Goal: Task Accomplishment & Management: Complete application form

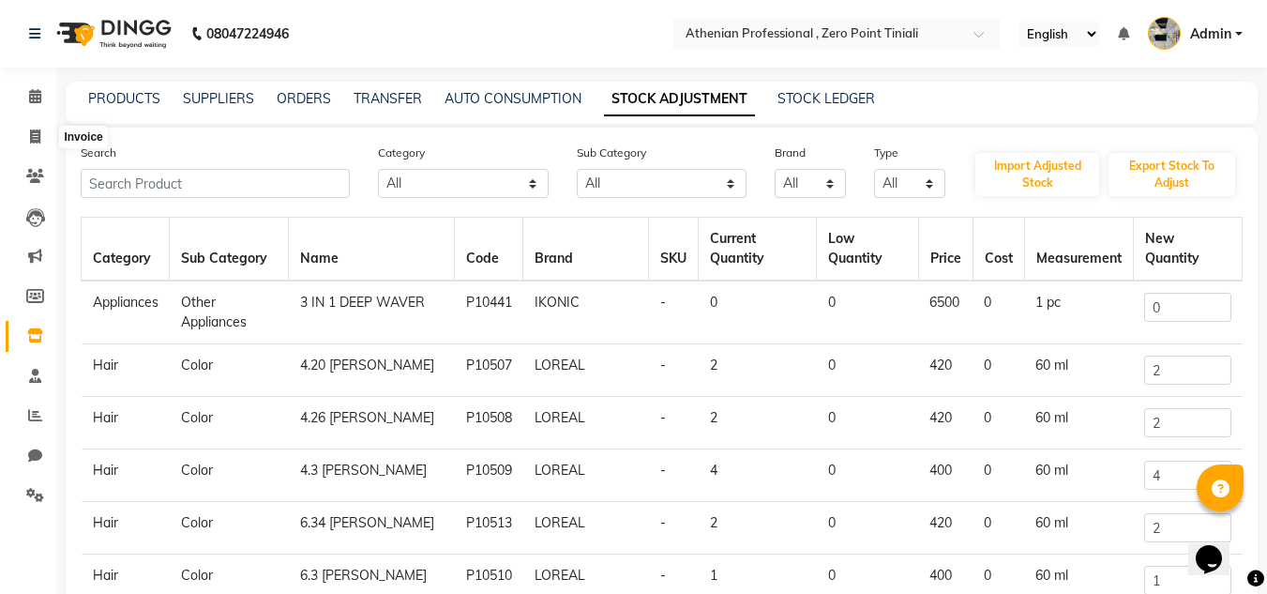
click at [30, 140] on icon at bounding box center [35, 136] width 10 height 14
select select "service"
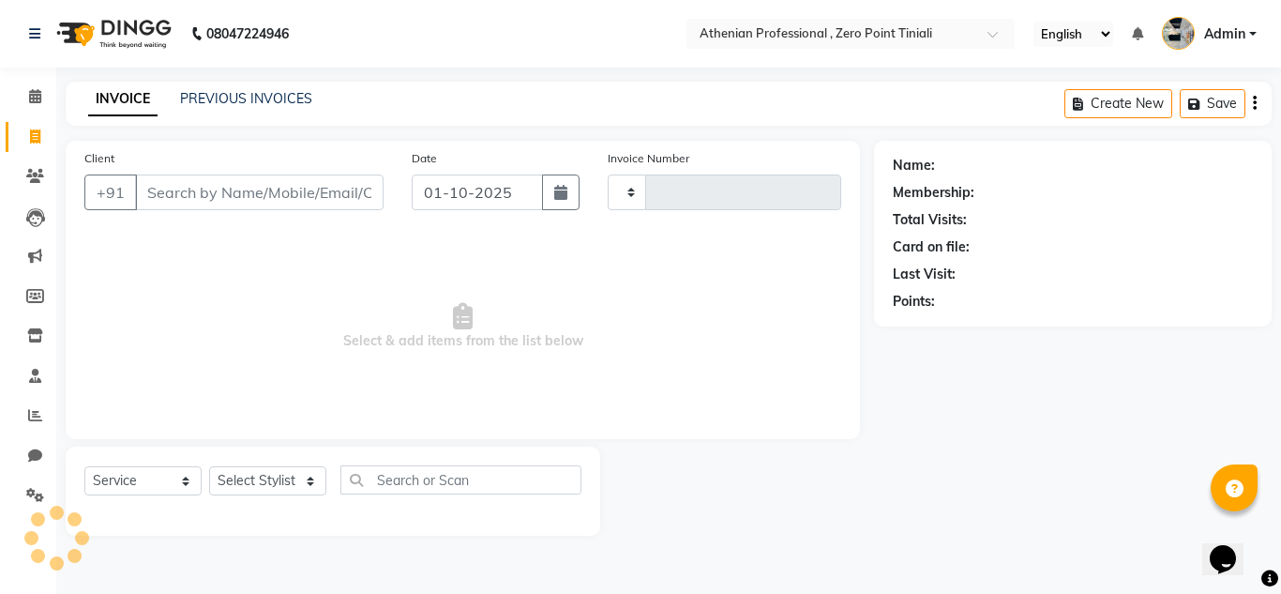
type input "2785"
select select "8300"
click at [208, 186] on input "Client" at bounding box center [259, 192] width 249 height 36
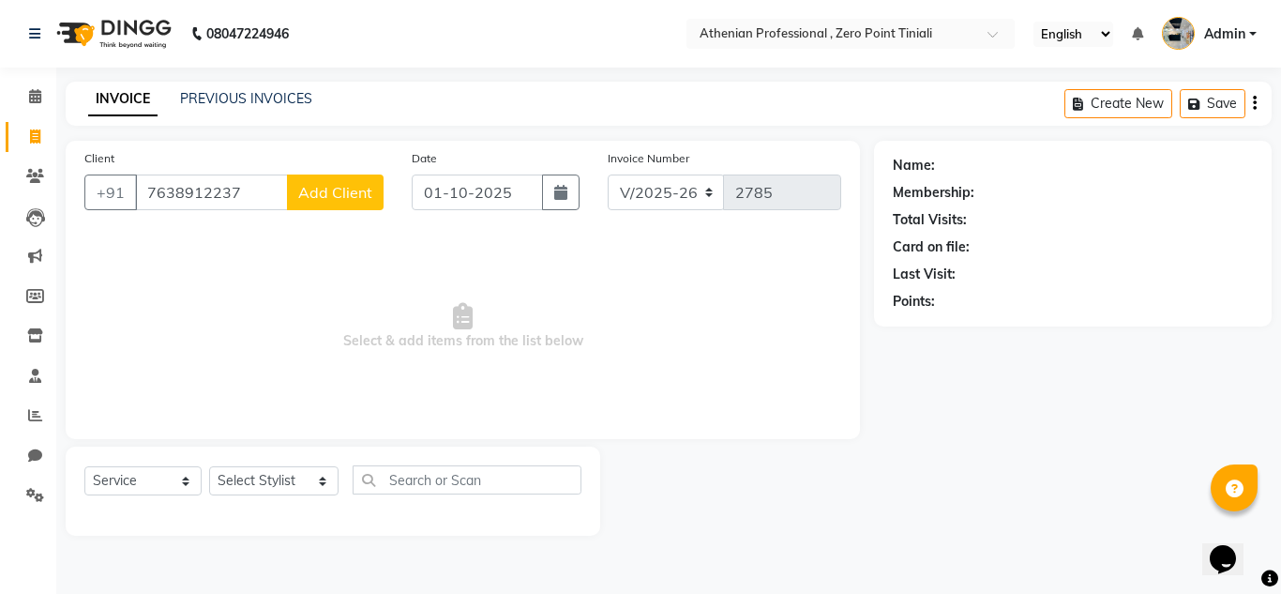
type input "7638912237"
click at [323, 204] on button "Add Client" at bounding box center [335, 192] width 97 height 36
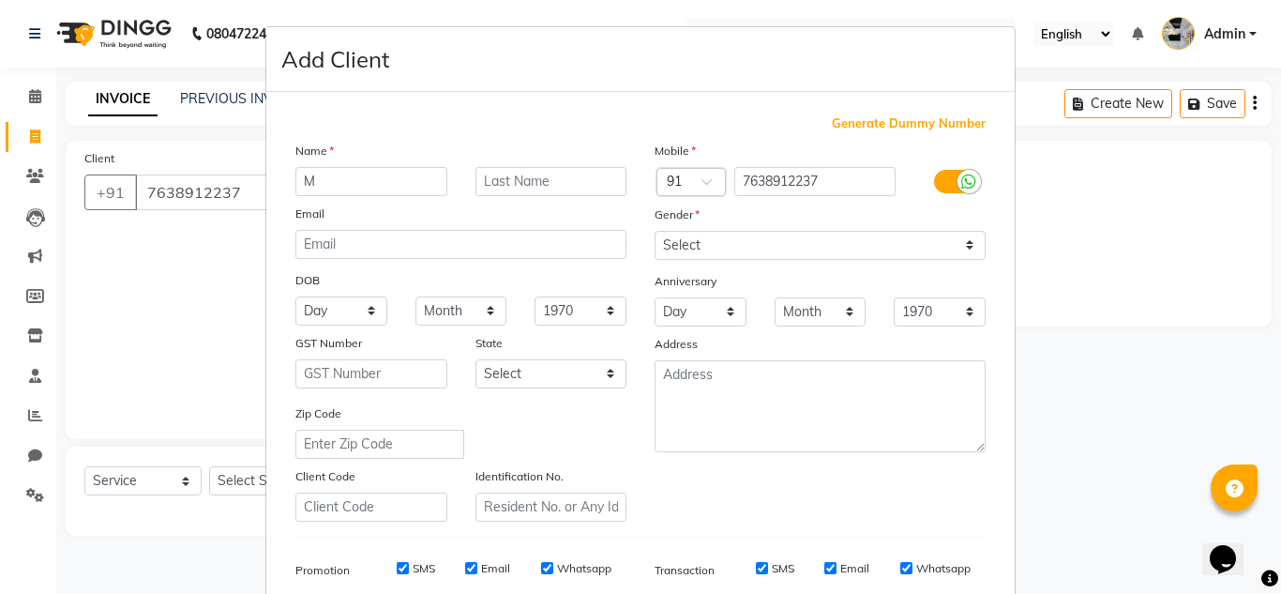
type input "M"
click at [576, 195] on input "text" at bounding box center [552, 181] width 152 height 29
type input "Doggi"
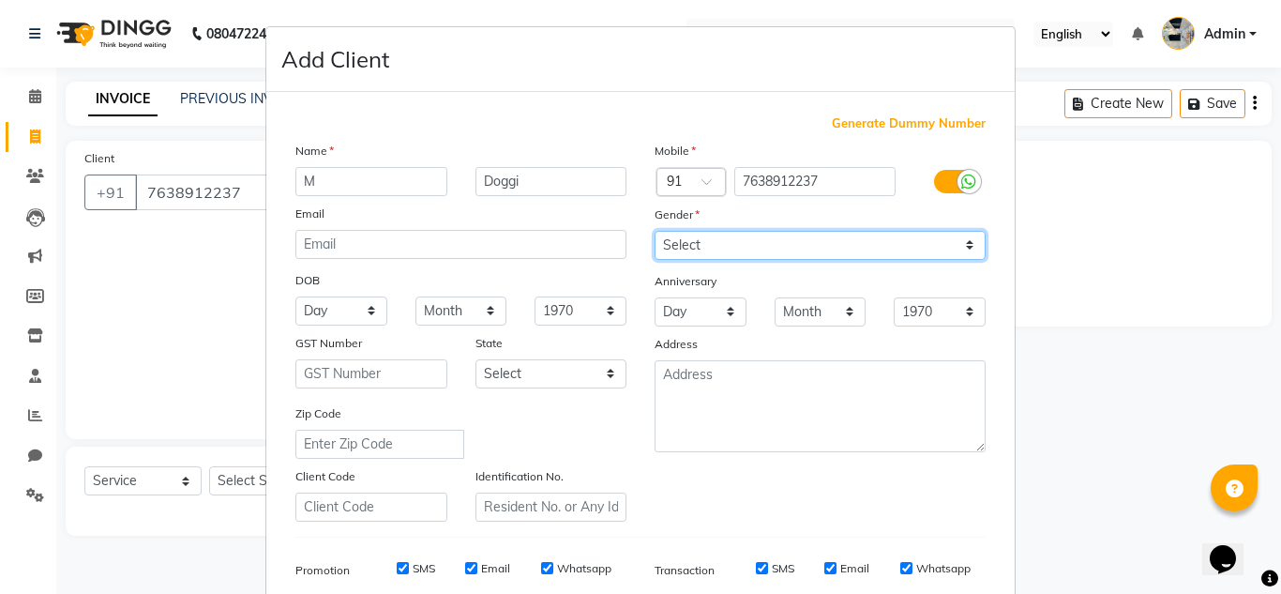
click at [668, 235] on select "Select [DEMOGRAPHIC_DATA] [DEMOGRAPHIC_DATA] Other Prefer Not To Say" at bounding box center [820, 245] width 331 height 29
select select "[DEMOGRAPHIC_DATA]"
click at [655, 231] on select "Select [DEMOGRAPHIC_DATA] [DEMOGRAPHIC_DATA] Other Prefer Not To Say" at bounding box center [820, 245] width 331 height 29
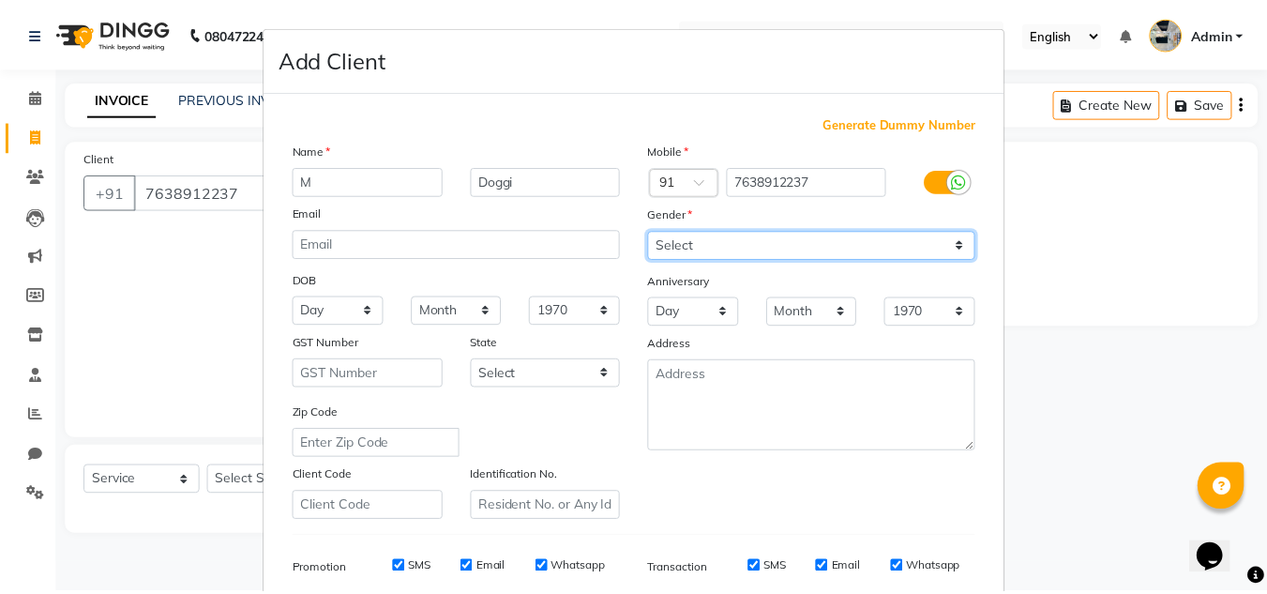
scroll to position [272, 0]
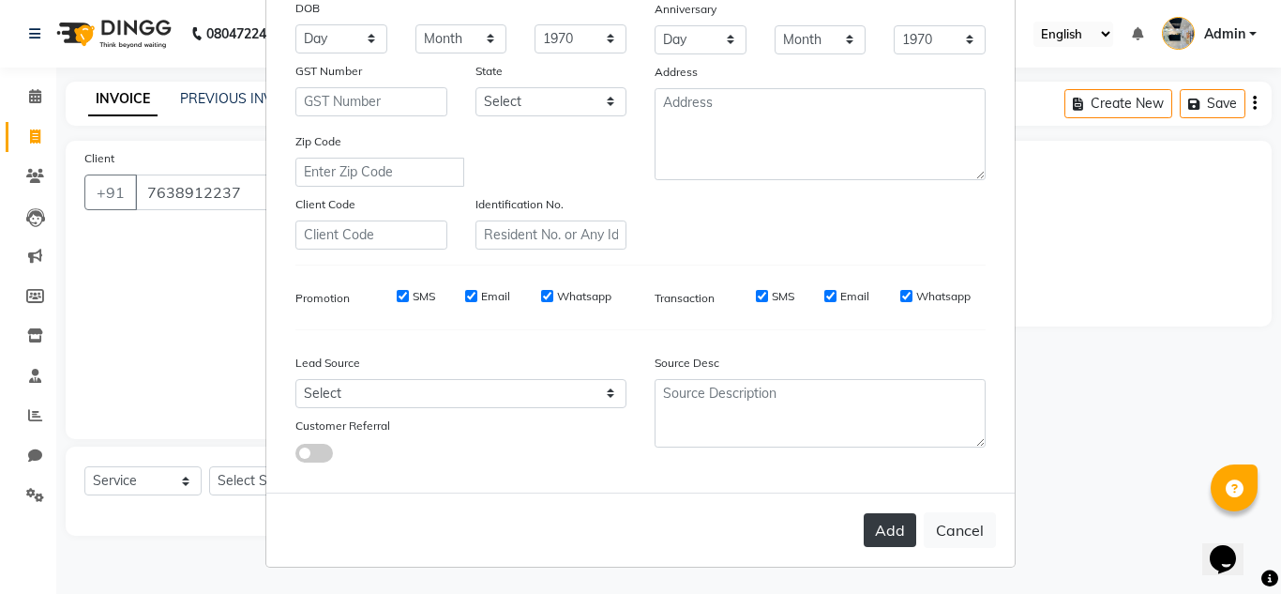
click at [871, 529] on button "Add" at bounding box center [890, 530] width 53 height 34
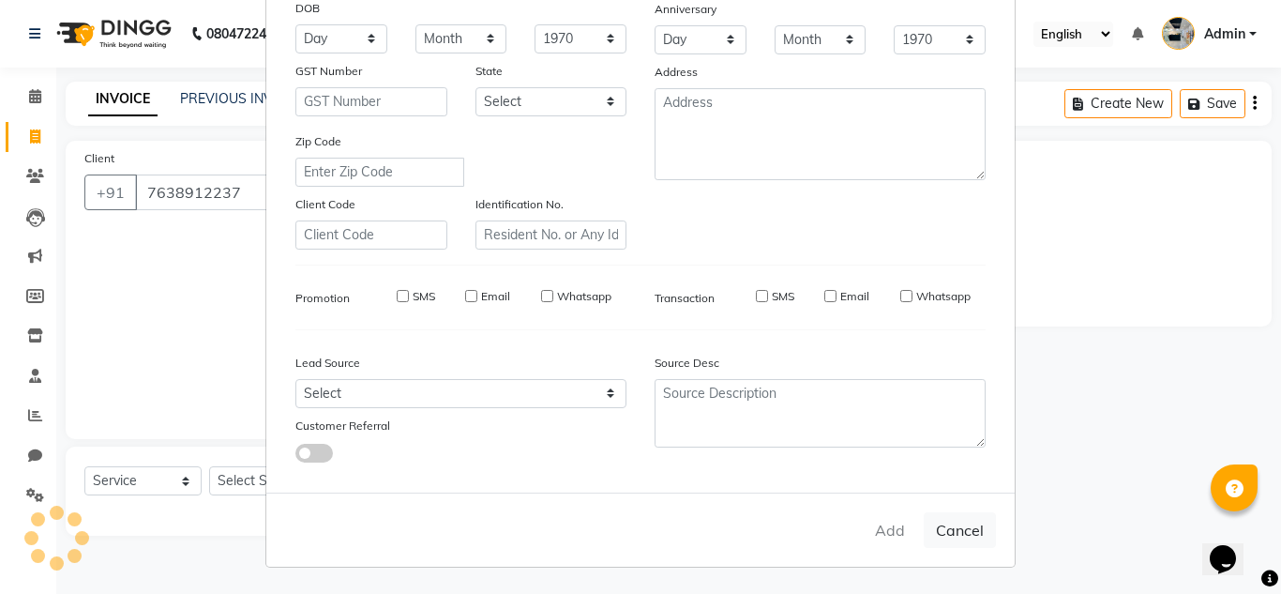
select select
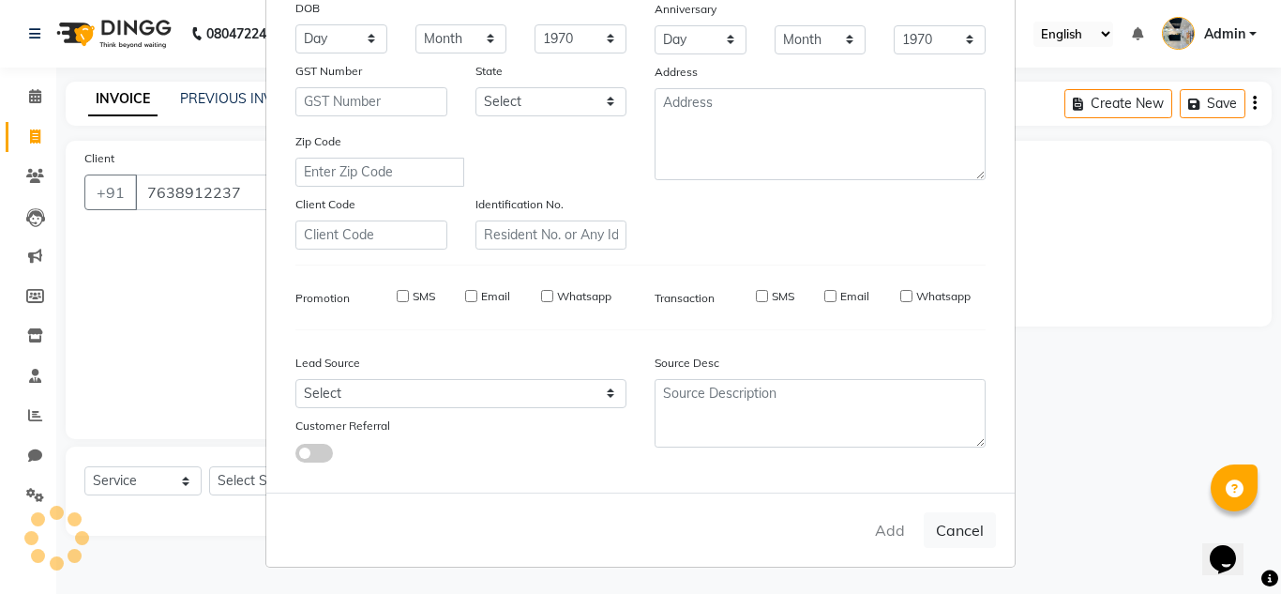
select select
checkbox input "false"
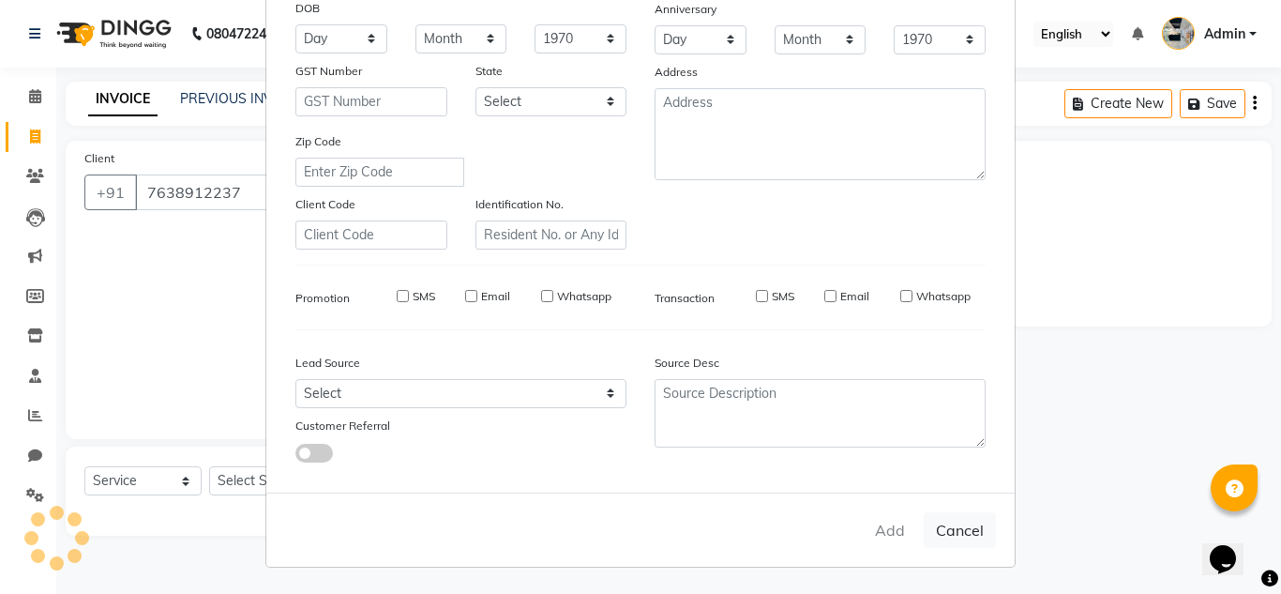
checkbox input "false"
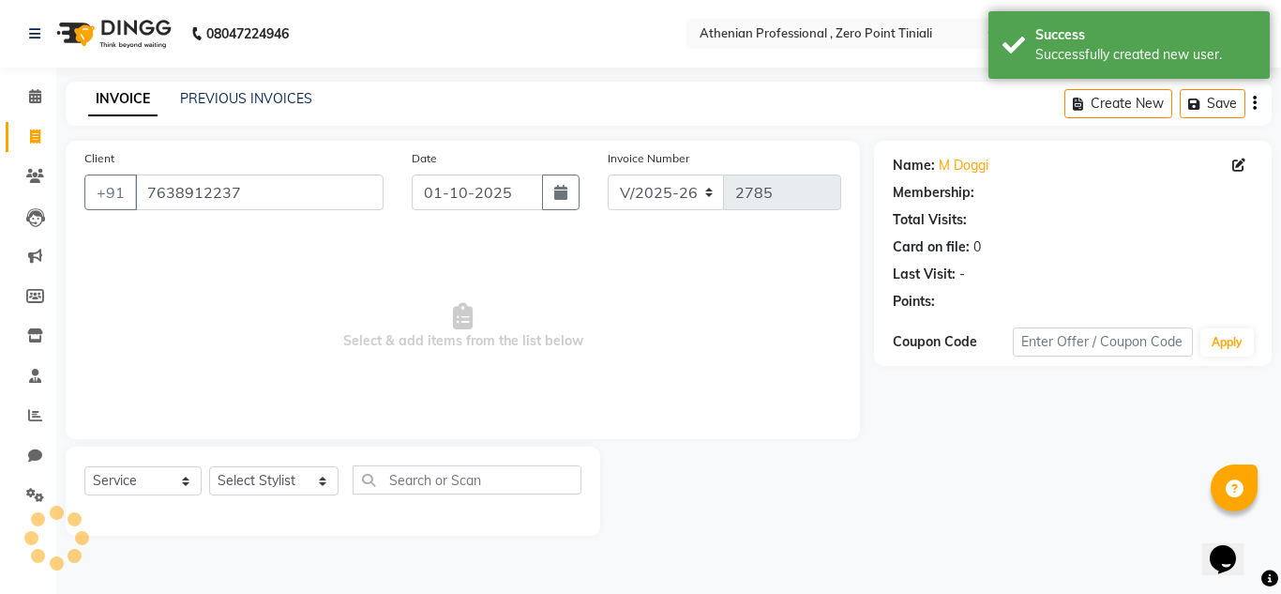
select select "1: Object"
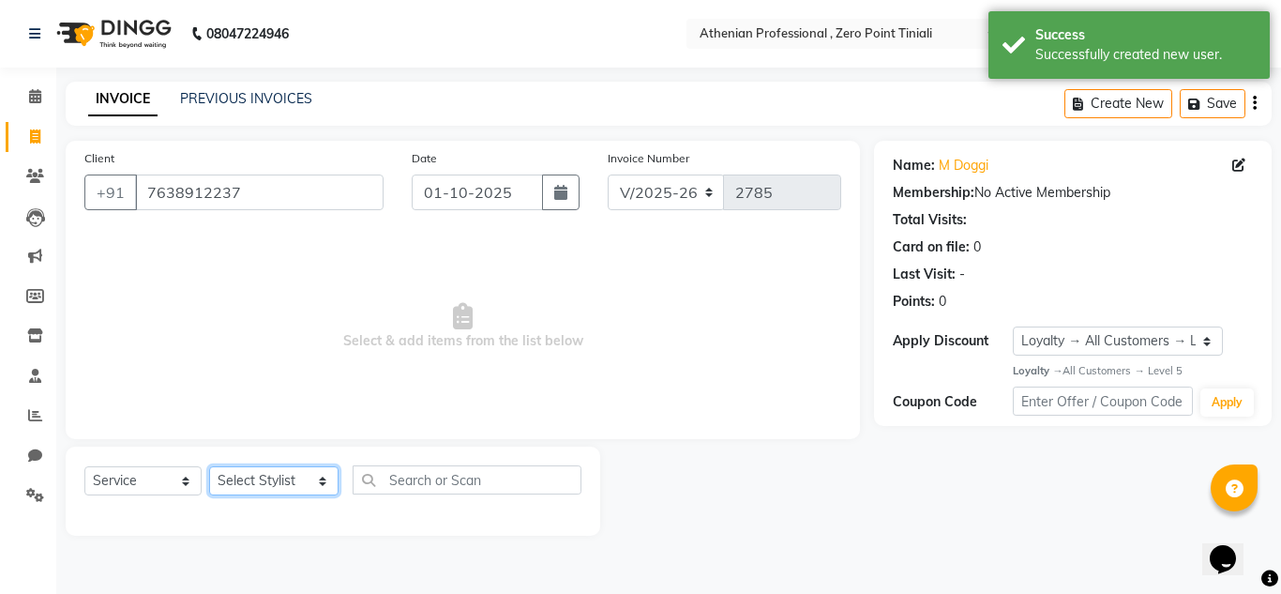
click at [280, 474] on select "Select Stylist [PERSON_NAME][MEDICAL_DATA] Admin [PERSON_NAME] BIHAM LINDUM NEM…" at bounding box center [273, 480] width 129 height 29
select select "80209"
click at [209, 466] on select "Select Stylist [PERSON_NAME][MEDICAL_DATA] Admin [PERSON_NAME] BIHAM LINDUM NEM…" at bounding box center [273, 480] width 129 height 29
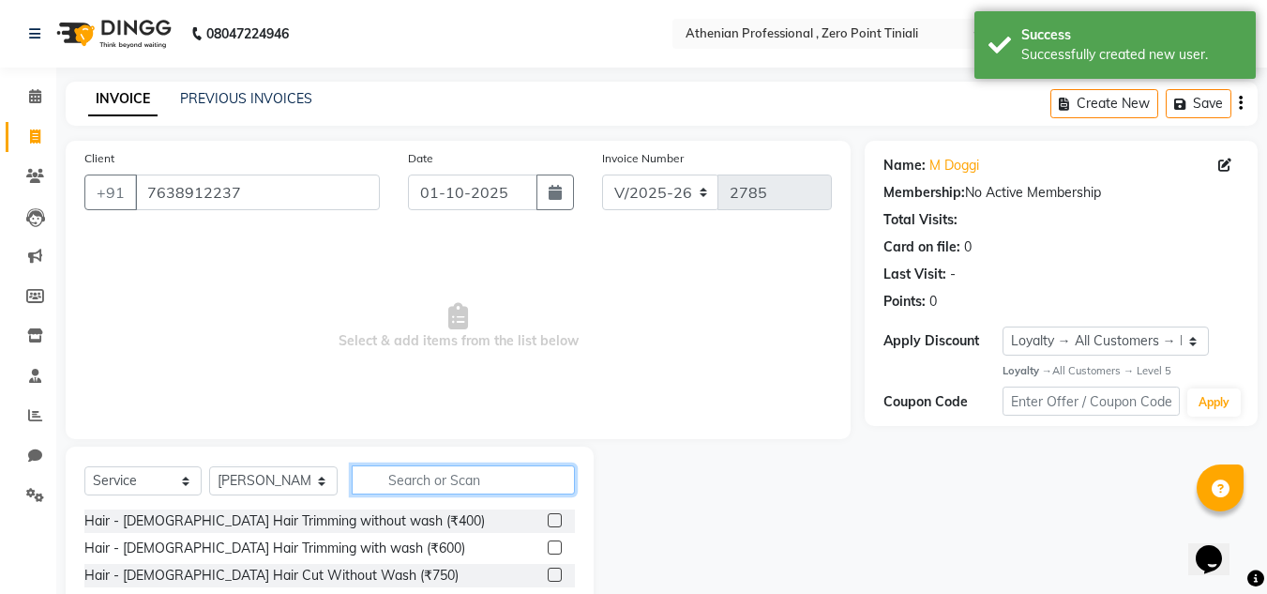
click at [413, 484] on input "text" at bounding box center [463, 479] width 223 height 29
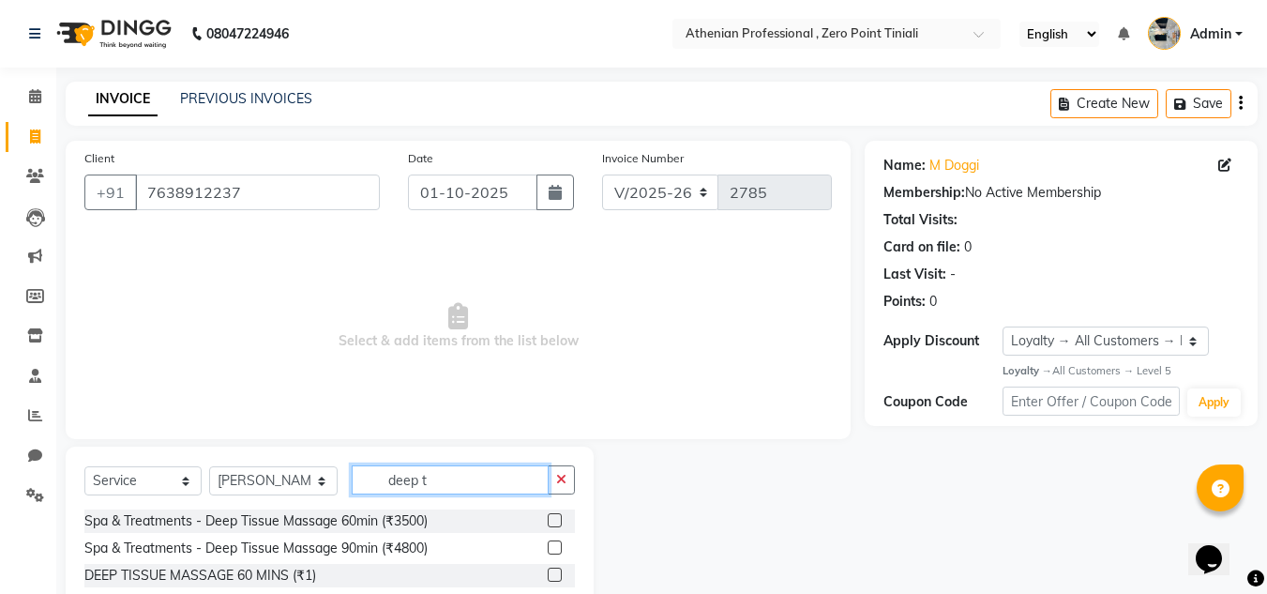
type input "deep t"
click at [553, 523] on label at bounding box center [555, 520] width 14 height 14
click at [553, 523] on input "checkbox" at bounding box center [554, 521] width 12 height 12
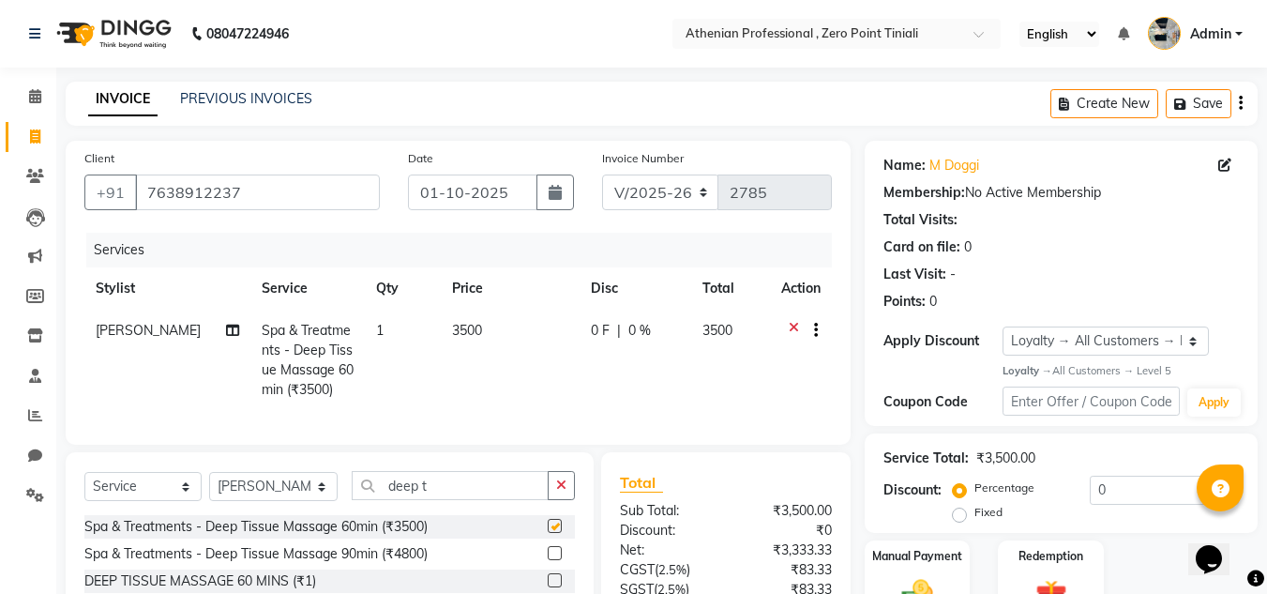
checkbox input "false"
click at [629, 324] on span "0 %" at bounding box center [640, 331] width 23 height 20
select select "80209"
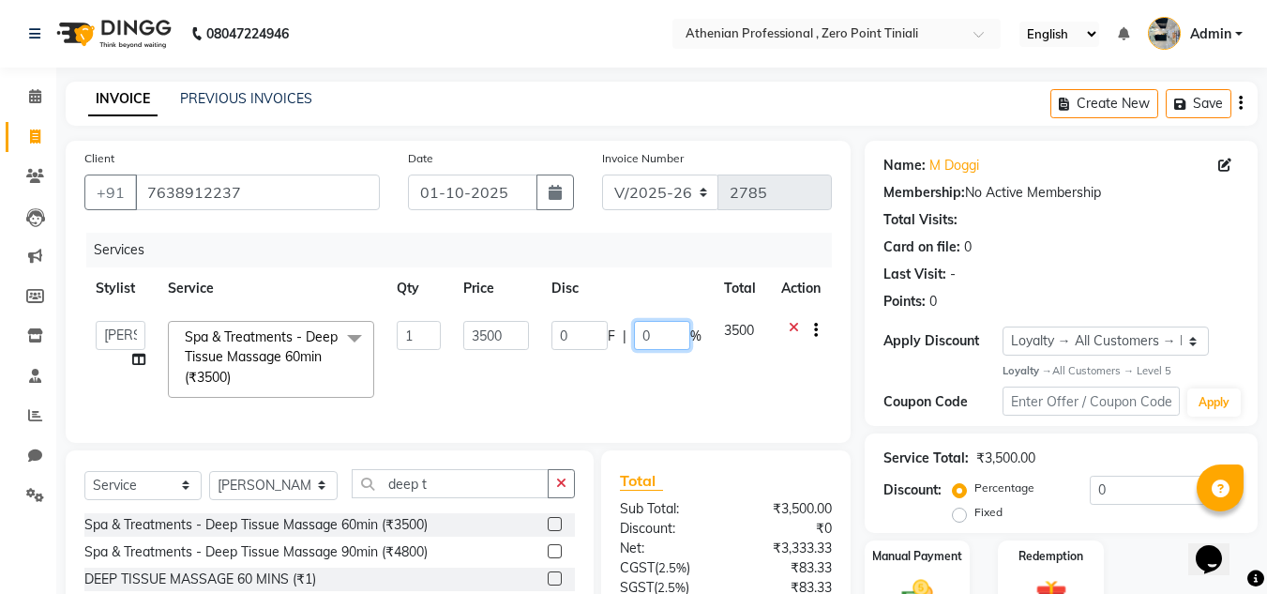
click at [646, 335] on input "0" at bounding box center [662, 335] width 56 height 29
type input "15"
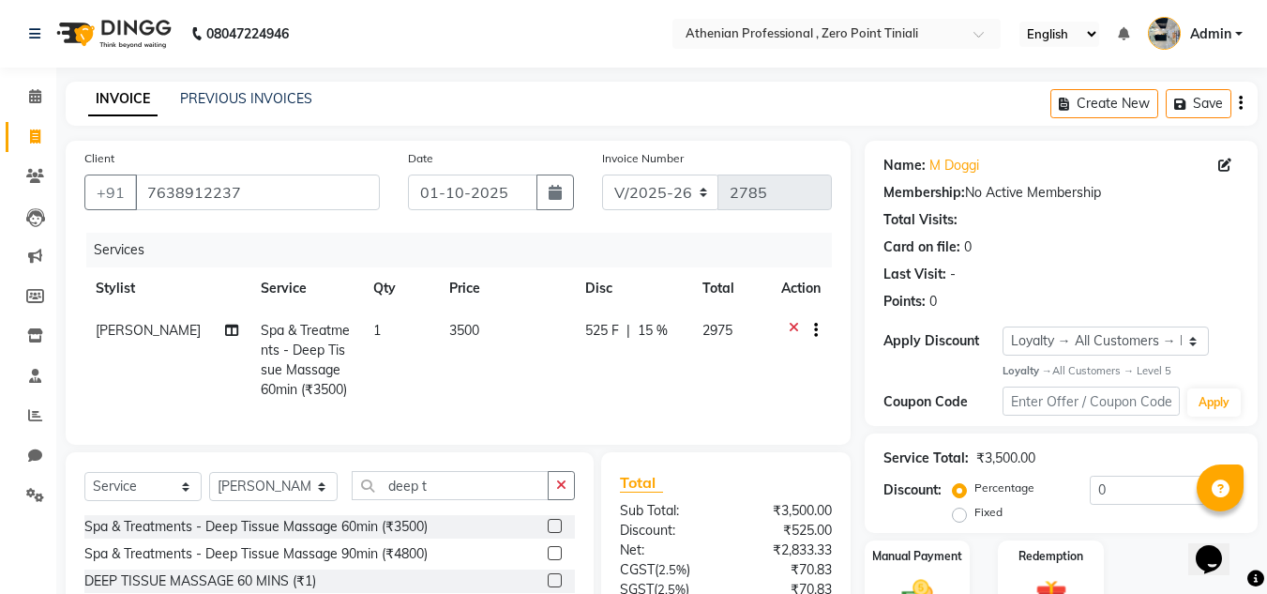
click at [688, 377] on td "525 F | 15 %" at bounding box center [632, 360] width 117 height 101
select select "80209"
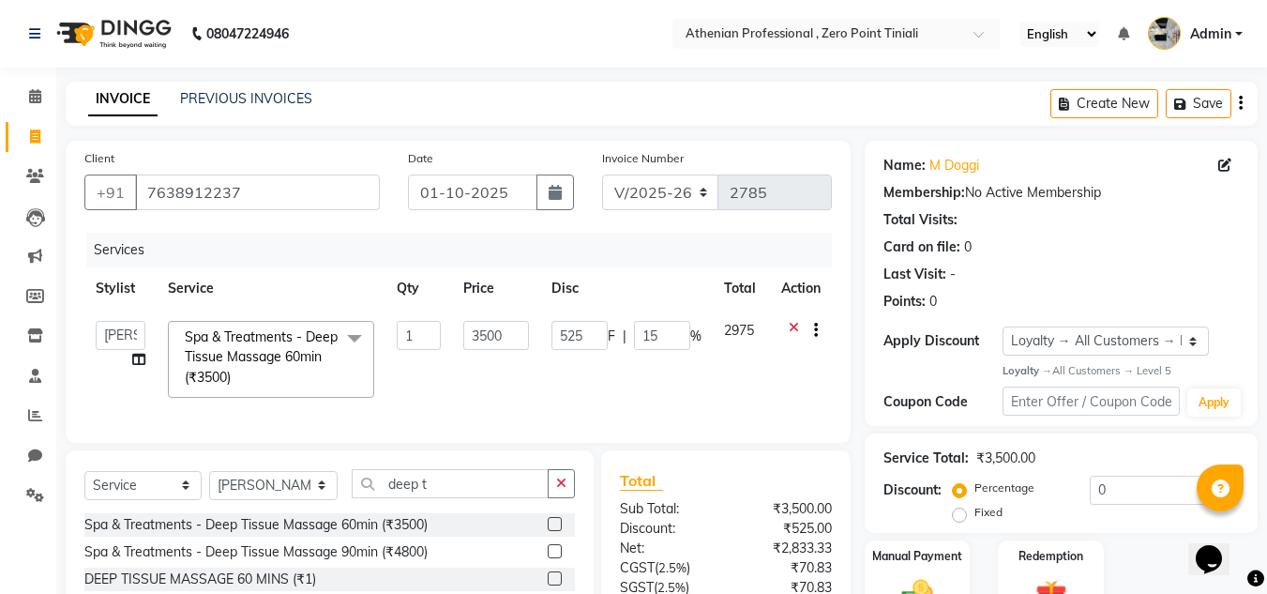
scroll to position [174, 0]
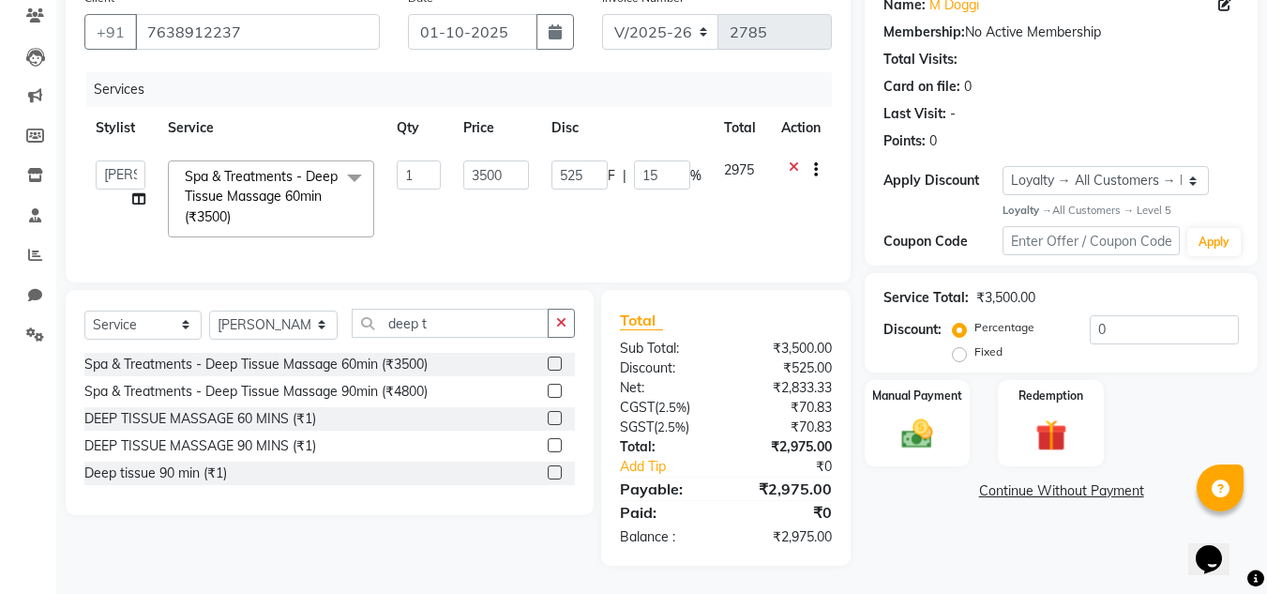
click at [911, 416] on img at bounding box center [917, 434] width 51 height 36
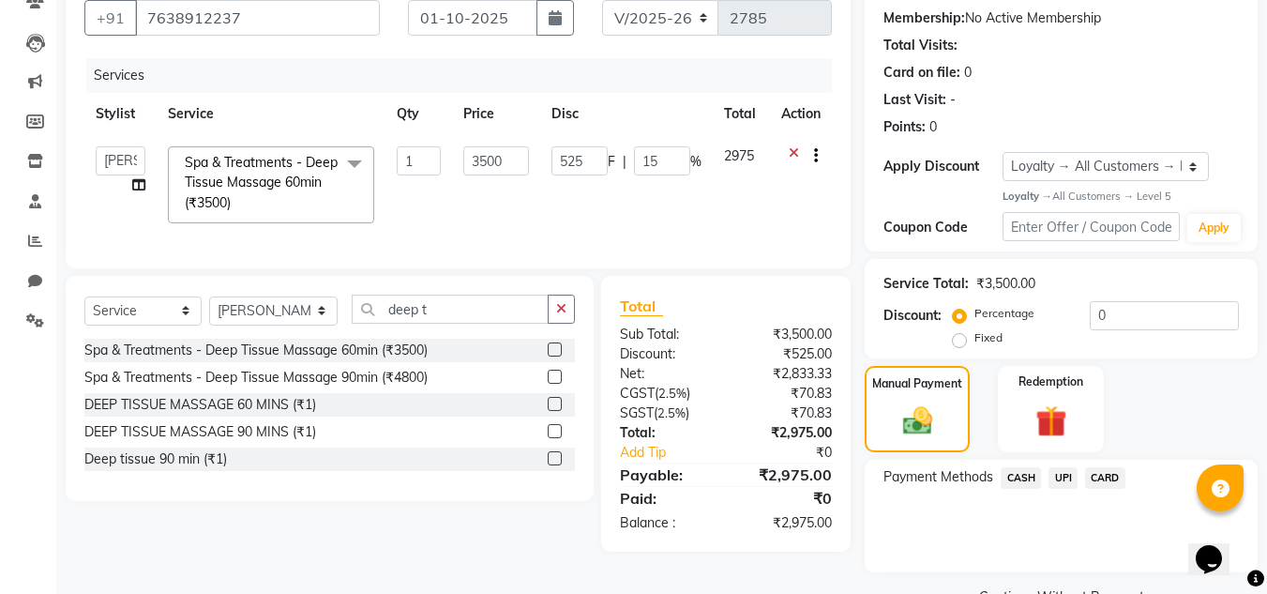
click at [1069, 481] on span "UPI" at bounding box center [1063, 478] width 29 height 22
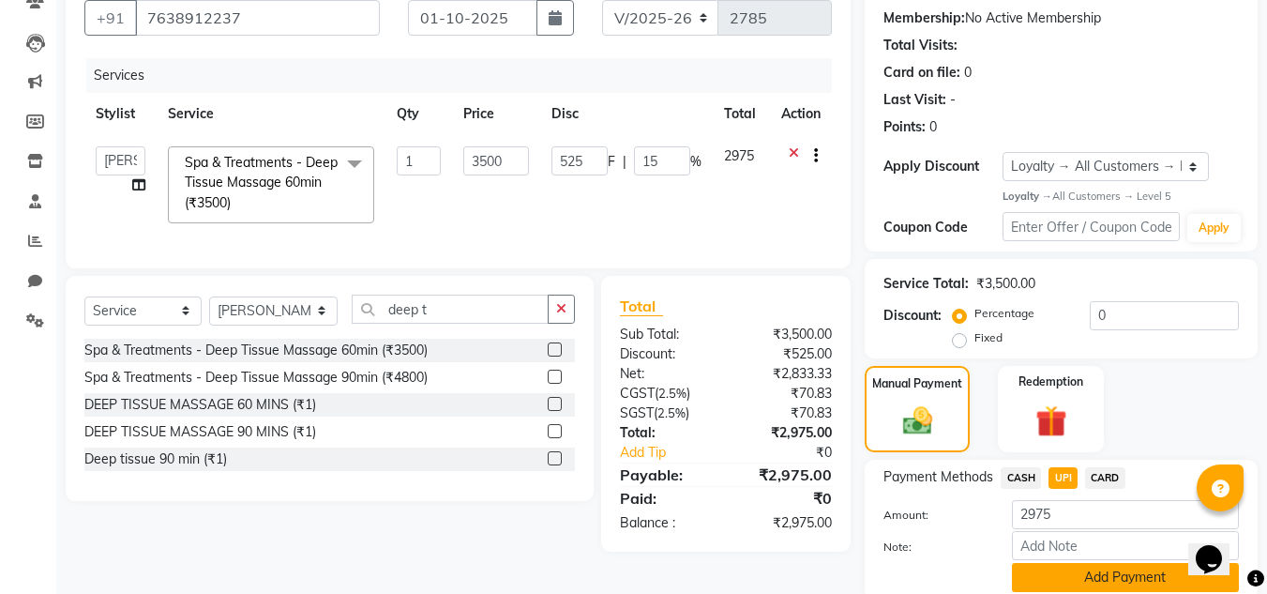
click at [1067, 570] on button "Add Payment" at bounding box center [1125, 577] width 227 height 29
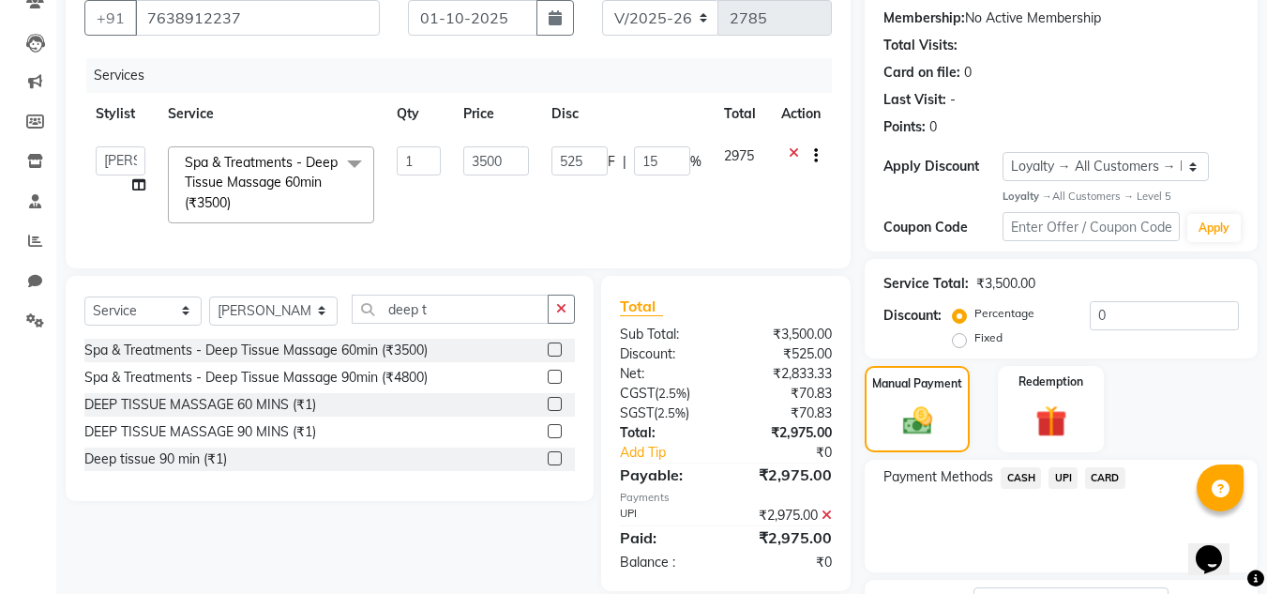
scroll to position [326, 0]
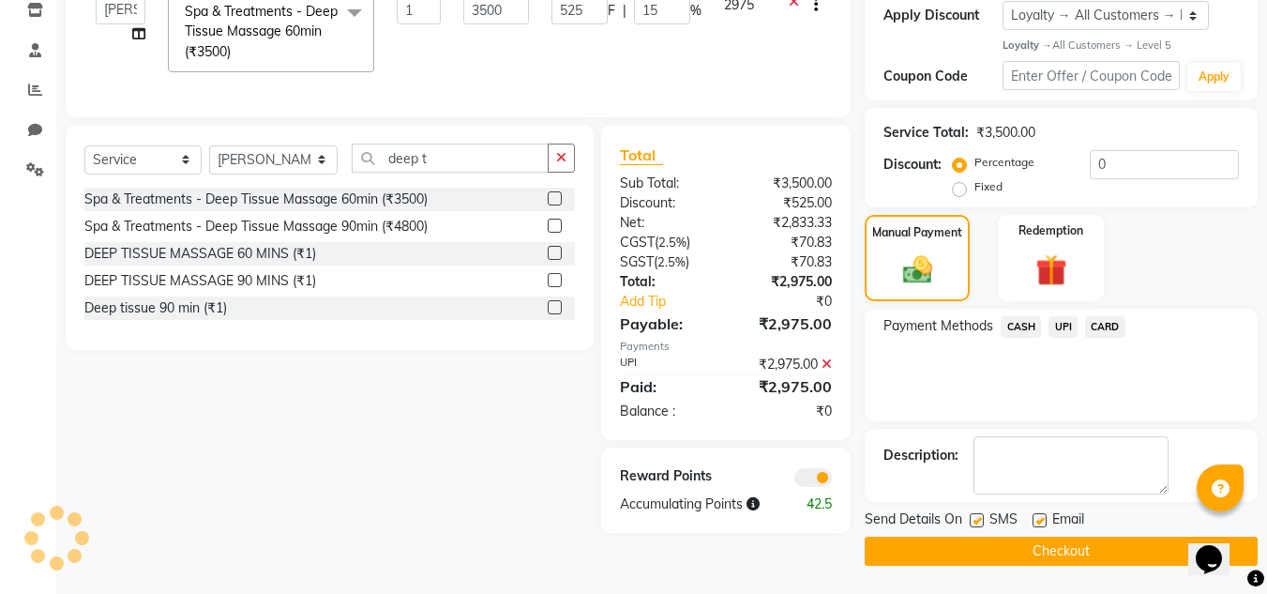
click at [1052, 551] on button "Checkout" at bounding box center [1061, 551] width 393 height 29
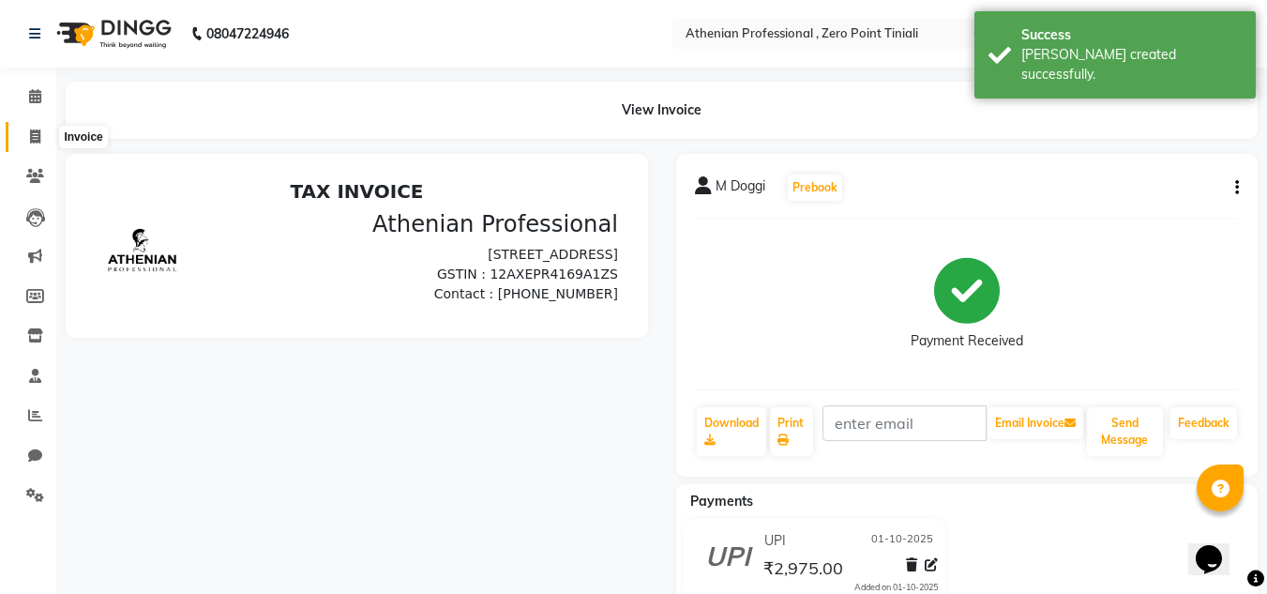
click at [24, 137] on span at bounding box center [35, 138] width 33 height 22
select select "service"
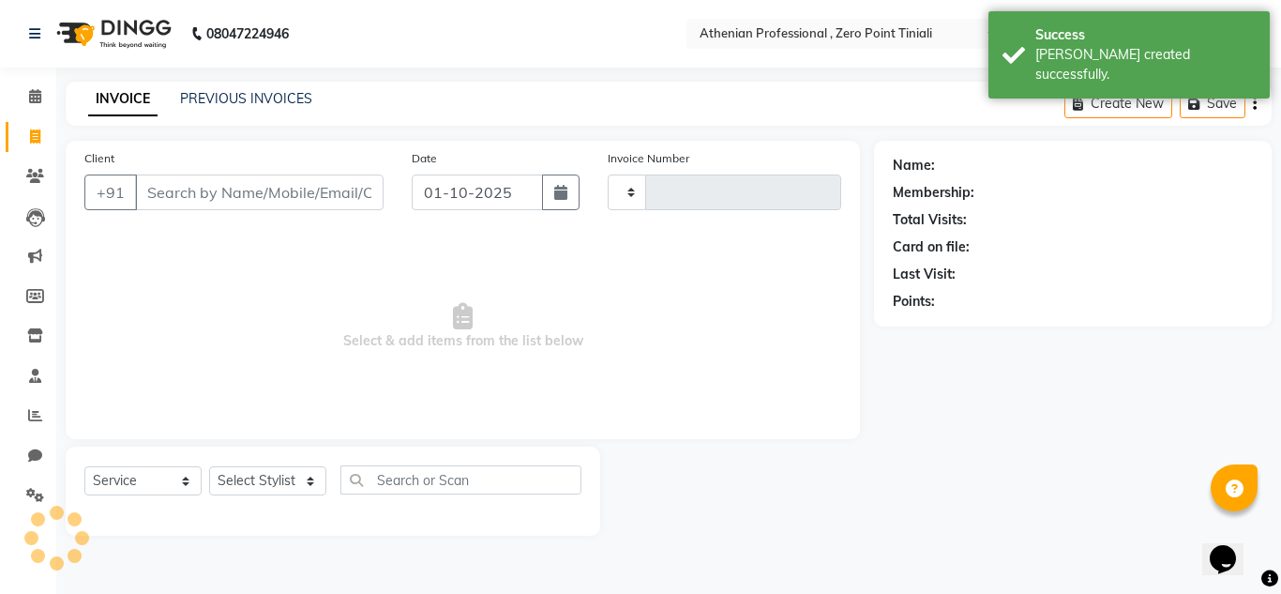
type input "2786"
select select "8300"
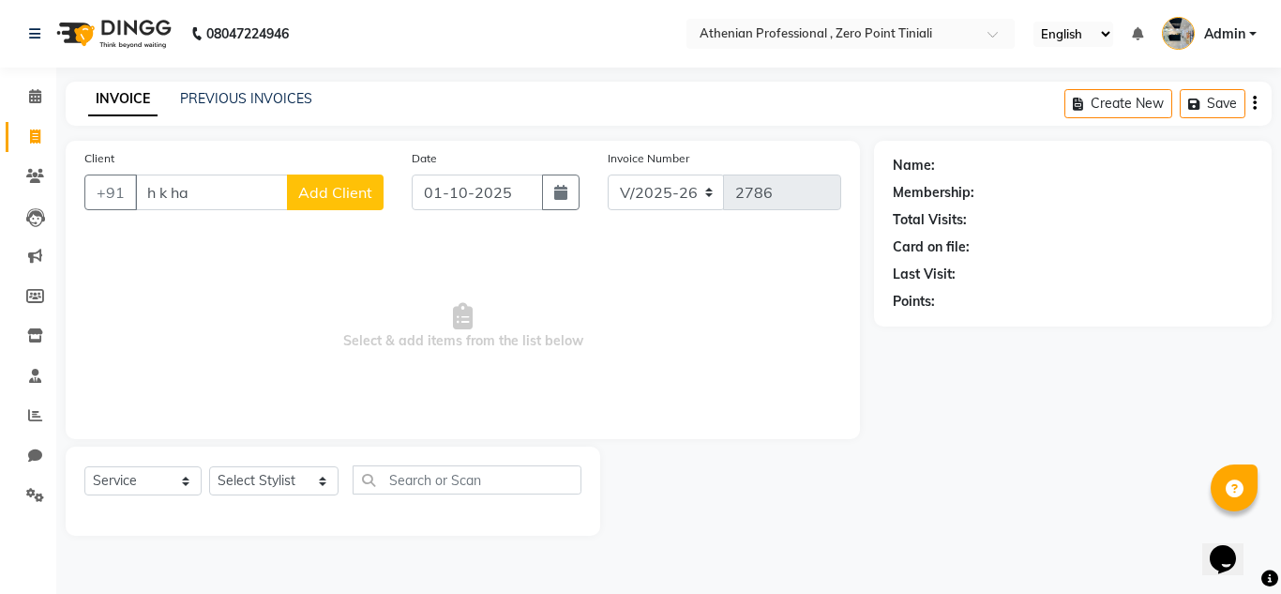
click at [151, 192] on input "h k ha" at bounding box center [211, 192] width 153 height 36
click at [210, 185] on input "s k ha" at bounding box center [211, 192] width 153 height 36
click at [177, 188] on input "s k hat" at bounding box center [211, 192] width 153 height 36
drag, startPoint x: 191, startPoint y: 189, endPoint x: 74, endPoint y: 188, distance: 117.3
click at [74, 188] on div "Client +91 s k hat Add Client" at bounding box center [233, 186] width 327 height 77
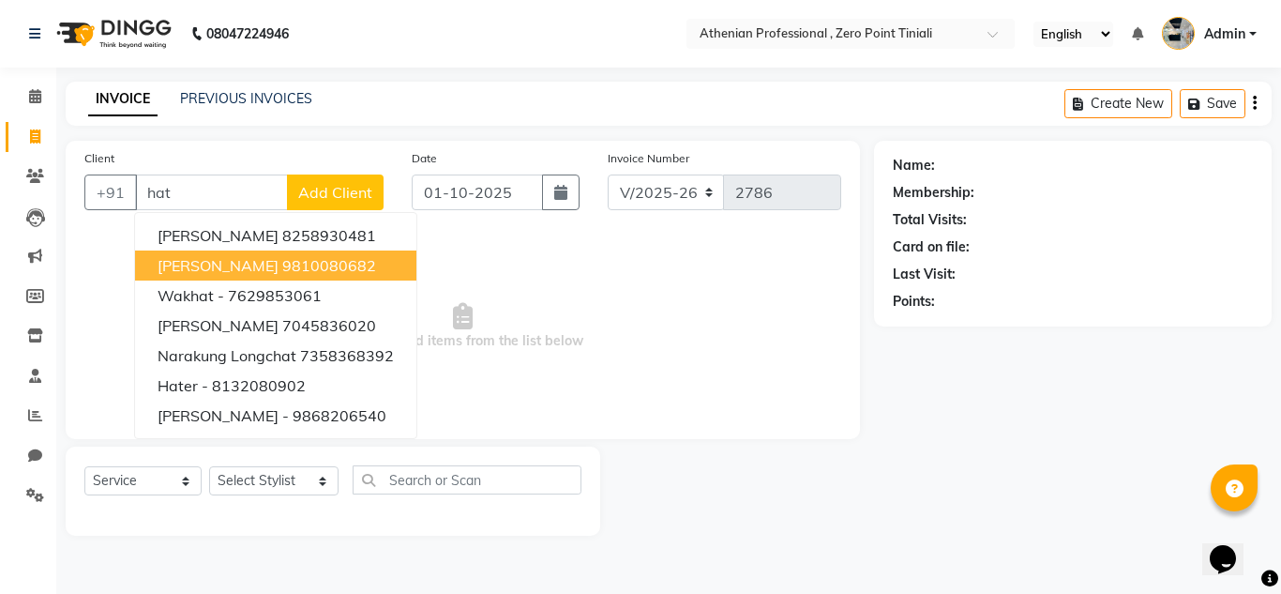
click at [159, 263] on span "[PERSON_NAME]" at bounding box center [218, 265] width 121 height 19
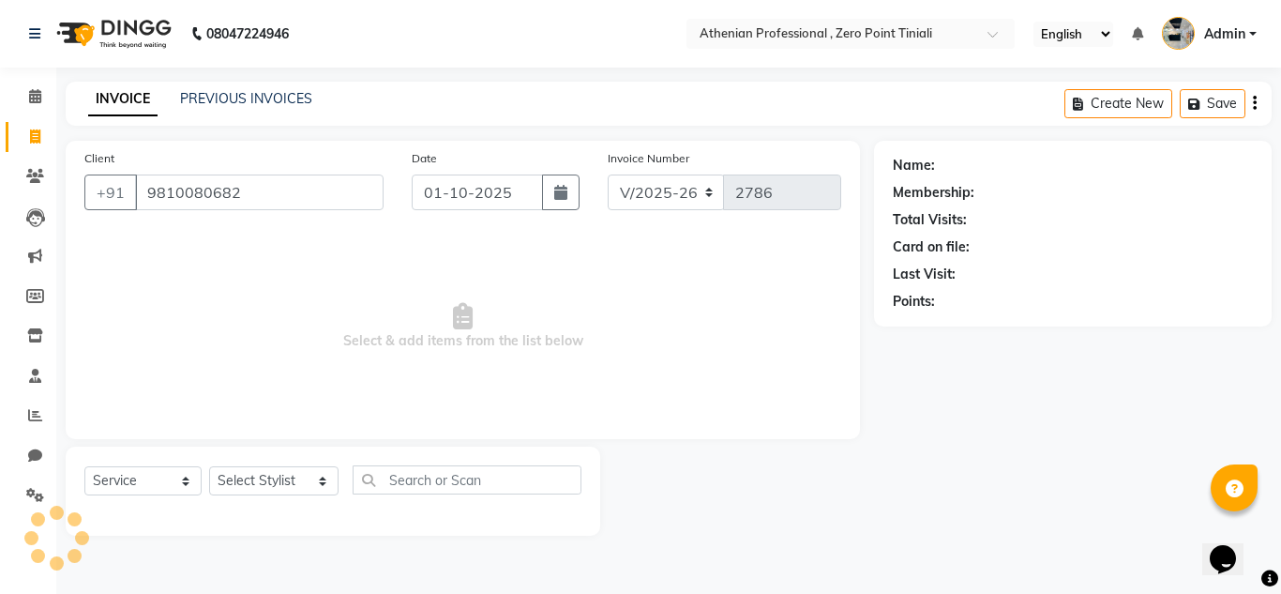
type input "9810080682"
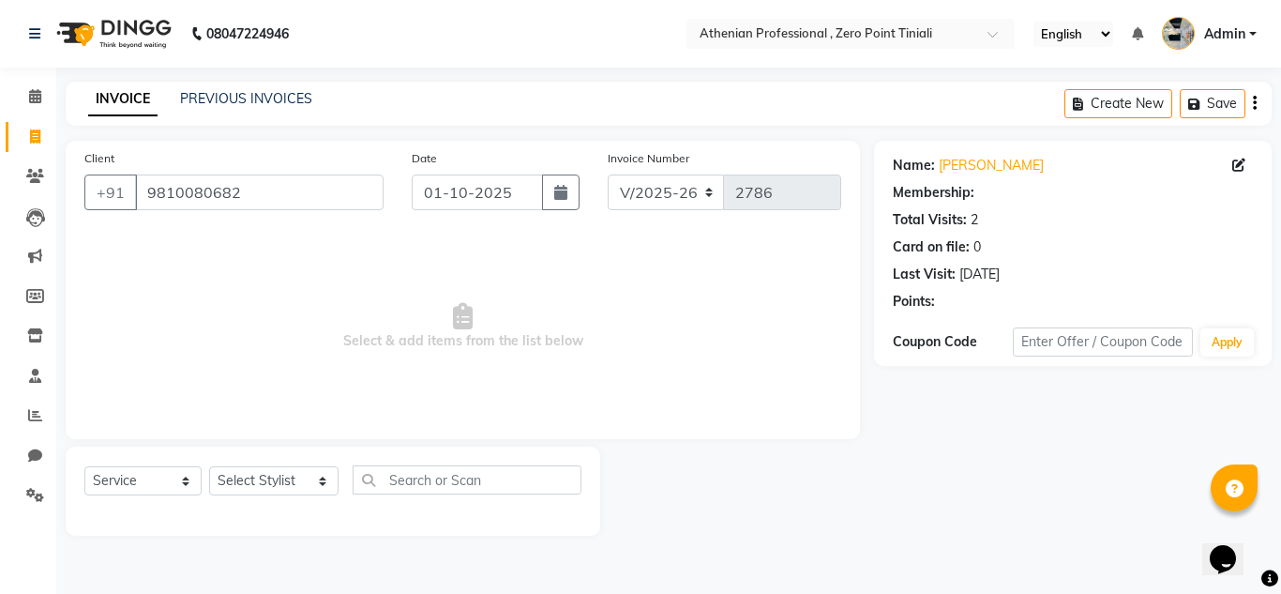
select select "1: Object"
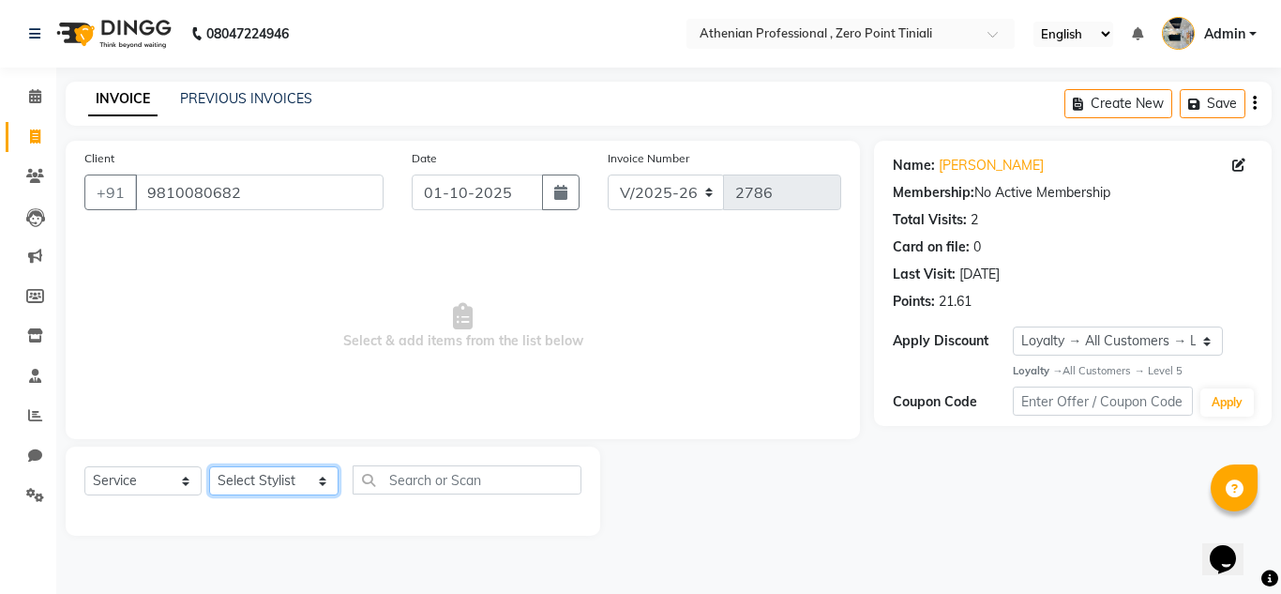
click at [284, 476] on select "Select Stylist [PERSON_NAME][MEDICAL_DATA] Admin [PERSON_NAME] BIHAM LINDUM NEM…" at bounding box center [273, 480] width 129 height 29
select select "80201"
click at [209, 466] on select "Select Stylist [PERSON_NAME][MEDICAL_DATA] Admin [PERSON_NAME] BIHAM LINDUM NEM…" at bounding box center [273, 480] width 129 height 29
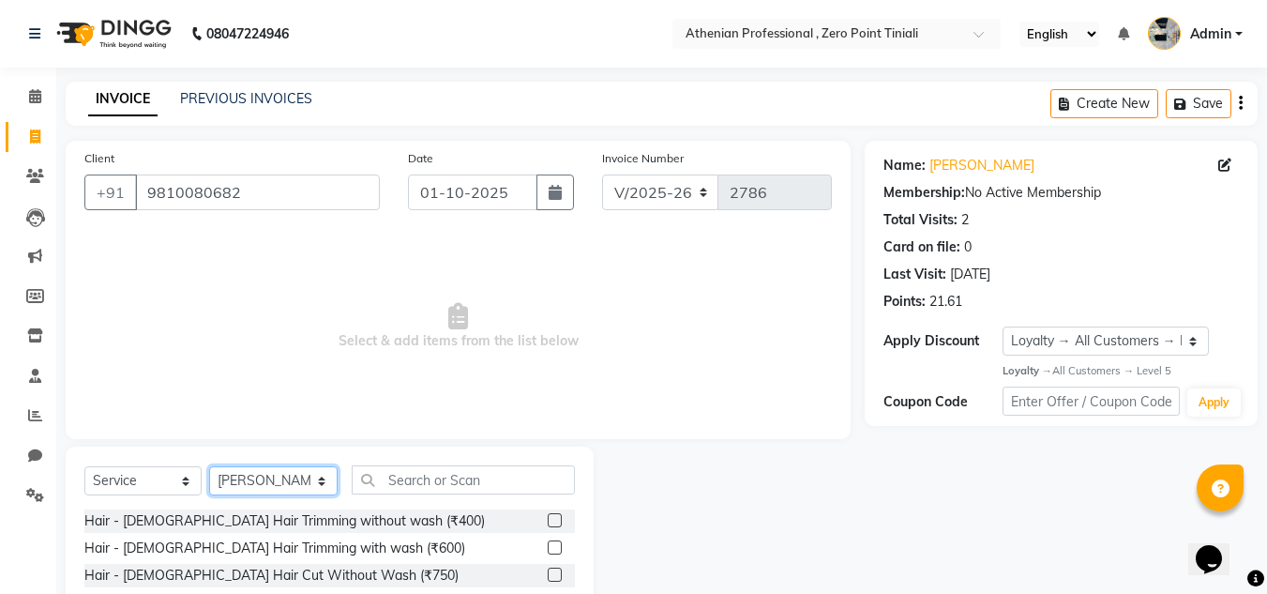
scroll to position [148, 0]
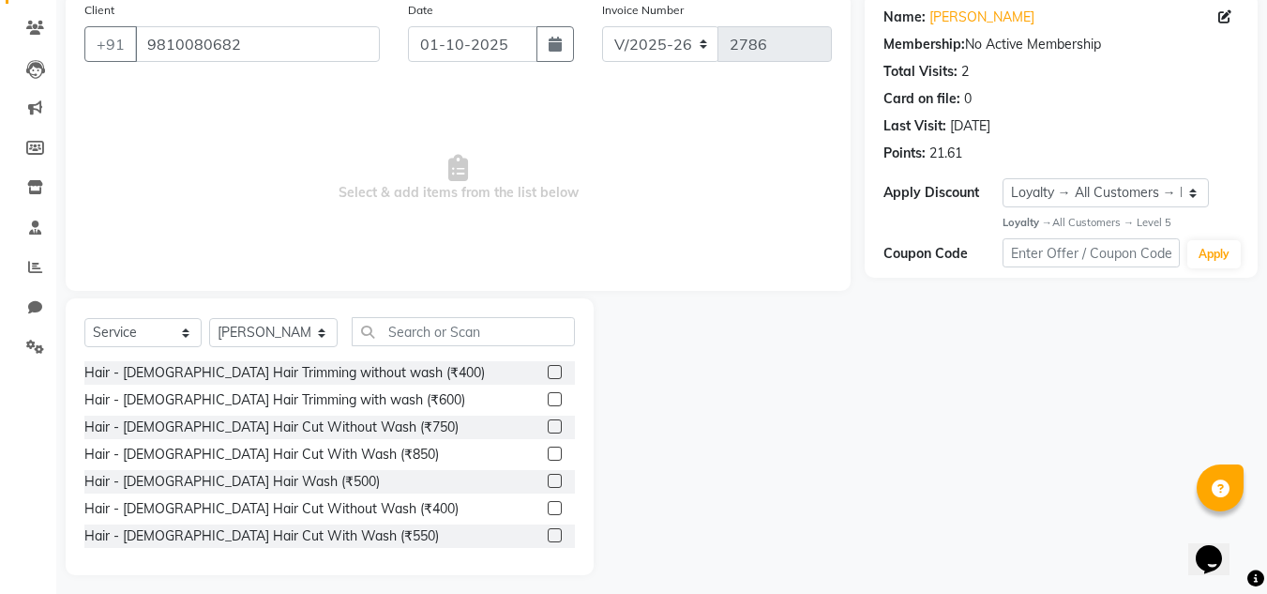
click at [548, 506] on label at bounding box center [555, 508] width 14 height 14
click at [548, 506] on input "checkbox" at bounding box center [554, 509] width 12 height 12
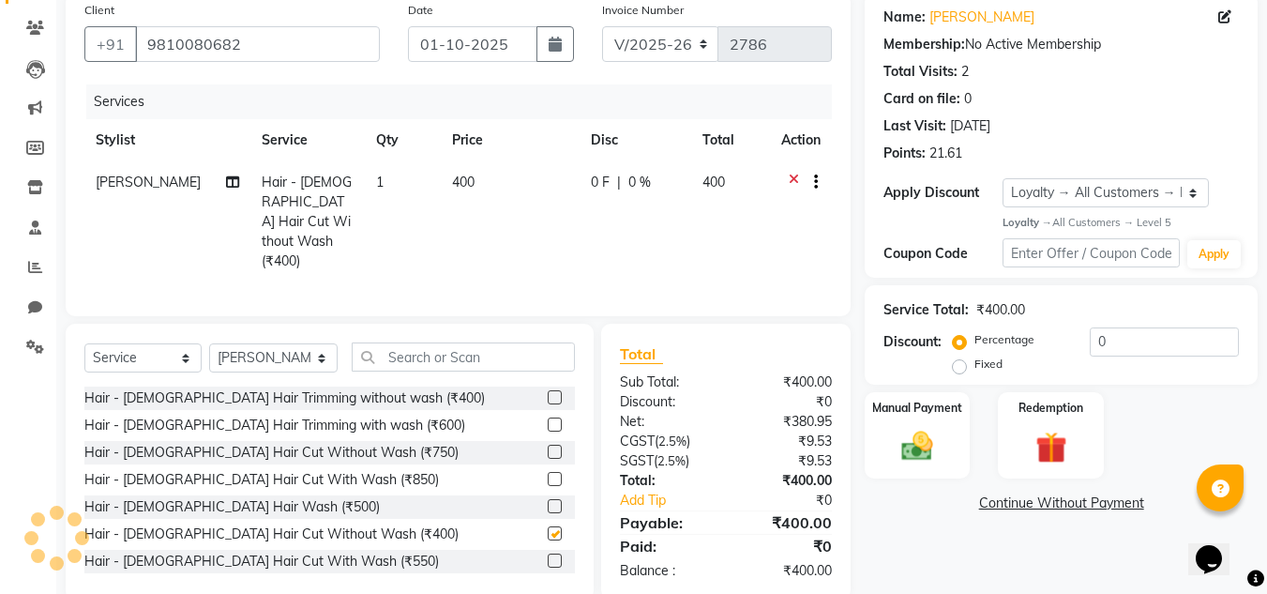
checkbox input "false"
click at [953, 427] on div "Manual Payment" at bounding box center [918, 434] width 110 height 89
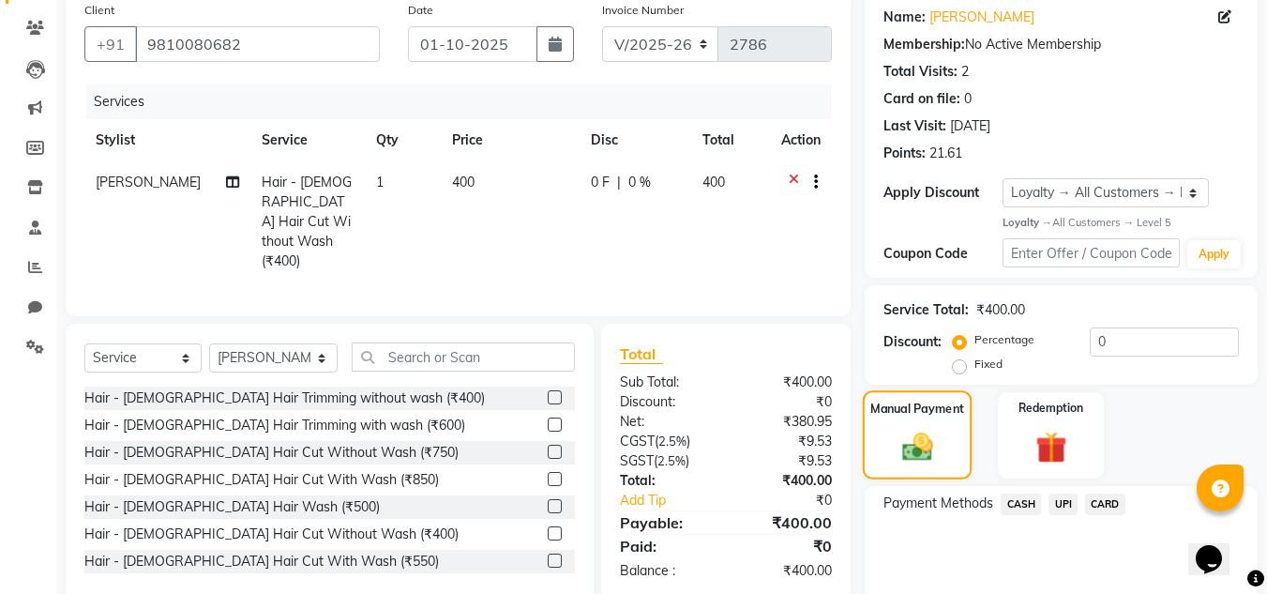
scroll to position [220, 0]
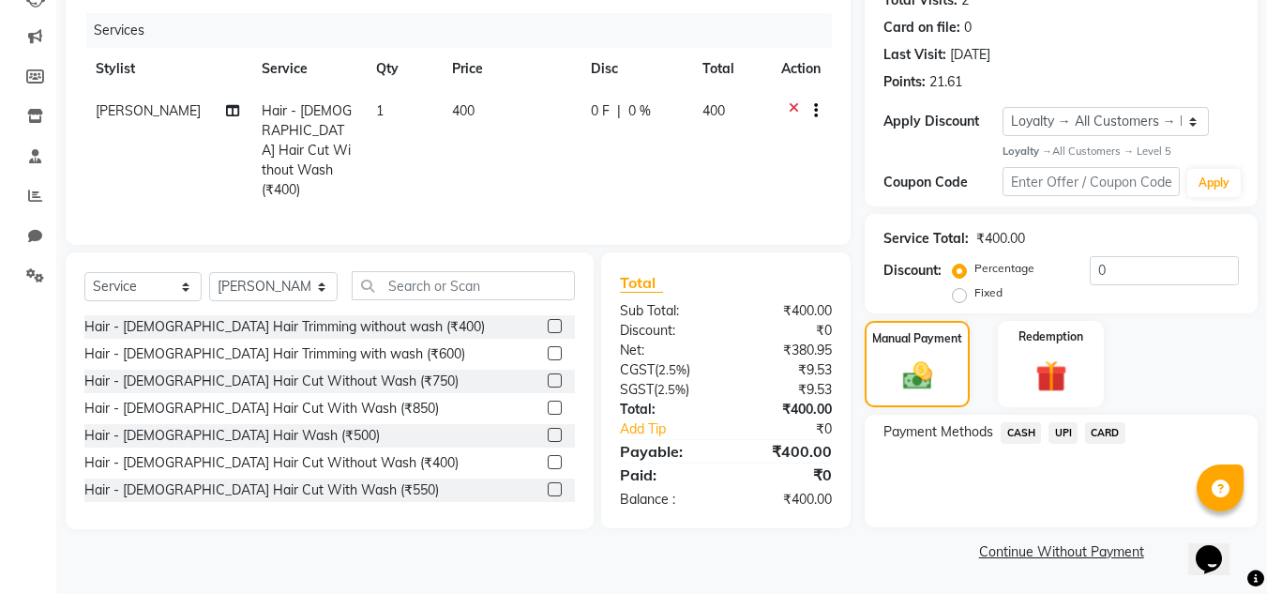
click at [1057, 434] on span "UPI" at bounding box center [1063, 433] width 29 height 22
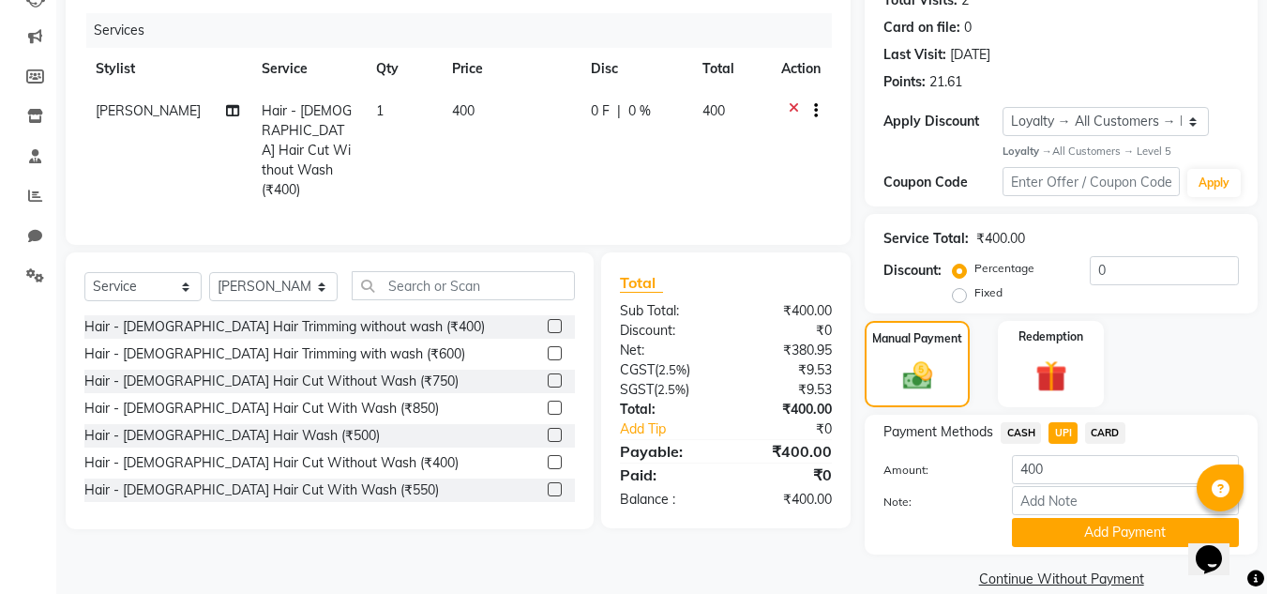
scroll to position [247, 0]
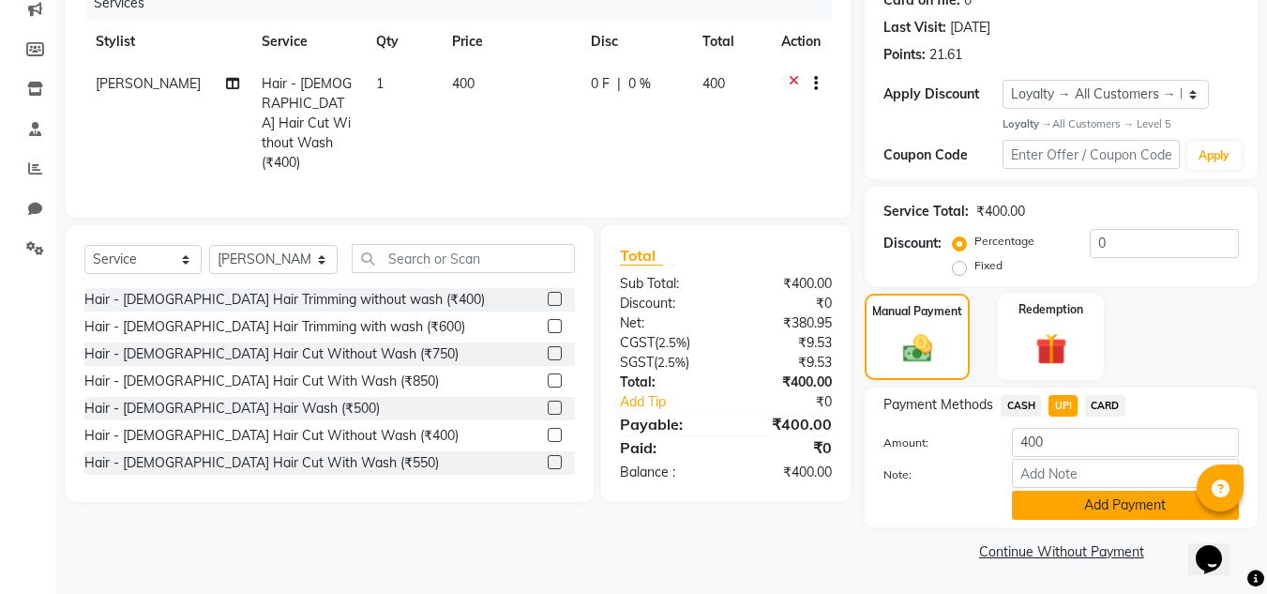
click at [1060, 491] on button "Add Payment" at bounding box center [1125, 505] width 227 height 29
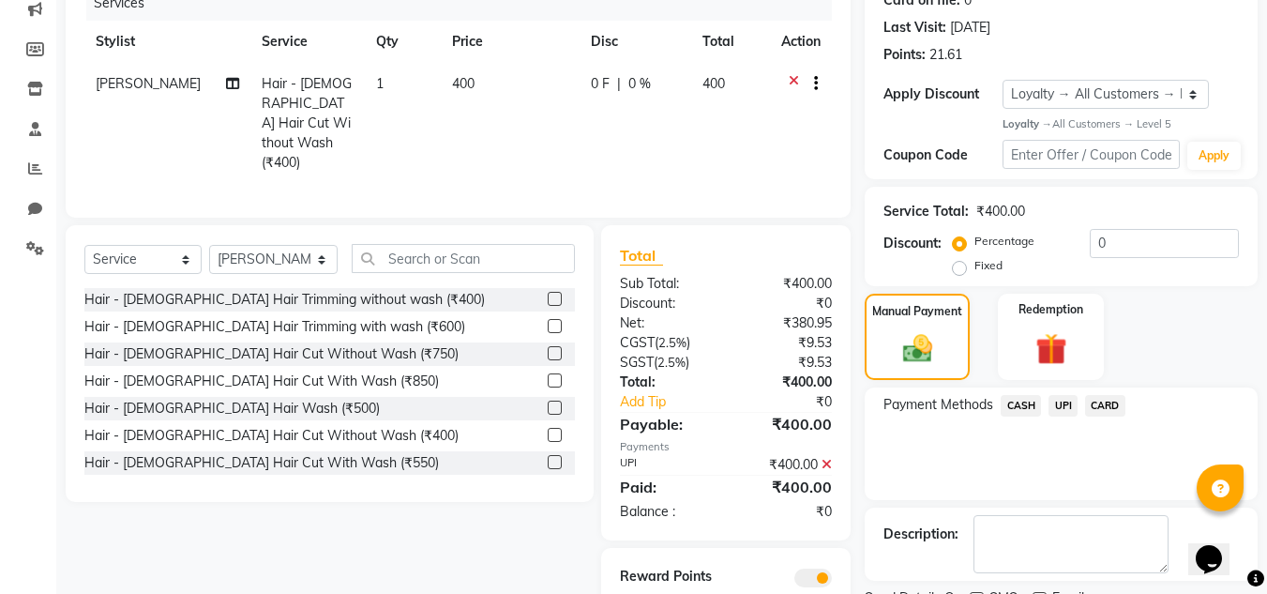
scroll to position [326, 0]
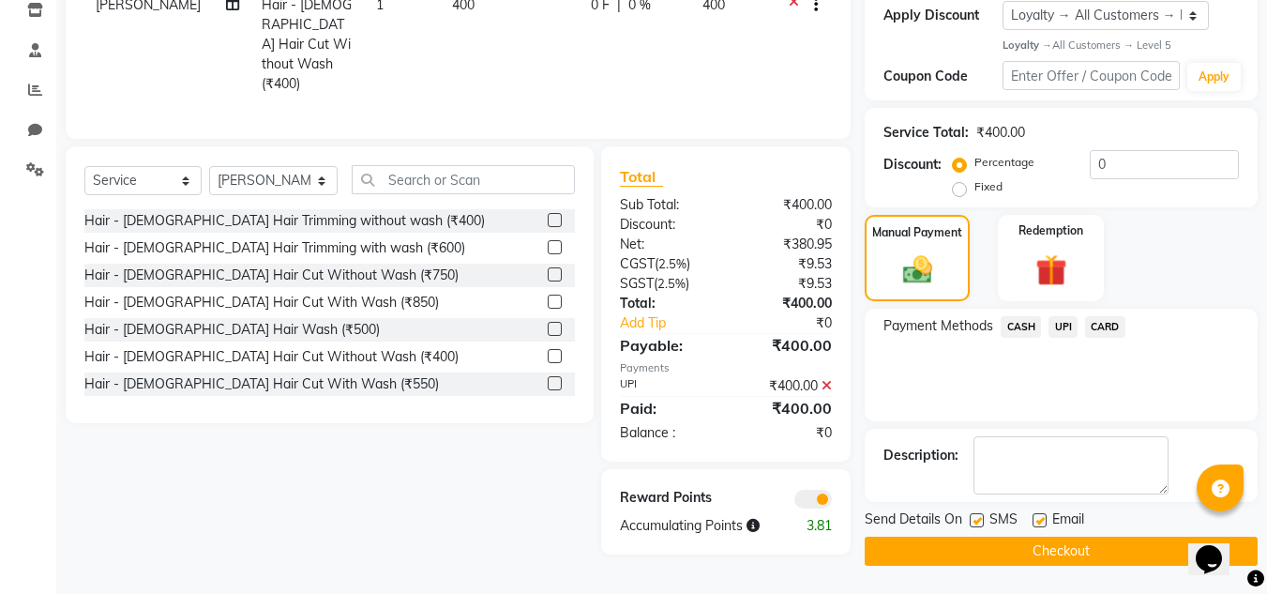
click at [1022, 552] on button "Checkout" at bounding box center [1061, 551] width 393 height 29
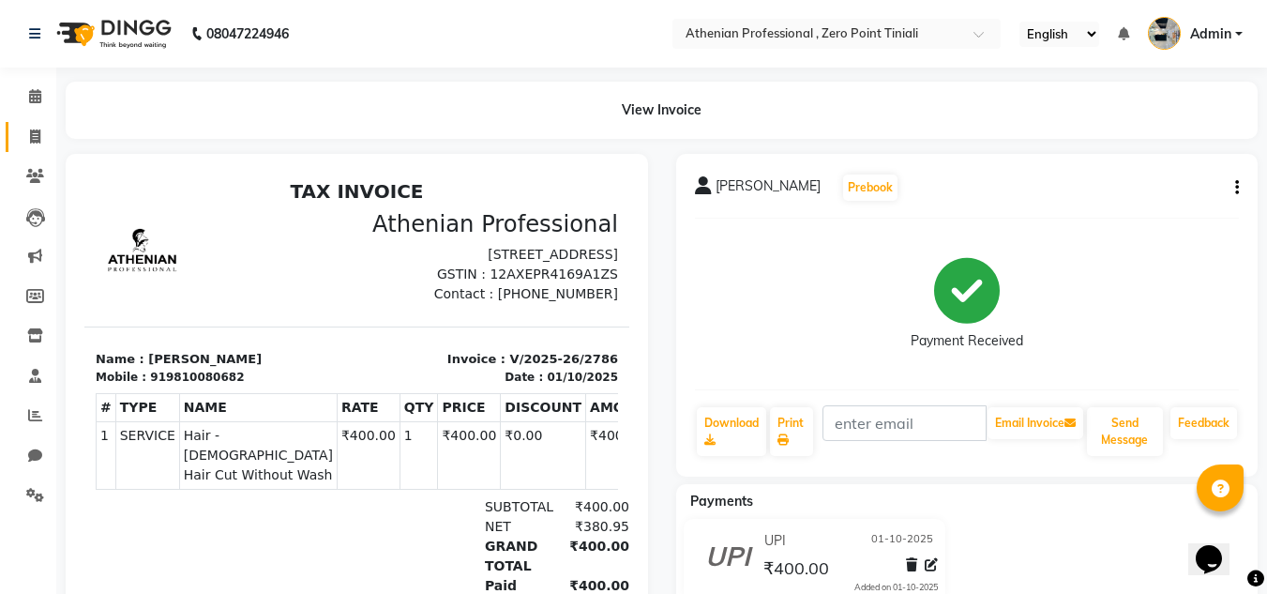
click at [34, 124] on link "Invoice" at bounding box center [28, 137] width 45 height 31
select select "service"
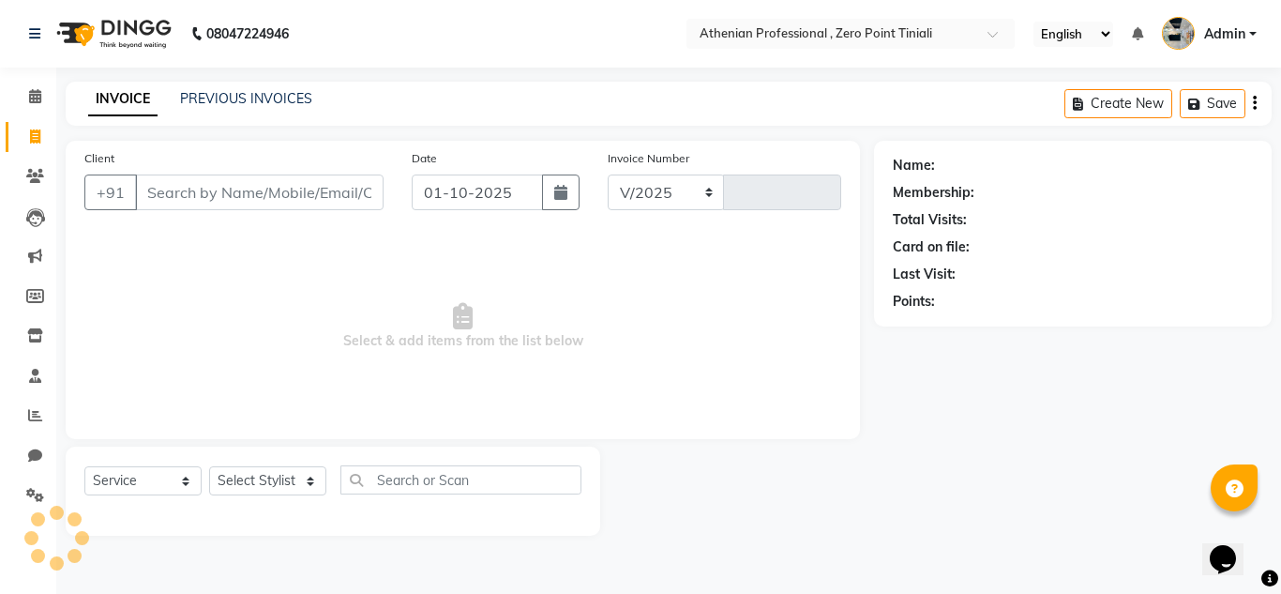
select select "8300"
type input "2787"
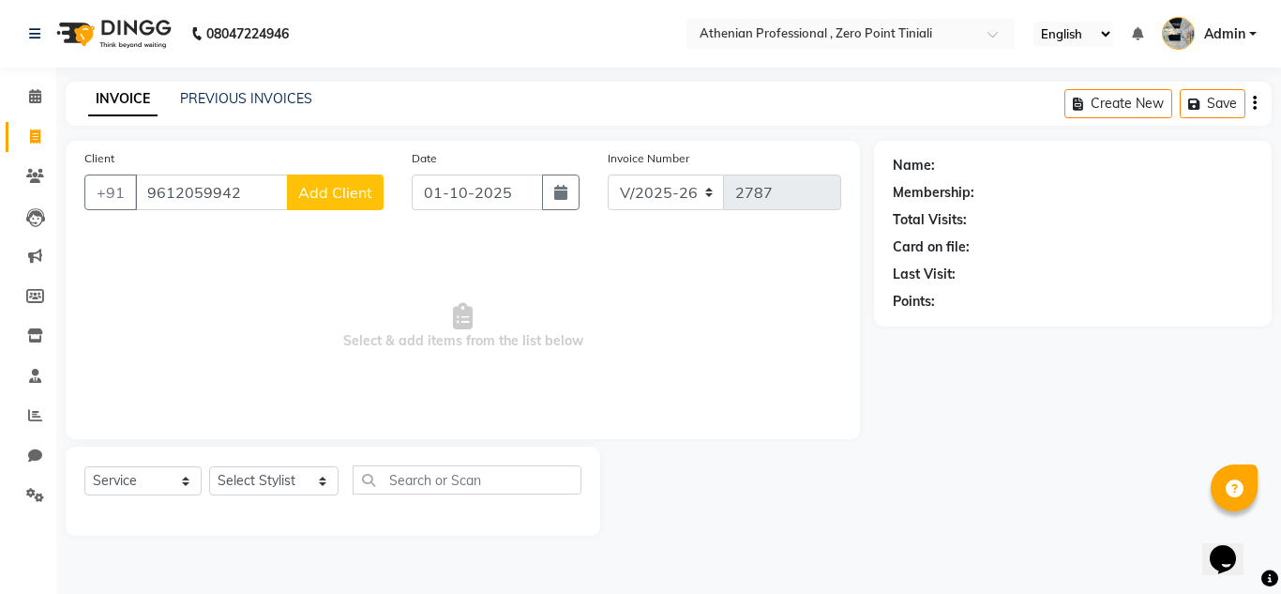
type input "9612059942"
click at [366, 194] on span "Add Client" at bounding box center [335, 192] width 74 height 19
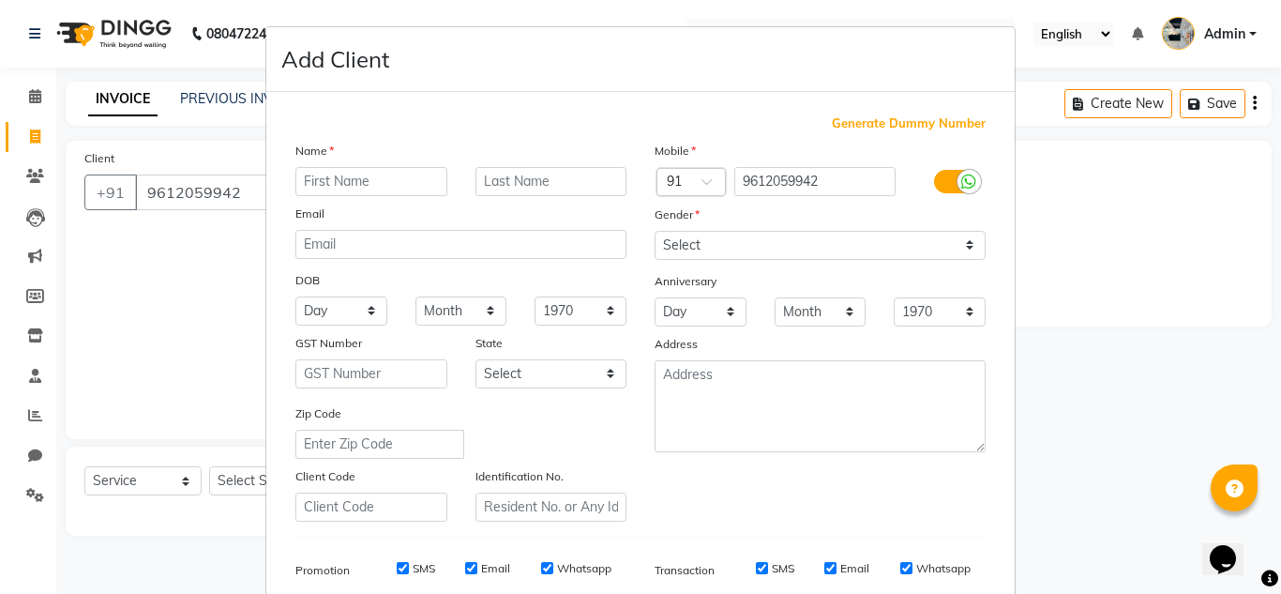
click at [366, 194] on input "text" at bounding box center [371, 181] width 152 height 29
type input "K"
click at [490, 183] on input "text" at bounding box center [552, 181] width 152 height 29
type input "Lendo"
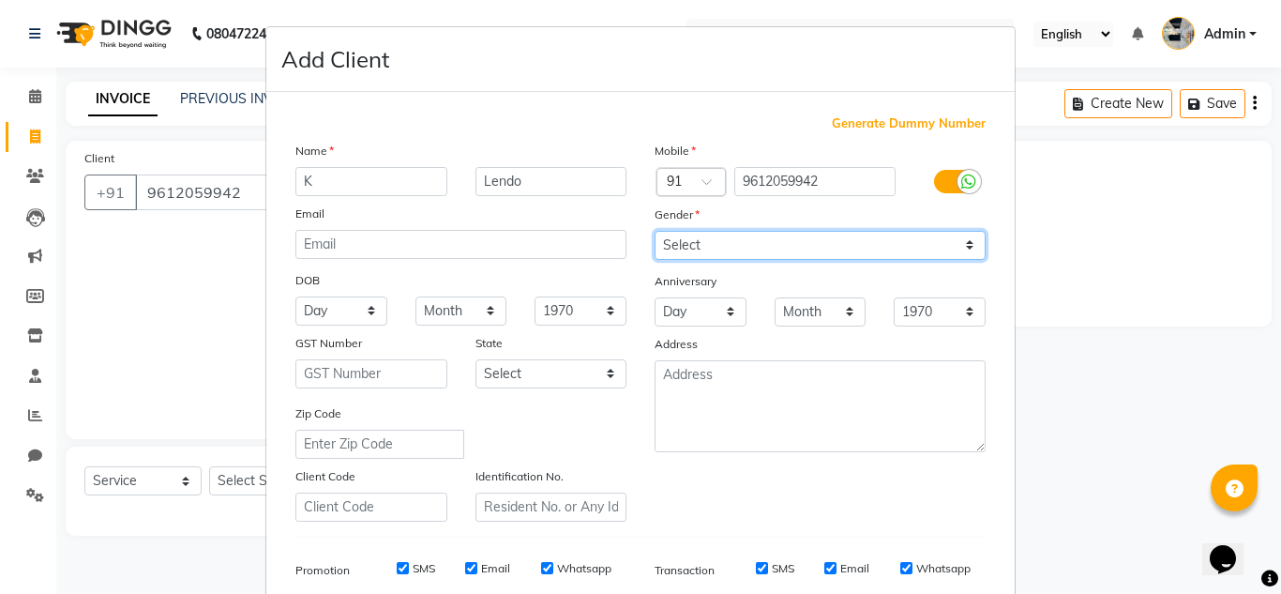
click at [715, 235] on select "Select [DEMOGRAPHIC_DATA] [DEMOGRAPHIC_DATA] Other Prefer Not To Say" at bounding box center [820, 245] width 331 height 29
select select "[DEMOGRAPHIC_DATA]"
click at [655, 231] on select "Select [DEMOGRAPHIC_DATA] [DEMOGRAPHIC_DATA] Other Prefer Not To Say" at bounding box center [820, 245] width 331 height 29
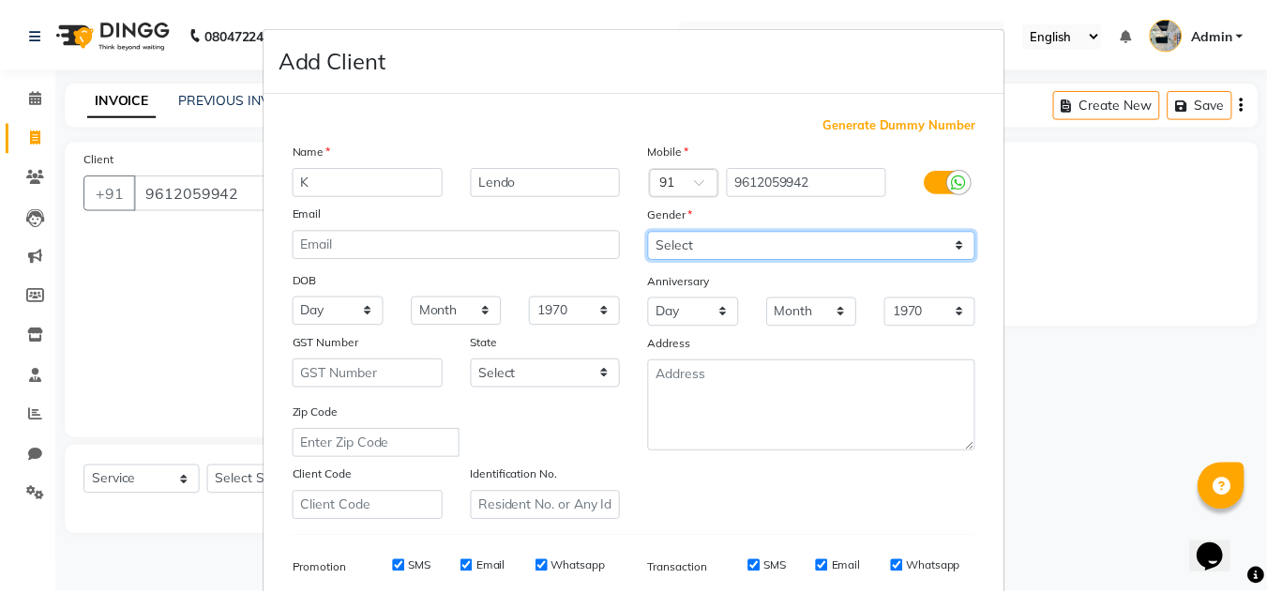
scroll to position [272, 0]
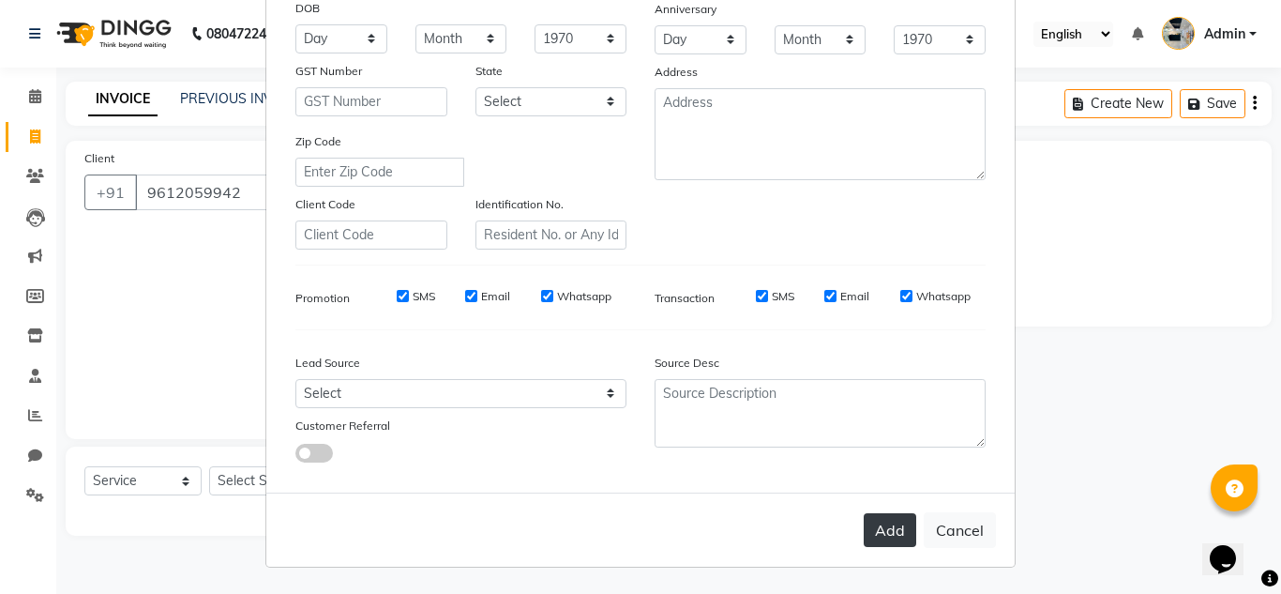
click at [889, 532] on button "Add" at bounding box center [890, 530] width 53 height 34
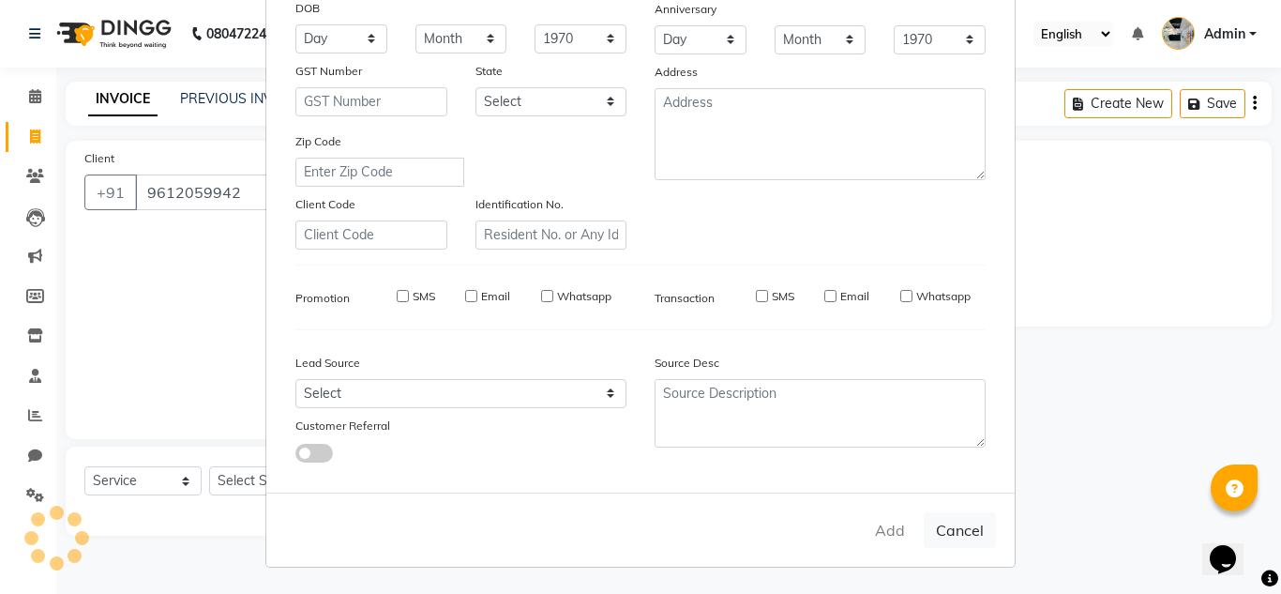
select select
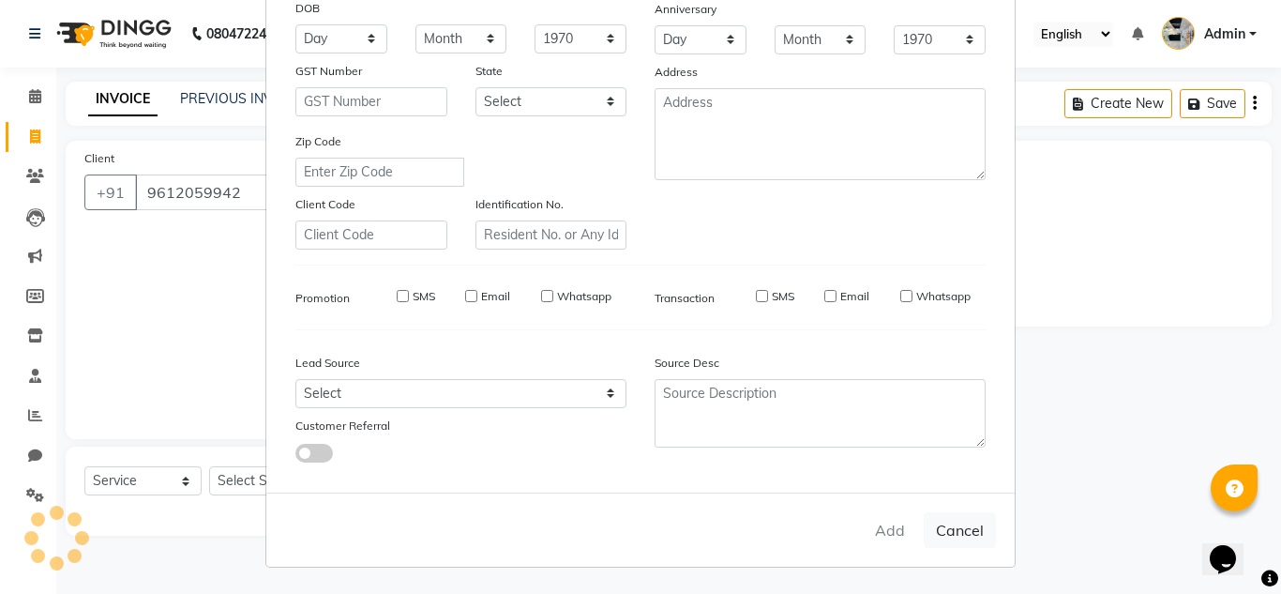
select select
checkbox input "false"
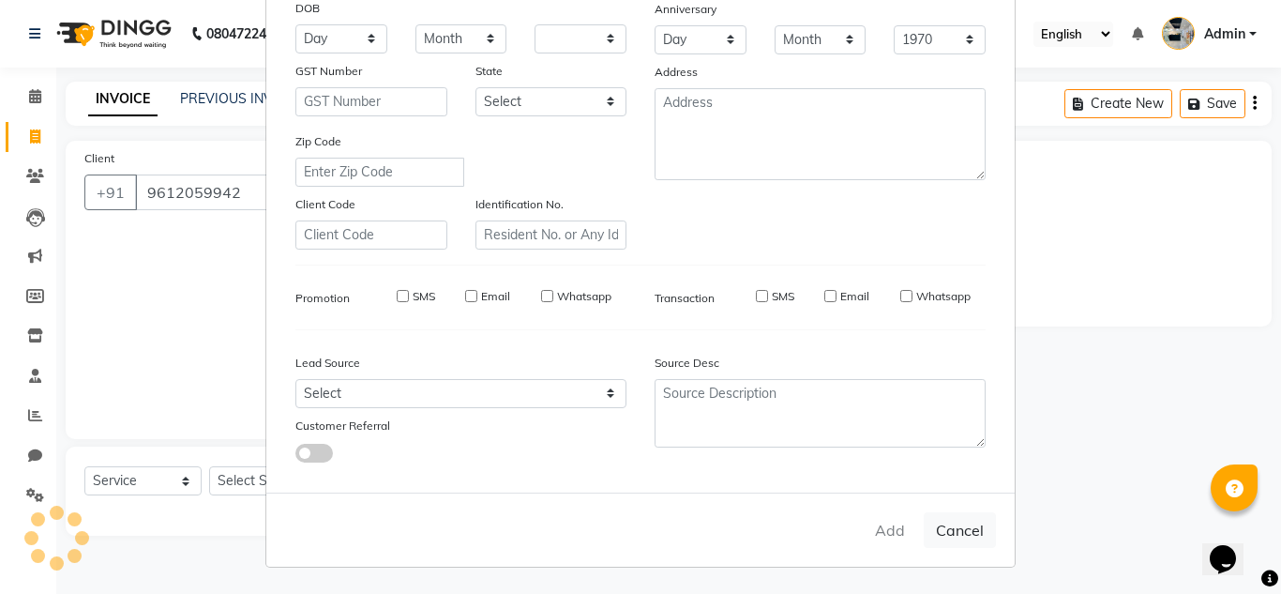
checkbox input "false"
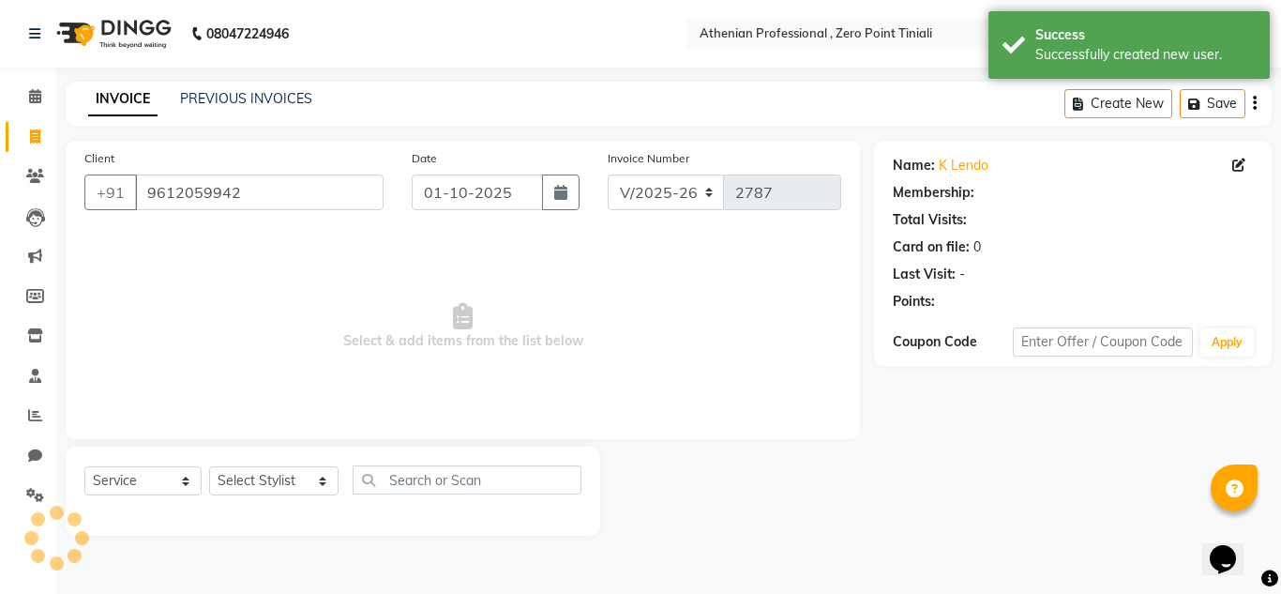
select select "1: Object"
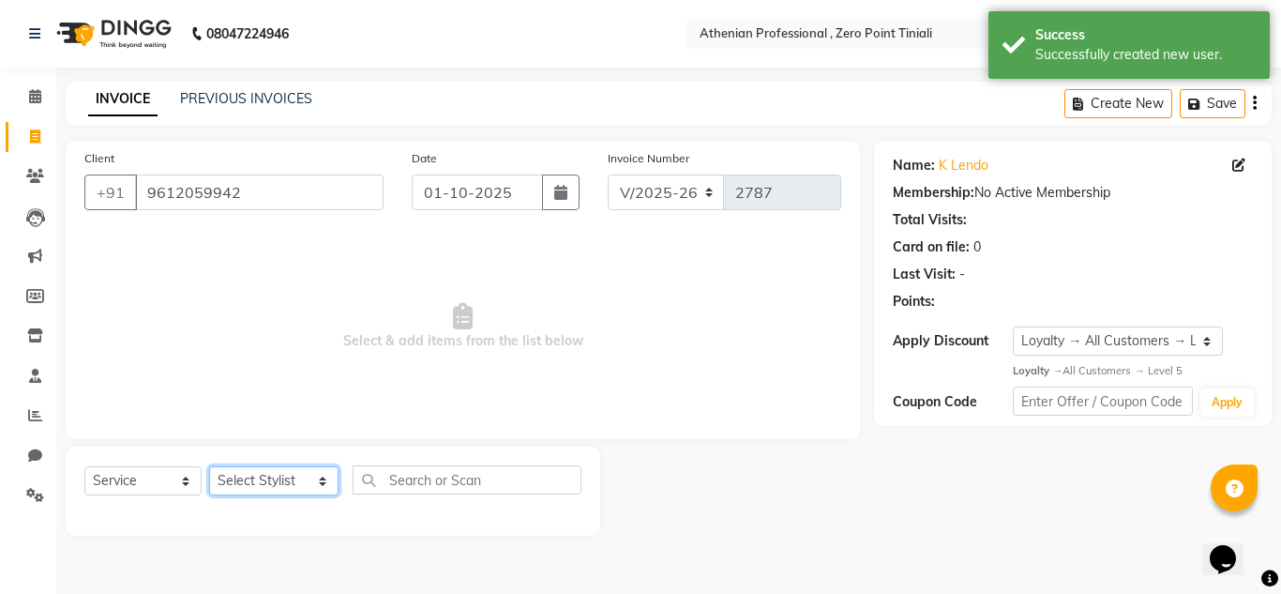
click at [268, 492] on select "Select Stylist [PERSON_NAME][MEDICAL_DATA] Admin [PERSON_NAME] BIHAM LINDUM NEM…" at bounding box center [273, 480] width 129 height 29
select select "92479"
click at [209, 466] on select "Select Stylist [PERSON_NAME][MEDICAL_DATA] Admin [PERSON_NAME] BIHAM LINDUM NEM…" at bounding box center [273, 480] width 129 height 29
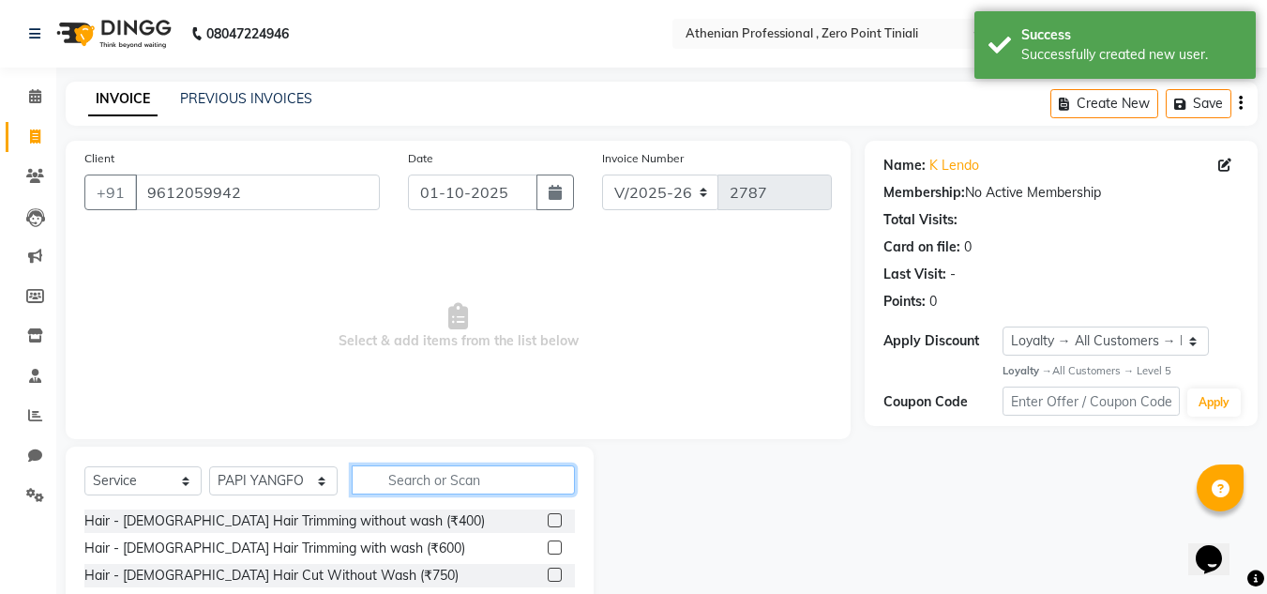
click at [426, 489] on input "text" at bounding box center [463, 479] width 223 height 29
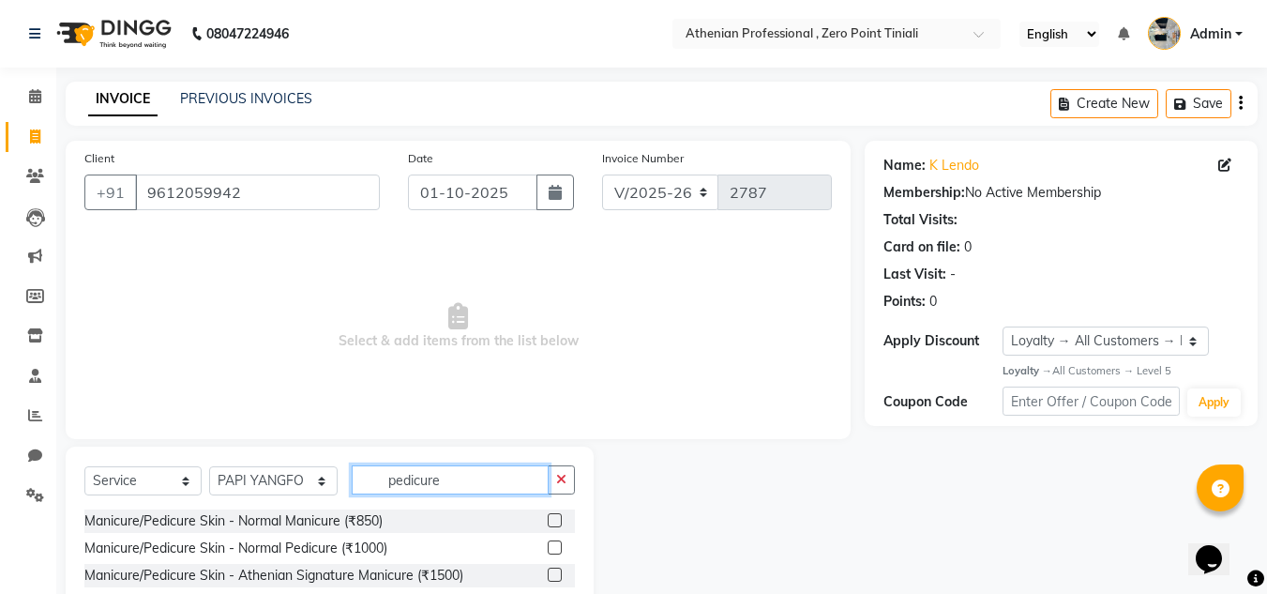
type input "pedicure"
click at [548, 578] on label at bounding box center [555, 575] width 14 height 14
click at [548, 578] on input "checkbox" at bounding box center [554, 575] width 12 height 12
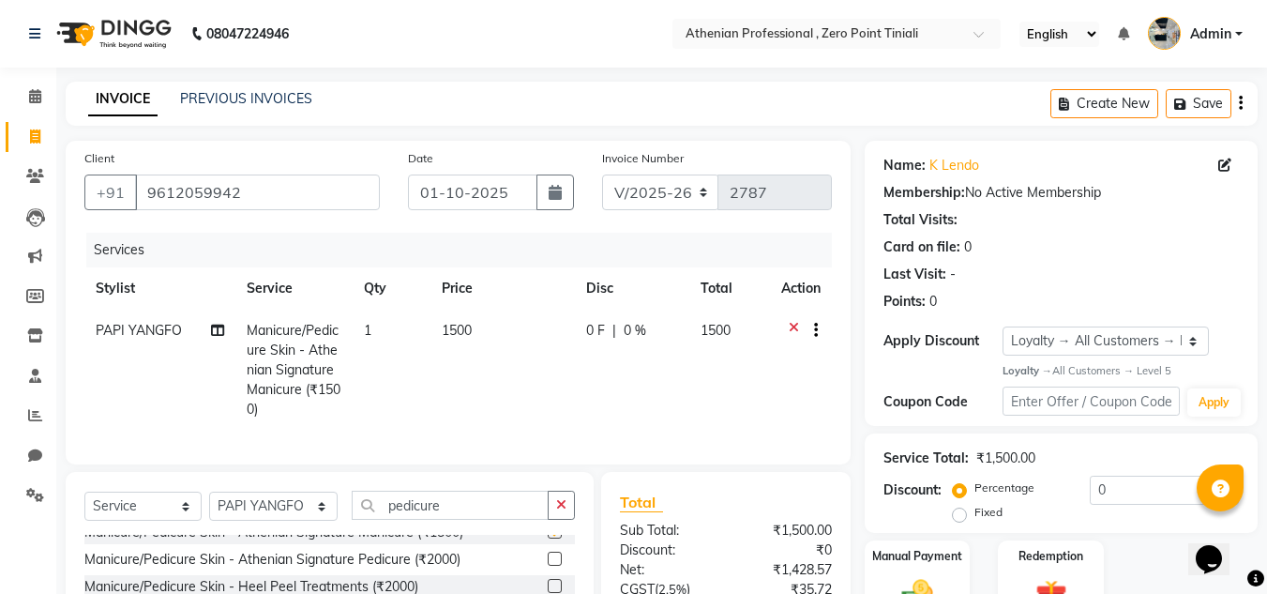
checkbox input "false"
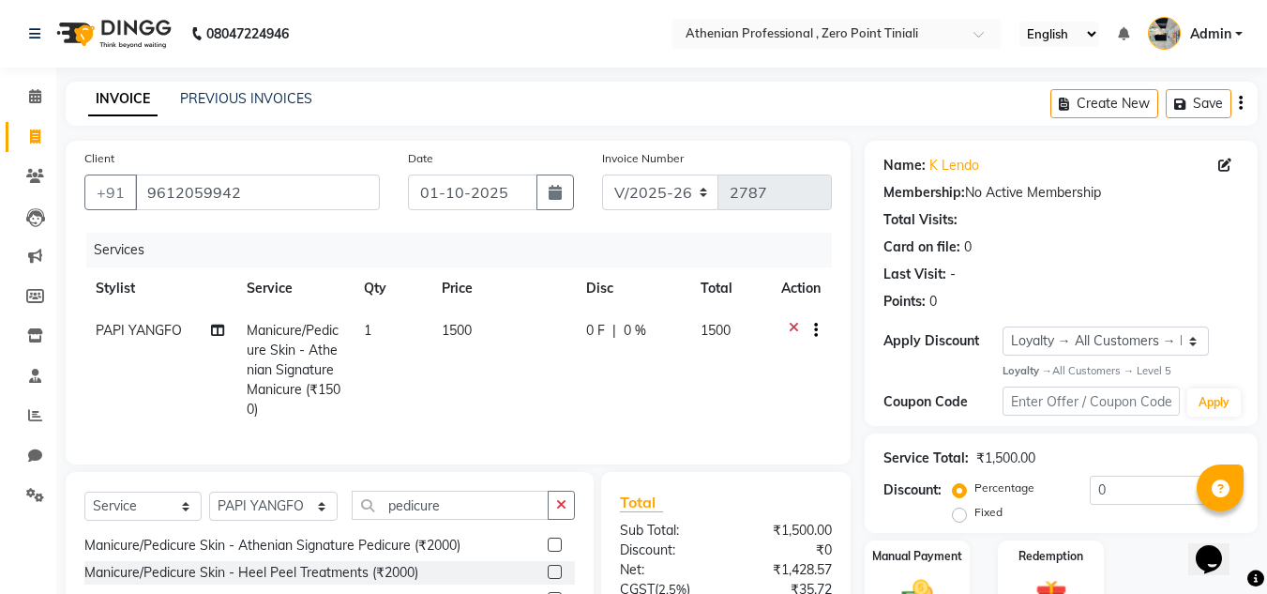
click at [548, 552] on label at bounding box center [555, 545] width 14 height 14
click at [548, 552] on input "checkbox" at bounding box center [554, 545] width 12 height 12
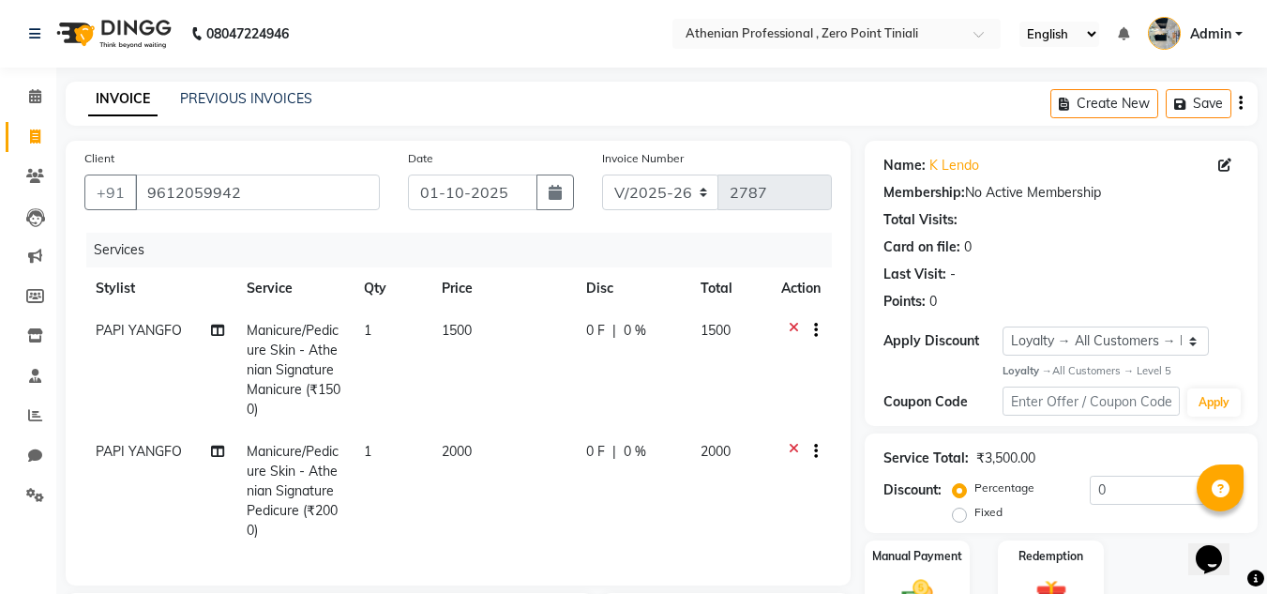
checkbox input "false"
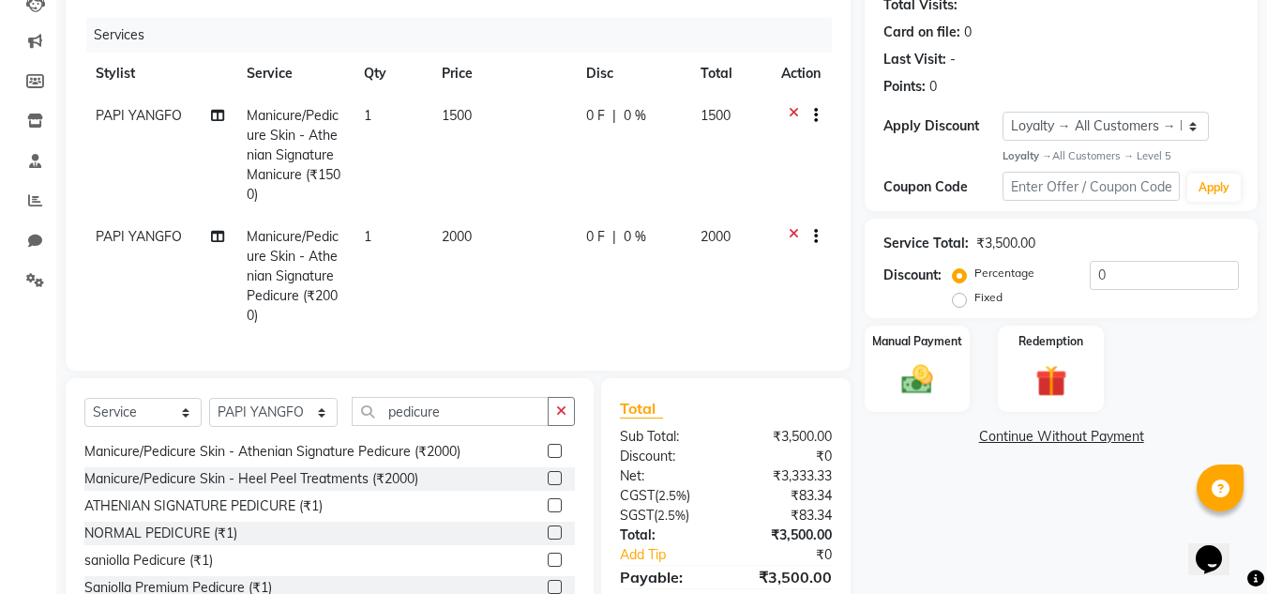
scroll to position [308, 0]
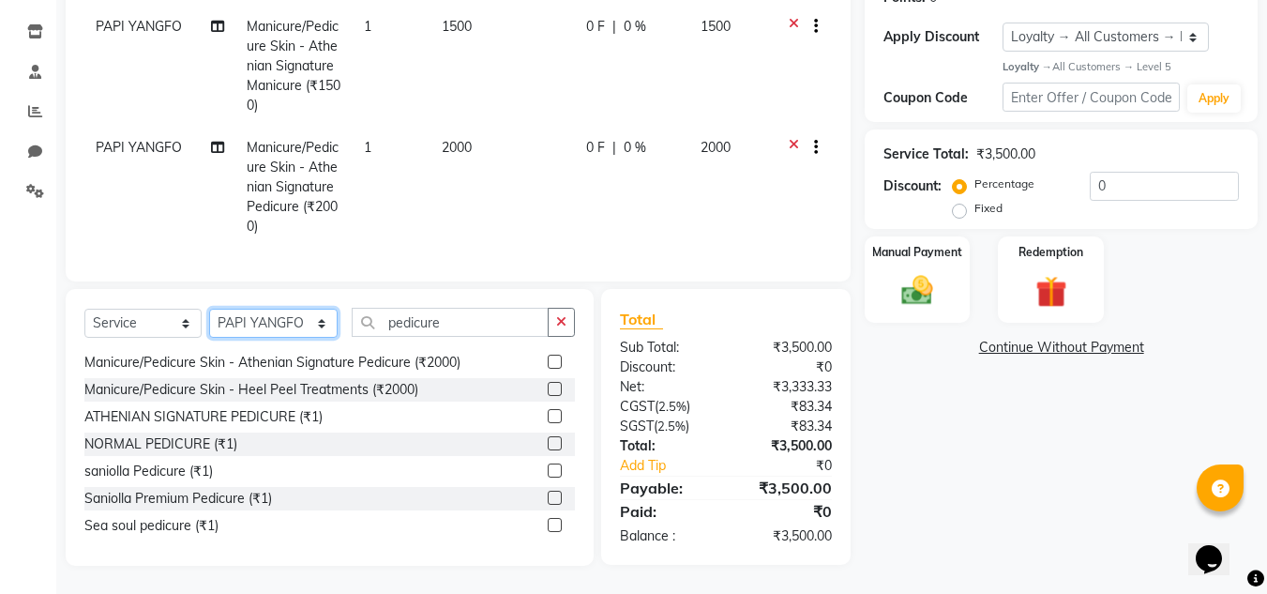
click at [297, 322] on select "Select Stylist [PERSON_NAME][MEDICAL_DATA] Admin [PERSON_NAME] BIHAM LINDUM NEM…" at bounding box center [273, 323] width 129 height 29
drag, startPoint x: 452, startPoint y: 341, endPoint x: 313, endPoint y: 340, distance: 138.8
click at [313, 340] on div "Select Service Product Membership Package Voucher Prepaid Gift Card Select Styl…" at bounding box center [329, 330] width 491 height 44
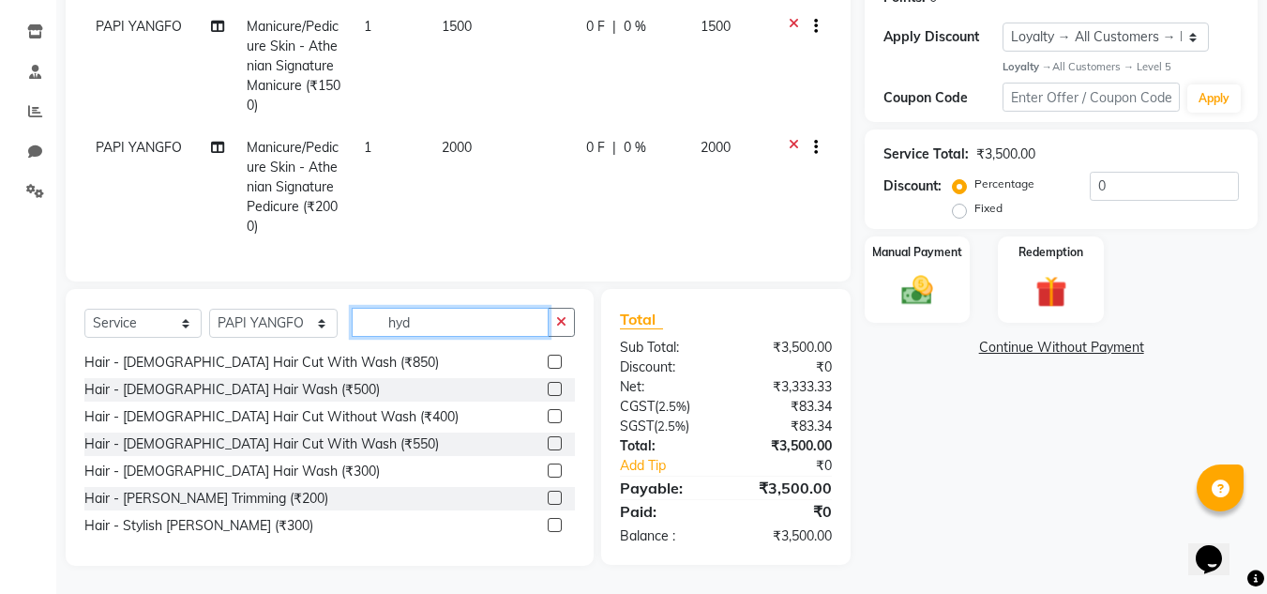
scroll to position [0, 0]
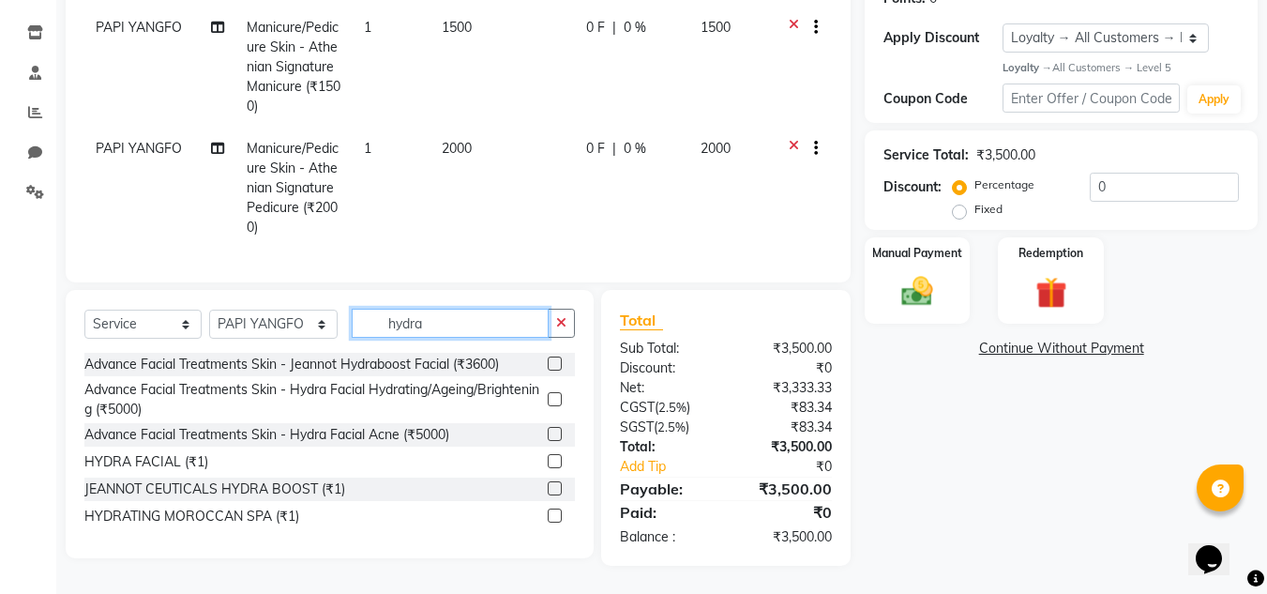
type input "hydra"
click at [554, 371] on label at bounding box center [555, 363] width 14 height 14
click at [554, 371] on input "checkbox" at bounding box center [554, 364] width 12 height 12
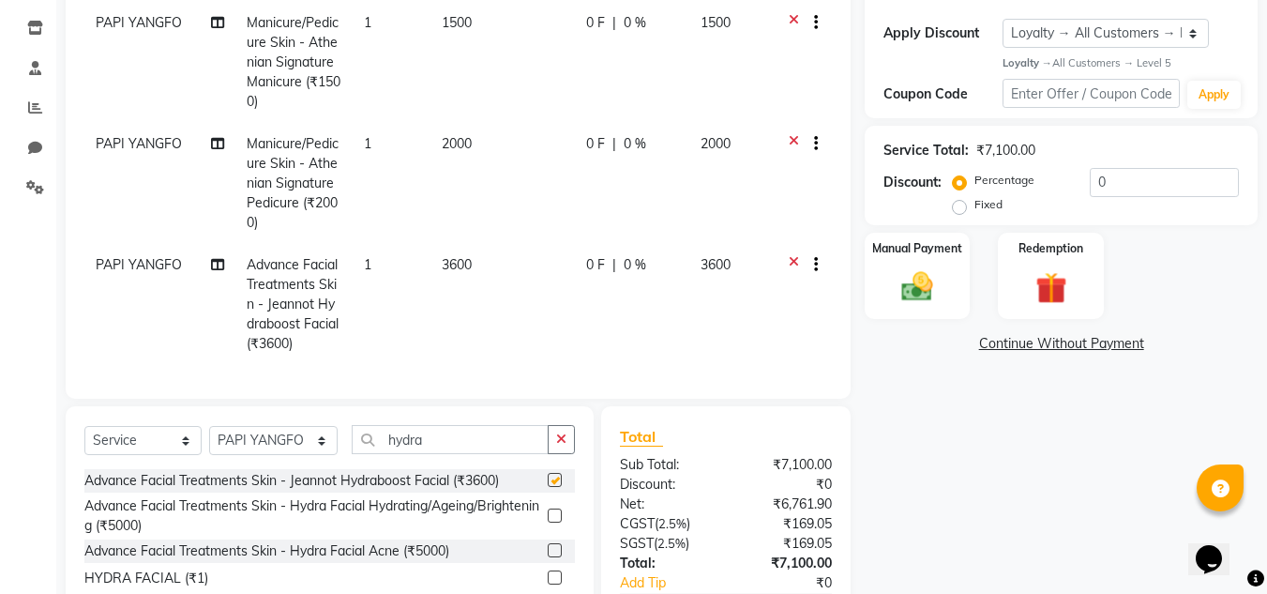
checkbox input "false"
click at [240, 446] on select "Select Stylist [PERSON_NAME][MEDICAL_DATA] Admin [PERSON_NAME] BIHAM LINDUM NEM…" at bounding box center [273, 440] width 129 height 29
select select "80048"
click at [209, 440] on select "Select Stylist [PERSON_NAME][MEDICAL_DATA] Admin [PERSON_NAME] BIHAM LINDUM NEM…" at bounding box center [273, 440] width 129 height 29
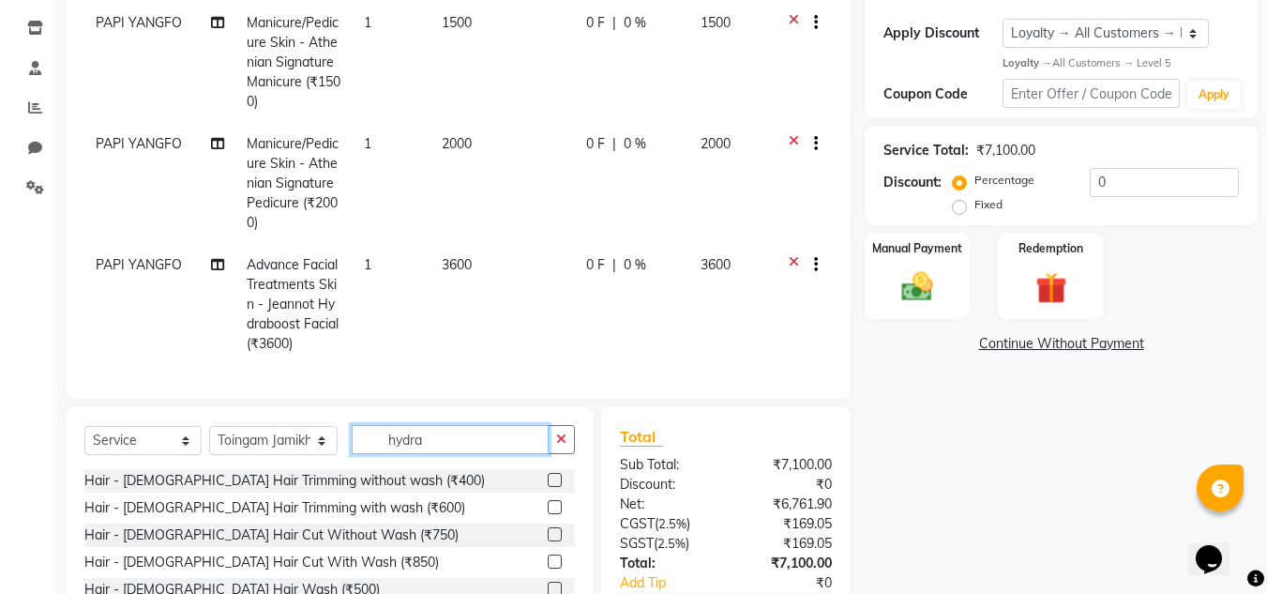
drag, startPoint x: 453, startPoint y: 447, endPoint x: 292, endPoint y: 446, distance: 161.4
click at [292, 446] on div "Select Service Product Membership Package Voucher Prepaid Gift Card Select Styl…" at bounding box center [329, 447] width 491 height 44
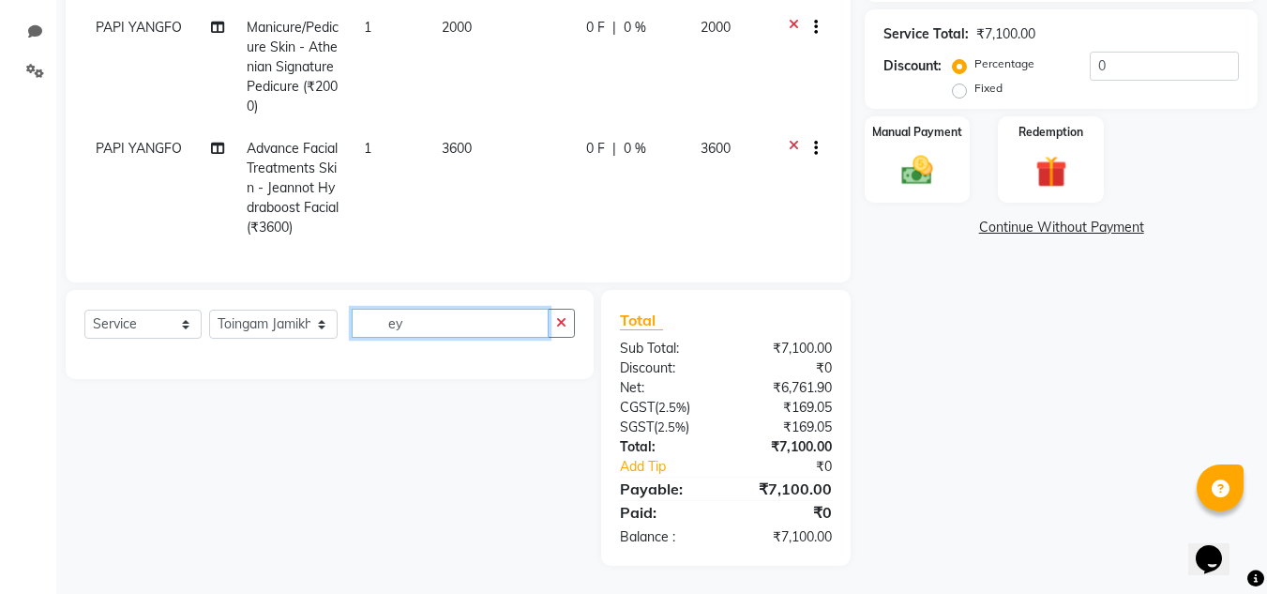
scroll to position [439, 0]
type input "e"
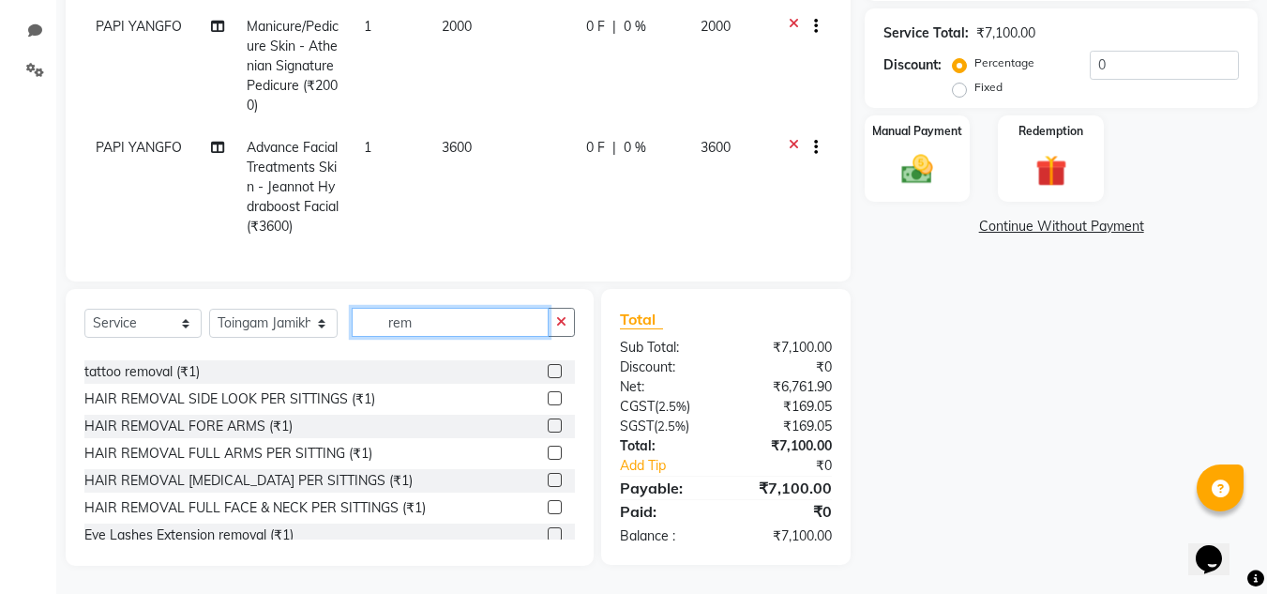
scroll to position [617, 0]
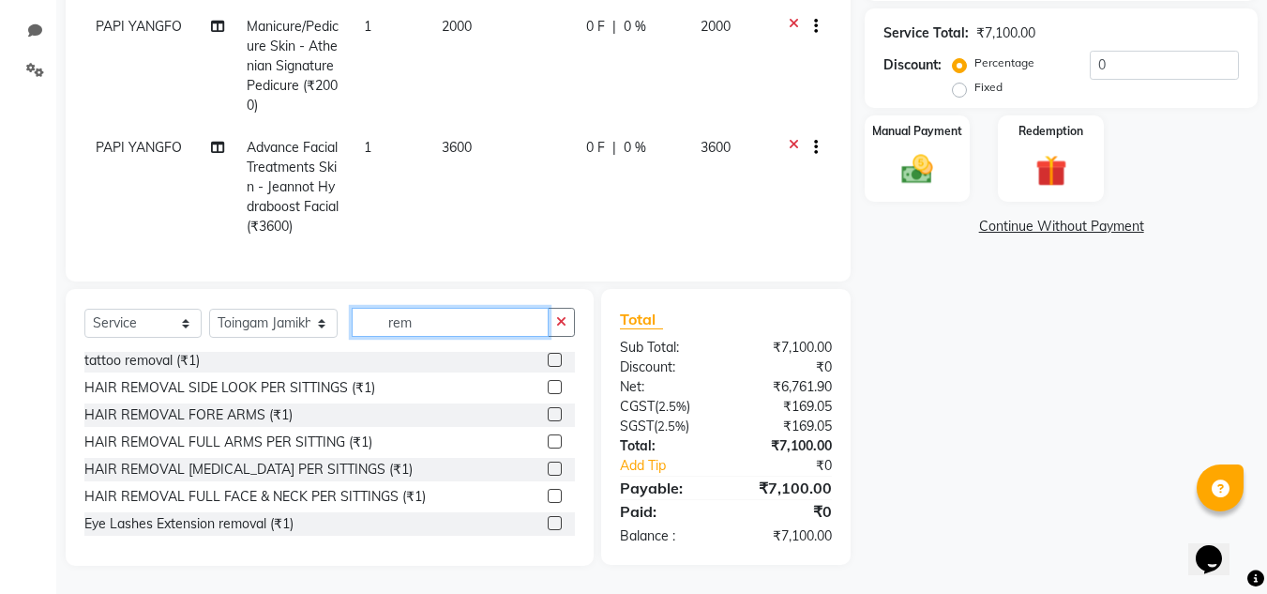
type input "rem"
click at [548, 522] on label at bounding box center [555, 523] width 14 height 14
click at [548, 522] on input "checkbox" at bounding box center [554, 524] width 12 height 12
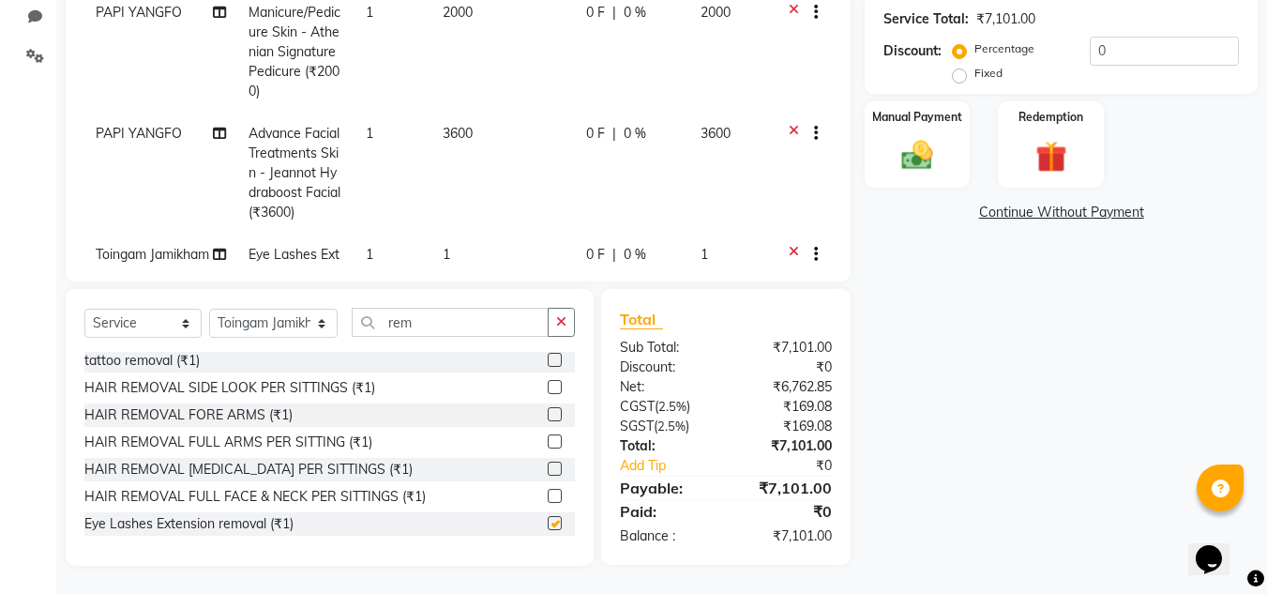
checkbox input "false"
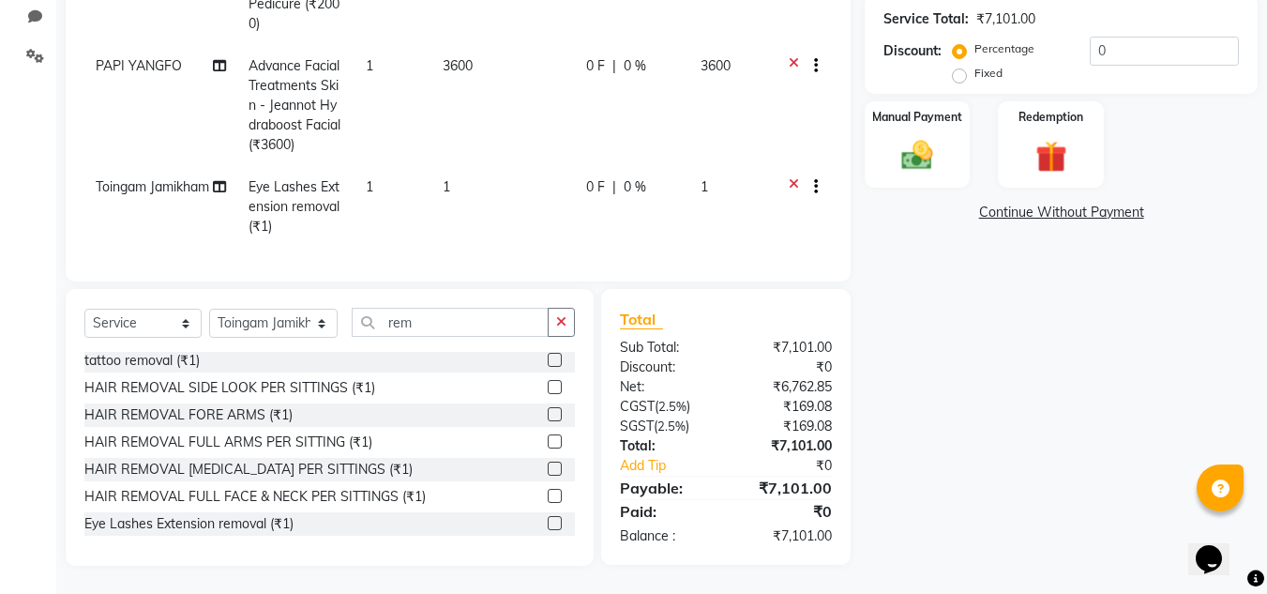
click at [443, 178] on span "1" at bounding box center [447, 186] width 8 height 17
select select "80048"
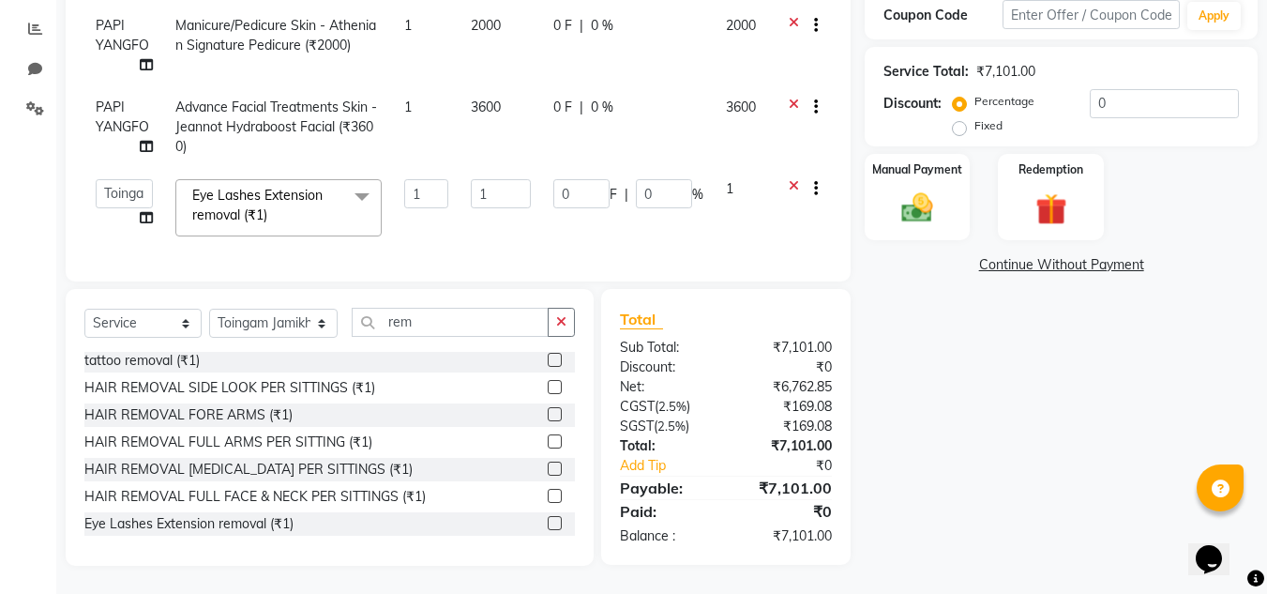
scroll to position [401, 0]
click at [492, 189] on input "1" at bounding box center [501, 193] width 60 height 29
type input "1000"
click at [506, 207] on tbody "PAPI YANGFO Manicure/Pedicure Skin - Athenian Signature Manicure (₹1500) 1 1500…" at bounding box center [458, 85] width 748 height 325
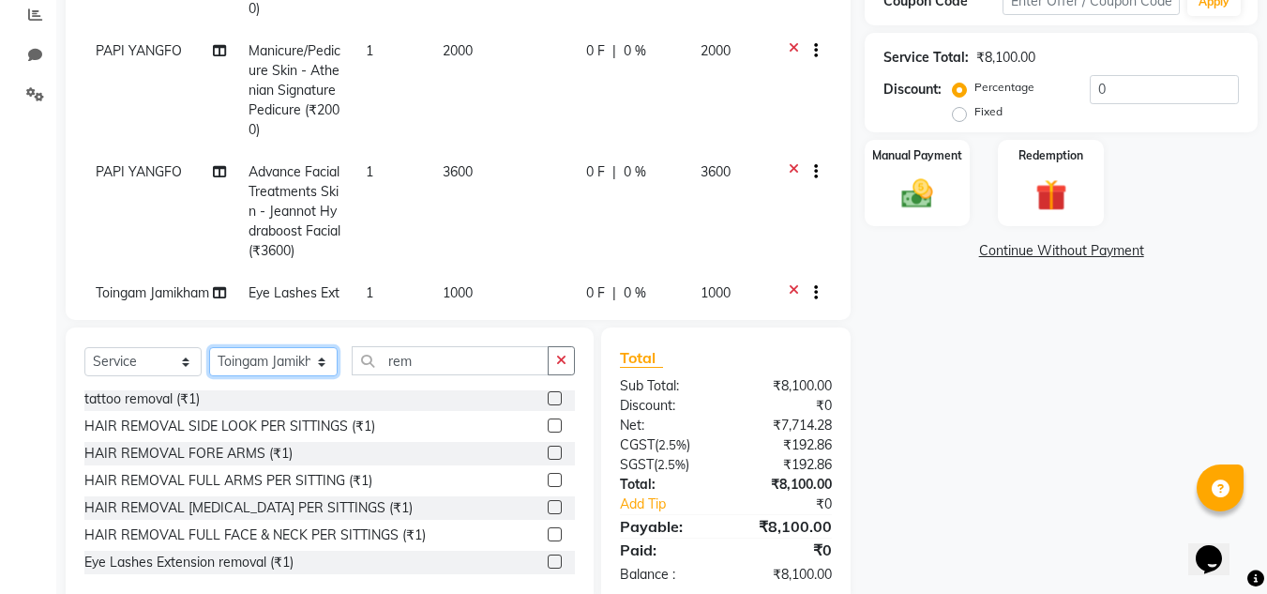
click at [292, 376] on select "Select Stylist [PERSON_NAME][MEDICAL_DATA] Admin [PERSON_NAME] BIHAM LINDUM NEM…" at bounding box center [273, 361] width 129 height 29
select select "80207"
click at [209, 347] on select "Select Stylist [PERSON_NAME][MEDICAL_DATA] Admin [PERSON_NAME] BIHAM LINDUM NEM…" at bounding box center [273, 361] width 129 height 29
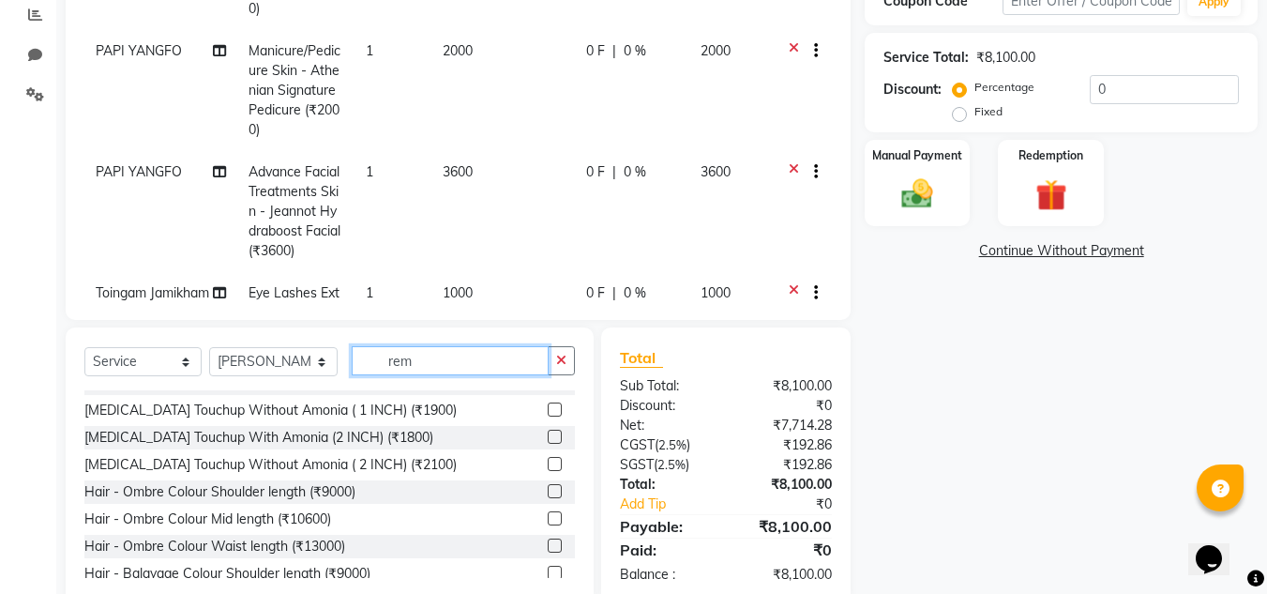
drag, startPoint x: 424, startPoint y: 355, endPoint x: 307, endPoint y: 356, distance: 117.3
click at [307, 356] on div "Select Service Product Membership Package Voucher Prepaid Gift Card Select Styl…" at bounding box center [329, 368] width 491 height 44
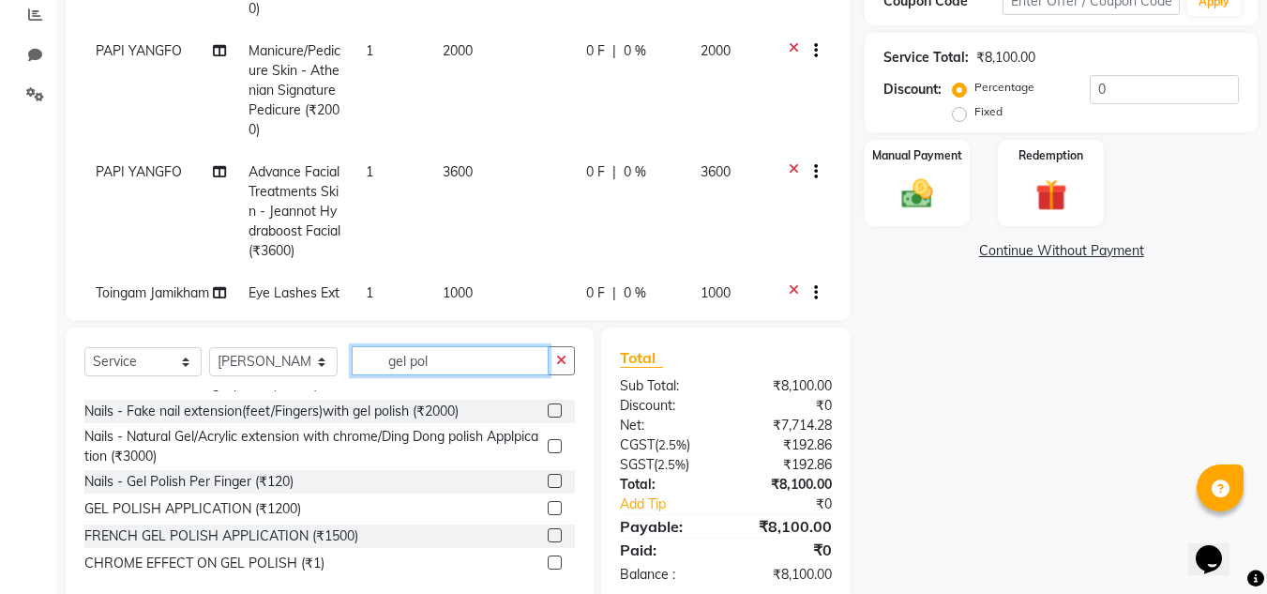
scroll to position [100, 0]
type input "gel pol"
click at [548, 512] on label at bounding box center [555, 507] width 14 height 14
click at [548, 512] on input "checkbox" at bounding box center [554, 508] width 12 height 12
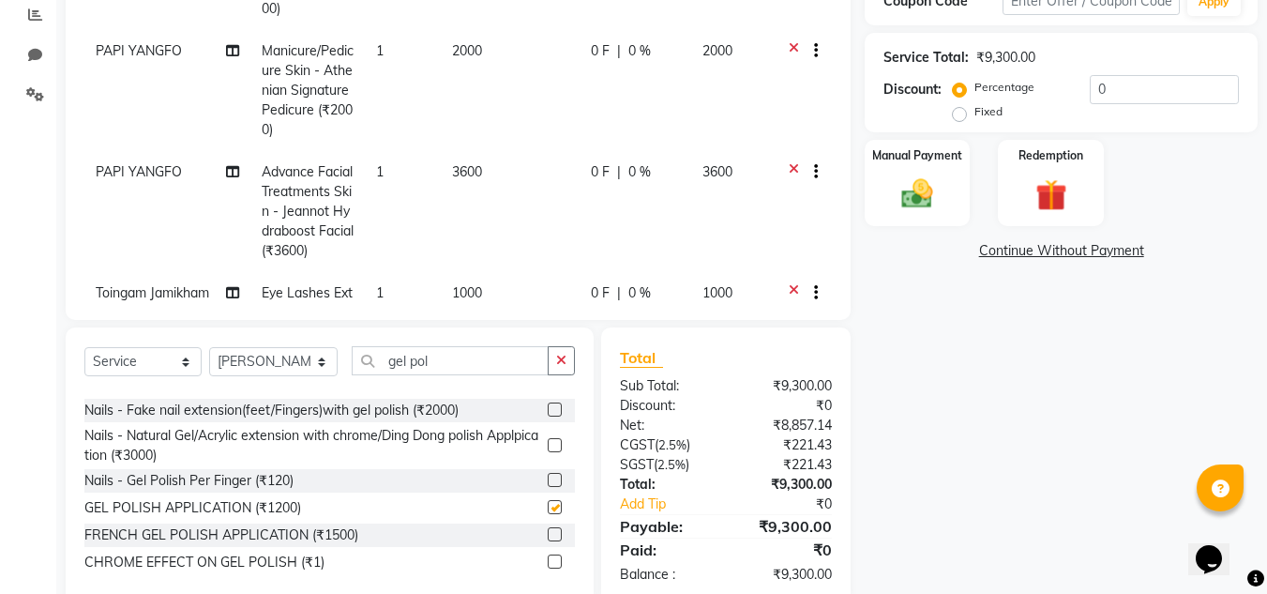
checkbox input "false"
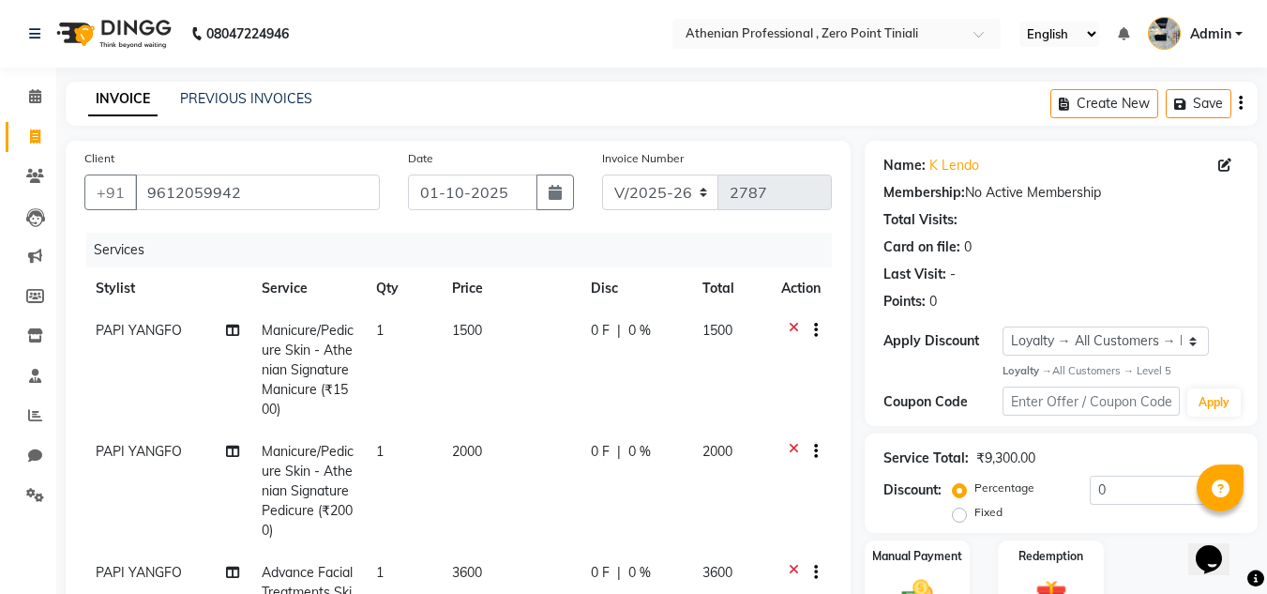
click at [629, 447] on span "0 %" at bounding box center [640, 452] width 23 height 20
select select "92479"
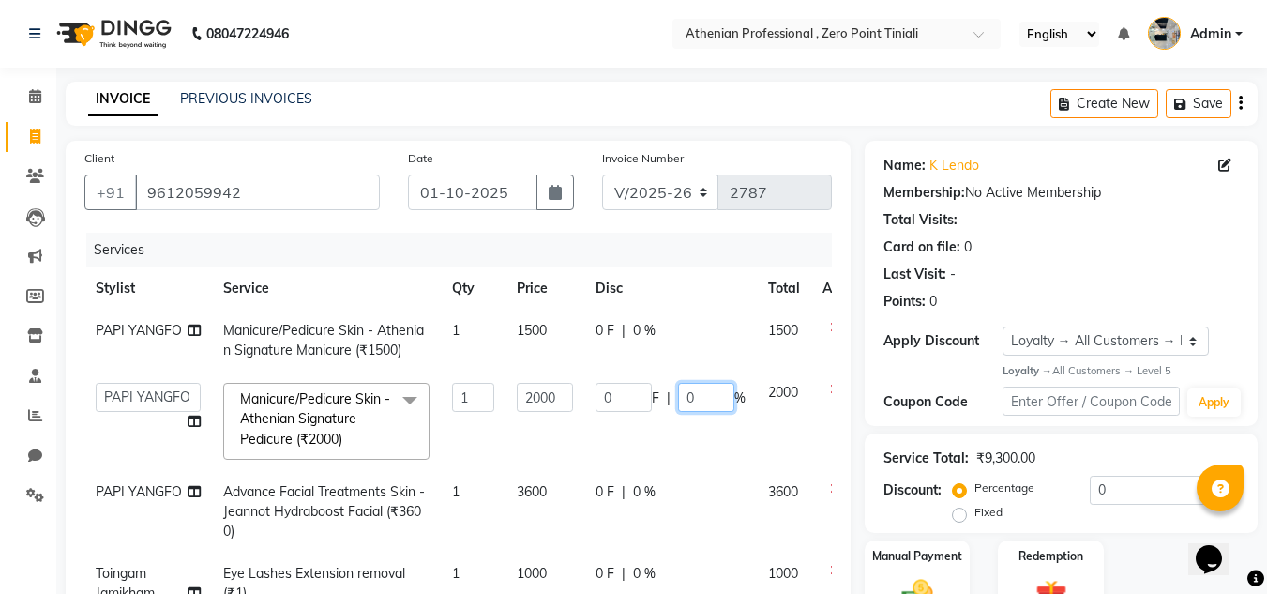
drag, startPoint x: 660, startPoint y: 413, endPoint x: 634, endPoint y: 412, distance: 26.3
click at [678, 412] on input "0" at bounding box center [706, 397] width 56 height 29
type input "15"
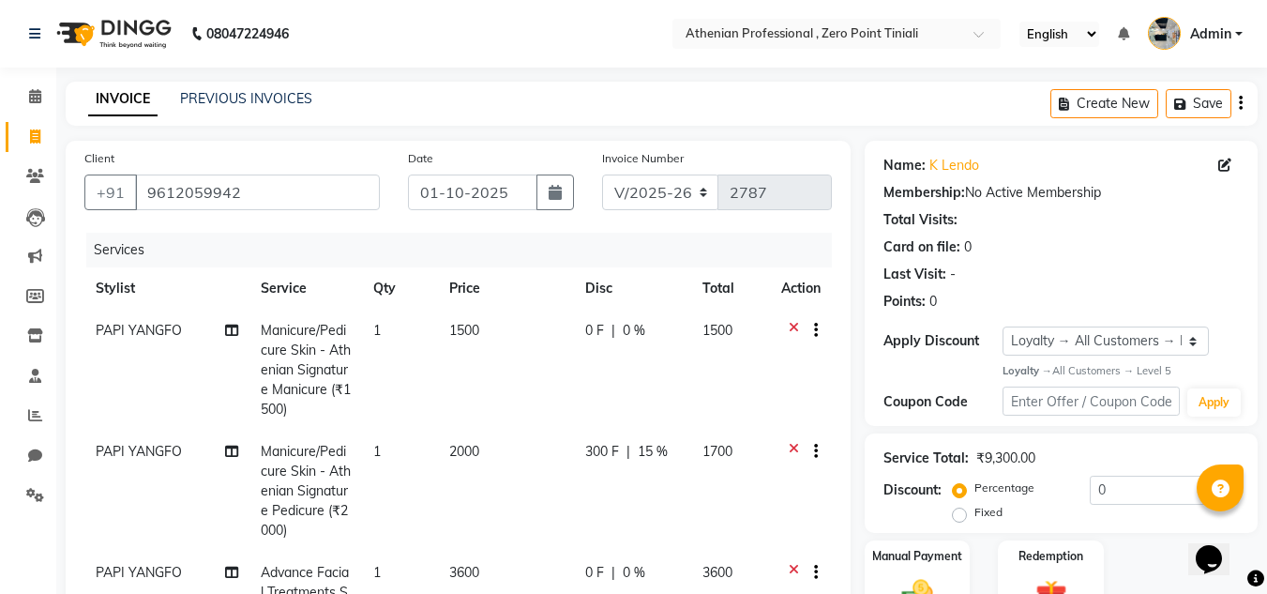
click at [662, 477] on td "300 F | 15 %" at bounding box center [632, 491] width 117 height 121
select select "92479"
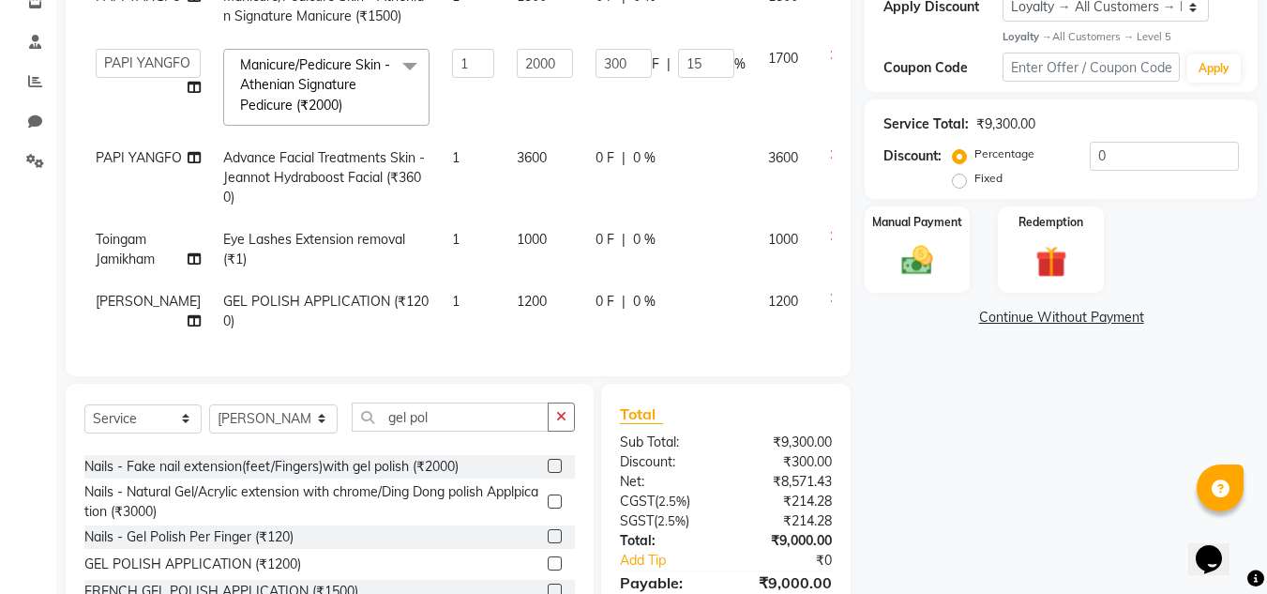
scroll to position [239, 0]
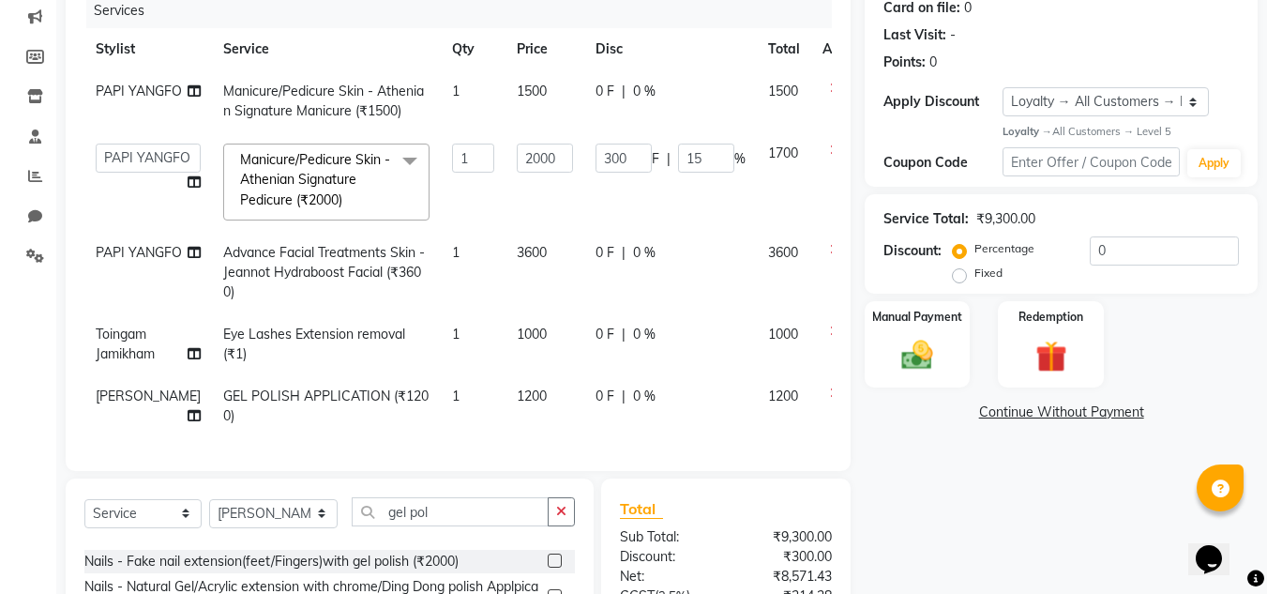
click at [584, 125] on td "0 F | 0 %" at bounding box center [670, 101] width 173 height 62
select select "92479"
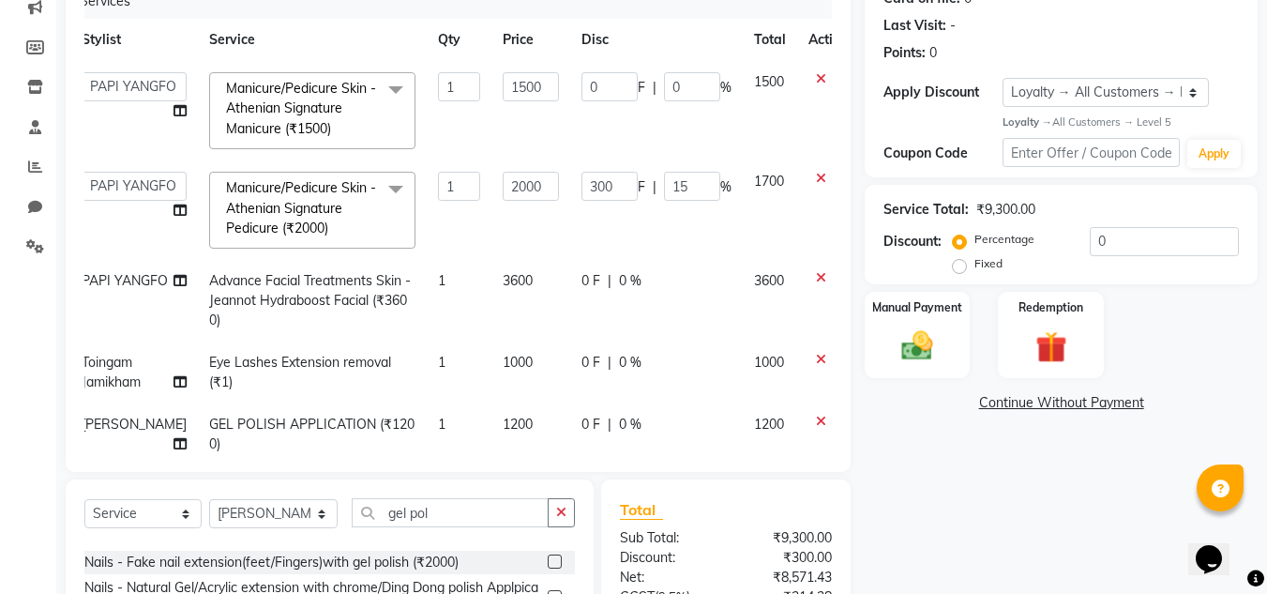
scroll to position [247, 0]
drag, startPoint x: 644, startPoint y: 198, endPoint x: 598, endPoint y: 196, distance: 46.9
click at [598, 196] on div "300 F | 15 %" at bounding box center [657, 188] width 150 height 29
type input "20"
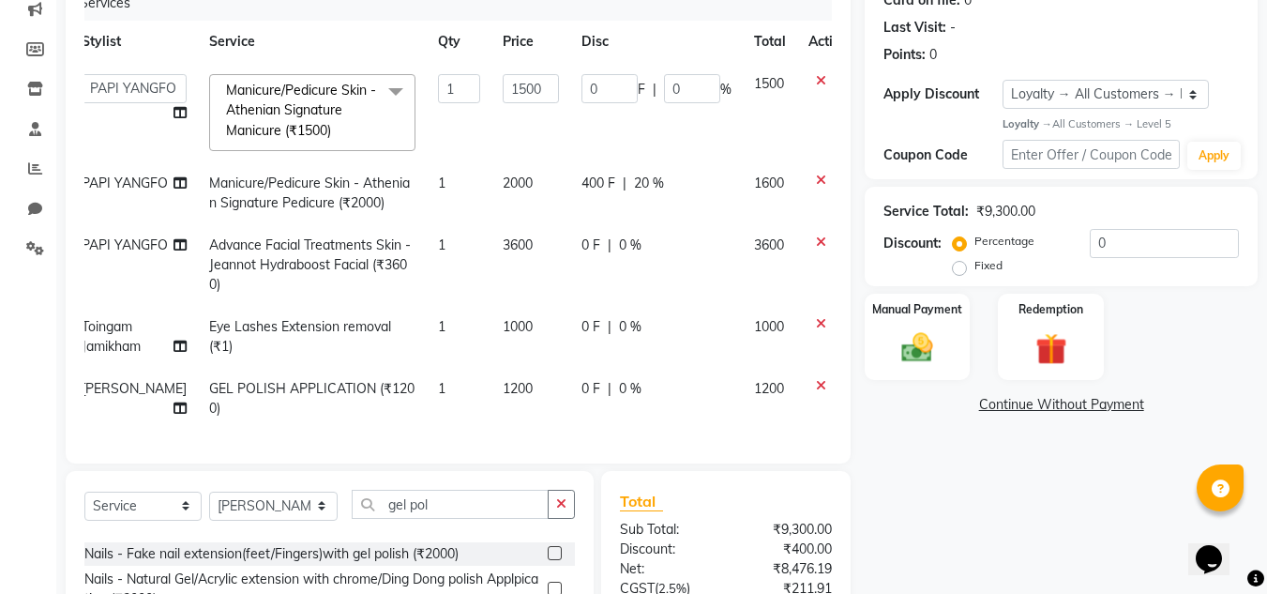
click at [613, 220] on td "400 F | 20 %" at bounding box center [656, 193] width 173 height 62
select select "92479"
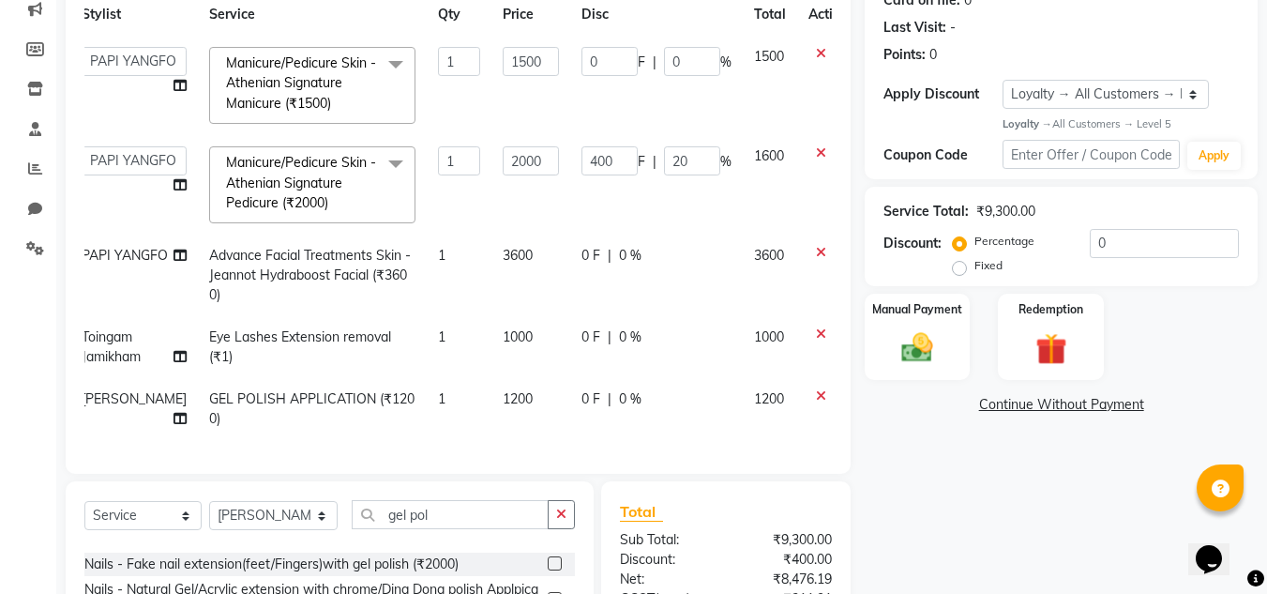
scroll to position [439, 0]
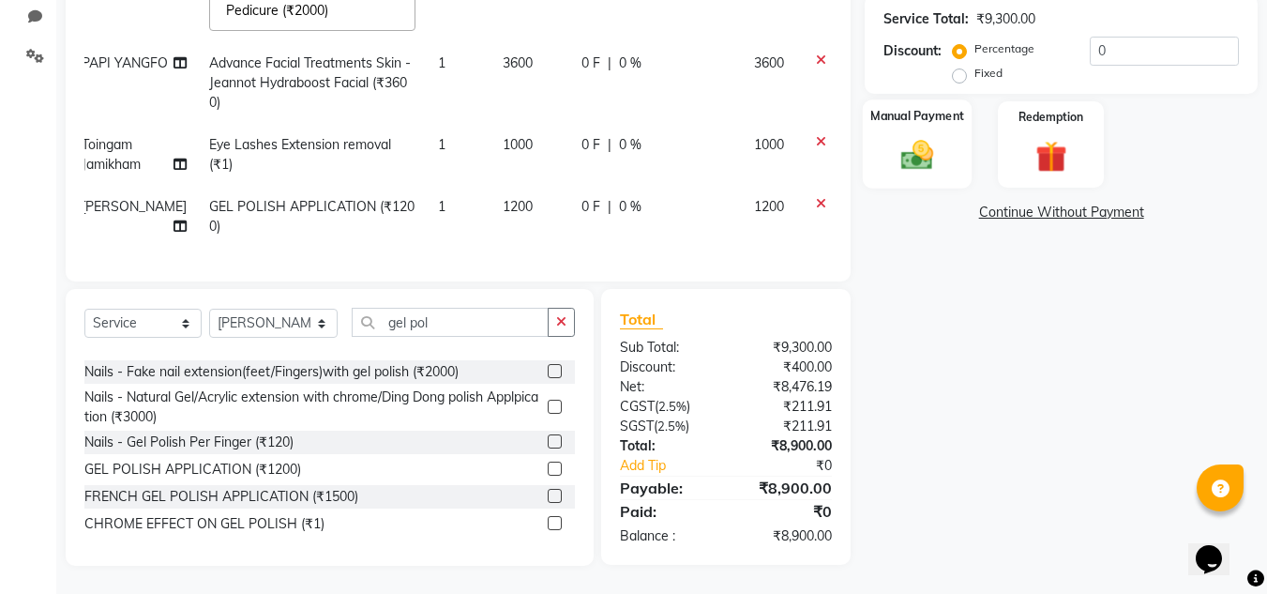
click at [945, 123] on label "Manual Payment" at bounding box center [918, 117] width 94 height 18
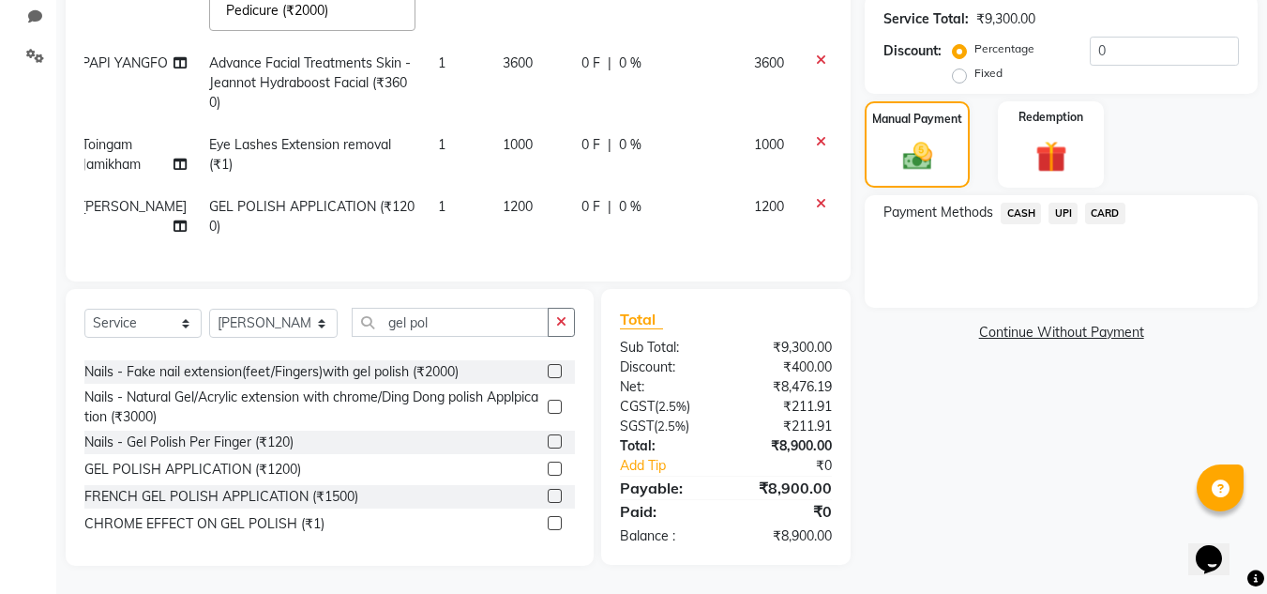
click at [1069, 213] on span "UPI" at bounding box center [1063, 214] width 29 height 22
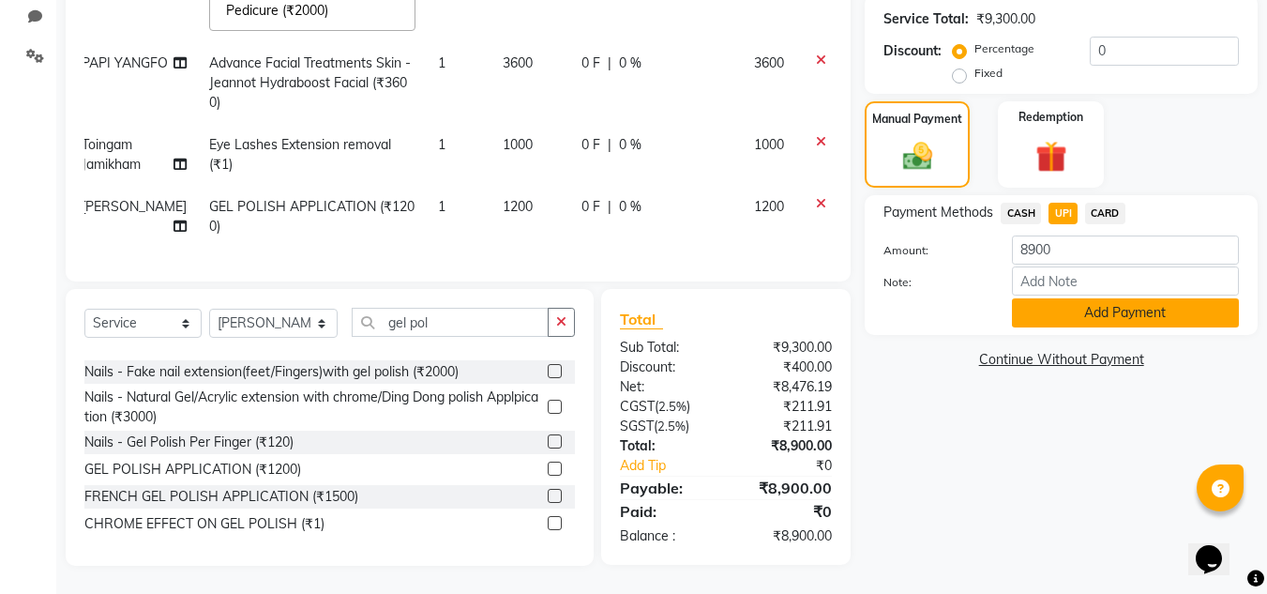
click at [1084, 326] on button "Add Payment" at bounding box center [1125, 312] width 227 height 29
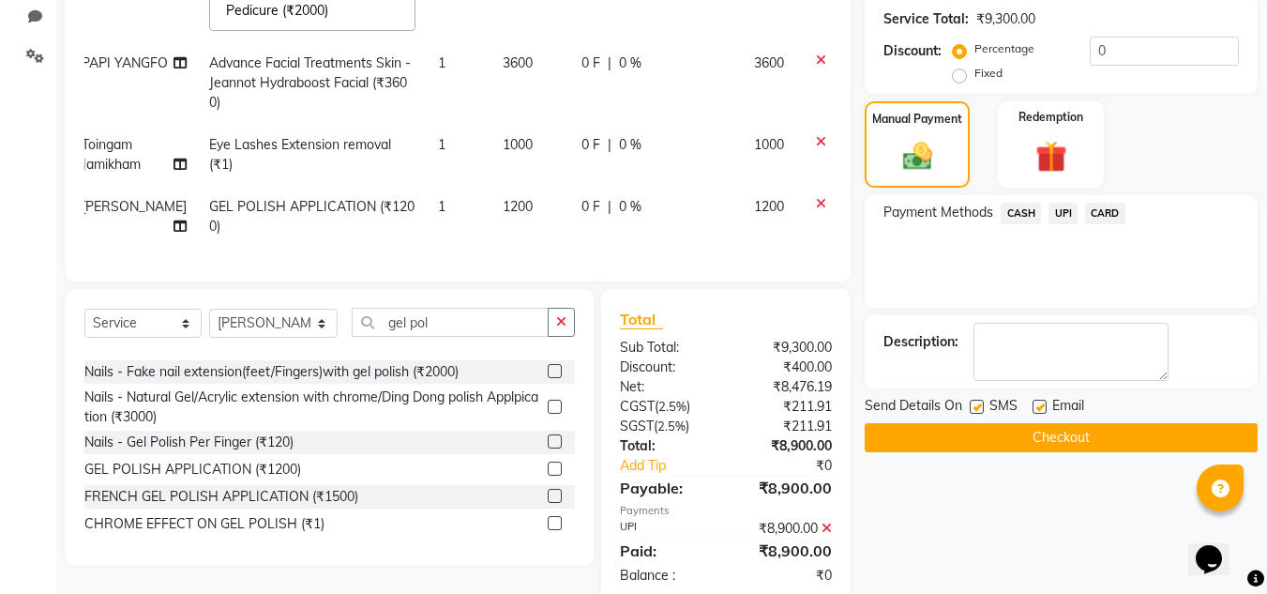
scroll to position [590, 0]
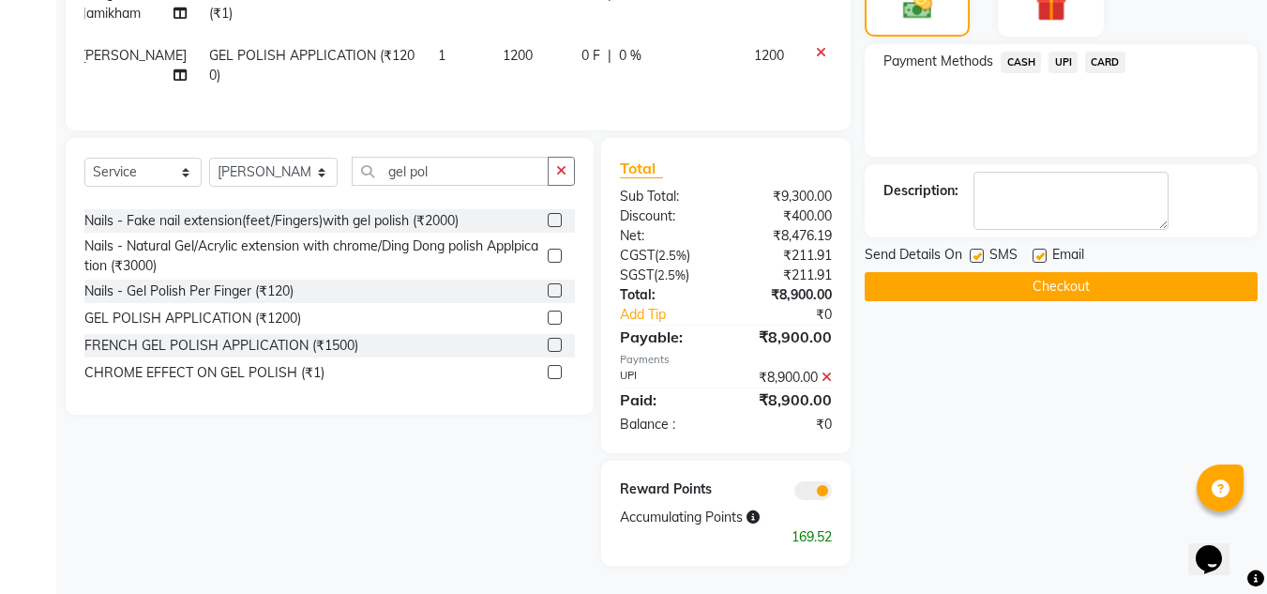
click at [1049, 287] on button "Checkout" at bounding box center [1061, 286] width 393 height 29
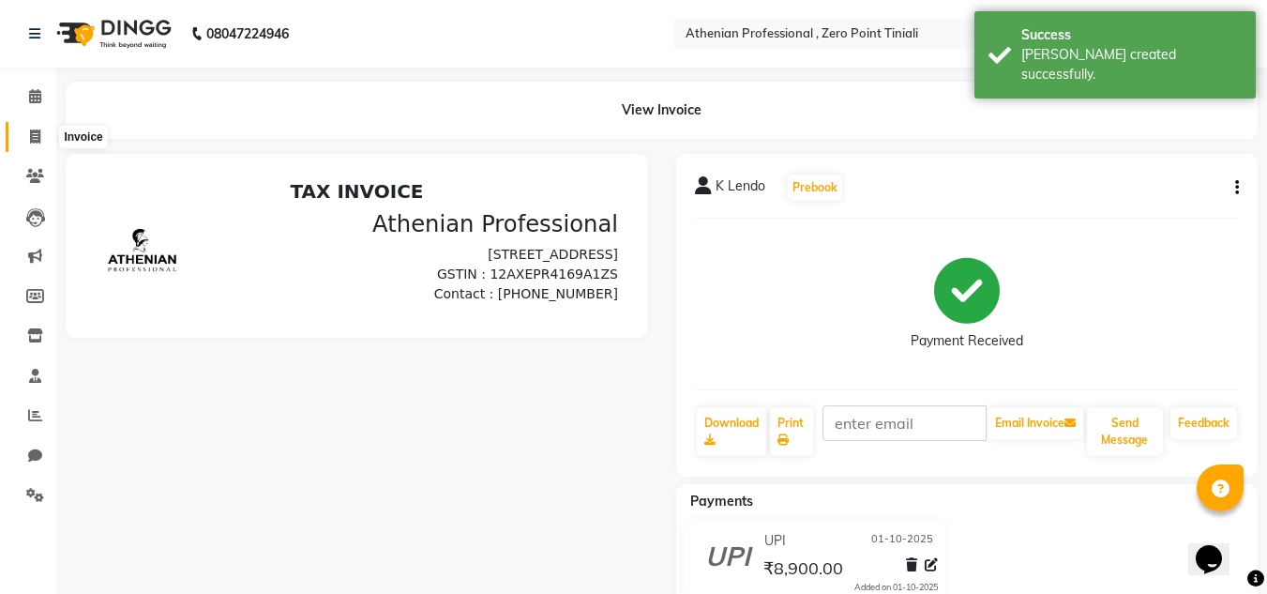
click at [36, 133] on icon at bounding box center [35, 136] width 10 height 14
select select "service"
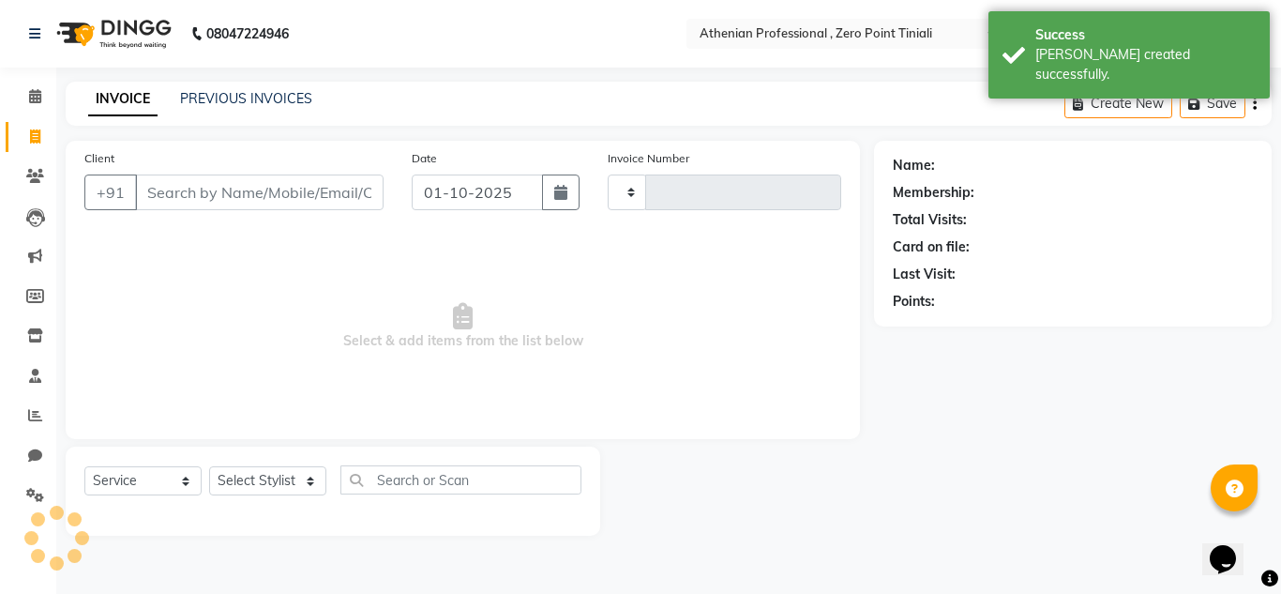
type input "m"
type input "2788"
select select "8300"
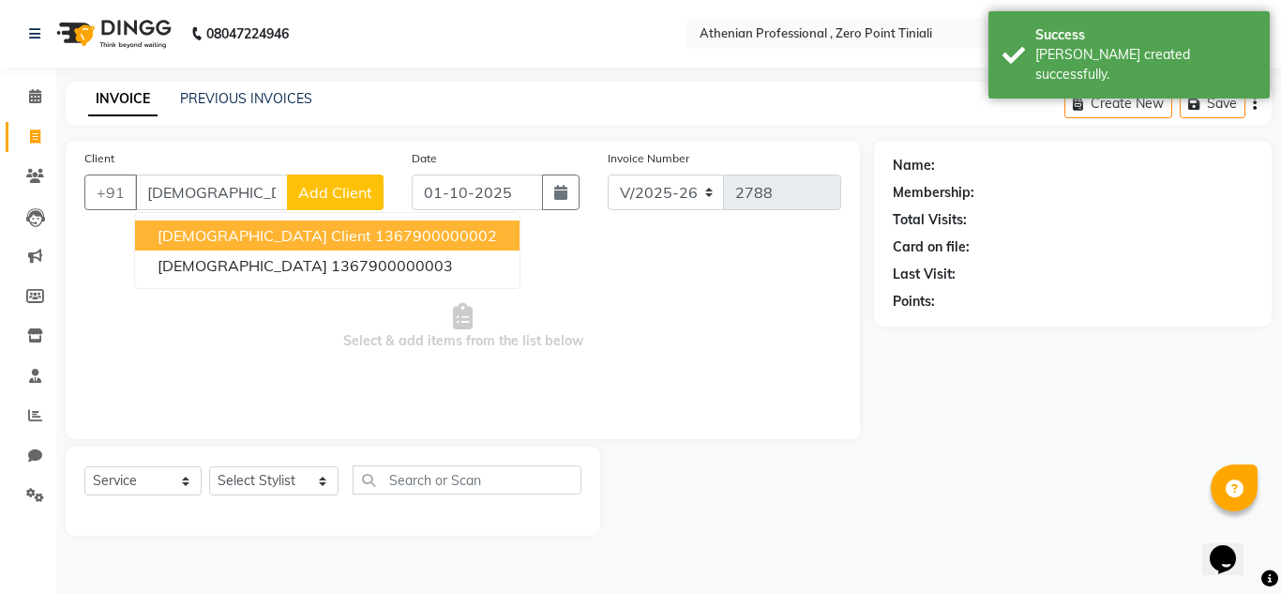
click at [200, 226] on span "[DEMOGRAPHIC_DATA] Client" at bounding box center [265, 235] width 214 height 19
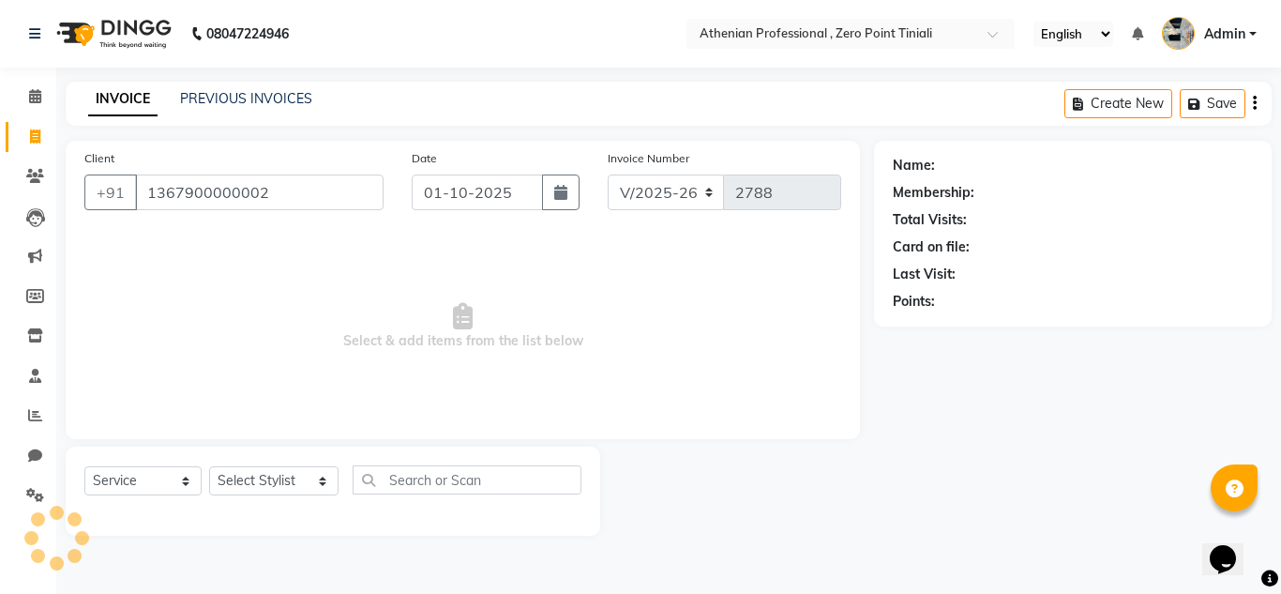
type input "1367900000002"
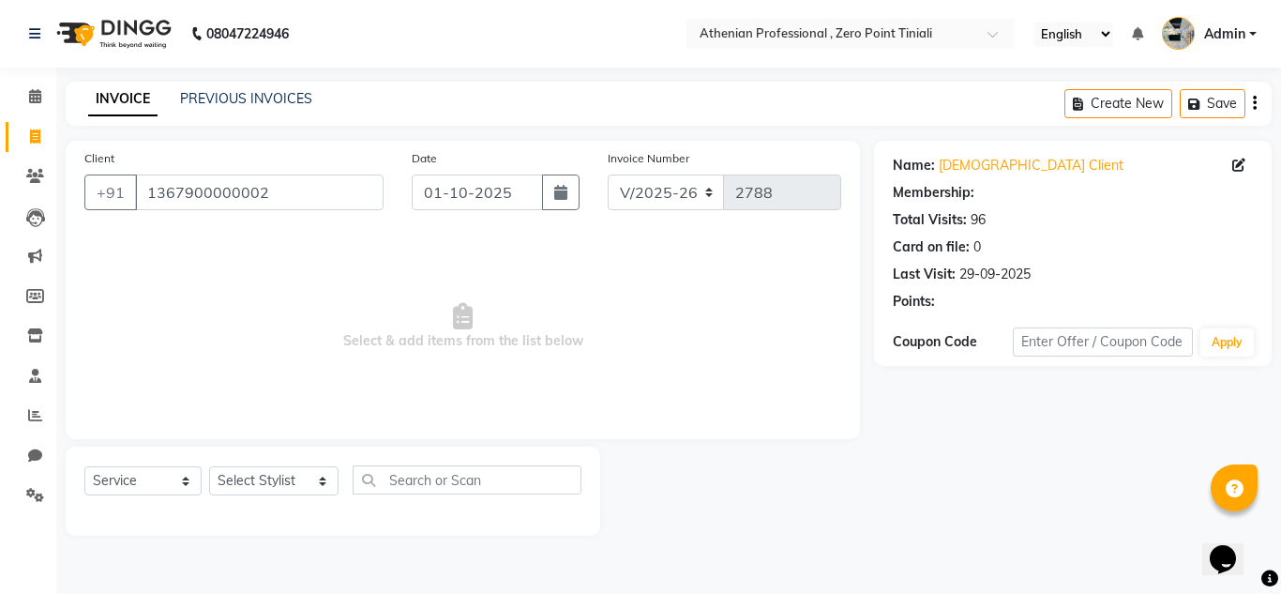
select select "1: Object"
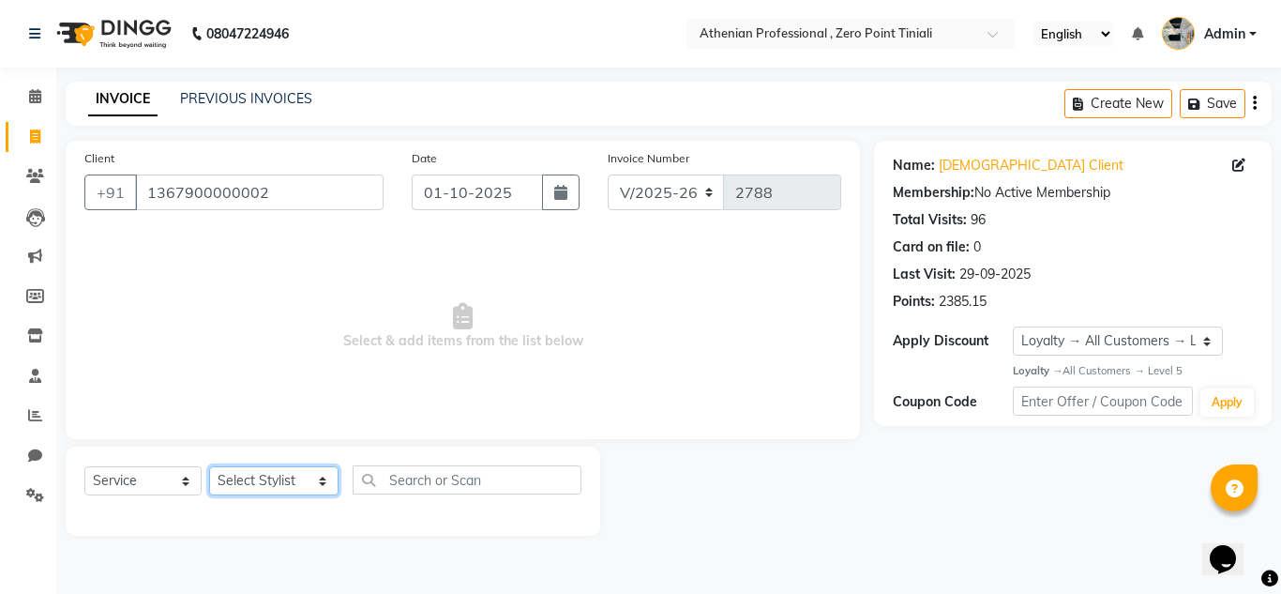
click at [274, 476] on select "Select Stylist [PERSON_NAME][MEDICAL_DATA] Admin [PERSON_NAME] BIHAM LINDUM NEM…" at bounding box center [273, 480] width 129 height 29
select select "80204"
click at [209, 466] on select "Select Stylist [PERSON_NAME][MEDICAL_DATA] Admin [PERSON_NAME] BIHAM LINDUM NEM…" at bounding box center [273, 480] width 129 height 29
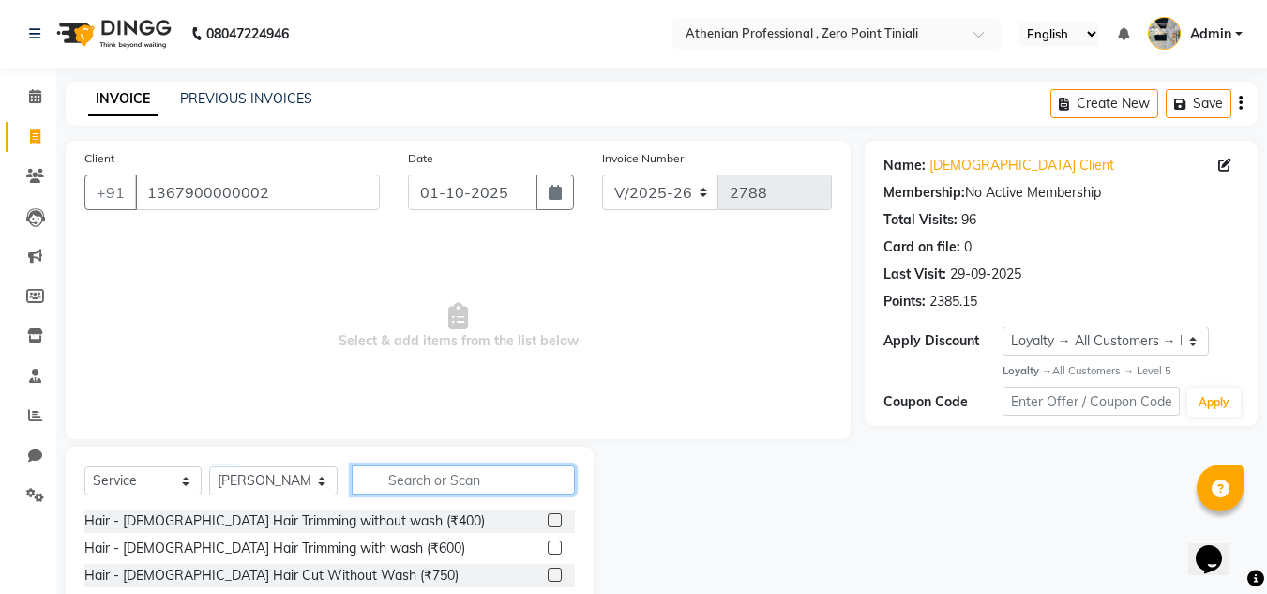
click at [393, 470] on input "text" at bounding box center [463, 479] width 223 height 29
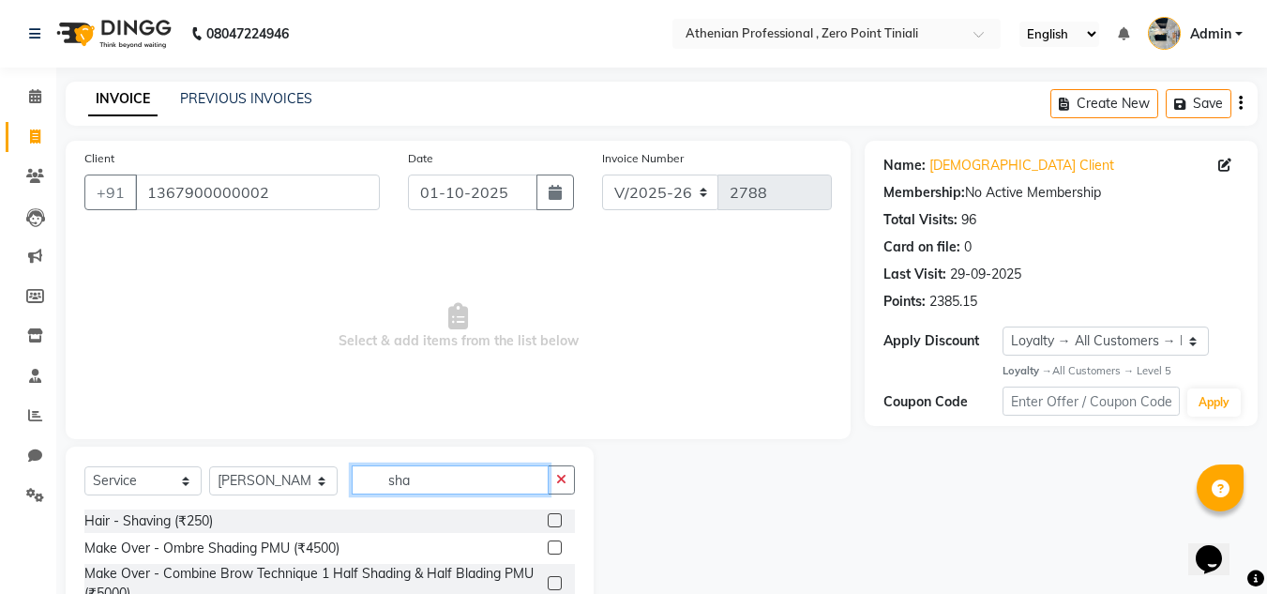
type input "sha"
click at [559, 513] on label at bounding box center [555, 520] width 14 height 14
click at [559, 515] on input "checkbox" at bounding box center [554, 521] width 12 height 12
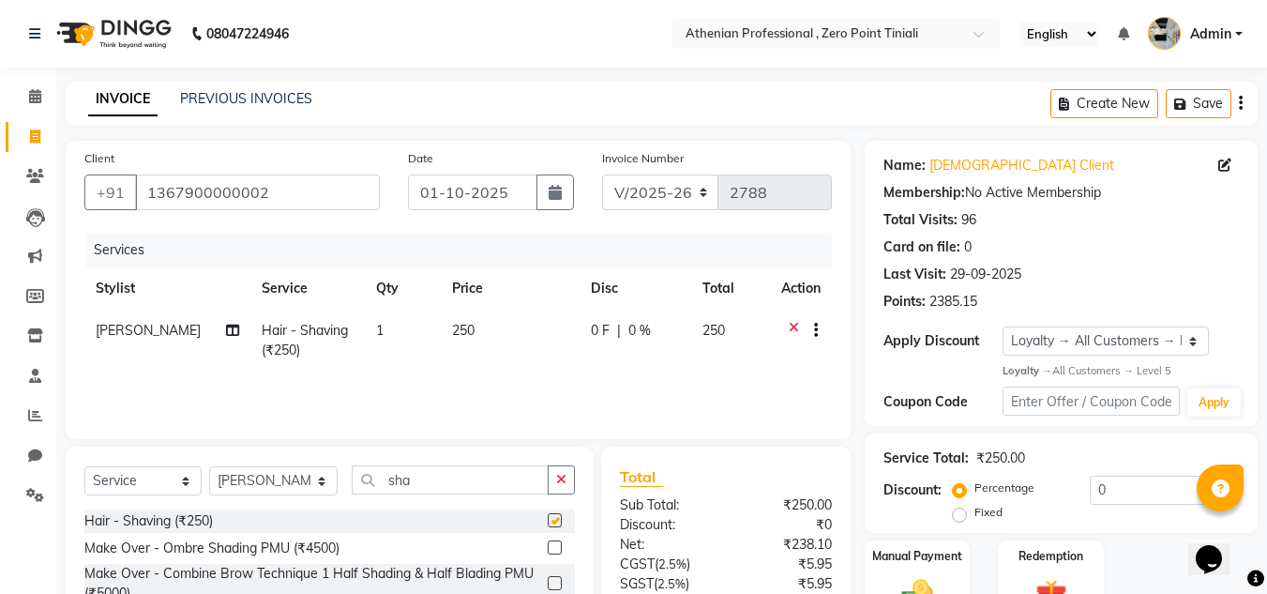
checkbox input "false"
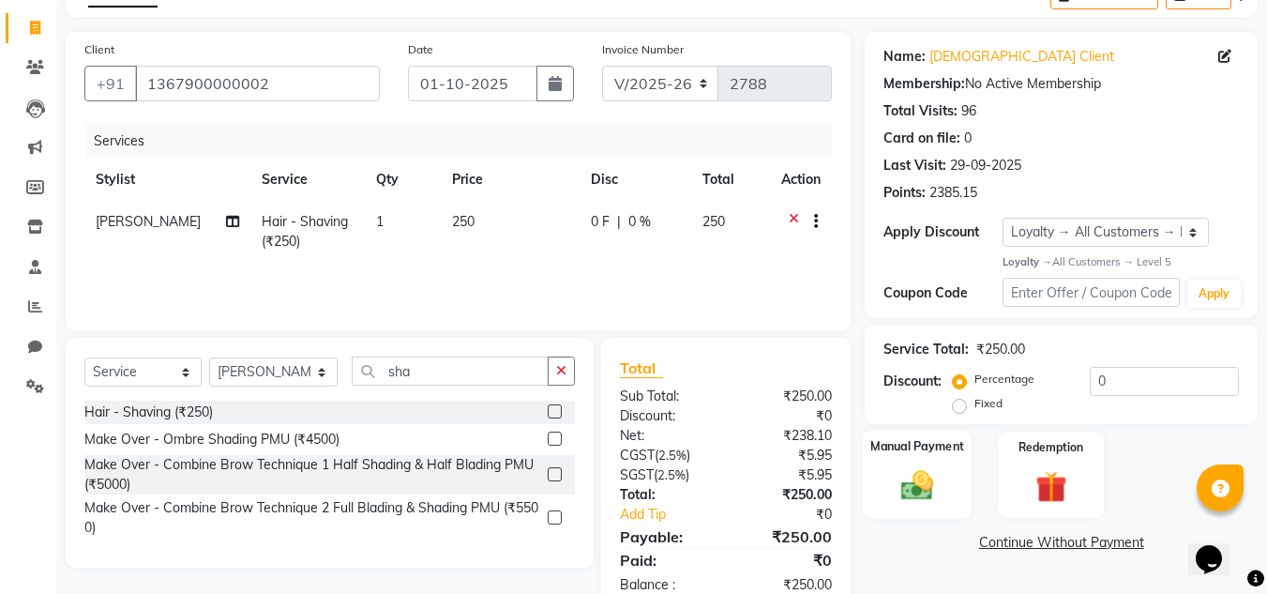
scroll to position [115, 0]
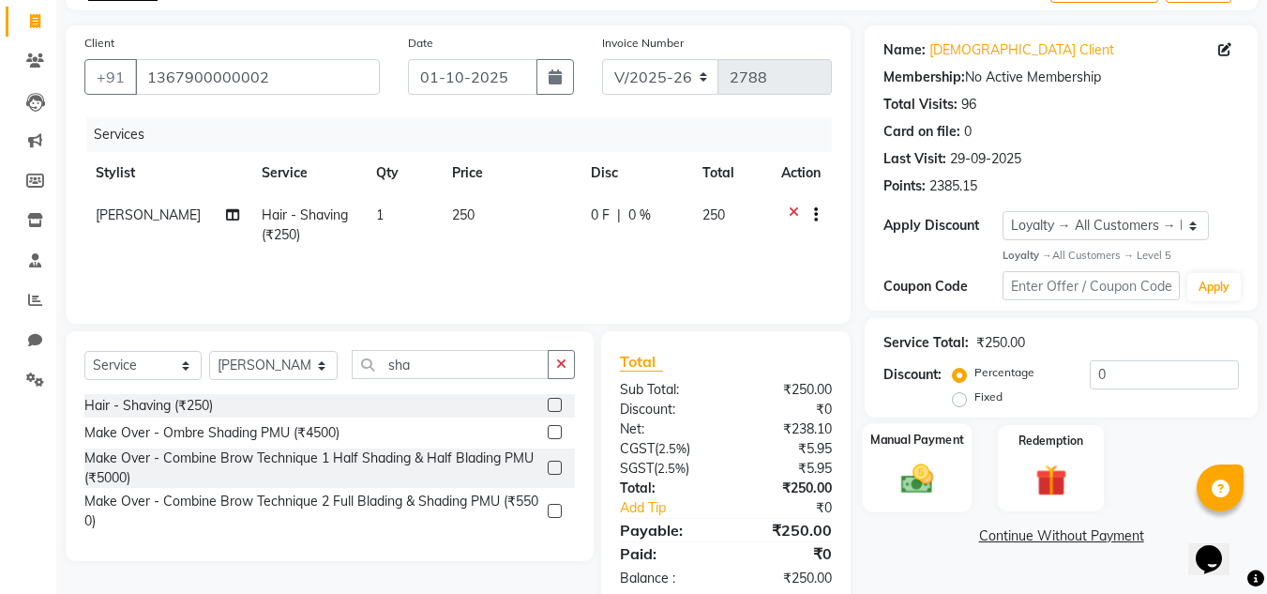
click at [946, 489] on div "Manual Payment" at bounding box center [918, 467] width 110 height 89
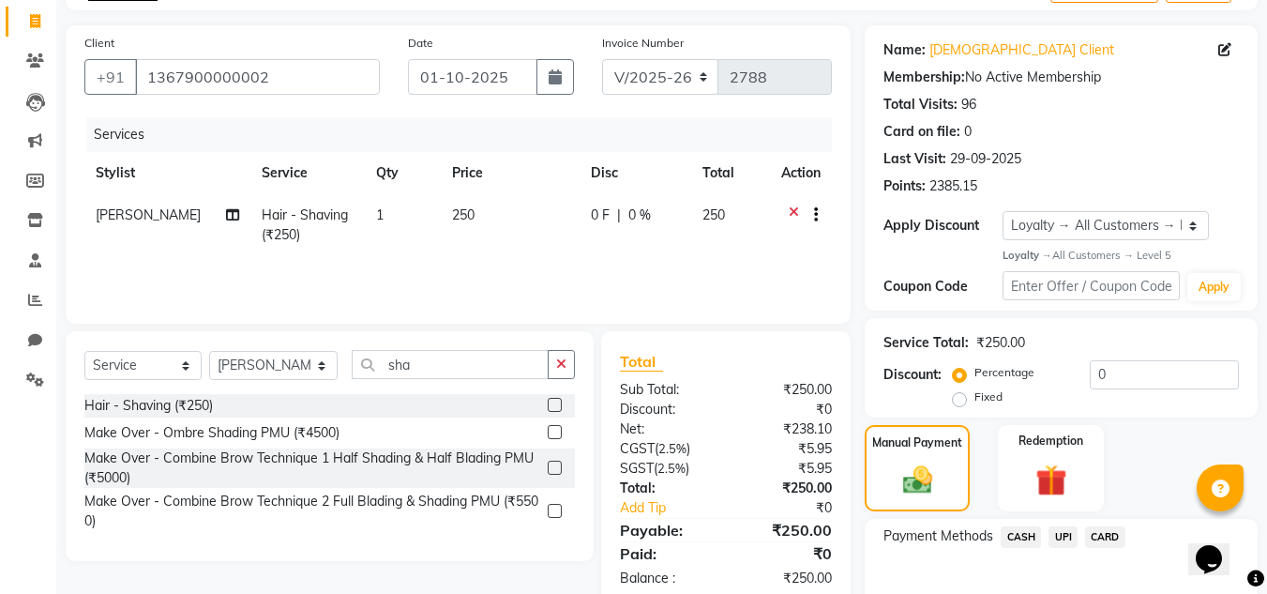
click at [1058, 530] on span "UPI" at bounding box center [1063, 537] width 29 height 22
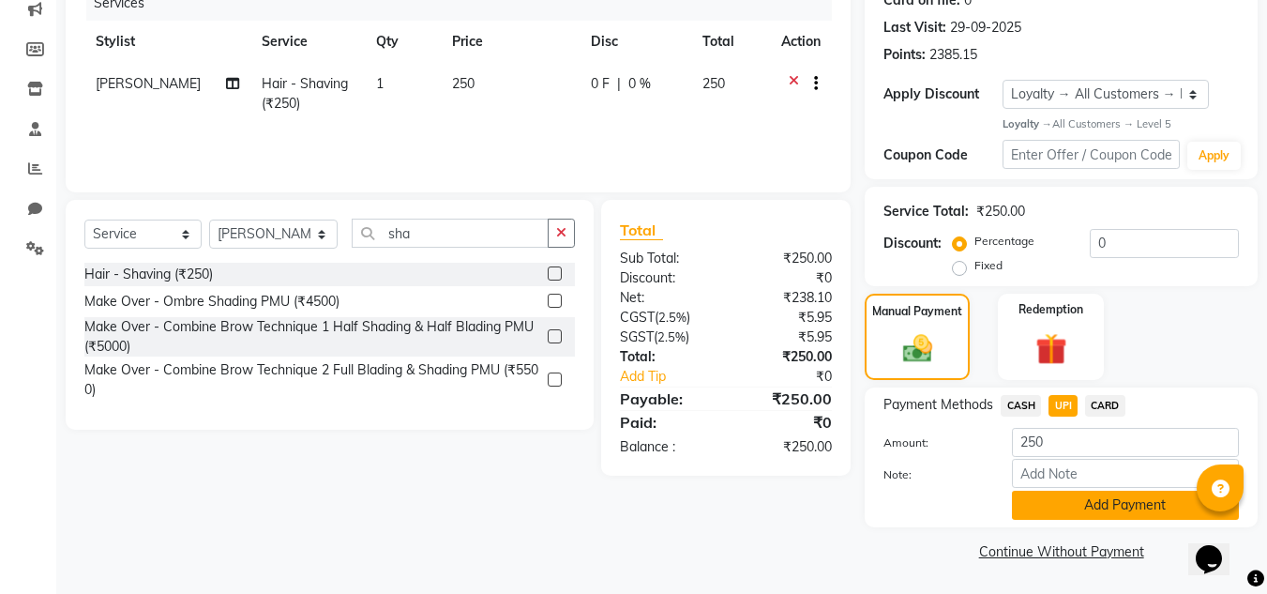
click at [1055, 514] on button "Add Payment" at bounding box center [1125, 505] width 227 height 29
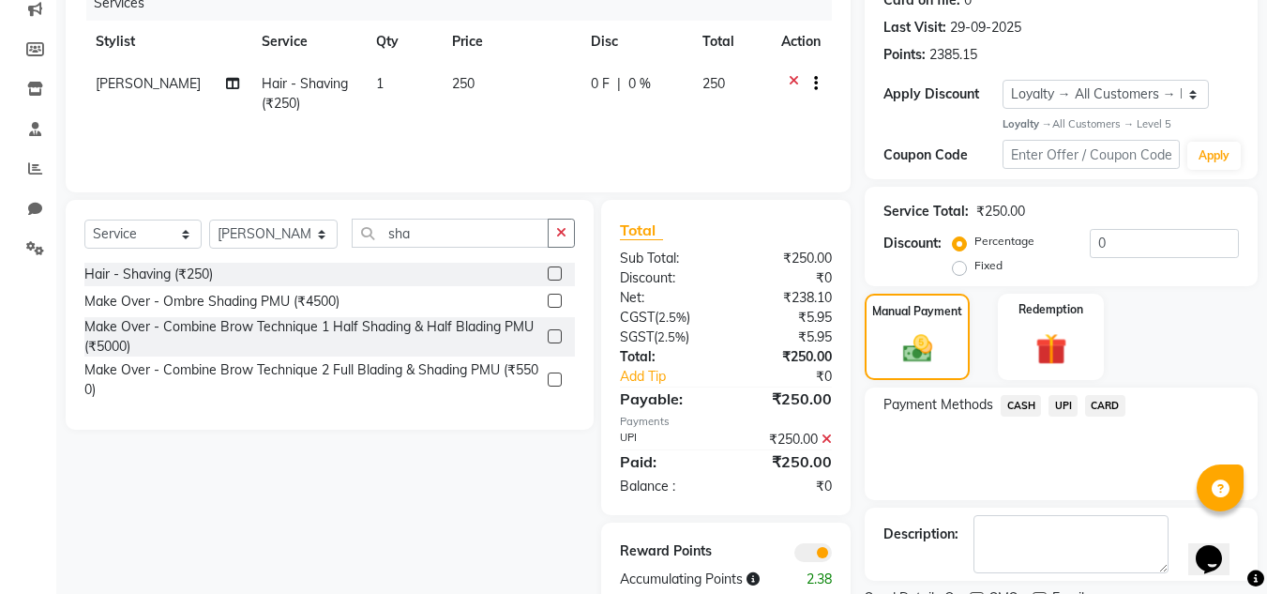
scroll to position [326, 0]
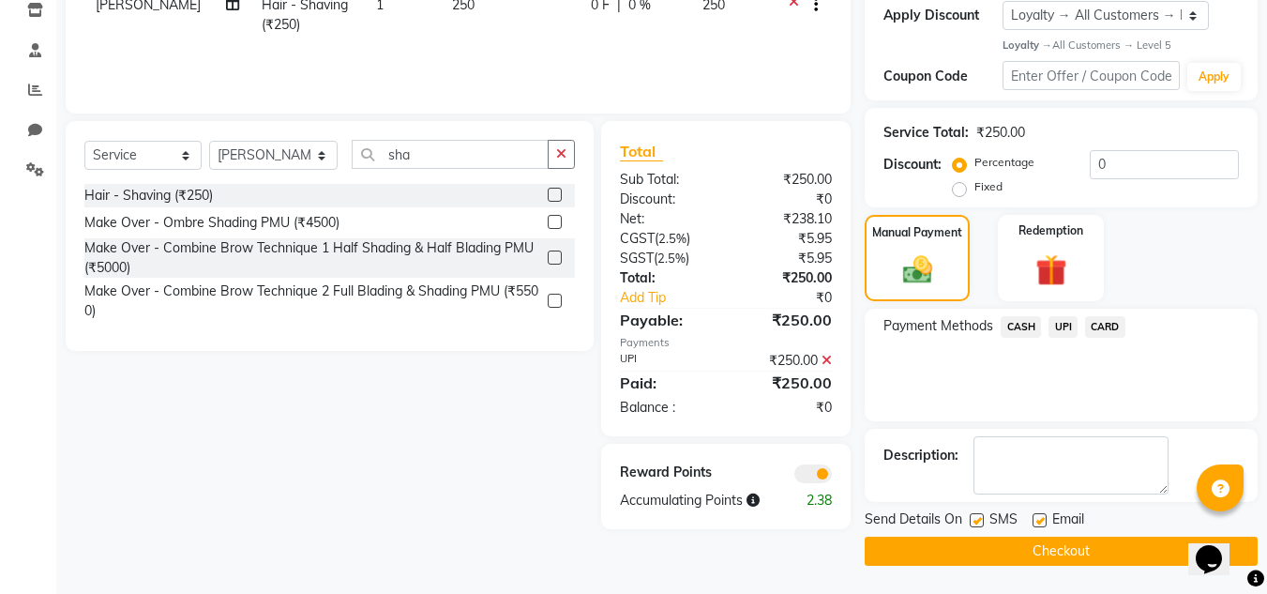
click at [1038, 549] on button "Checkout" at bounding box center [1061, 551] width 393 height 29
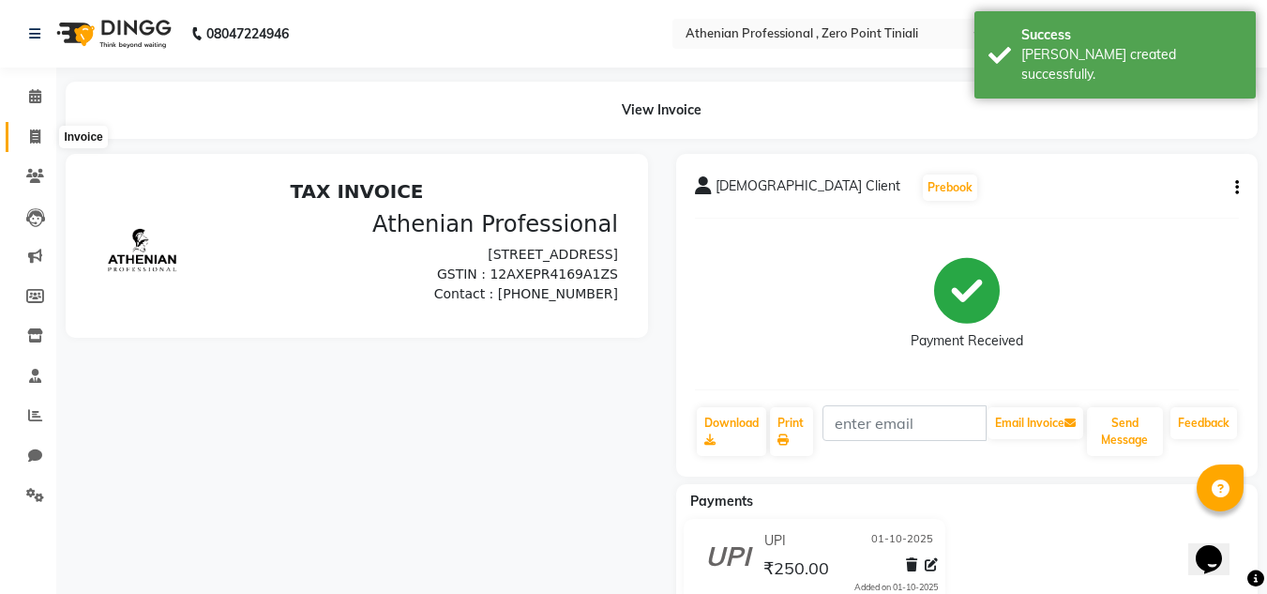
click at [36, 136] on icon at bounding box center [35, 136] width 10 height 14
select select "service"
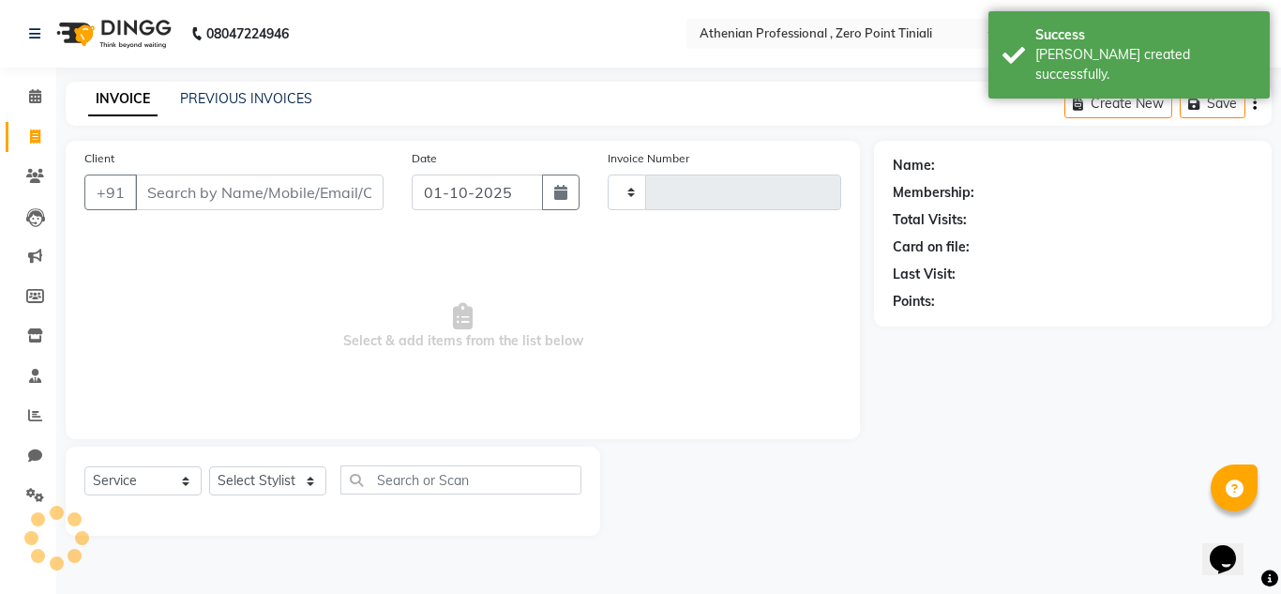
type input "2789"
select select "8300"
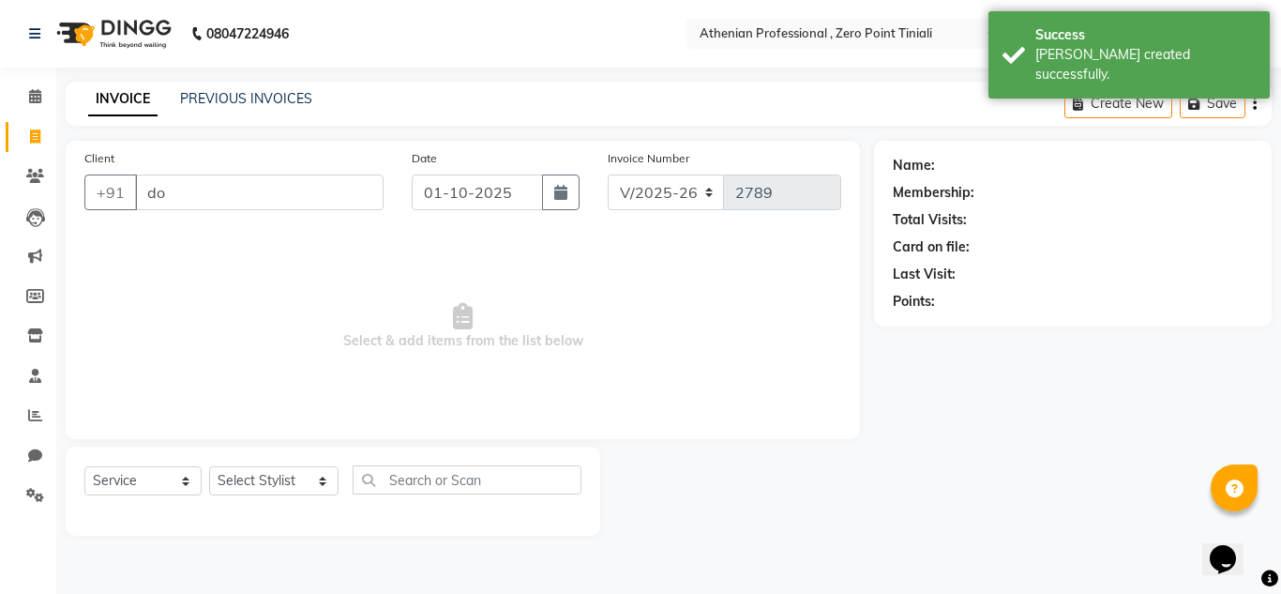
type input "d"
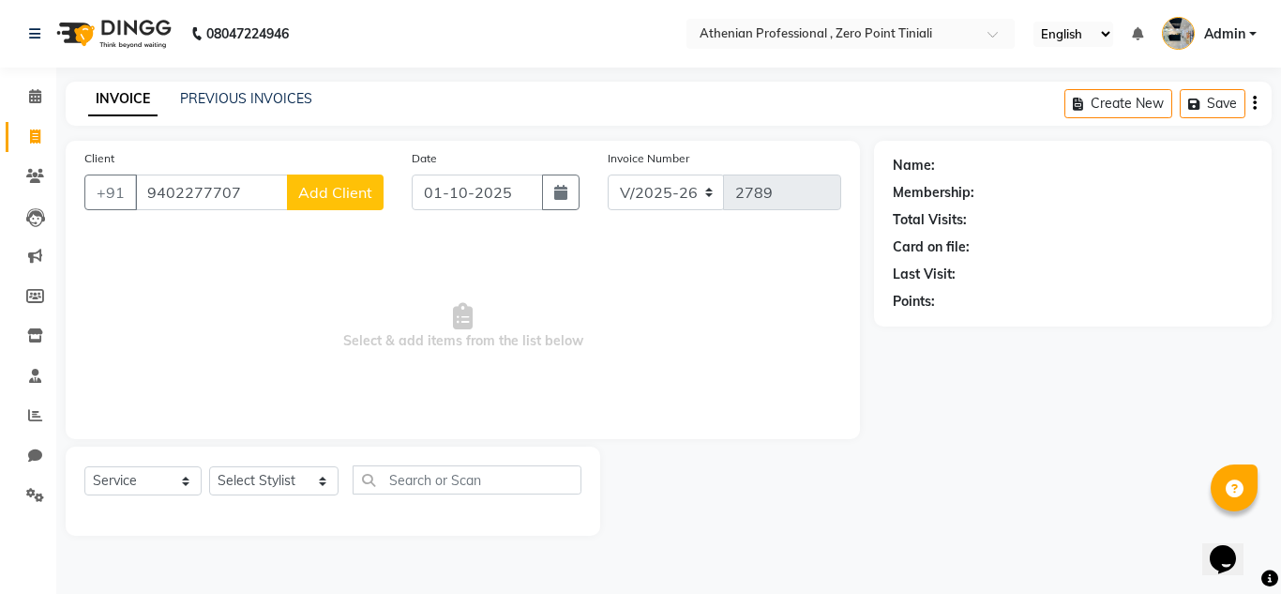
type input "9402277707"
click at [318, 197] on span "Add Client" at bounding box center [335, 192] width 74 height 19
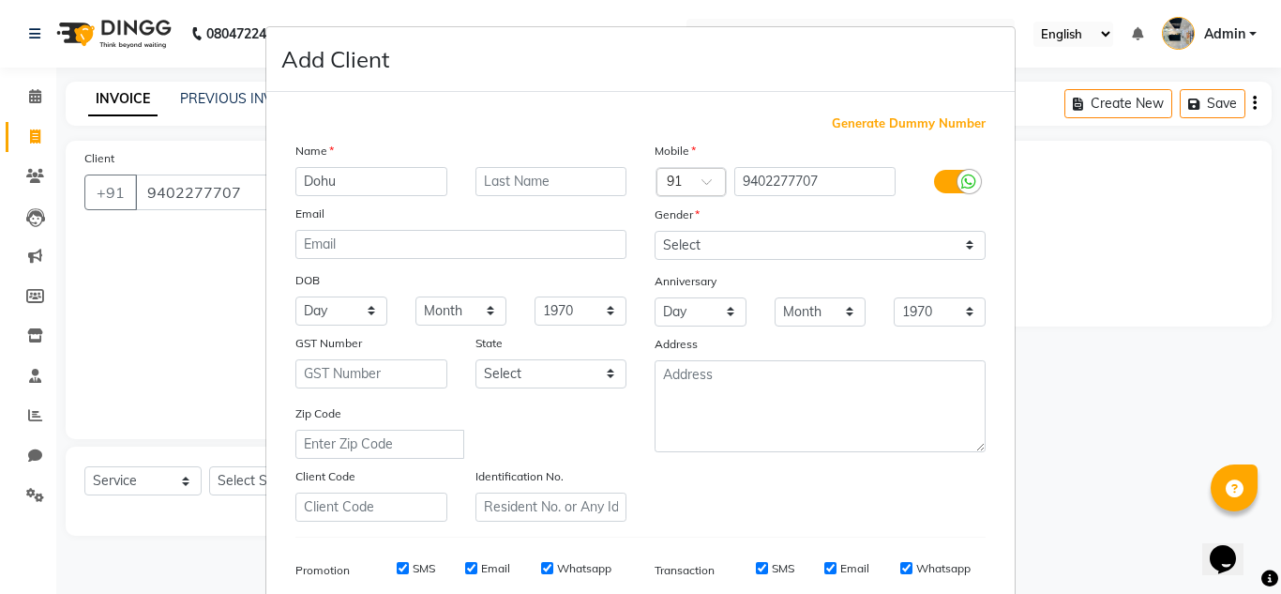
type input "Dohu"
click at [528, 179] on input "text" at bounding box center [552, 181] width 152 height 29
type input "[PERSON_NAME]"
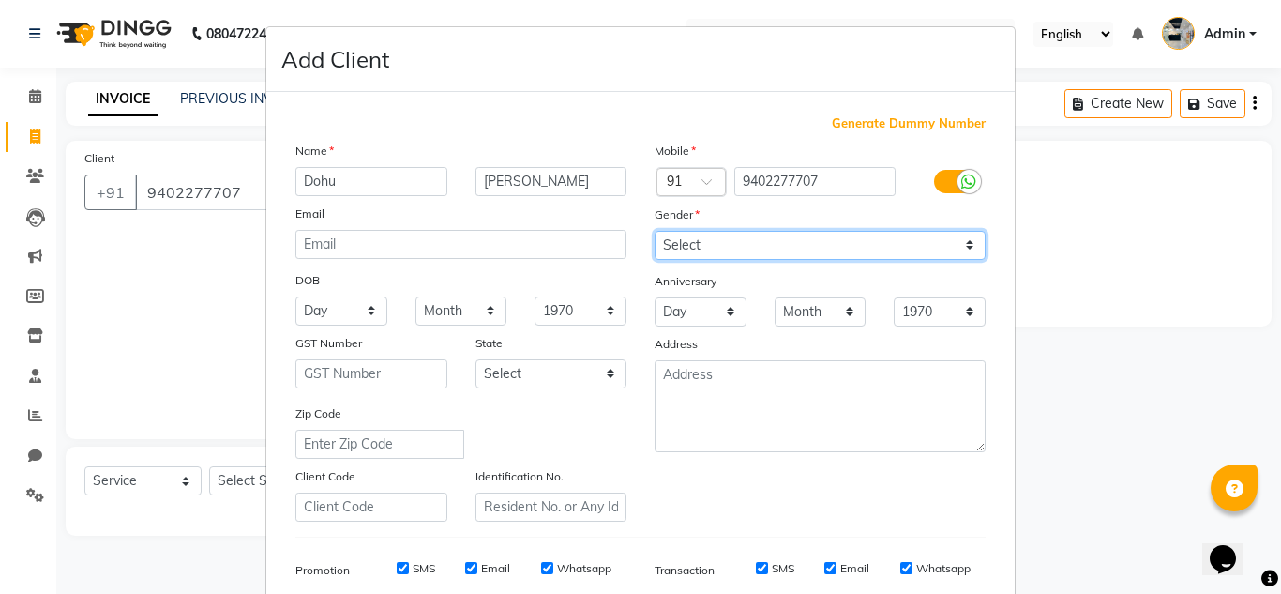
click at [691, 251] on select "Select [DEMOGRAPHIC_DATA] [DEMOGRAPHIC_DATA] Other Prefer Not To Say" at bounding box center [820, 245] width 331 height 29
select select "[DEMOGRAPHIC_DATA]"
click at [655, 231] on select "Select [DEMOGRAPHIC_DATA] [DEMOGRAPHIC_DATA] Other Prefer Not To Say" at bounding box center [820, 245] width 331 height 29
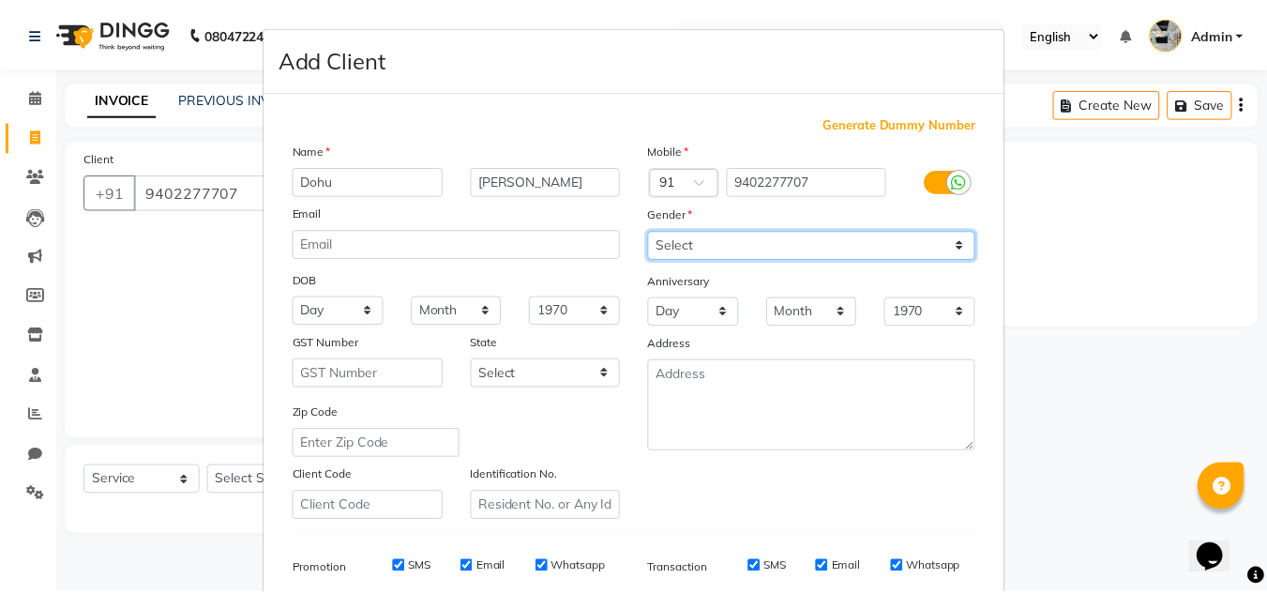
scroll to position [272, 0]
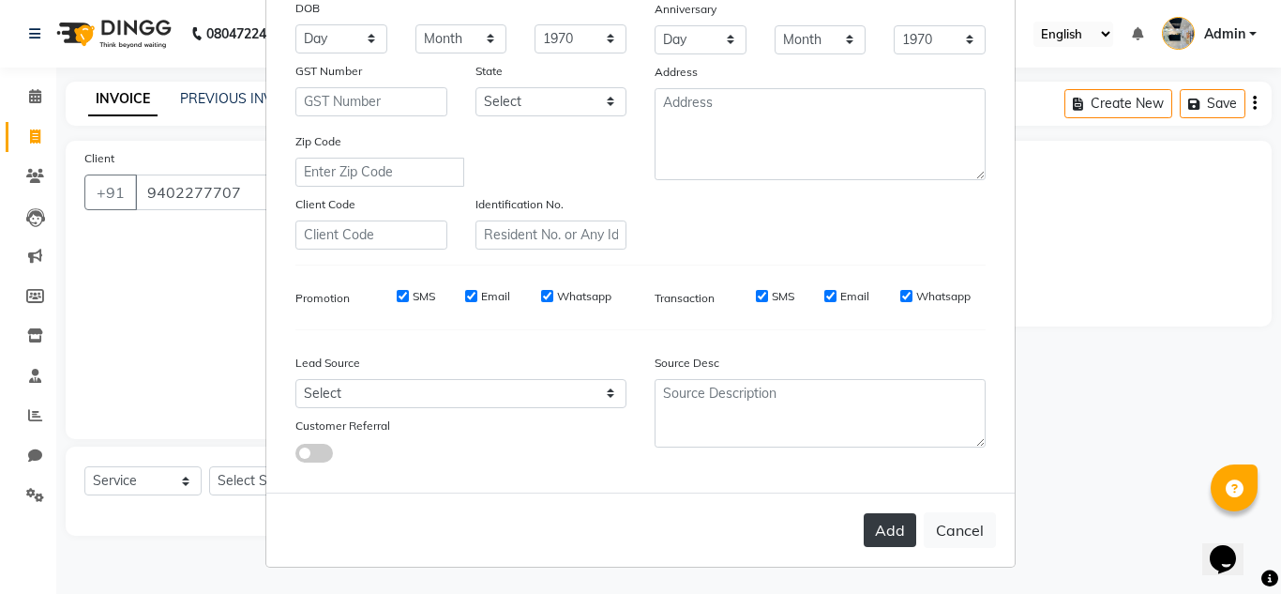
click at [873, 523] on button "Add" at bounding box center [890, 530] width 53 height 34
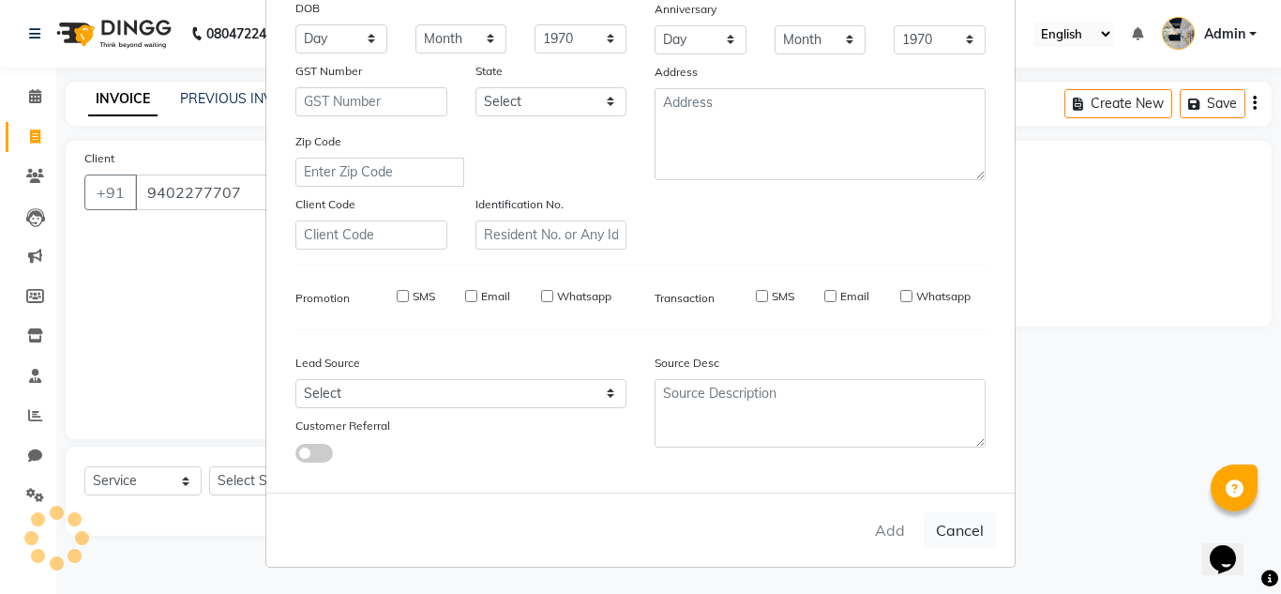
select select
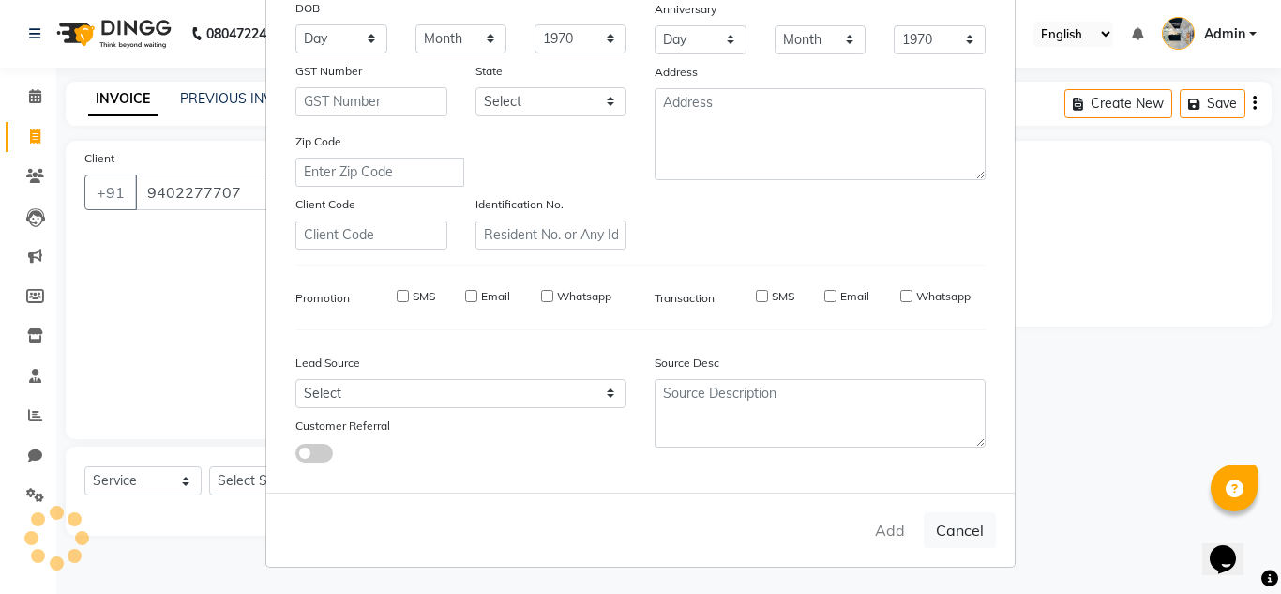
select select
checkbox input "false"
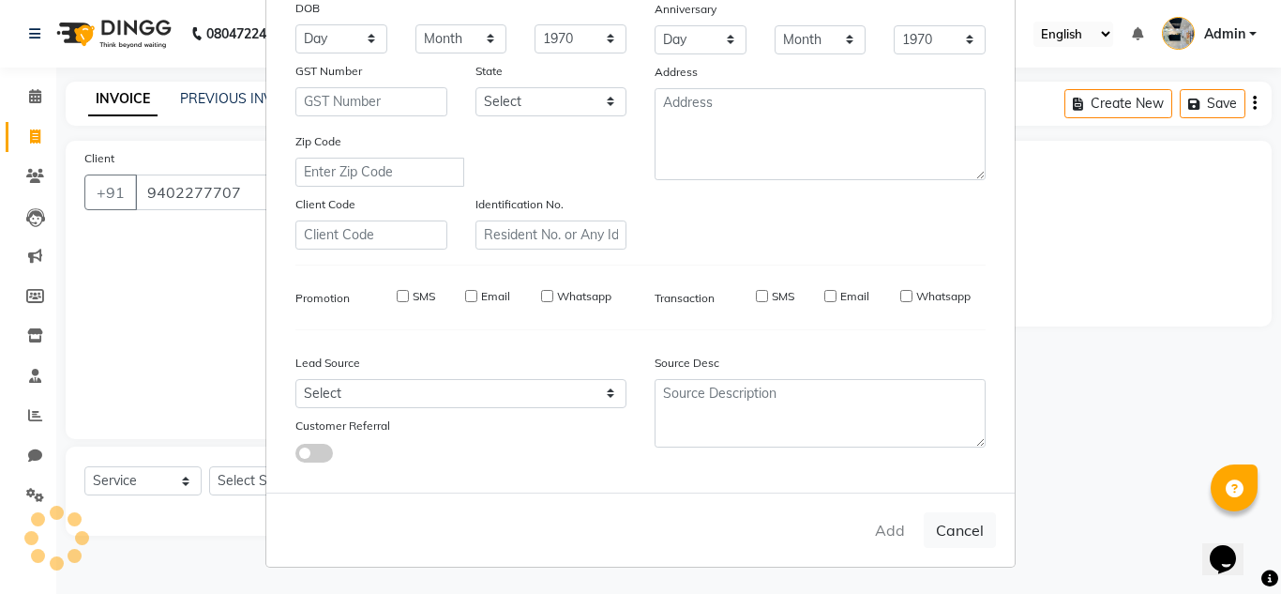
checkbox input "false"
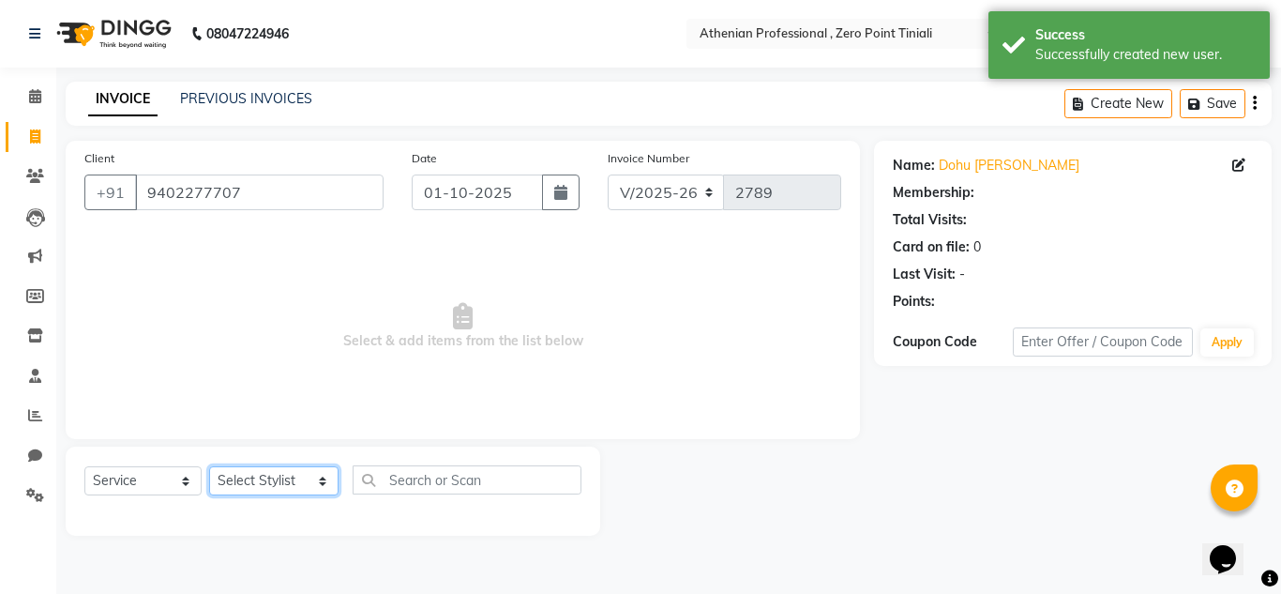
click at [274, 469] on select "Select Stylist [PERSON_NAME][MEDICAL_DATA] Admin [PERSON_NAME] BIHAM LINDUM NEM…" at bounding box center [273, 480] width 129 height 29
select select "1: Object"
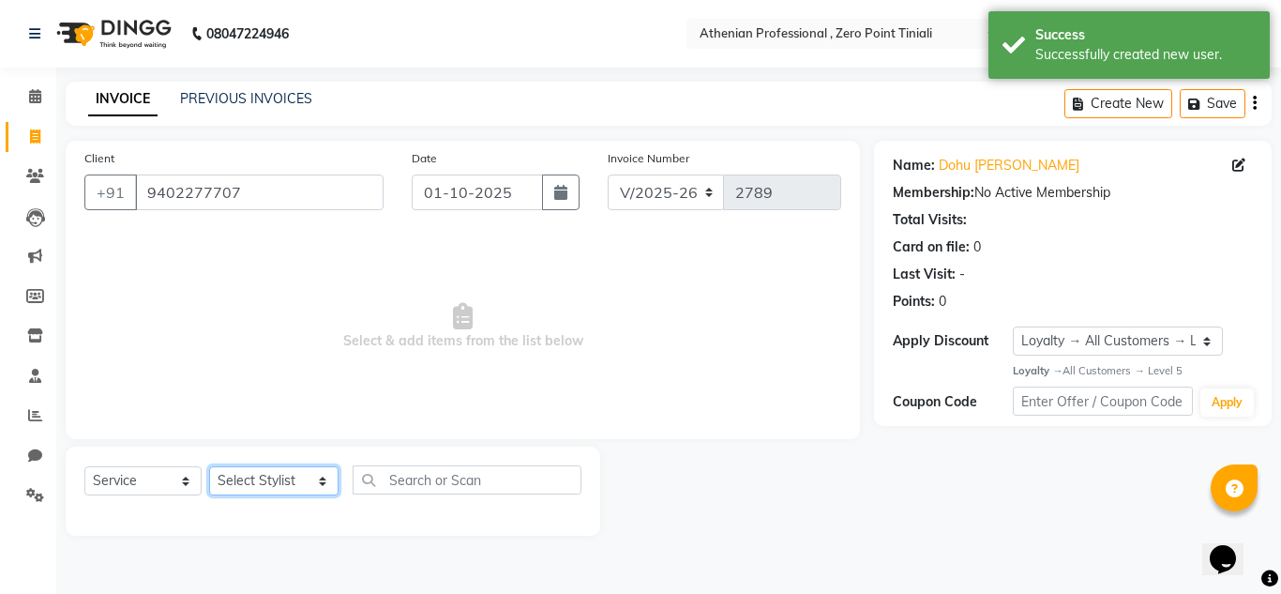
select select "80207"
click at [209, 466] on select "Select Stylist [PERSON_NAME][MEDICAL_DATA] Admin [PERSON_NAME] BIHAM LINDUM NEM…" at bounding box center [273, 480] width 129 height 29
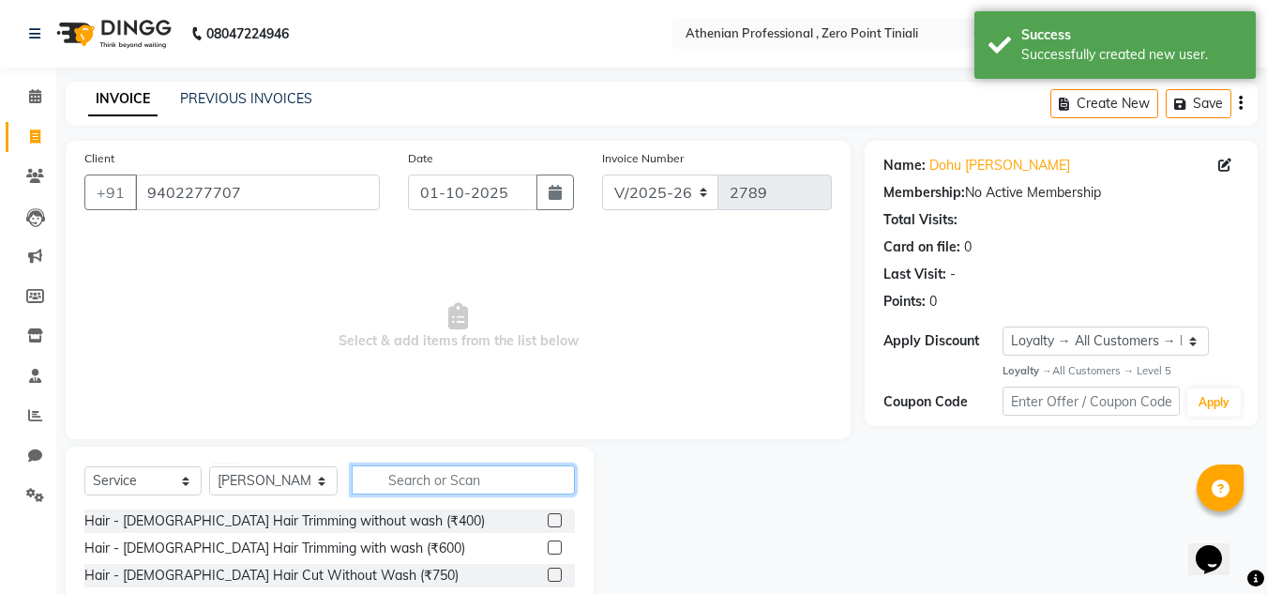
click at [423, 478] on input "text" at bounding box center [463, 479] width 223 height 29
type input "sens"
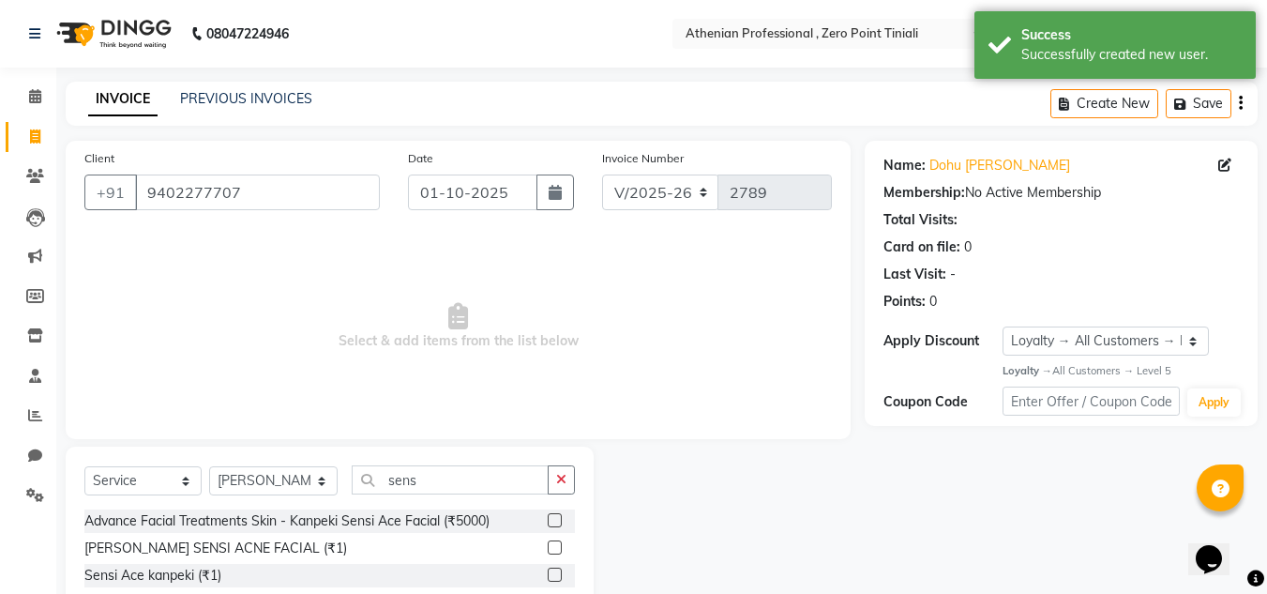
click at [561, 523] on label at bounding box center [555, 520] width 14 height 14
click at [560, 523] on input "checkbox" at bounding box center [554, 521] width 12 height 12
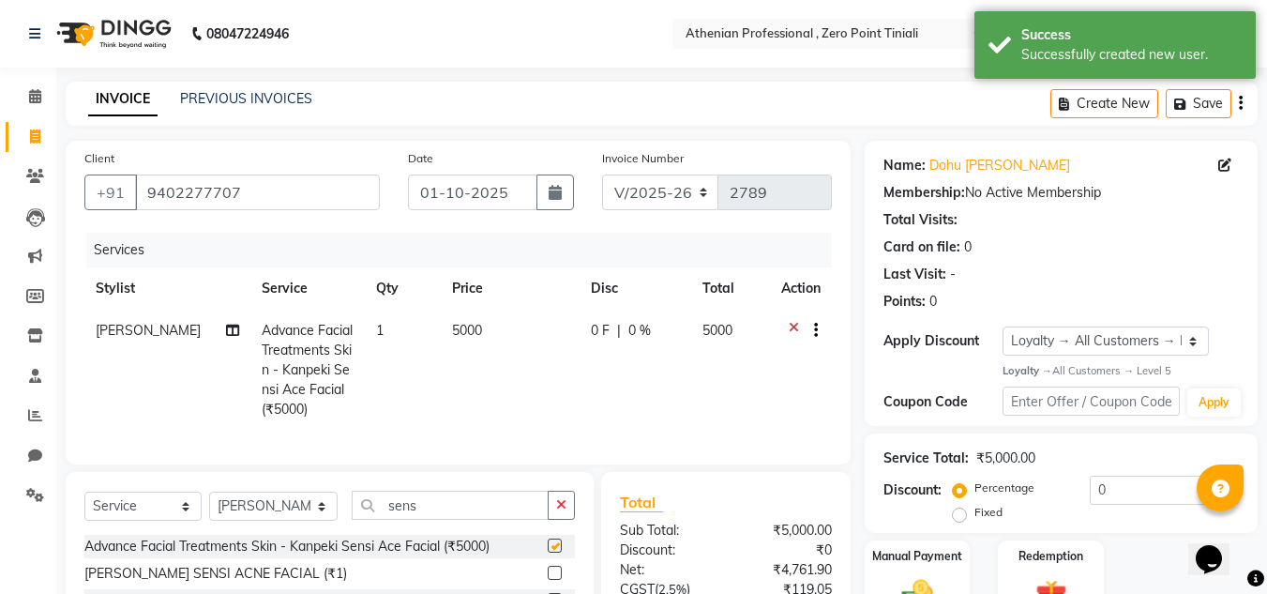
checkbox input "false"
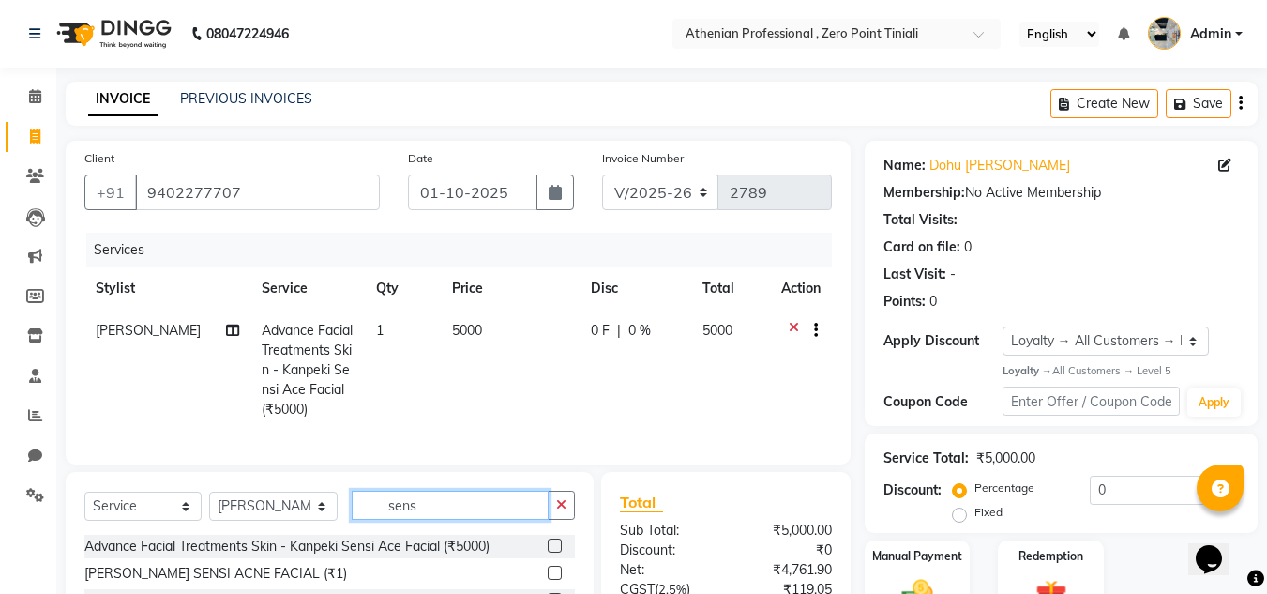
drag, startPoint x: 444, startPoint y: 518, endPoint x: 329, endPoint y: 486, distance: 118.8
click at [329, 486] on div "Select Service Product Membership Package Voucher Prepaid Gift Card Select Styl…" at bounding box center [330, 557] width 528 height 171
type input "threa"
click at [548, 553] on label at bounding box center [555, 545] width 14 height 14
click at [548, 553] on input "checkbox" at bounding box center [554, 546] width 12 height 12
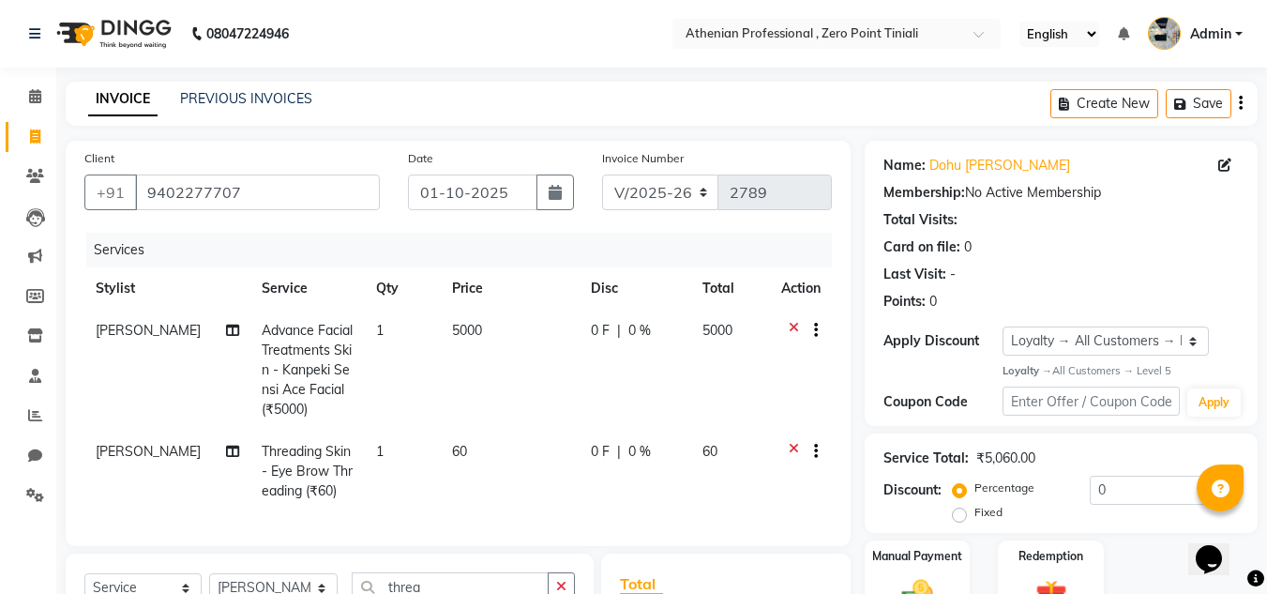
checkbox input "false"
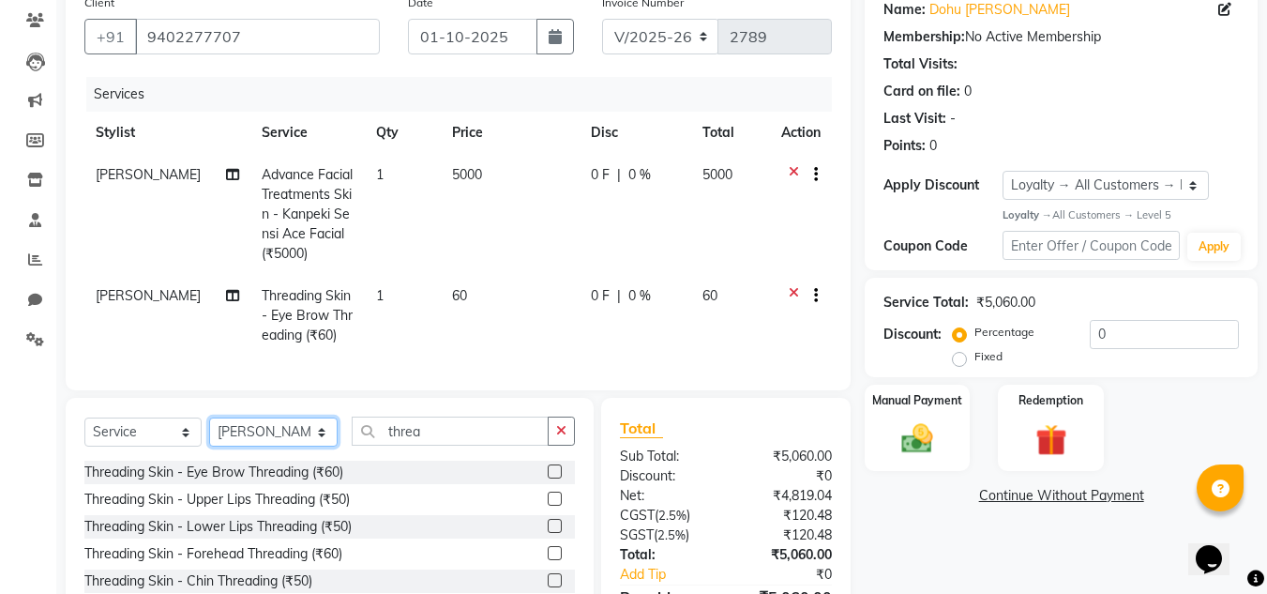
click at [270, 447] on select "Select Stylist [PERSON_NAME][MEDICAL_DATA] Admin [PERSON_NAME] BIHAM LINDUM NEM…" at bounding box center [273, 431] width 129 height 29
select select "80201"
click at [209, 432] on select "Select Stylist [PERSON_NAME][MEDICAL_DATA] Admin [PERSON_NAME] BIHAM LINDUM NEM…" at bounding box center [273, 431] width 129 height 29
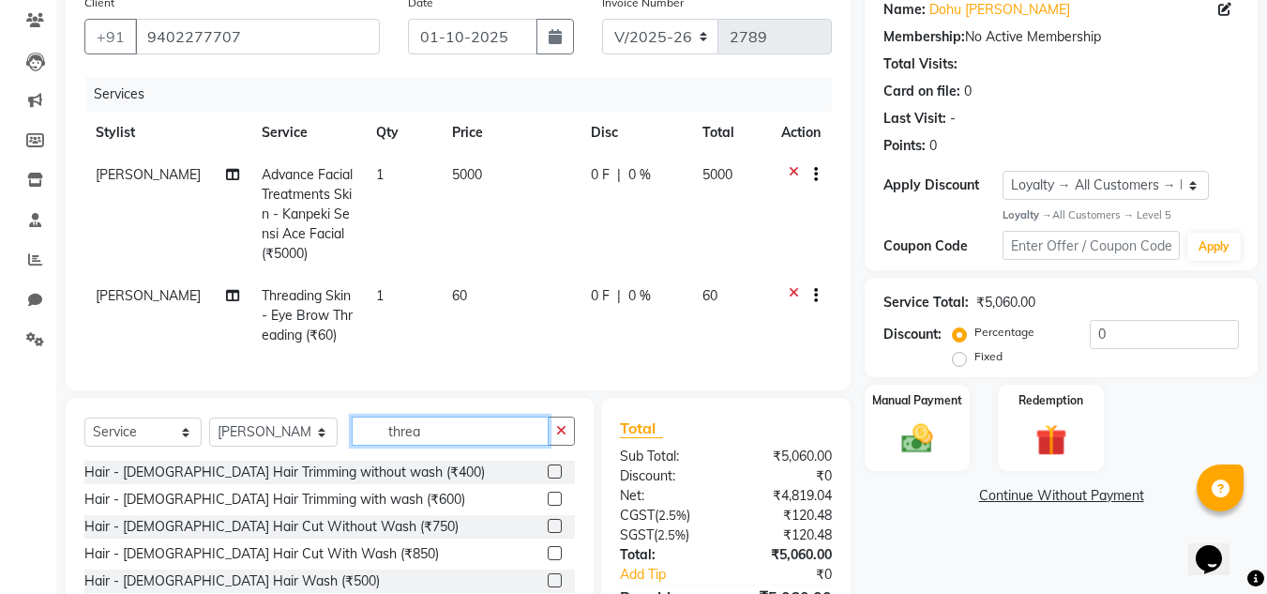
click at [462, 434] on input "threa" at bounding box center [450, 431] width 197 height 29
click at [548, 478] on label at bounding box center [555, 471] width 14 height 14
click at [548, 478] on input "checkbox" at bounding box center [554, 472] width 12 height 12
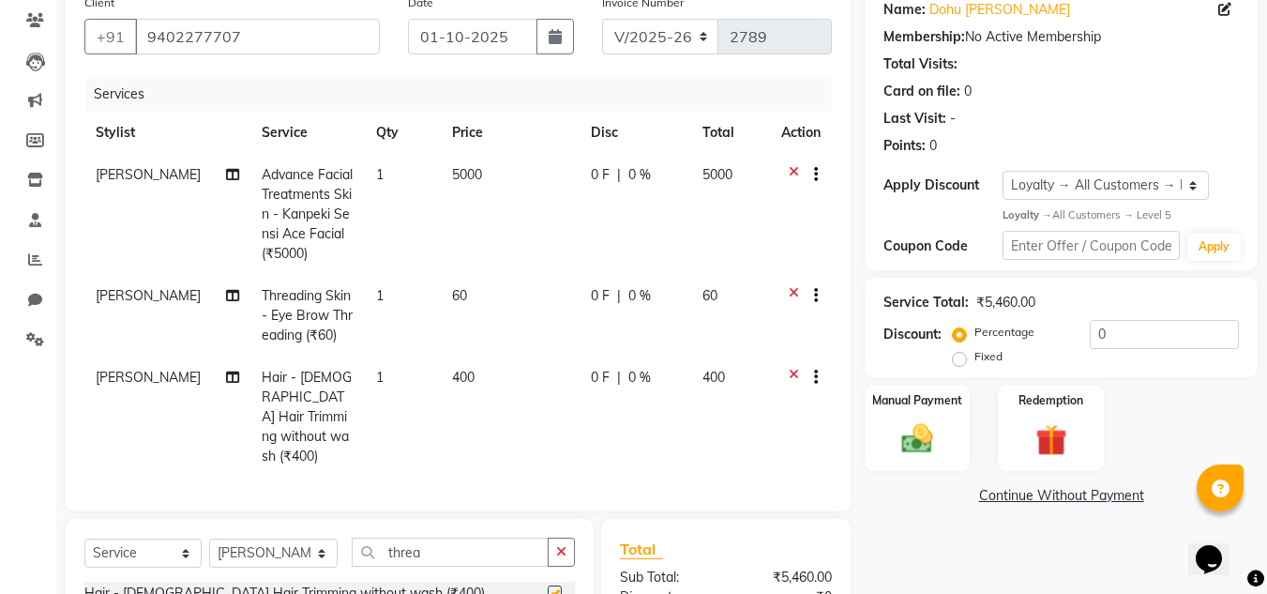
checkbox input "false"
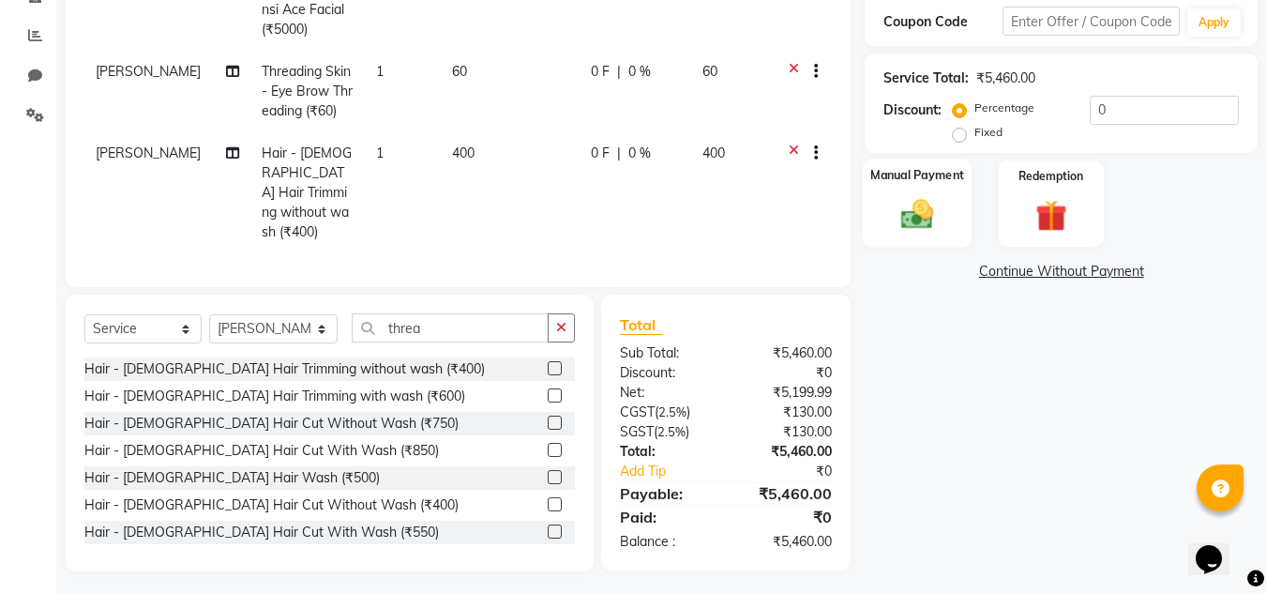
click at [916, 240] on div "Manual Payment" at bounding box center [918, 203] width 110 height 89
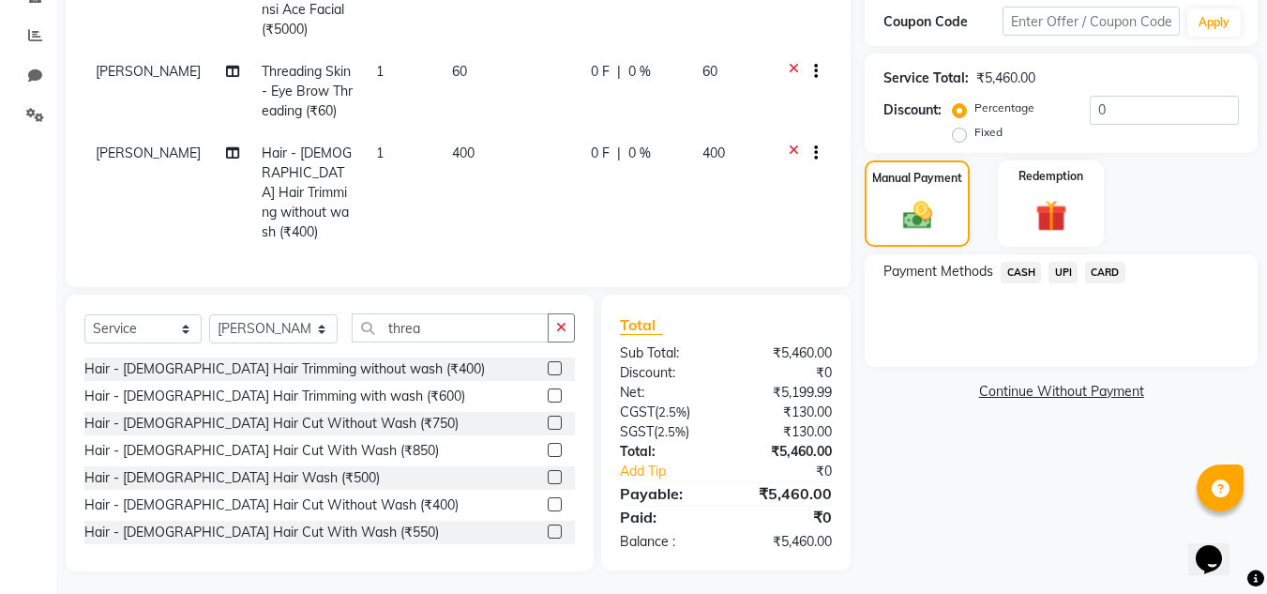
click at [1068, 274] on span "UPI" at bounding box center [1063, 273] width 29 height 22
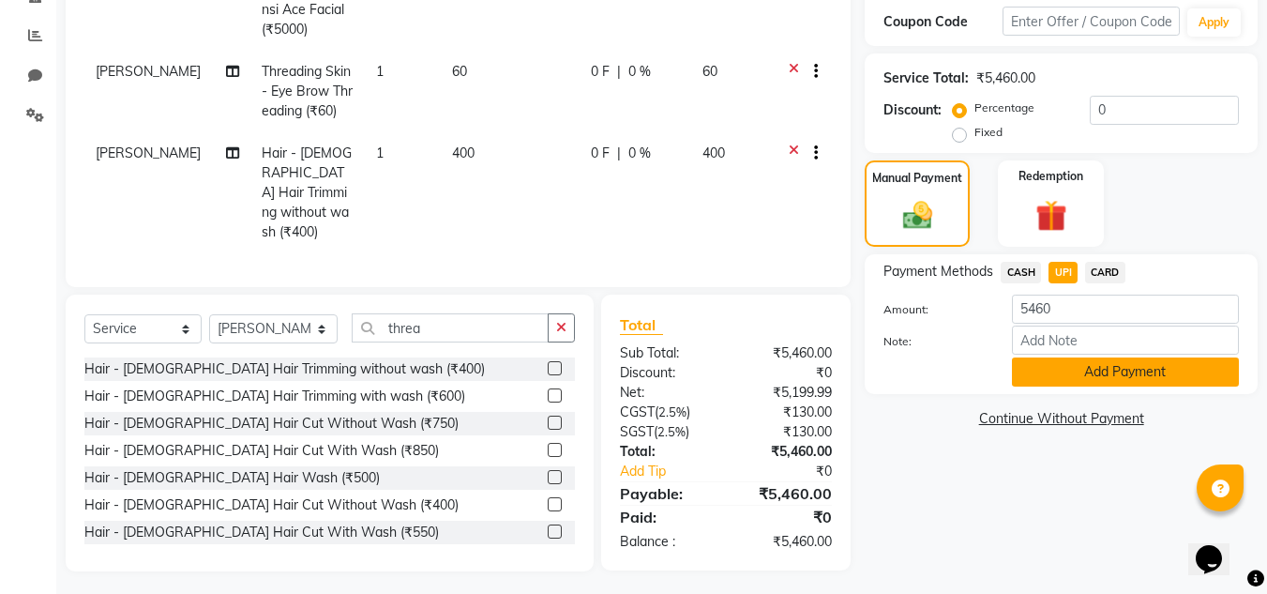
click at [1098, 371] on button "Add Payment" at bounding box center [1125, 371] width 227 height 29
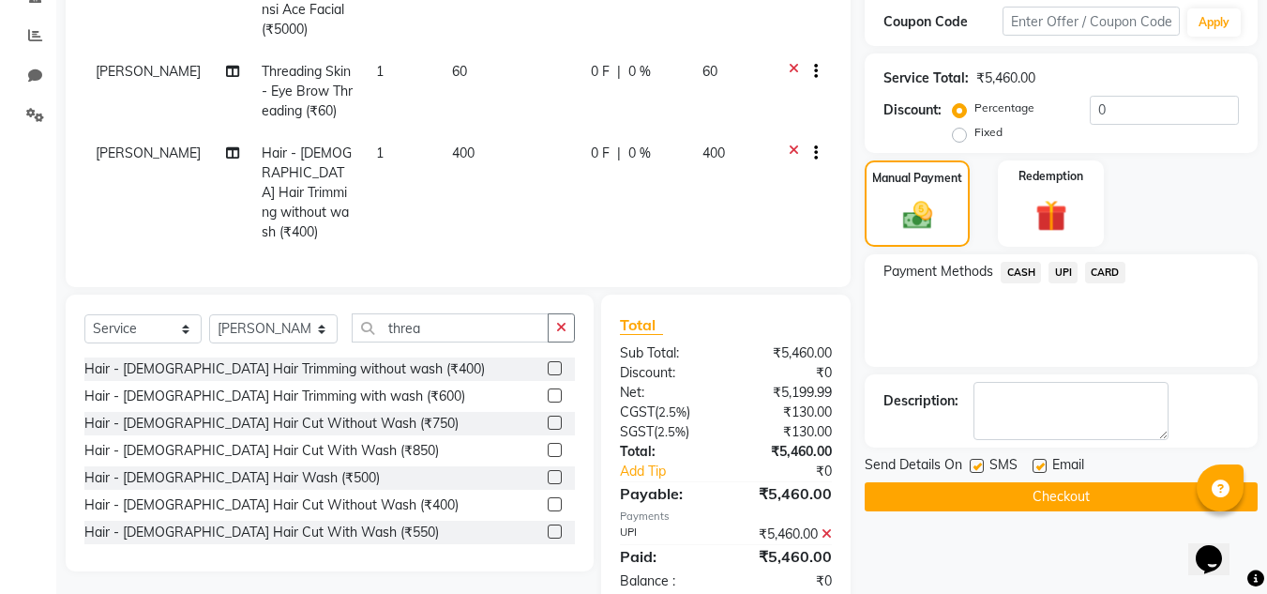
scroll to position [511, 0]
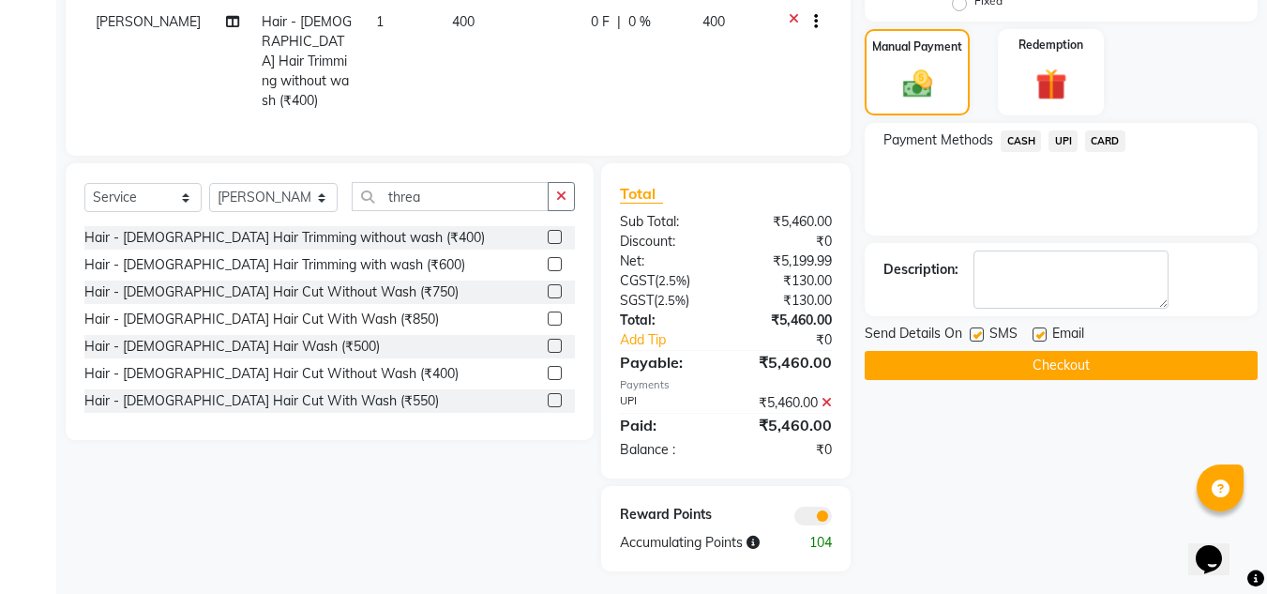
click at [1070, 368] on button "Checkout" at bounding box center [1061, 365] width 393 height 29
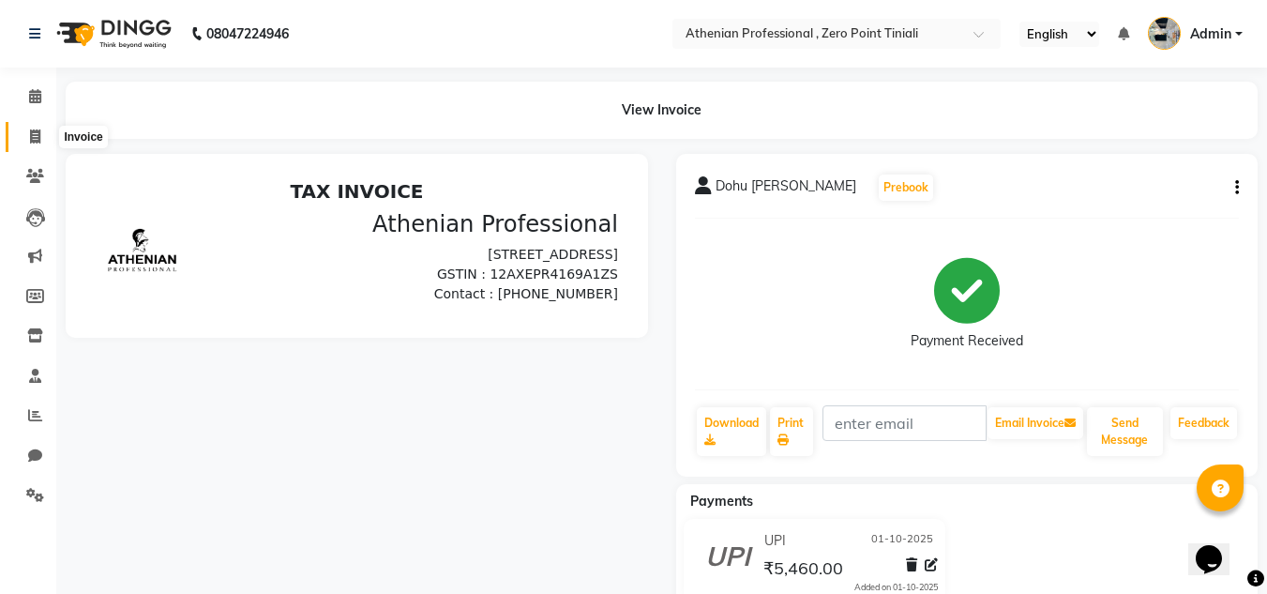
click at [44, 145] on span at bounding box center [35, 138] width 33 height 22
select select "service"
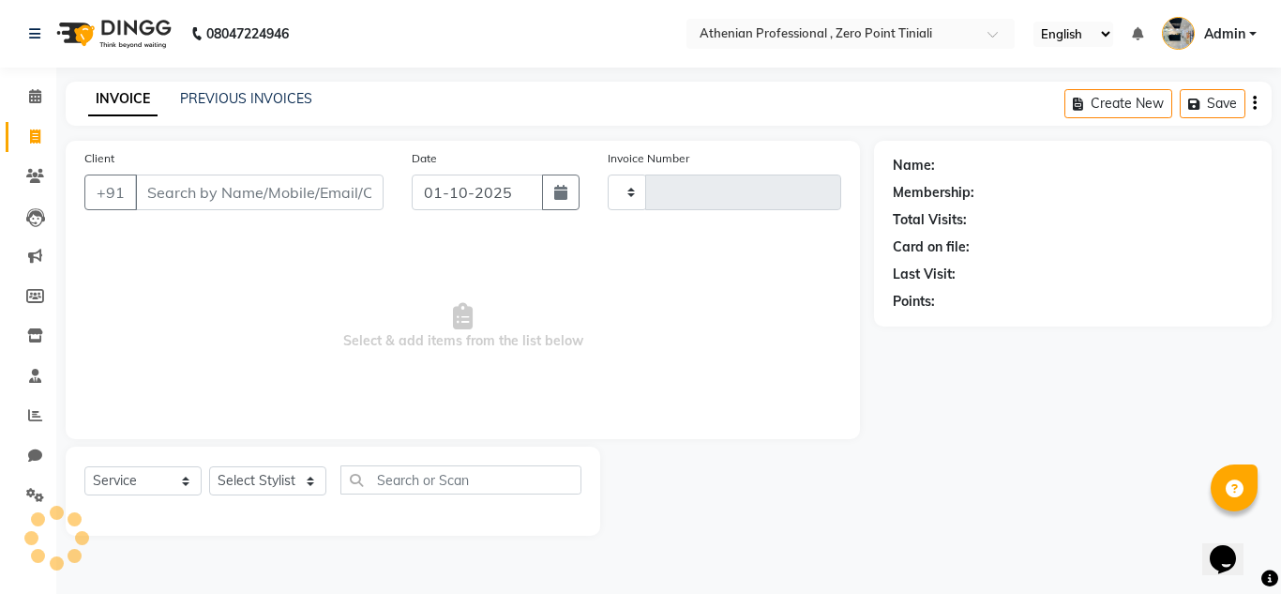
type input "2790"
select select "8300"
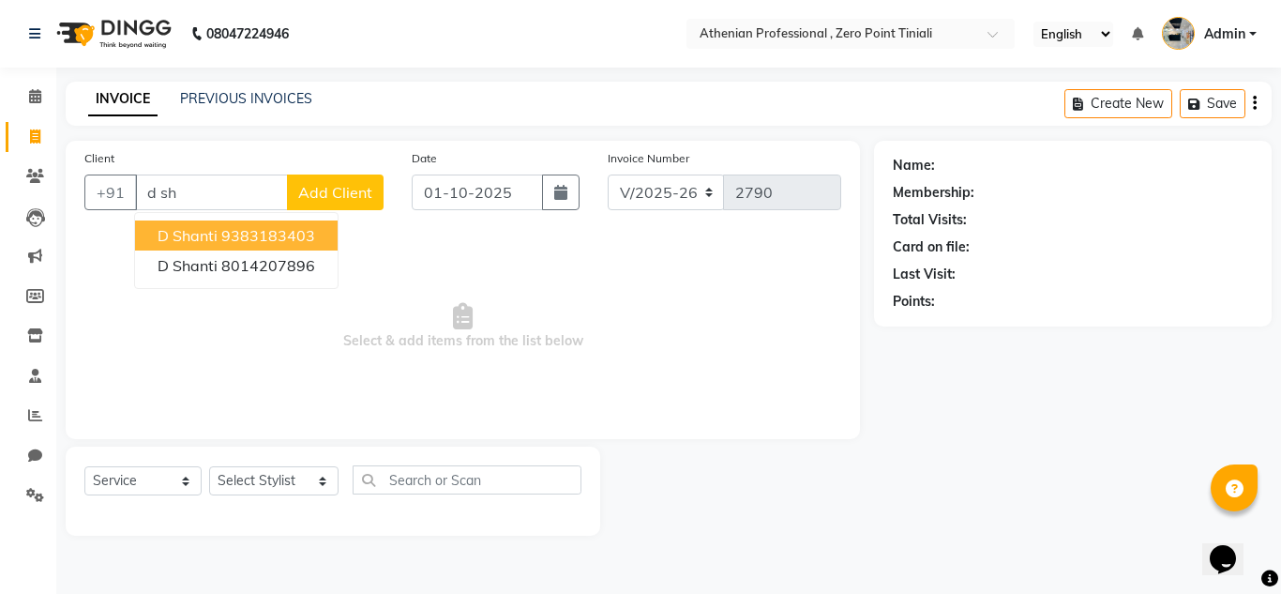
click at [182, 247] on button "d shanti 9383183403" at bounding box center [236, 235] width 203 height 30
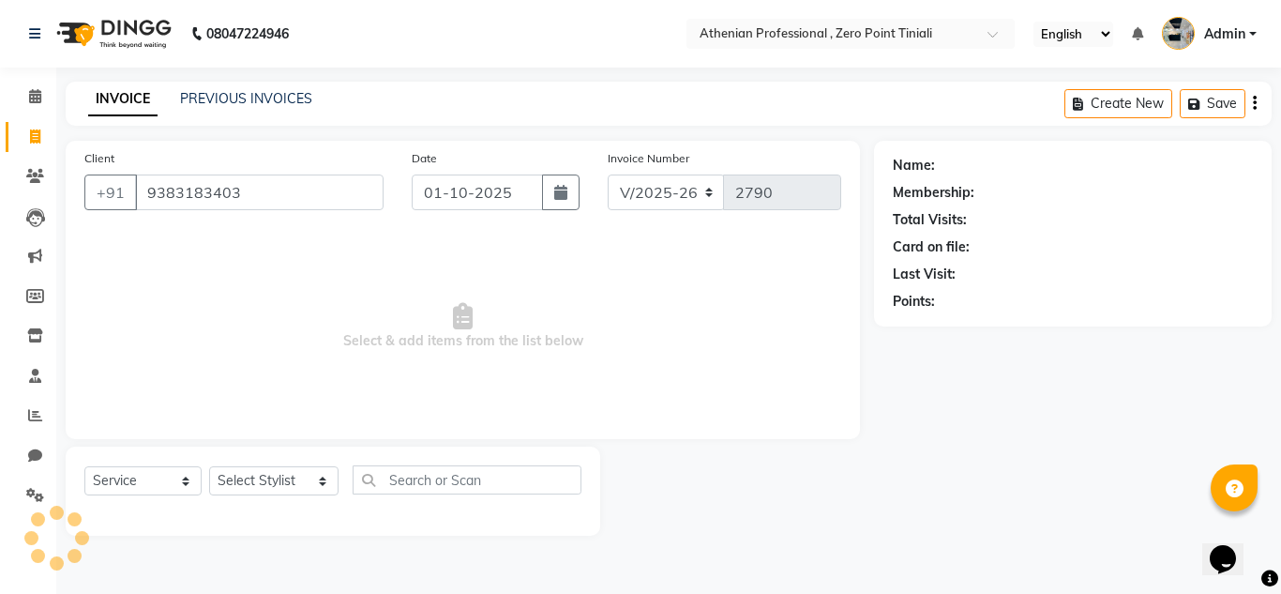
type input "9383183403"
select select "1: Object"
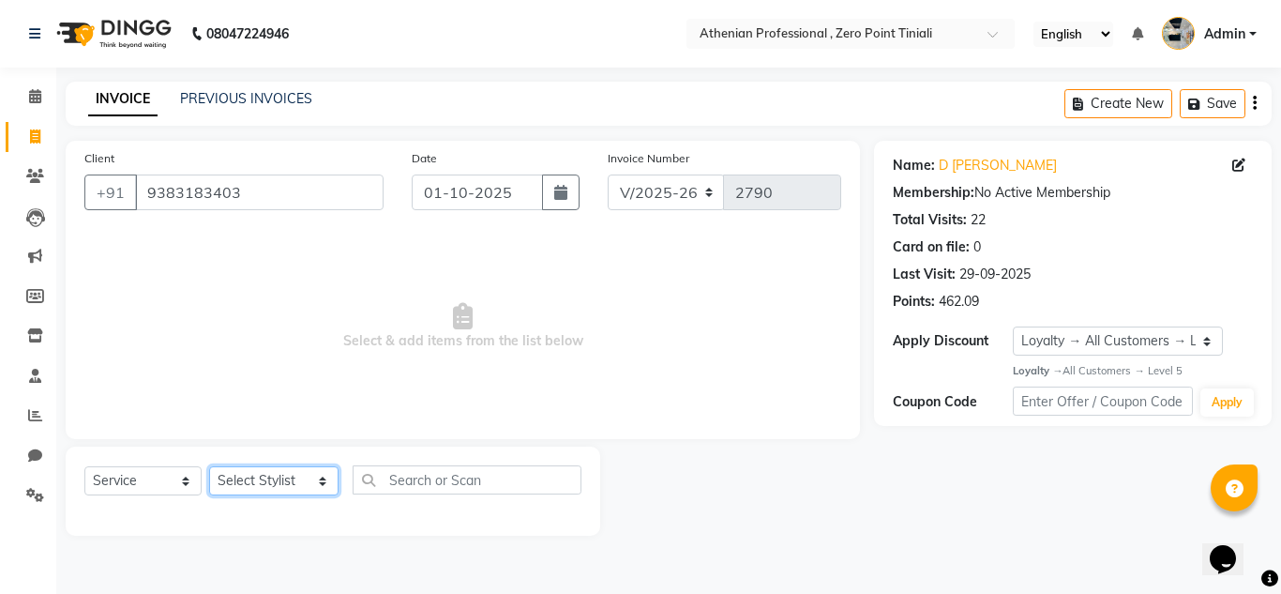
click at [282, 478] on select "Select Stylist [PERSON_NAME][MEDICAL_DATA] Admin [PERSON_NAME] BIHAM LINDUM NEM…" at bounding box center [273, 480] width 129 height 29
select select "80200"
click at [209, 466] on select "Select Stylist [PERSON_NAME][MEDICAL_DATA] Admin [PERSON_NAME] BIHAM LINDUM NEM…" at bounding box center [273, 480] width 129 height 29
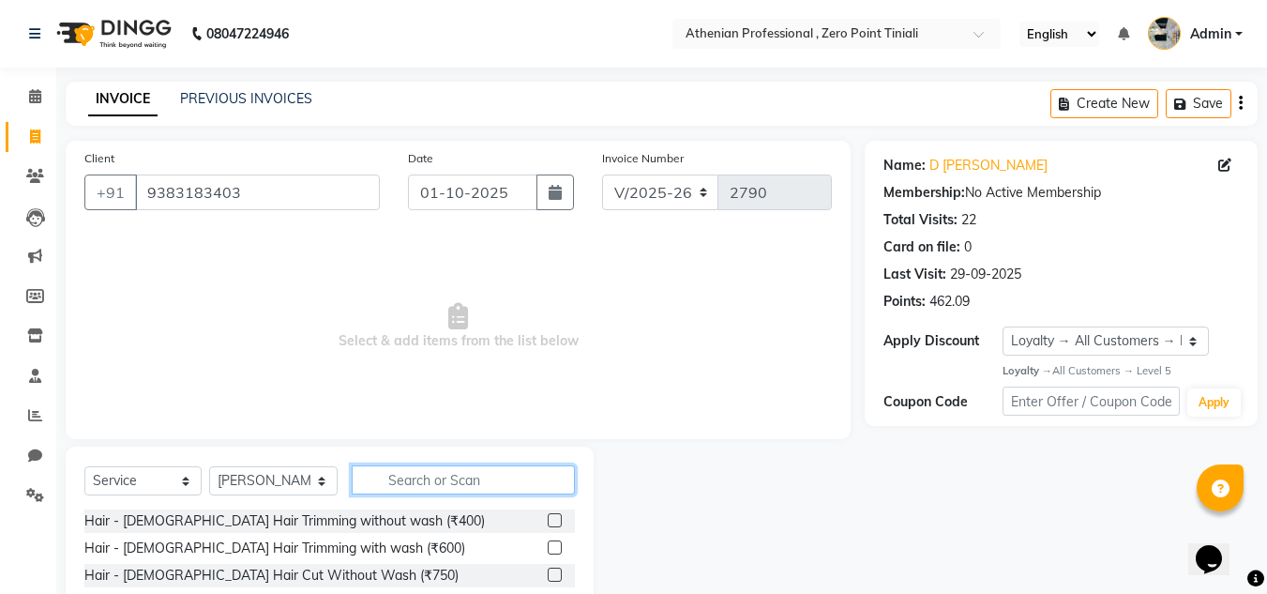
click at [426, 467] on input "text" at bounding box center [463, 479] width 223 height 29
type input "kera"
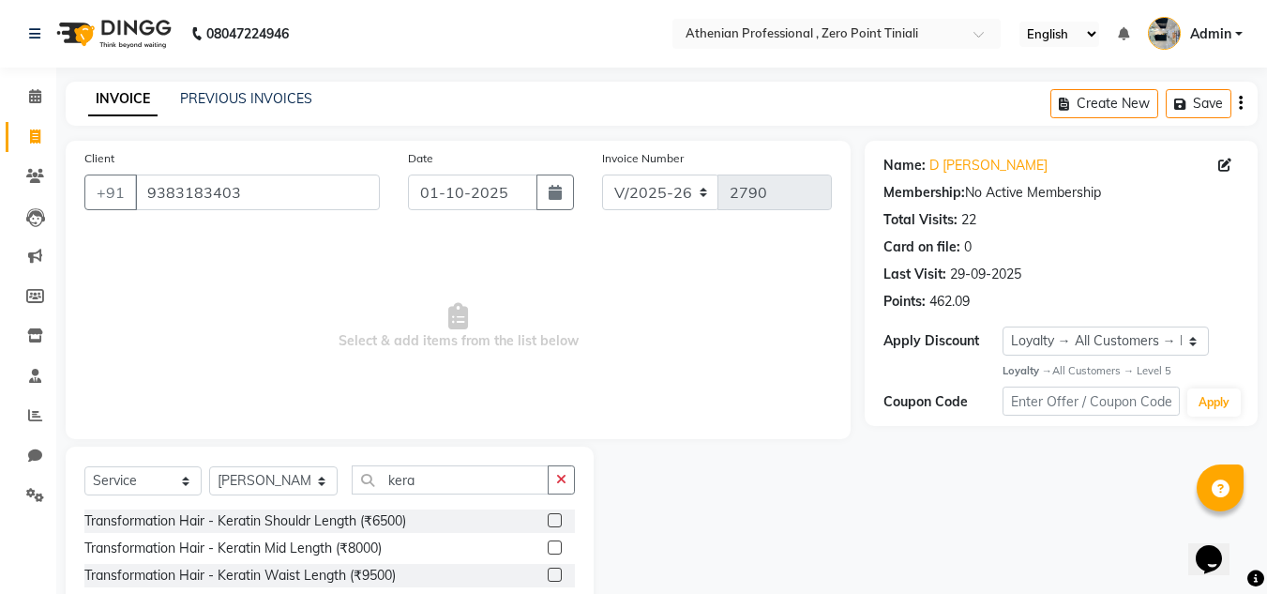
click at [548, 576] on label at bounding box center [555, 575] width 14 height 14
click at [548, 576] on input "checkbox" at bounding box center [554, 575] width 12 height 12
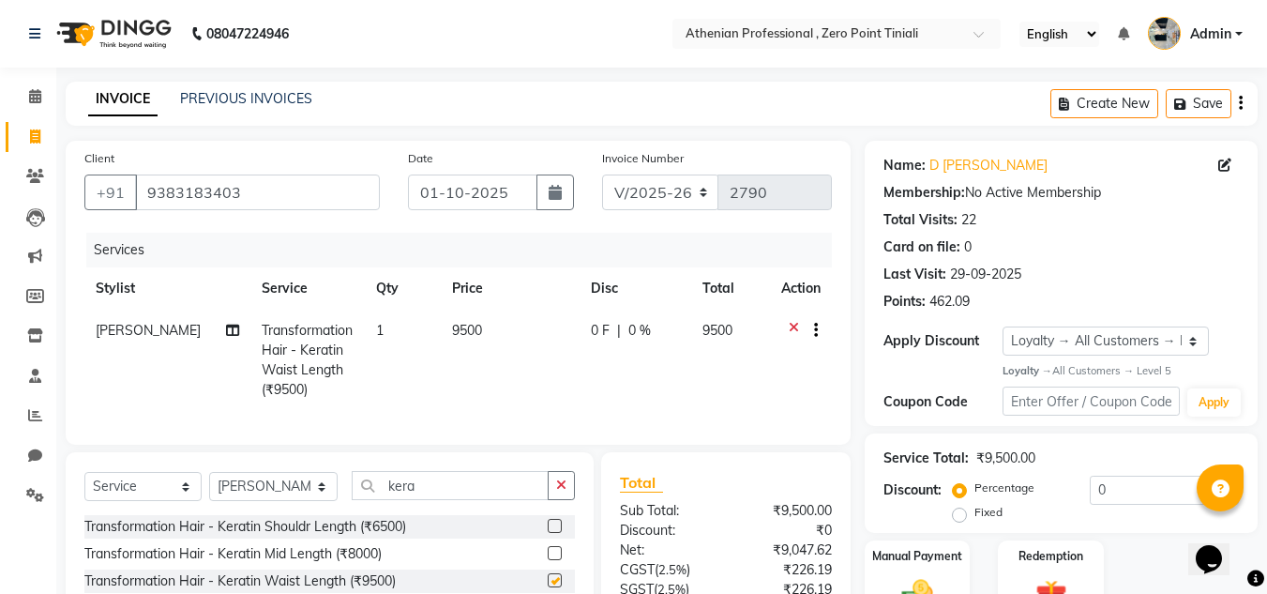
checkbox input "false"
click at [619, 326] on div "0 F | 0 %" at bounding box center [635, 331] width 89 height 20
select select "80200"
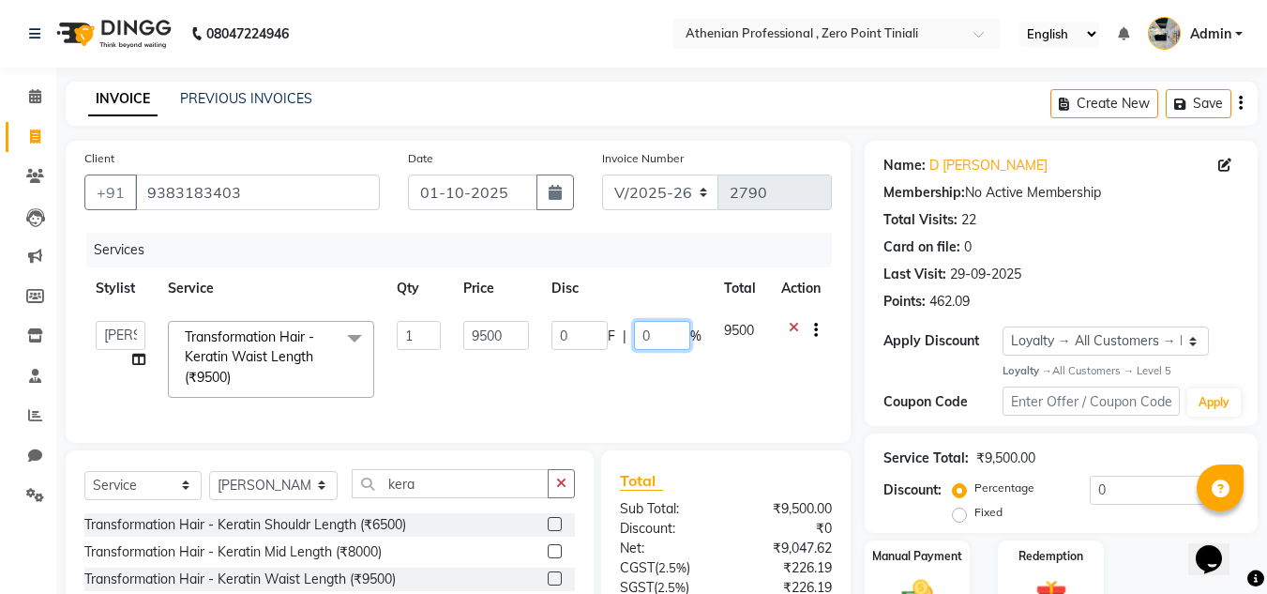
click at [641, 324] on input "0" at bounding box center [662, 335] width 56 height 29
type input "30"
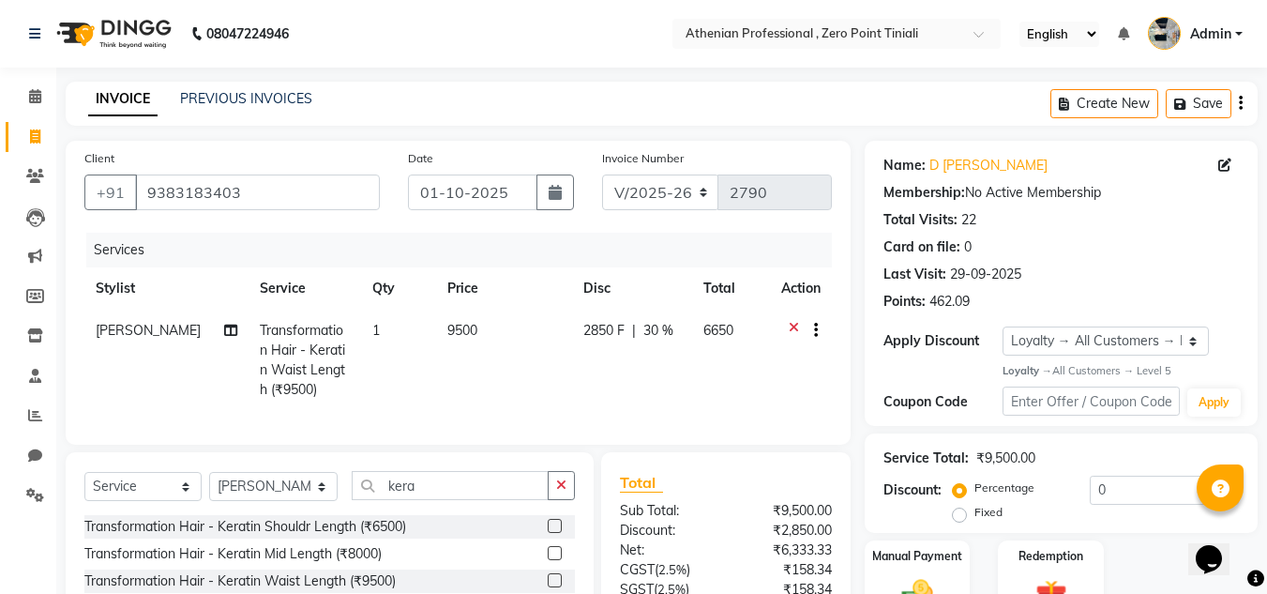
click at [600, 390] on td "2850 F | 30 %" at bounding box center [632, 360] width 120 height 101
select select "80200"
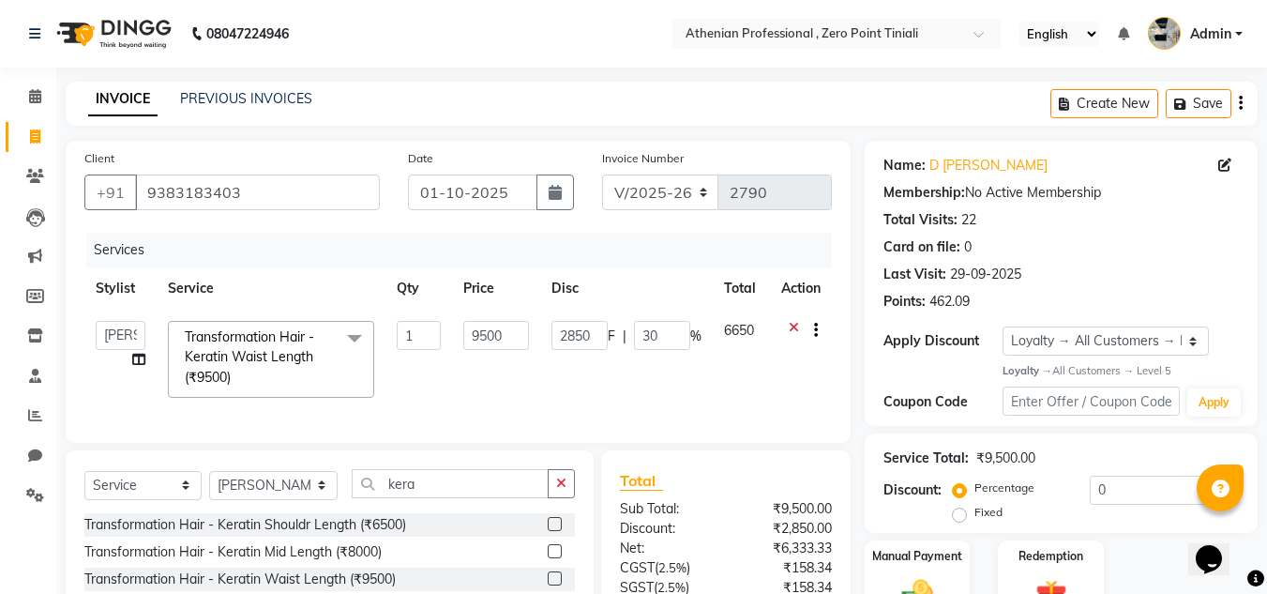
scroll to position [172, 0]
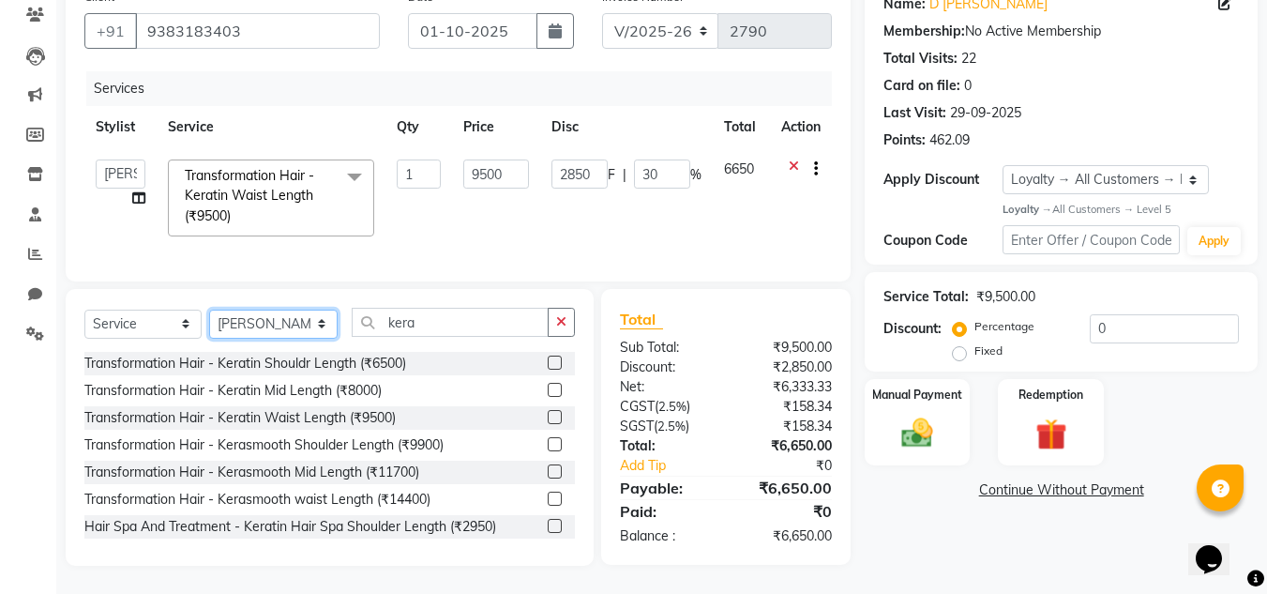
click at [265, 321] on select "Select Stylist [PERSON_NAME][MEDICAL_DATA] Admin [PERSON_NAME] BIHAM LINDUM NEM…" at bounding box center [273, 324] width 129 height 29
click at [174, 325] on select "Select Service Product Membership Package Voucher Prepaid Gift Card" at bounding box center [142, 324] width 117 height 29
select select "product"
click at [84, 312] on select "Select Service Product Membership Package Voucher Prepaid Gift Card" at bounding box center [142, 324] width 117 height 29
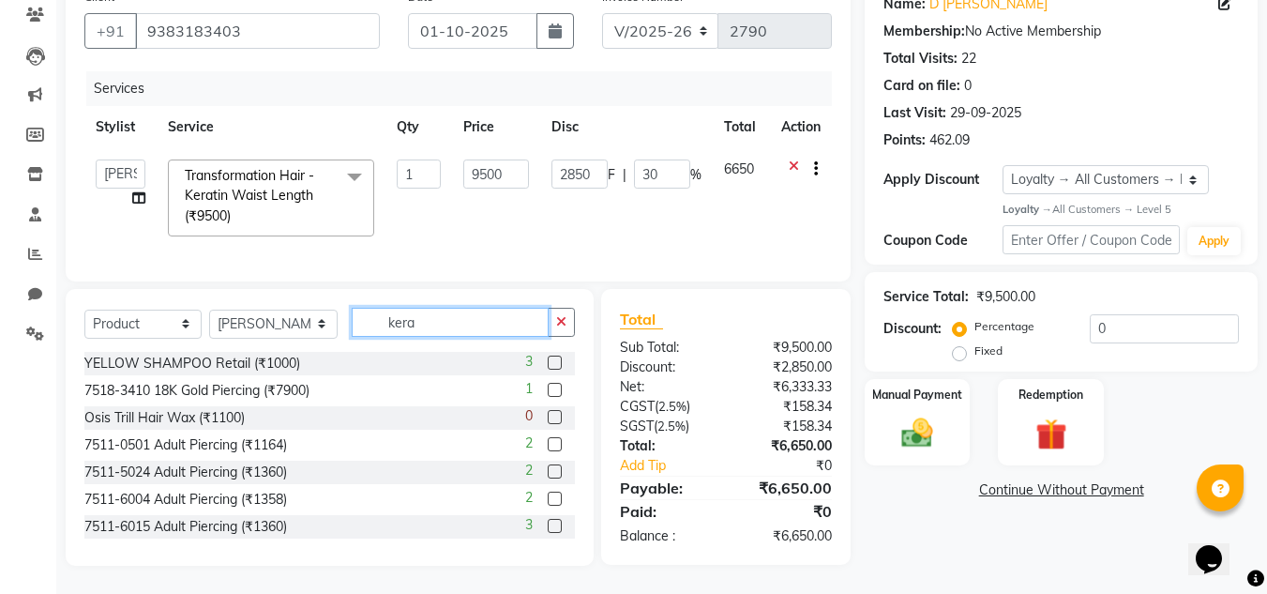
drag, startPoint x: 442, startPoint y: 321, endPoint x: 334, endPoint y: 314, distance: 108.1
click at [334, 314] on div "Select Service Product Membership Package Voucher Prepaid Gift Card Select Styl…" at bounding box center [329, 330] width 491 height 44
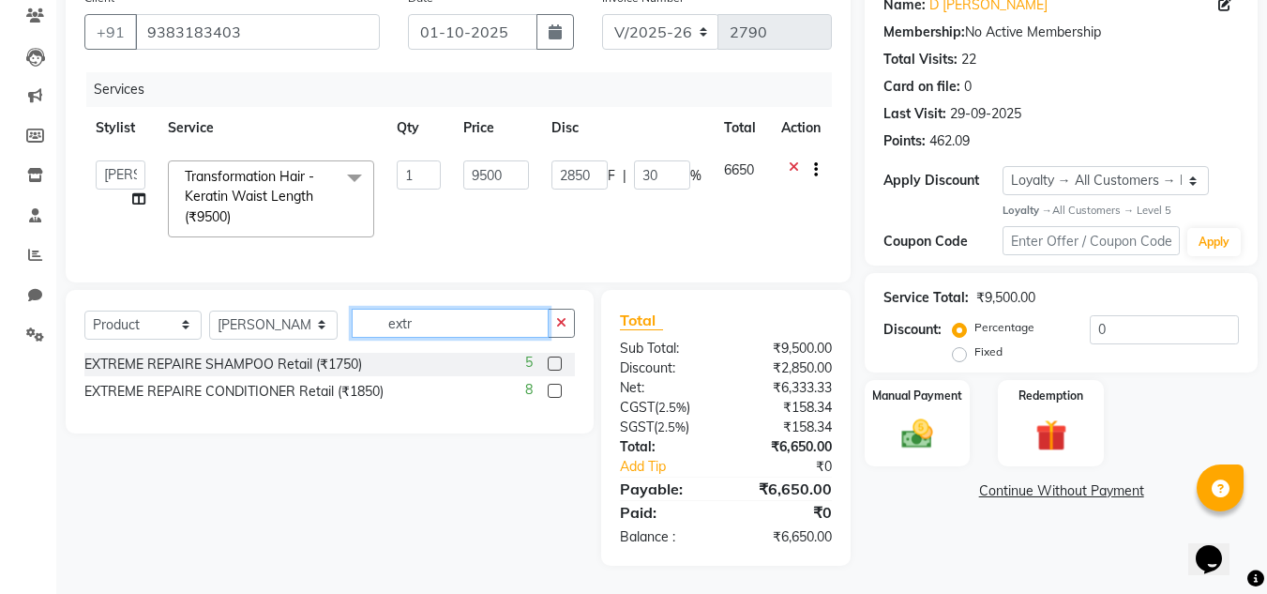
type input "extr"
click at [552, 370] on label at bounding box center [555, 363] width 14 height 14
click at [552, 370] on input "checkbox" at bounding box center [554, 364] width 12 height 12
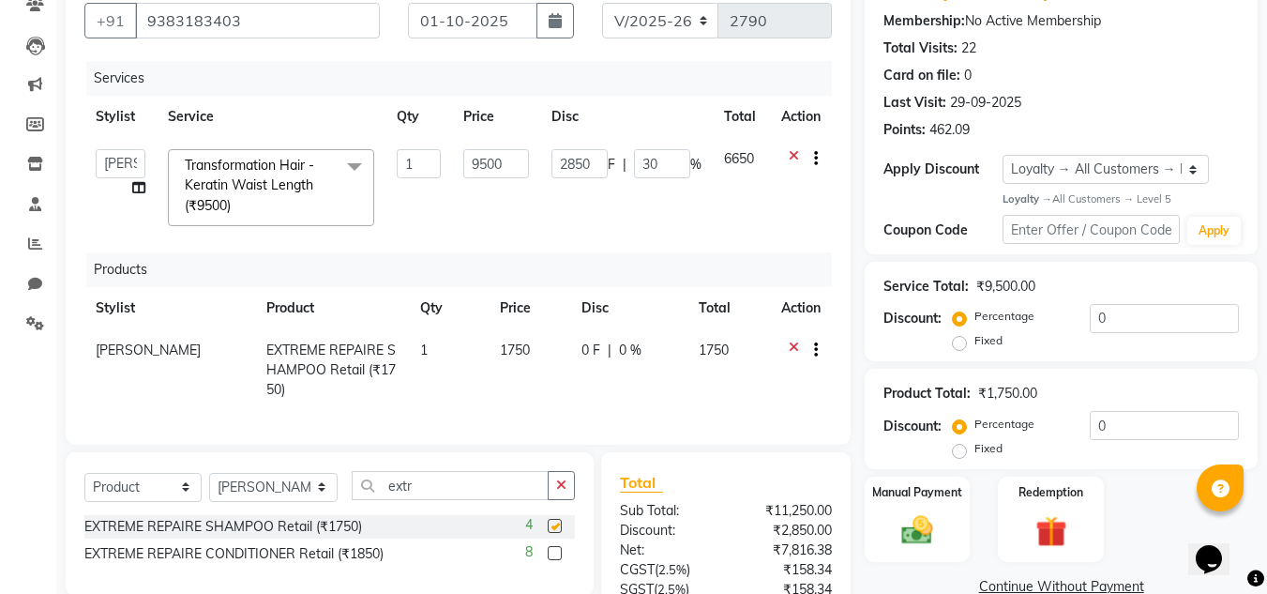
checkbox input "false"
drag, startPoint x: 173, startPoint y: 489, endPoint x: 157, endPoint y: 333, distance: 156.5
click at [157, 333] on div "Client [PHONE_NUMBER] Date [DATE] Invoice Number V/2025 V/[PHONE_NUMBER] Servic…" at bounding box center [458, 368] width 813 height 798
select select "service"
click at [84, 486] on select "Select Service Product Membership Package Voucher Prepaid Gift Card" at bounding box center [142, 487] width 117 height 29
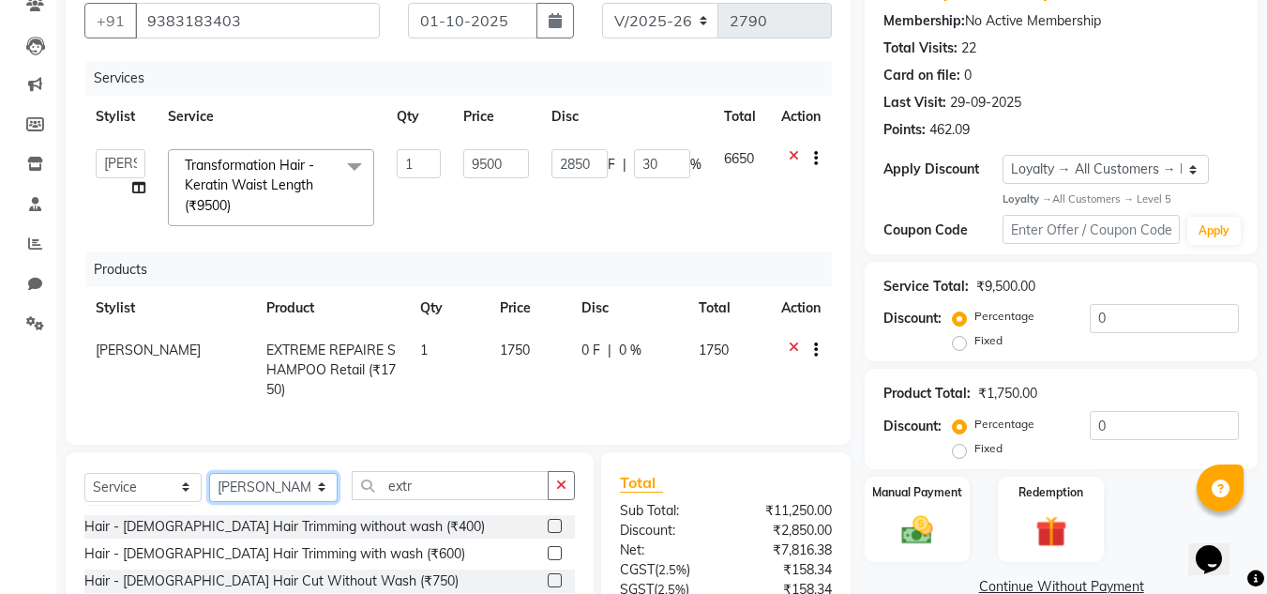
click at [305, 502] on select "Select Stylist [PERSON_NAME][MEDICAL_DATA] Admin [PERSON_NAME] BIHAM LINDUM NEM…" at bounding box center [273, 487] width 129 height 29
select select "80209"
click at [209, 486] on select "Select Stylist [PERSON_NAME][MEDICAL_DATA] Admin [PERSON_NAME] BIHAM LINDUM NEM…" at bounding box center [273, 487] width 129 height 29
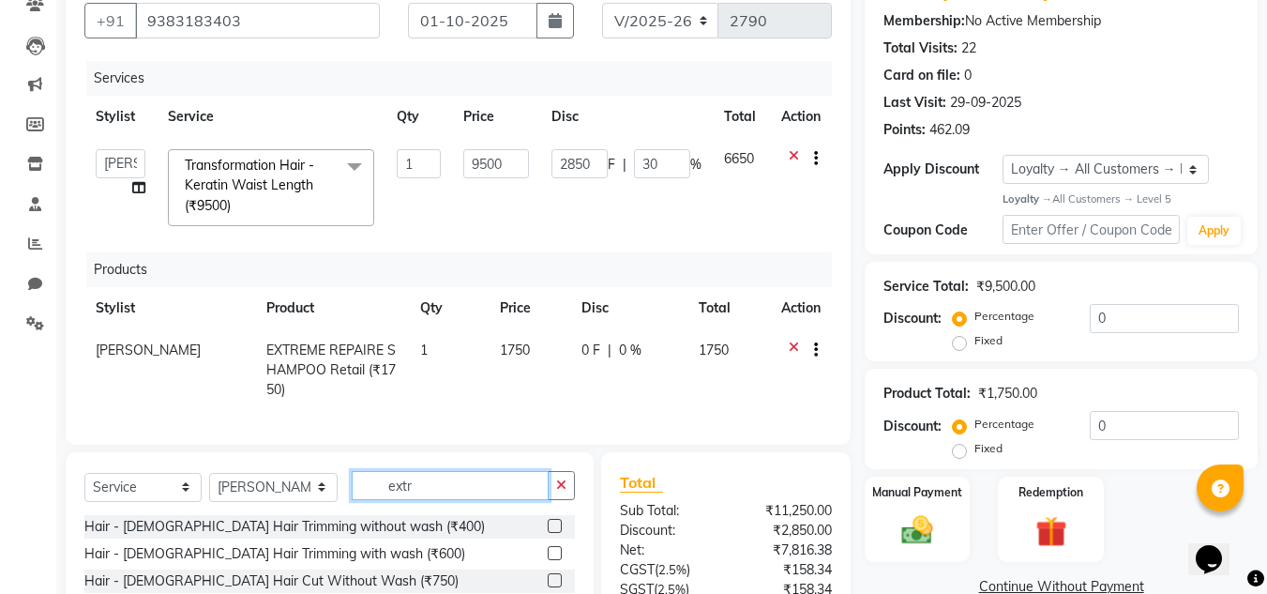
drag, startPoint x: 472, startPoint y: 506, endPoint x: 241, endPoint y: 479, distance: 232.3
click at [241, 479] on div "Select Service Product Membership Package Voucher Prepaid Gift Card Select Styl…" at bounding box center [330, 590] width 528 height 277
type input "foot"
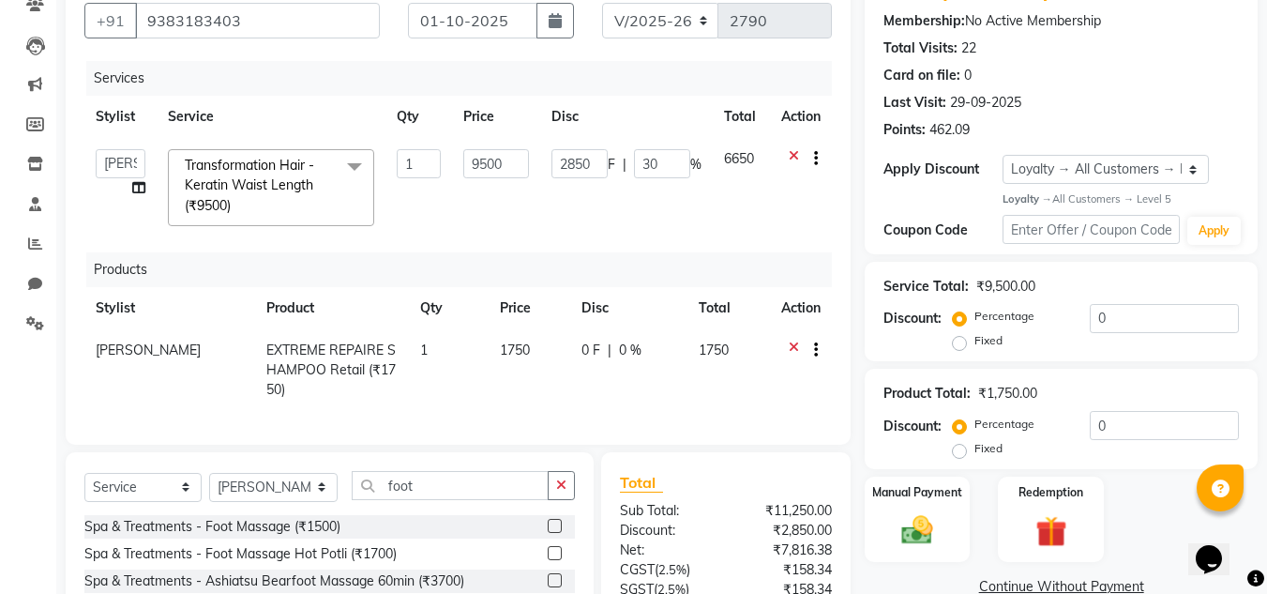
click at [548, 533] on label at bounding box center [555, 526] width 14 height 14
click at [548, 533] on input "checkbox" at bounding box center [554, 527] width 12 height 12
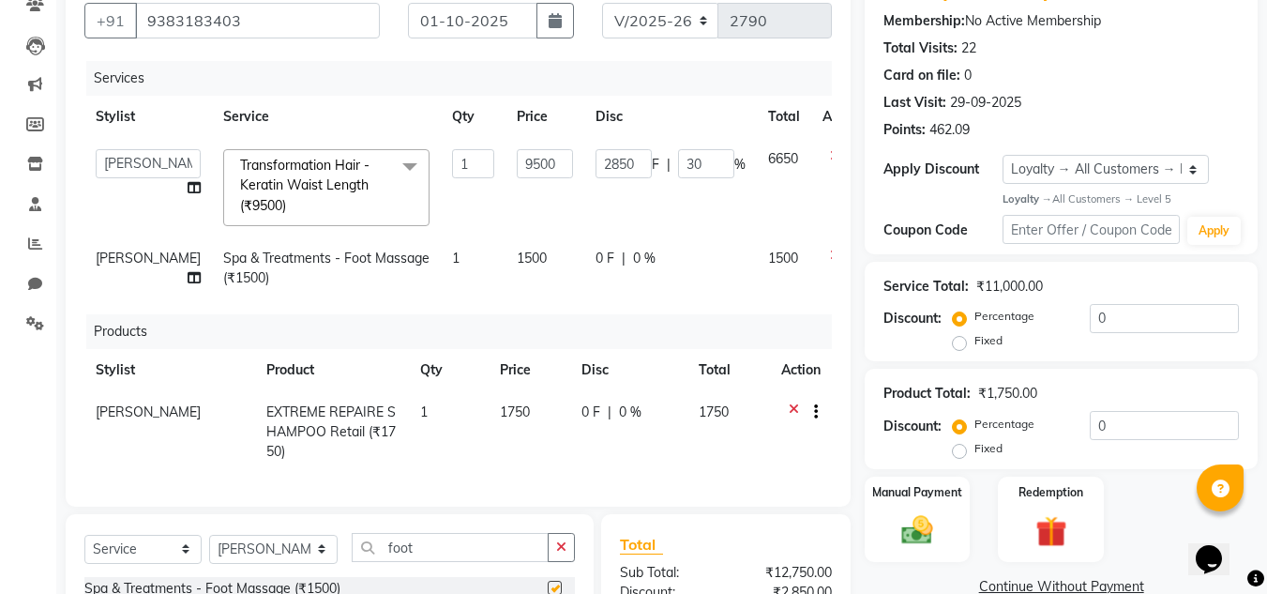
checkbox input "false"
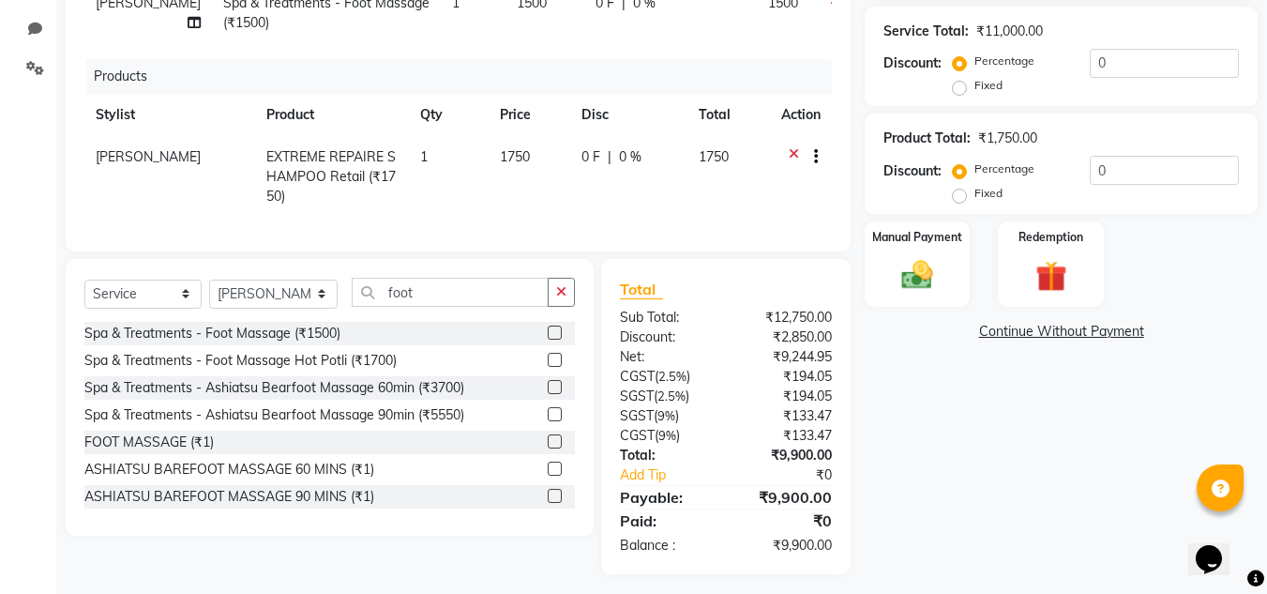
scroll to position [449, 0]
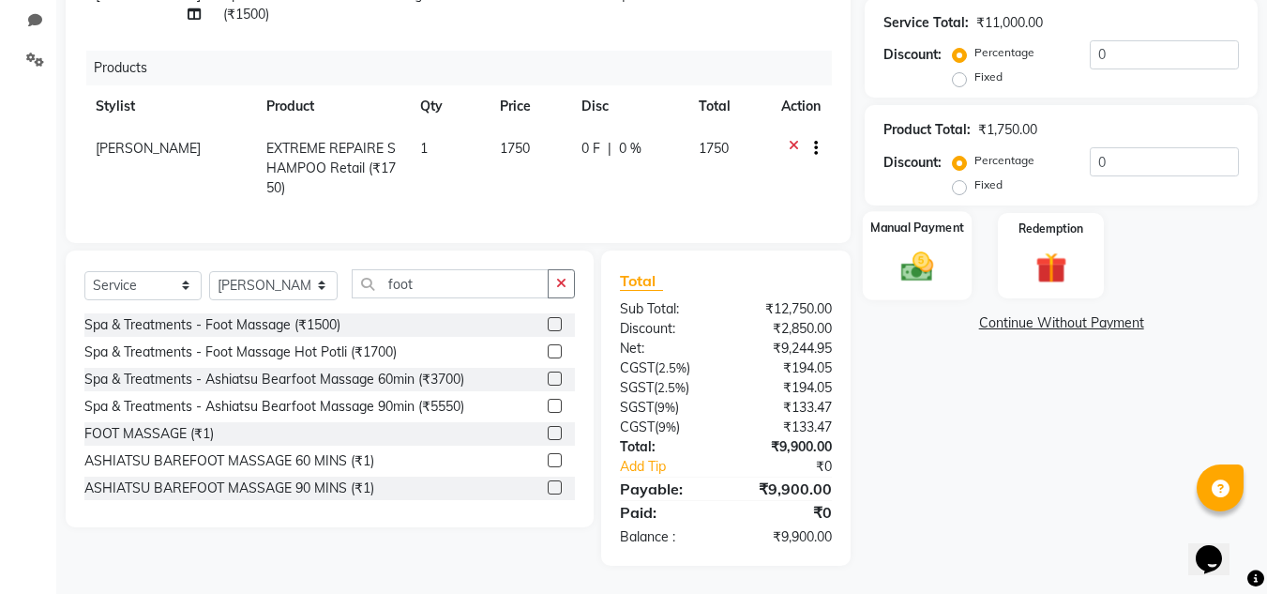
click at [915, 275] on div "Manual Payment" at bounding box center [918, 255] width 110 height 89
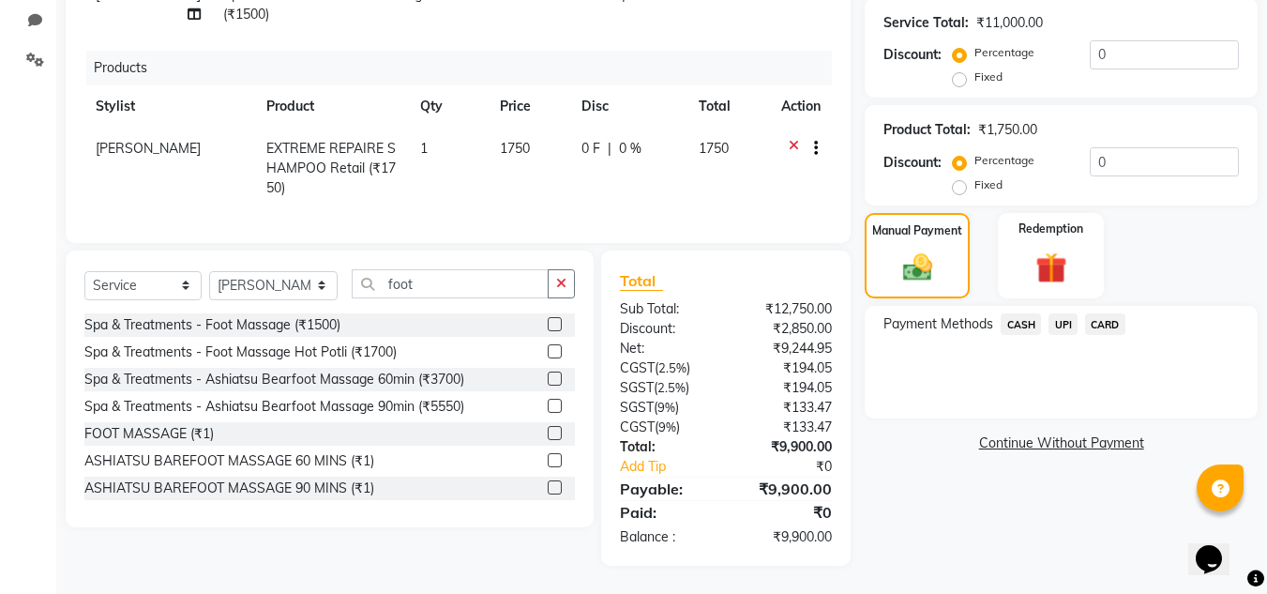
click at [1076, 313] on span "UPI" at bounding box center [1063, 324] width 29 height 22
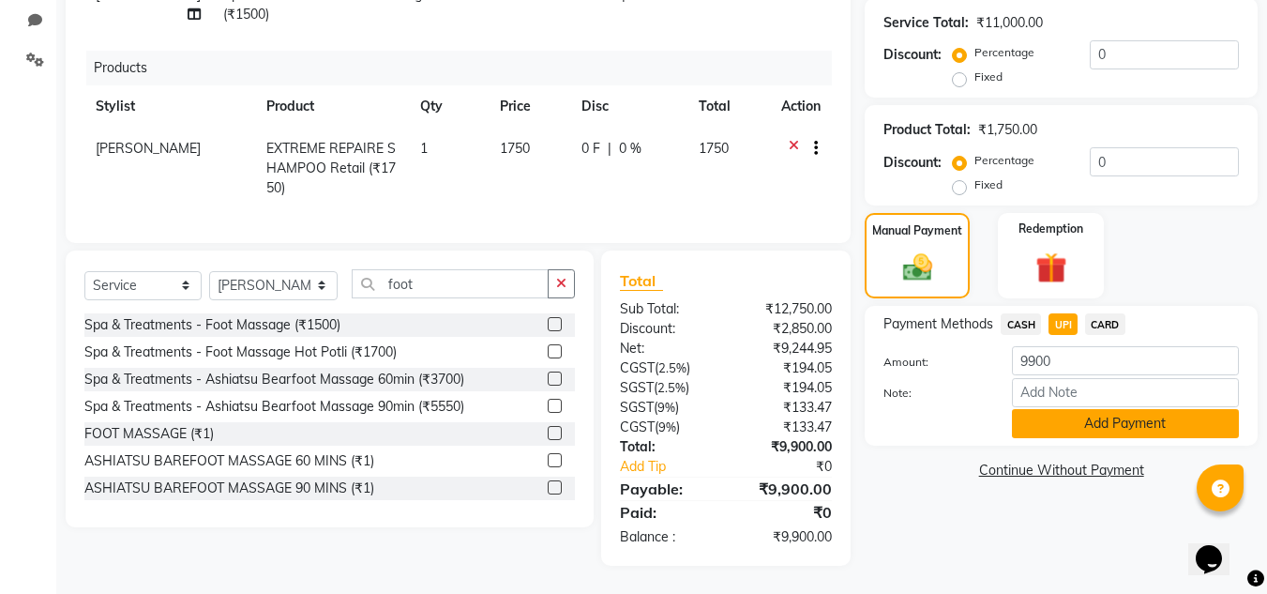
click at [1070, 415] on button "Add Payment" at bounding box center [1125, 423] width 227 height 29
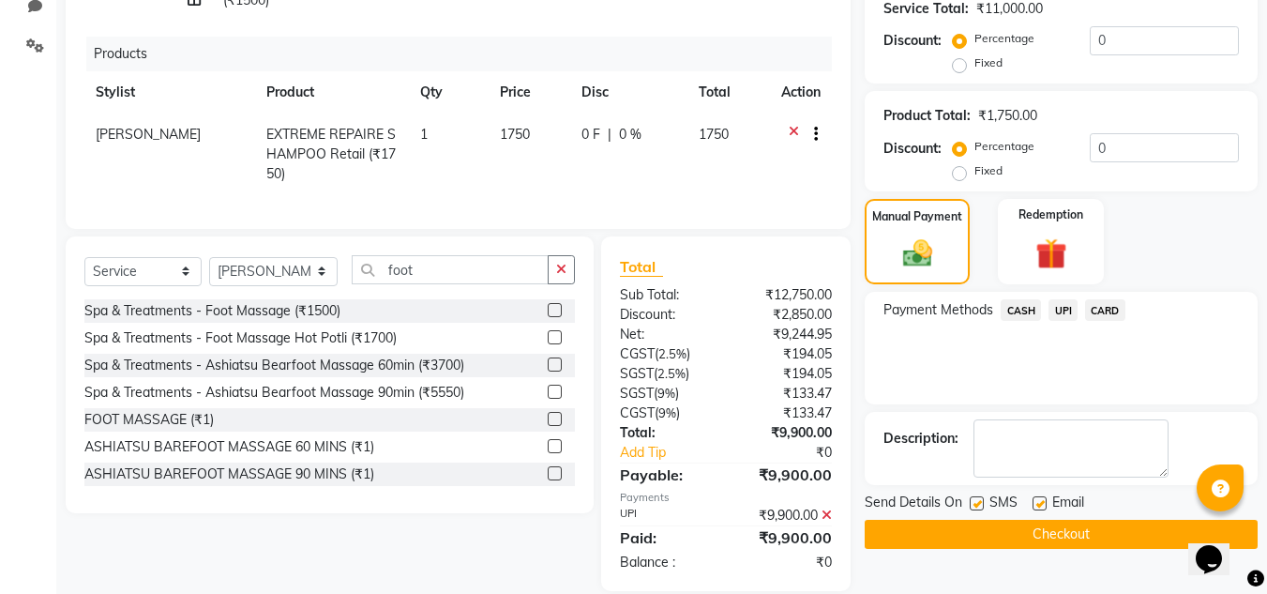
scroll to position [601, 0]
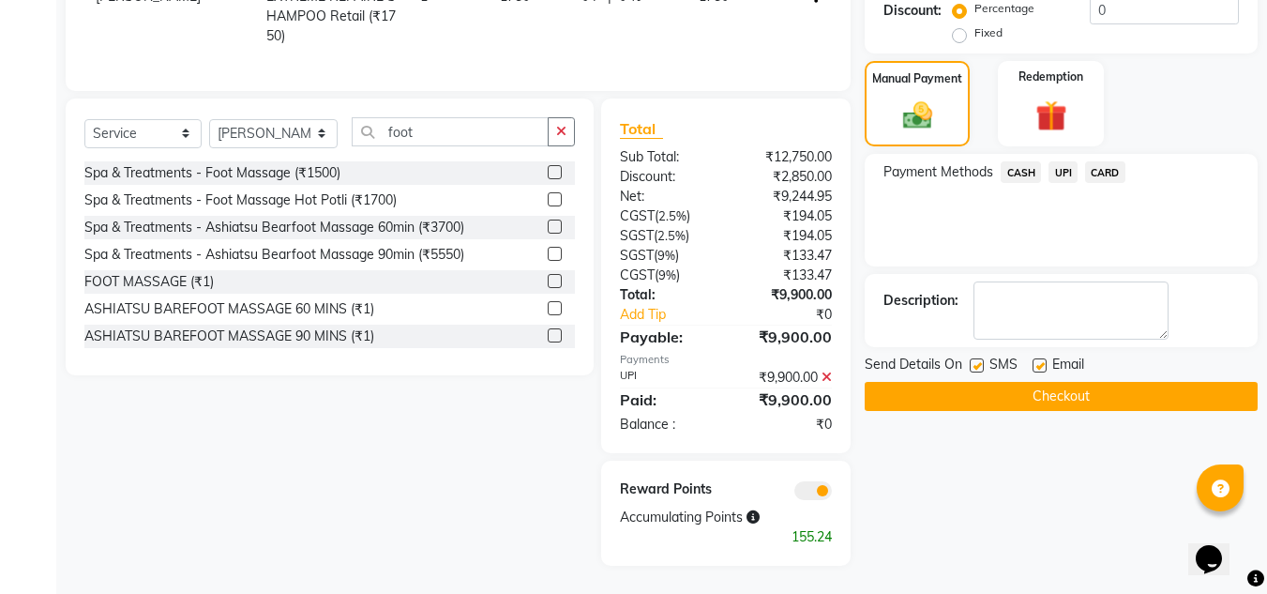
click at [1068, 386] on button "Checkout" at bounding box center [1061, 396] width 393 height 29
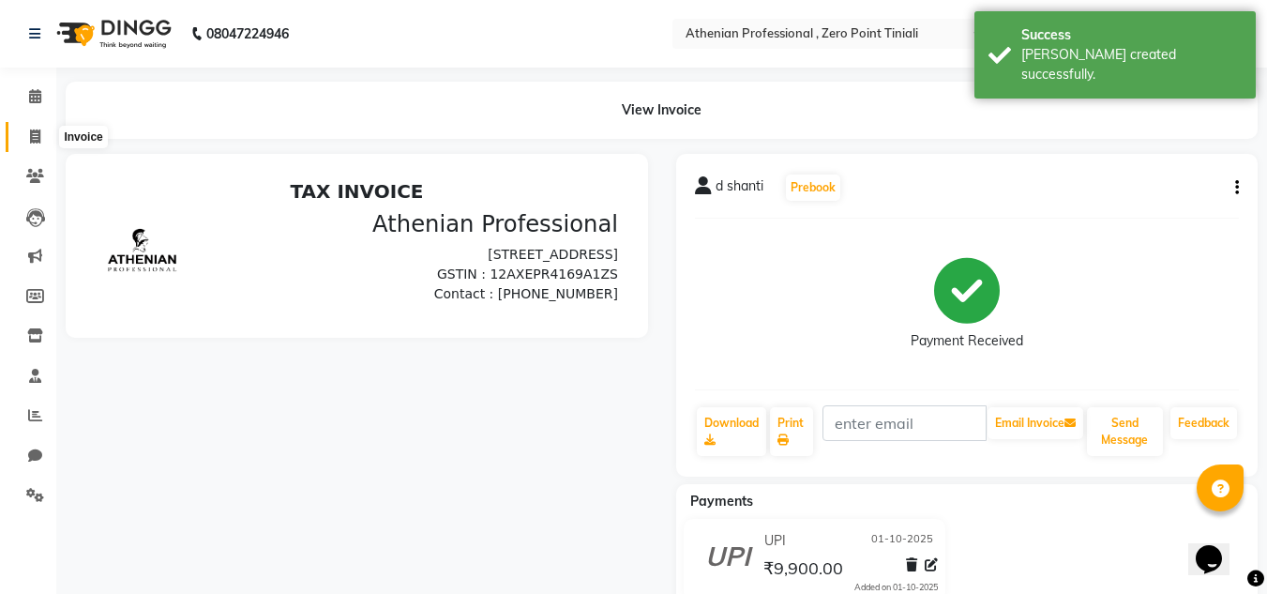
click at [41, 131] on span at bounding box center [35, 138] width 33 height 22
select select "service"
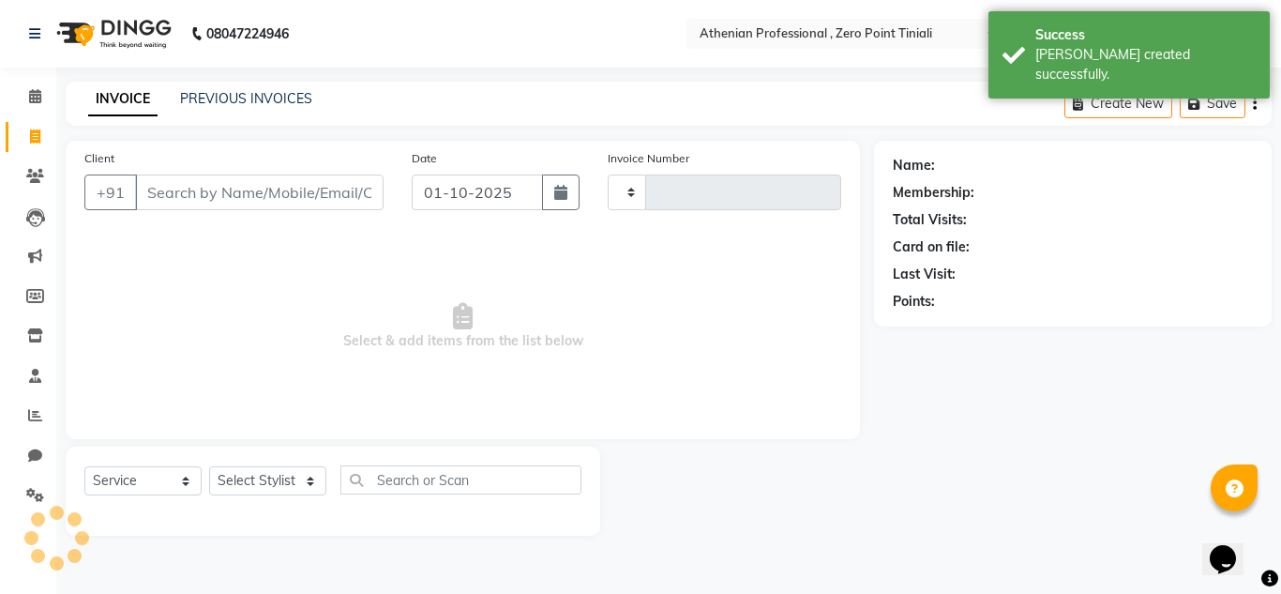
type input "2791"
select select "8300"
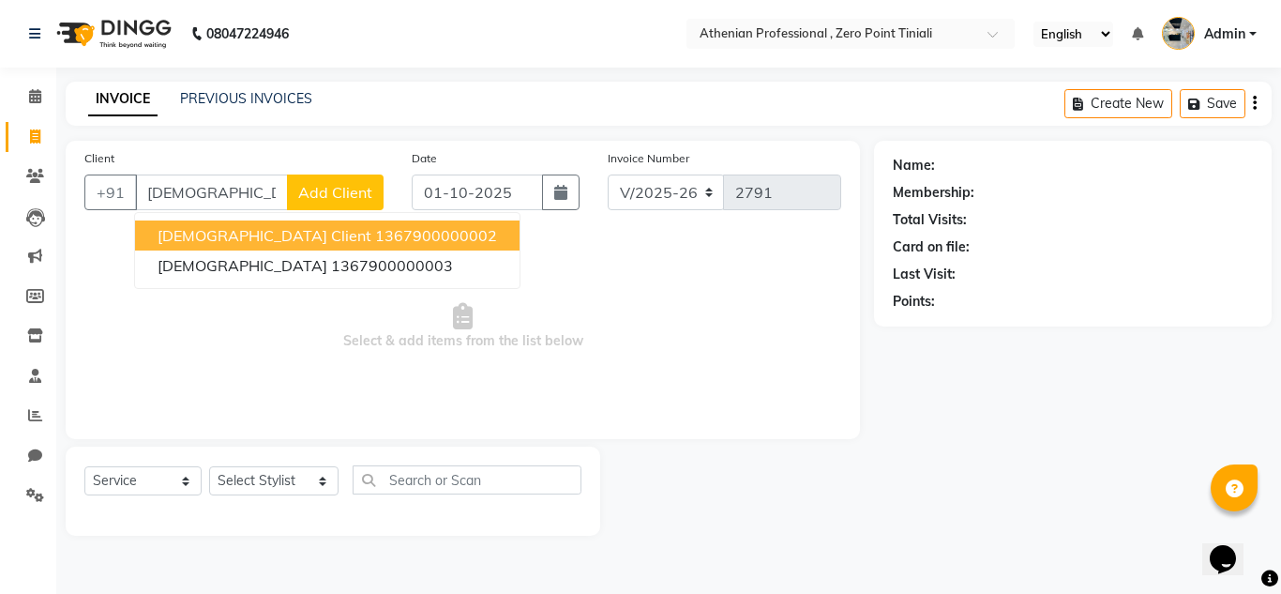
click at [375, 240] on ngb-highlight "1367900000002" at bounding box center [436, 235] width 122 height 19
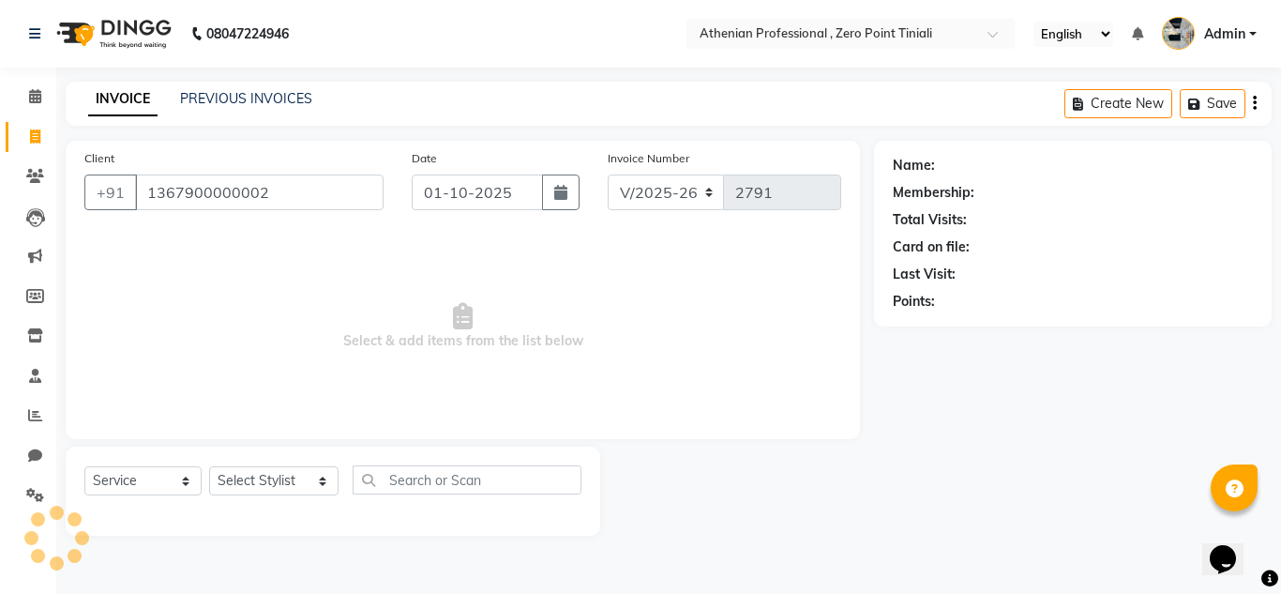
type input "1367900000002"
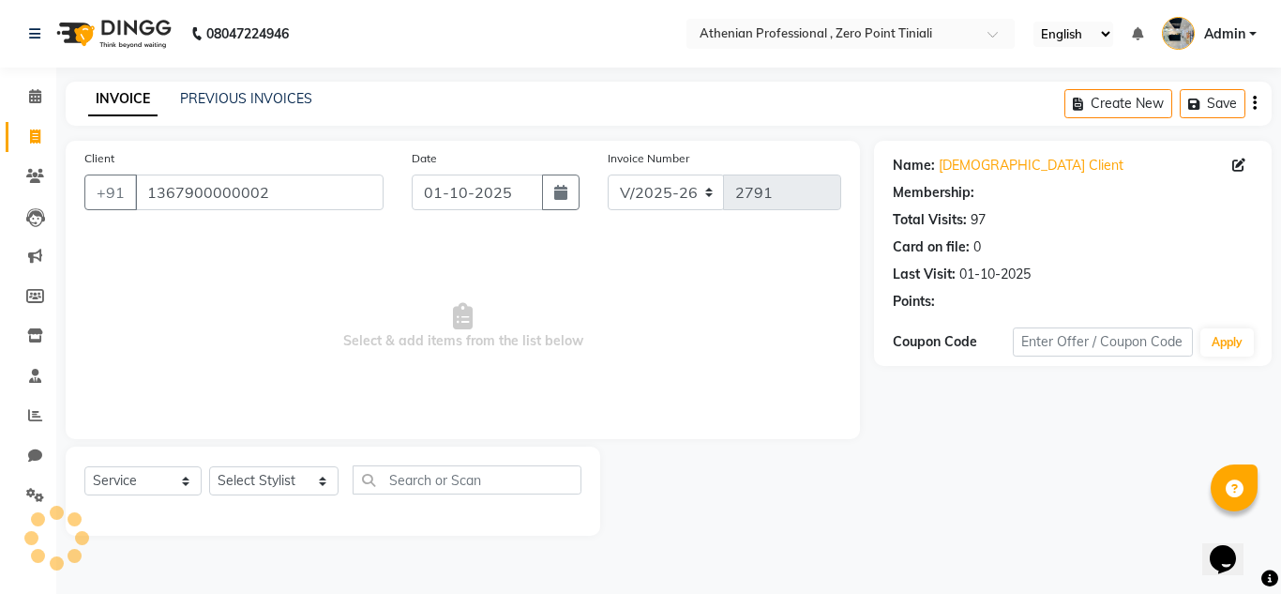
select select "1: Object"
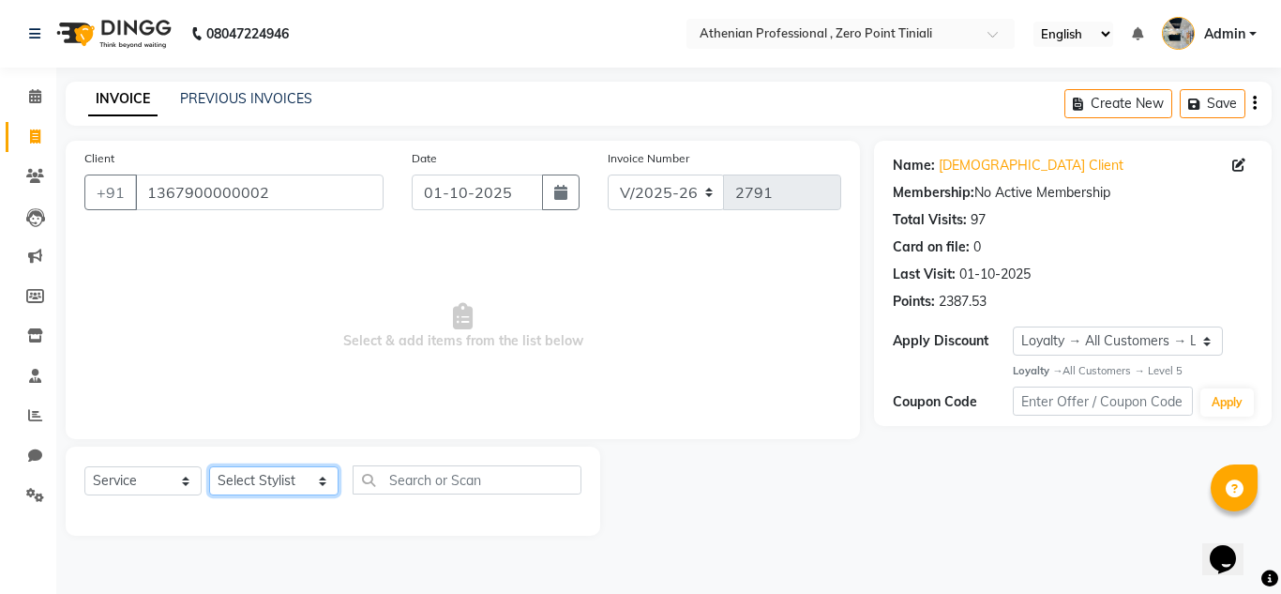
click at [293, 473] on select "Select Stylist [PERSON_NAME][MEDICAL_DATA] Admin [PERSON_NAME] BIHAM LINDUM NEM…" at bounding box center [273, 480] width 129 height 29
select select "80201"
click at [209, 466] on select "Select Stylist [PERSON_NAME][MEDICAL_DATA] Admin [PERSON_NAME] BIHAM LINDUM NEM…" at bounding box center [273, 480] width 129 height 29
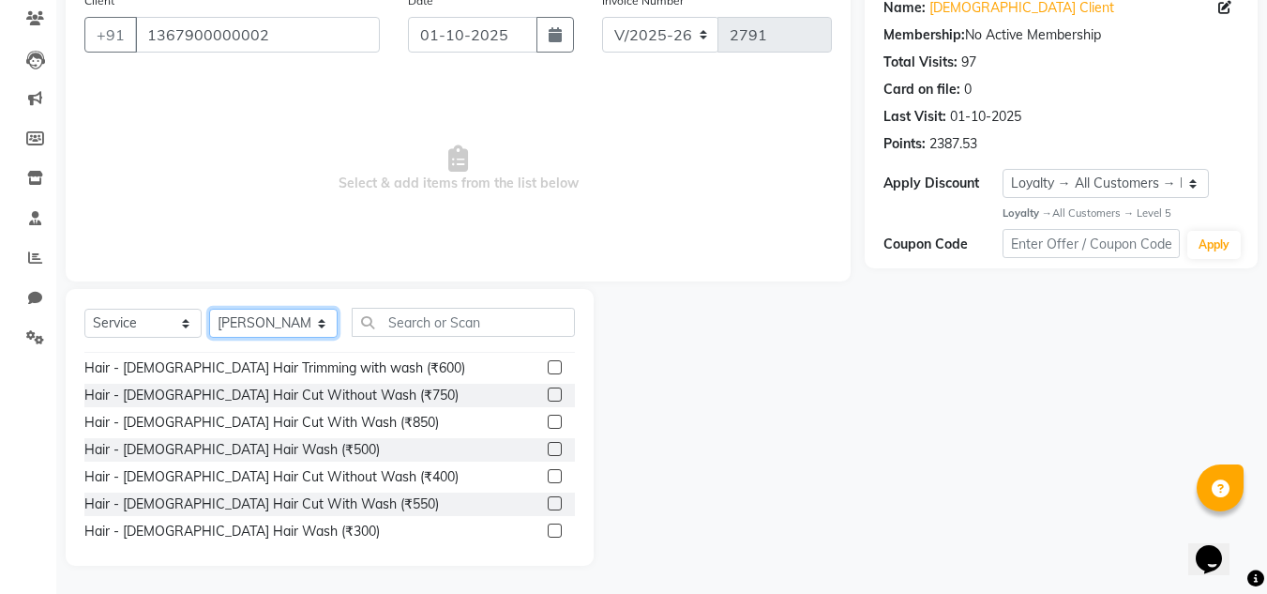
scroll to position [23, 0]
click at [548, 500] on label at bounding box center [555, 502] width 14 height 14
click at [548, 500] on input "checkbox" at bounding box center [554, 503] width 12 height 12
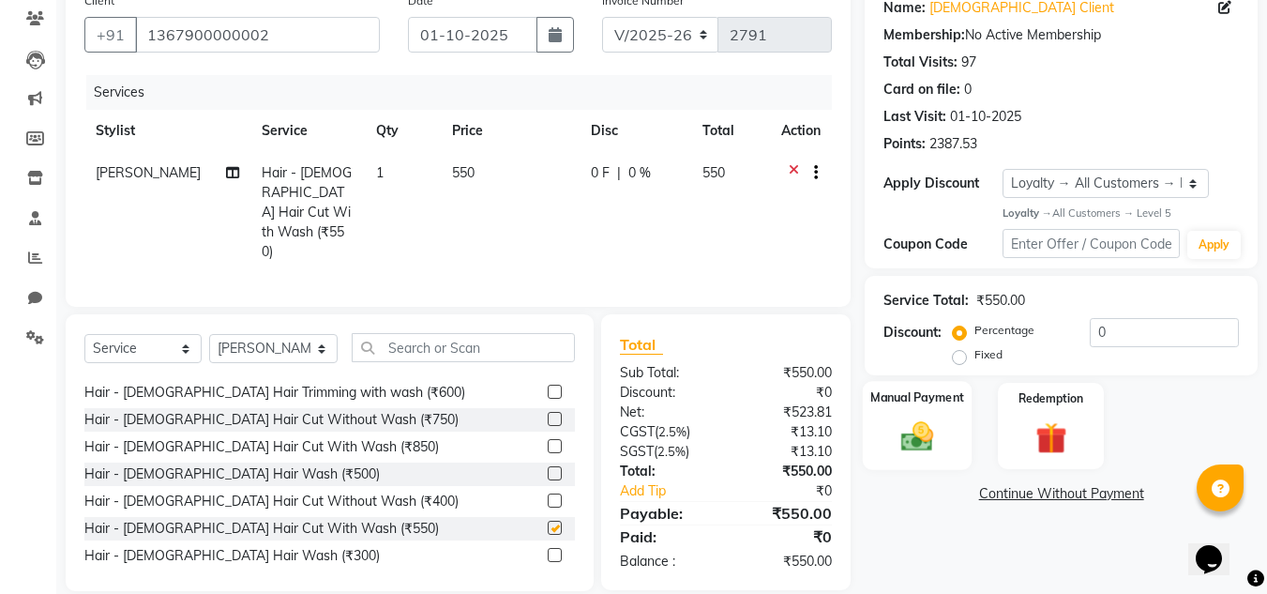
checkbox input "false"
click at [913, 409] on div "Manual Payment" at bounding box center [918, 425] width 110 height 89
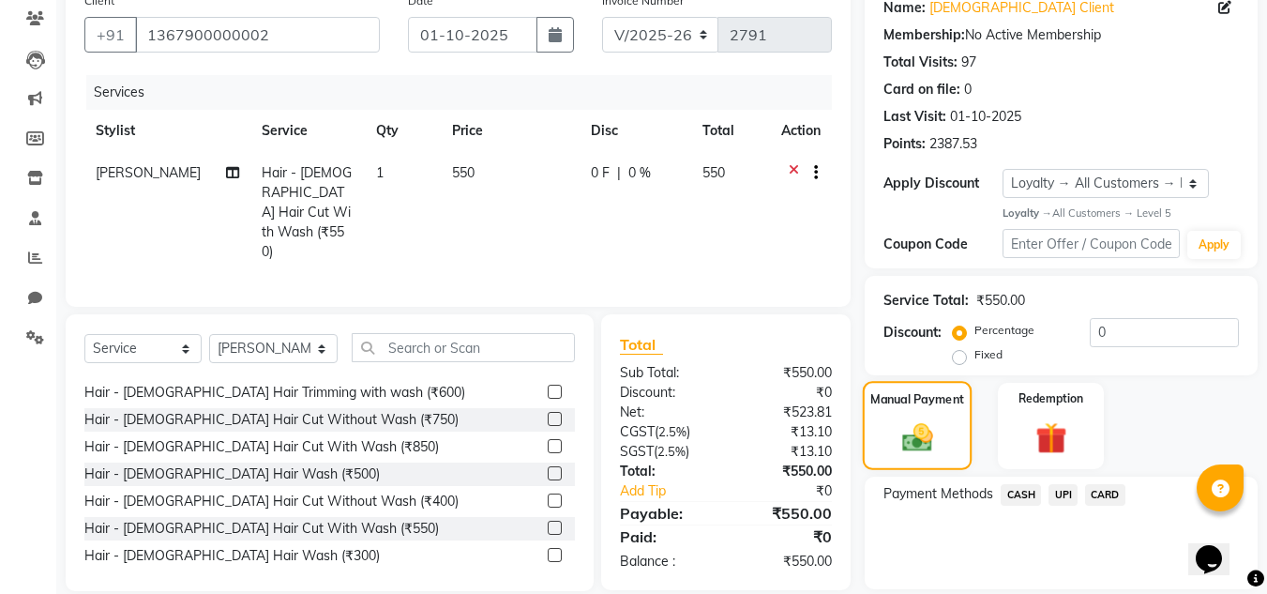
scroll to position [220, 0]
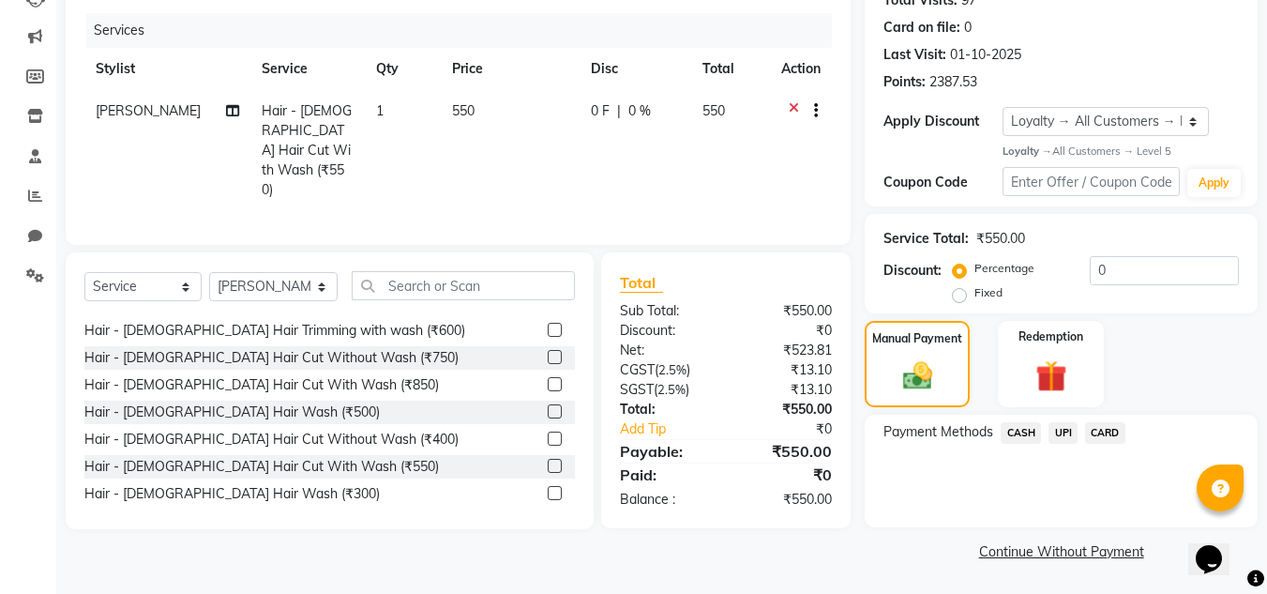
click at [1064, 438] on span "UPI" at bounding box center [1063, 433] width 29 height 22
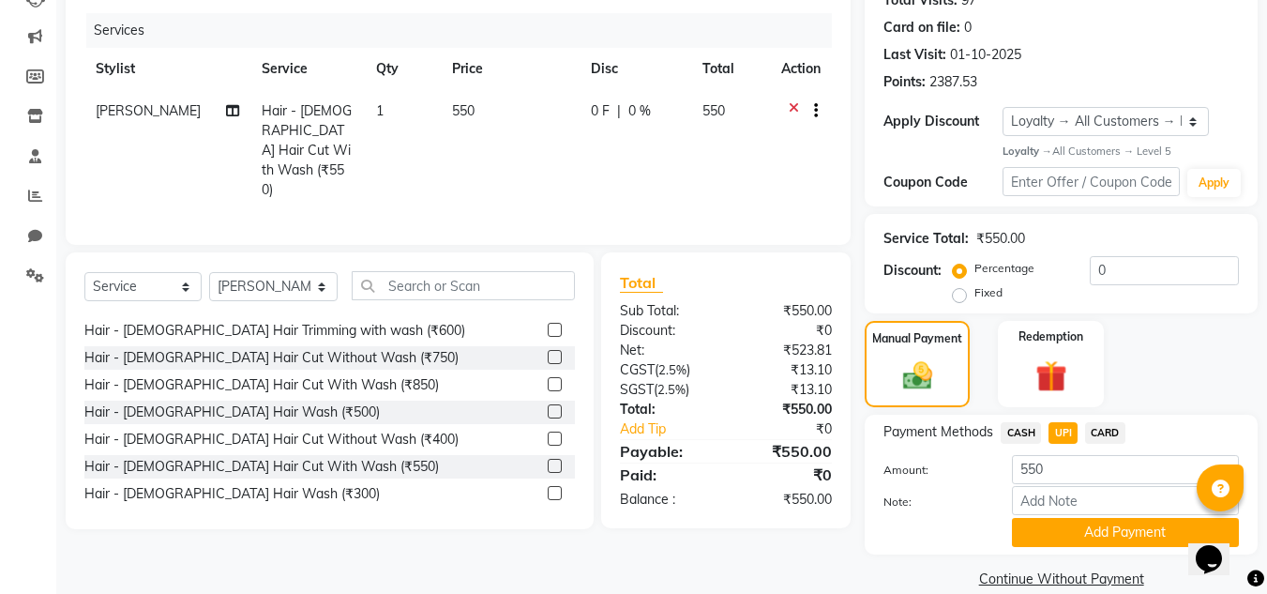
scroll to position [247, 0]
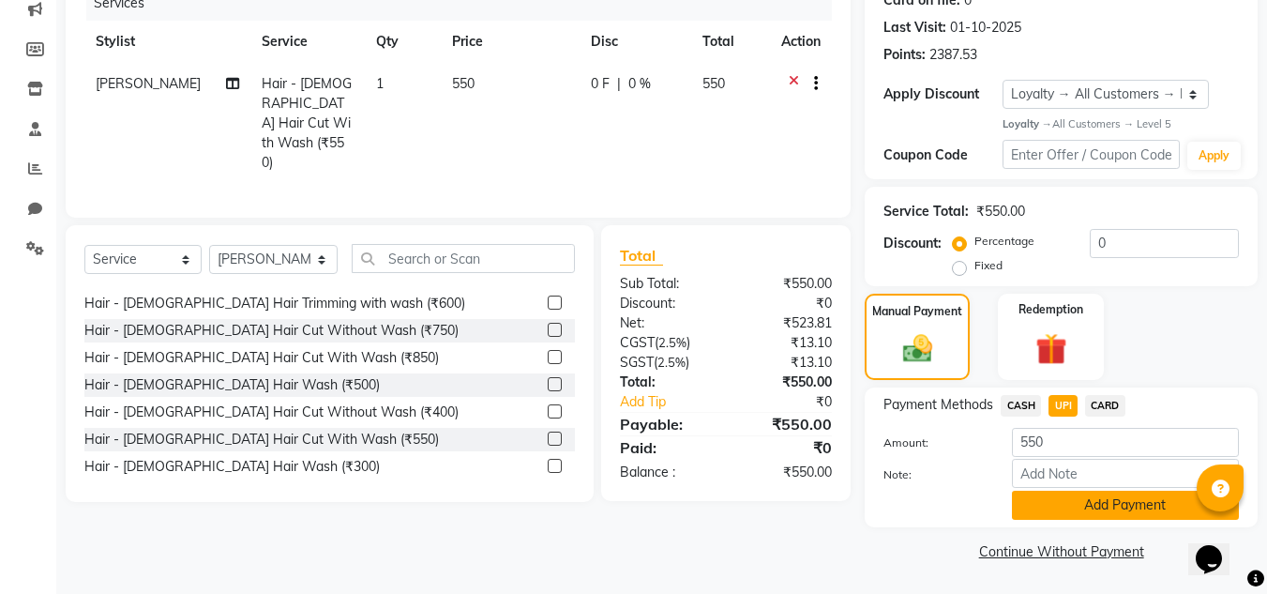
click at [1067, 492] on button "Add Payment" at bounding box center [1125, 505] width 227 height 29
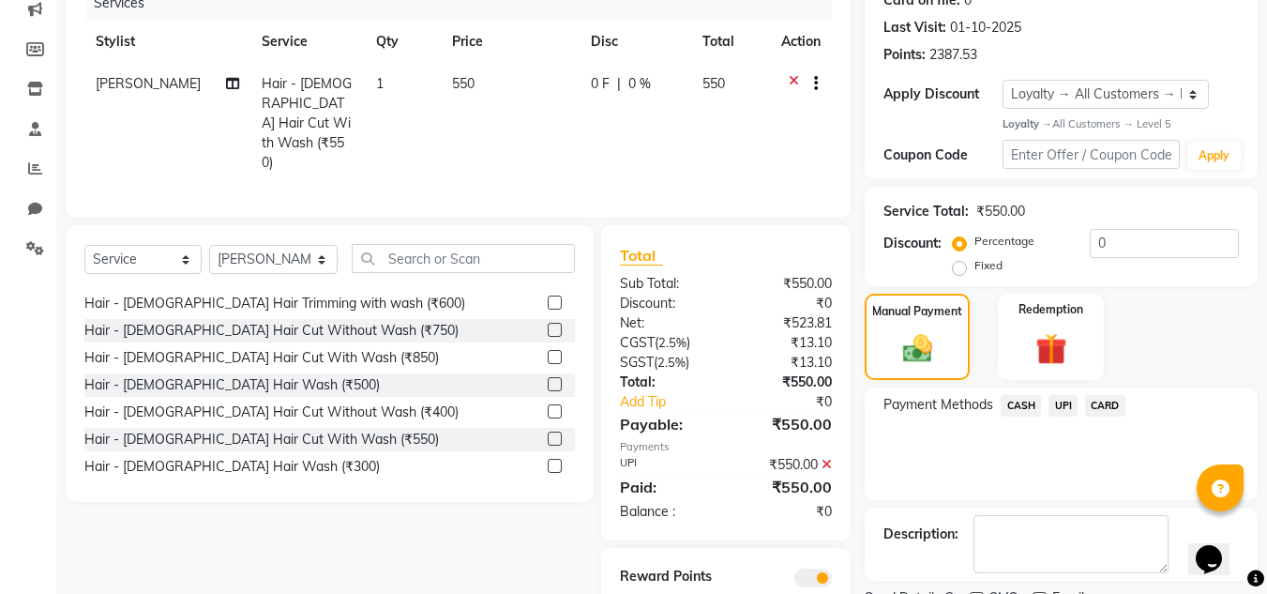
scroll to position [326, 0]
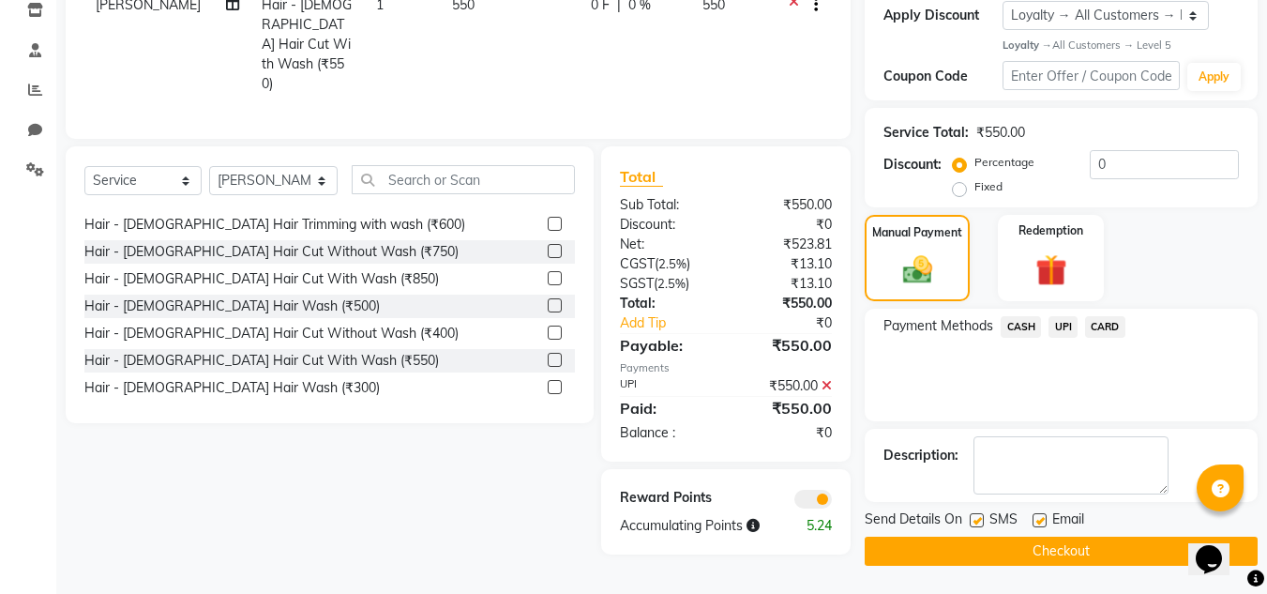
click at [1034, 549] on button "Checkout" at bounding box center [1061, 551] width 393 height 29
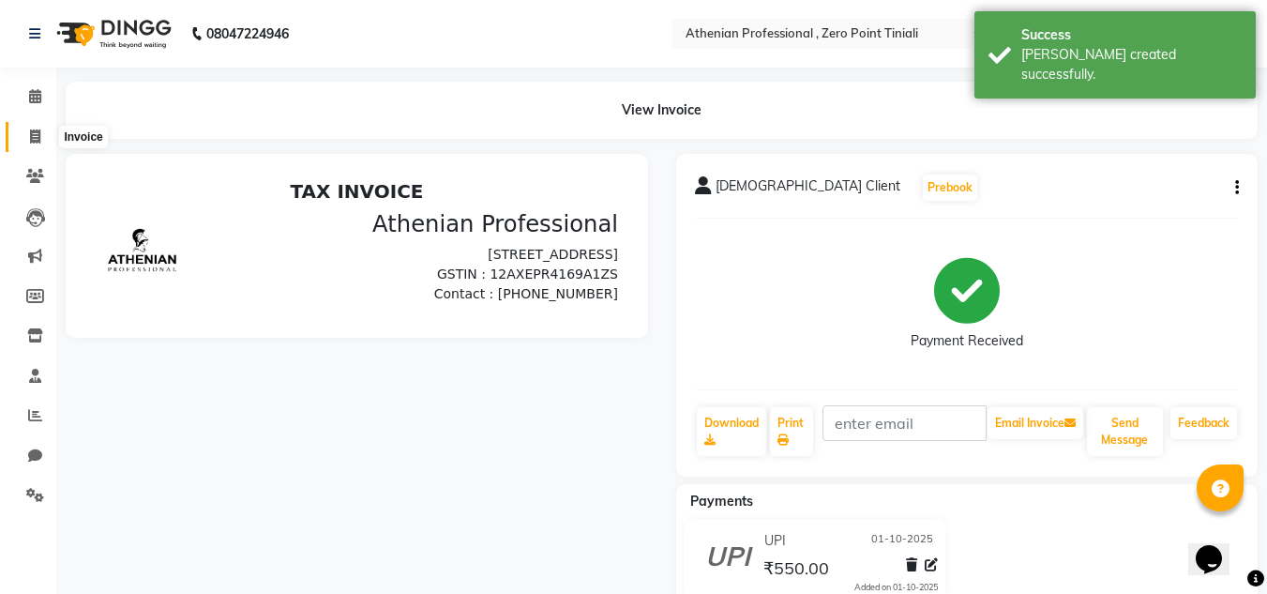
click at [34, 137] on icon at bounding box center [35, 136] width 10 height 14
select select "service"
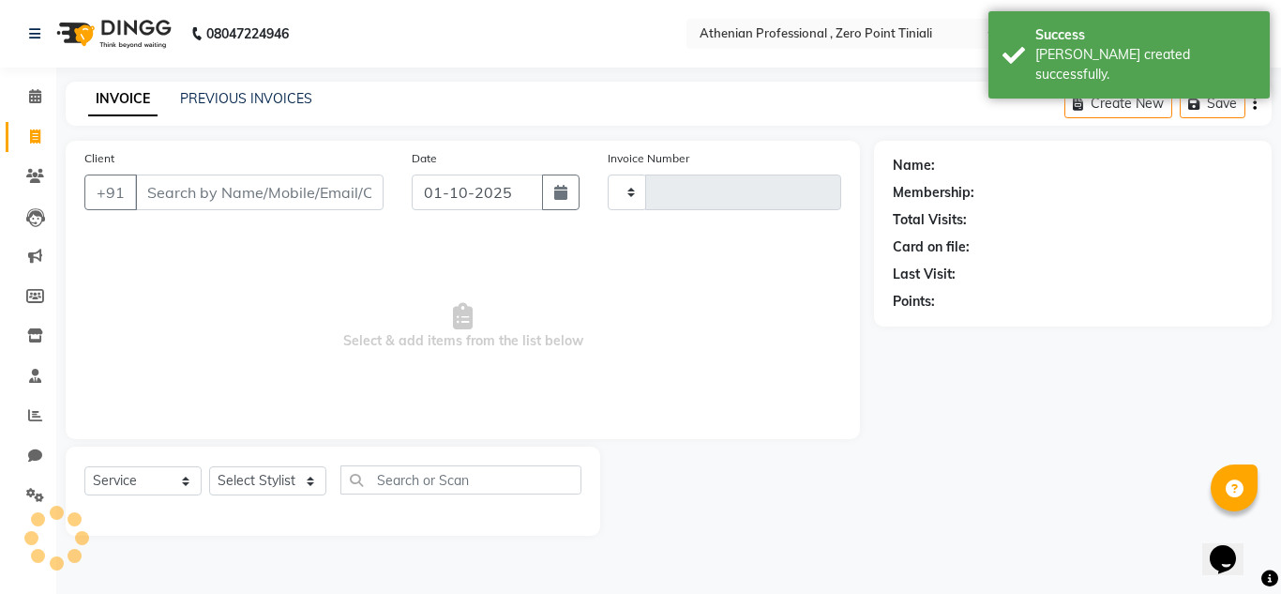
type input "2792"
select select "8300"
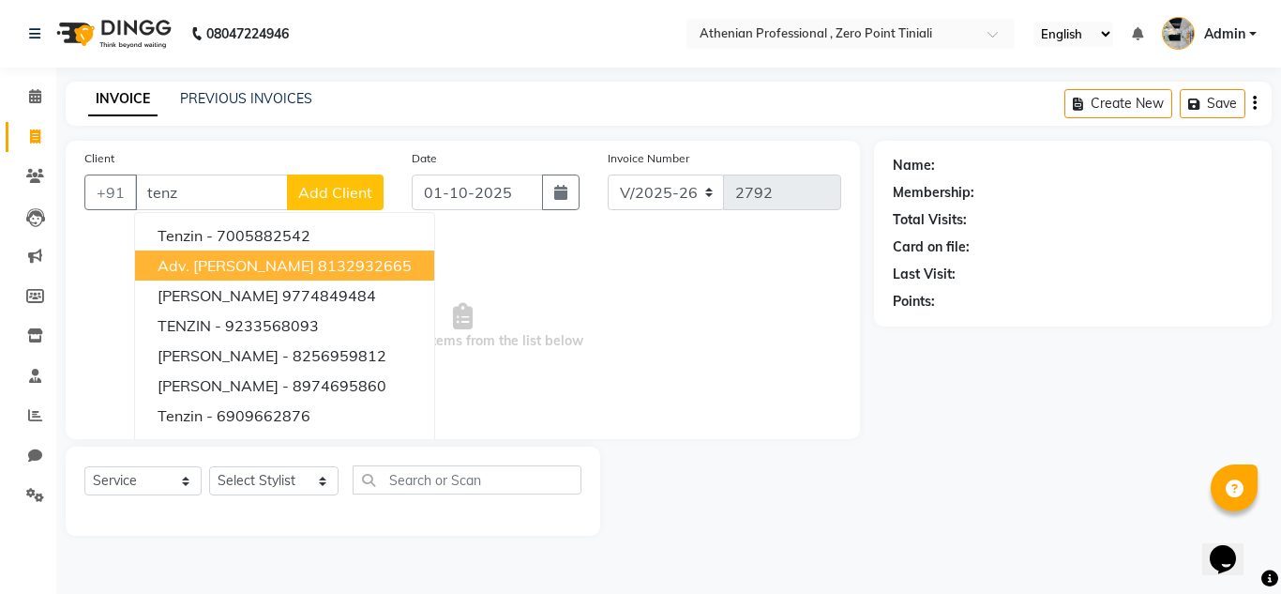
click at [229, 263] on span "Adv. [PERSON_NAME]" at bounding box center [236, 265] width 157 height 19
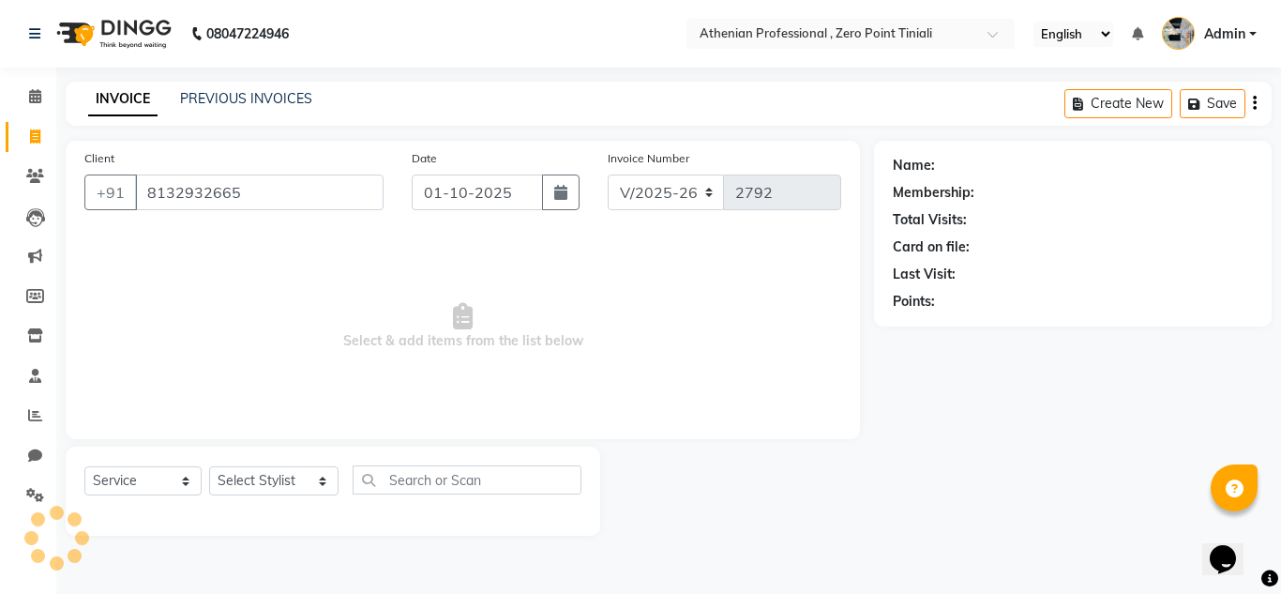
type input "8132932665"
select select "1: Object"
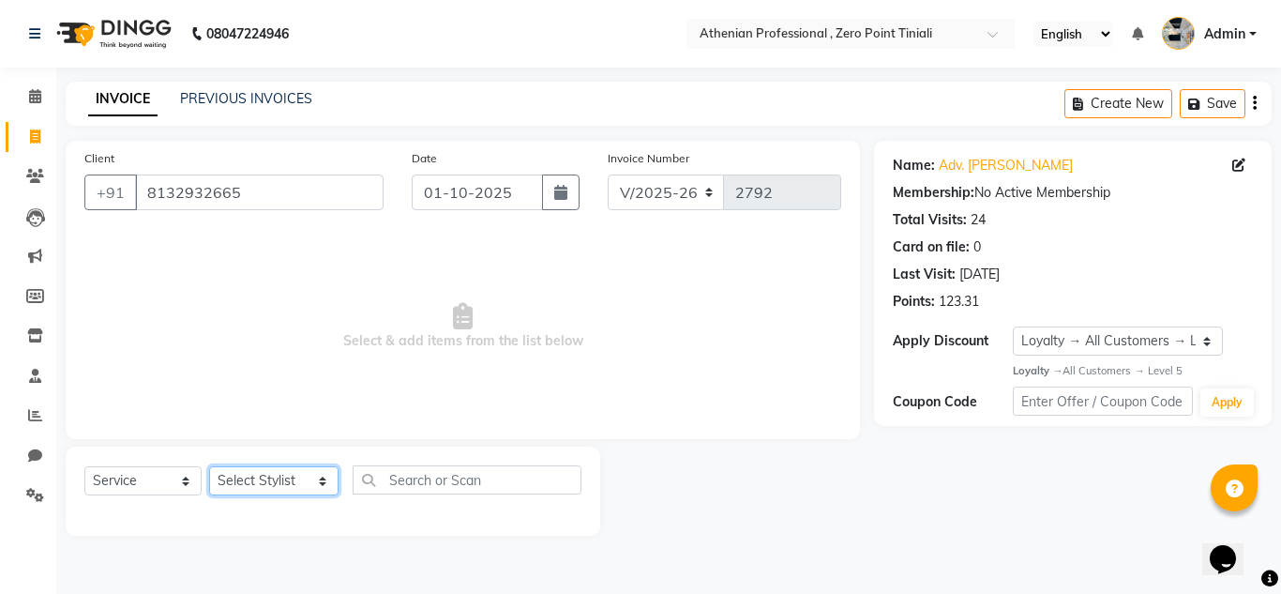
click at [250, 471] on select "Select Stylist [PERSON_NAME][MEDICAL_DATA] Admin [PERSON_NAME] BIHAM LINDUM NEM…" at bounding box center [273, 480] width 129 height 29
select select "80201"
click at [209, 466] on select "Select Stylist [PERSON_NAME][MEDICAL_DATA] Admin [PERSON_NAME] BIHAM LINDUM NEM…" at bounding box center [273, 480] width 129 height 29
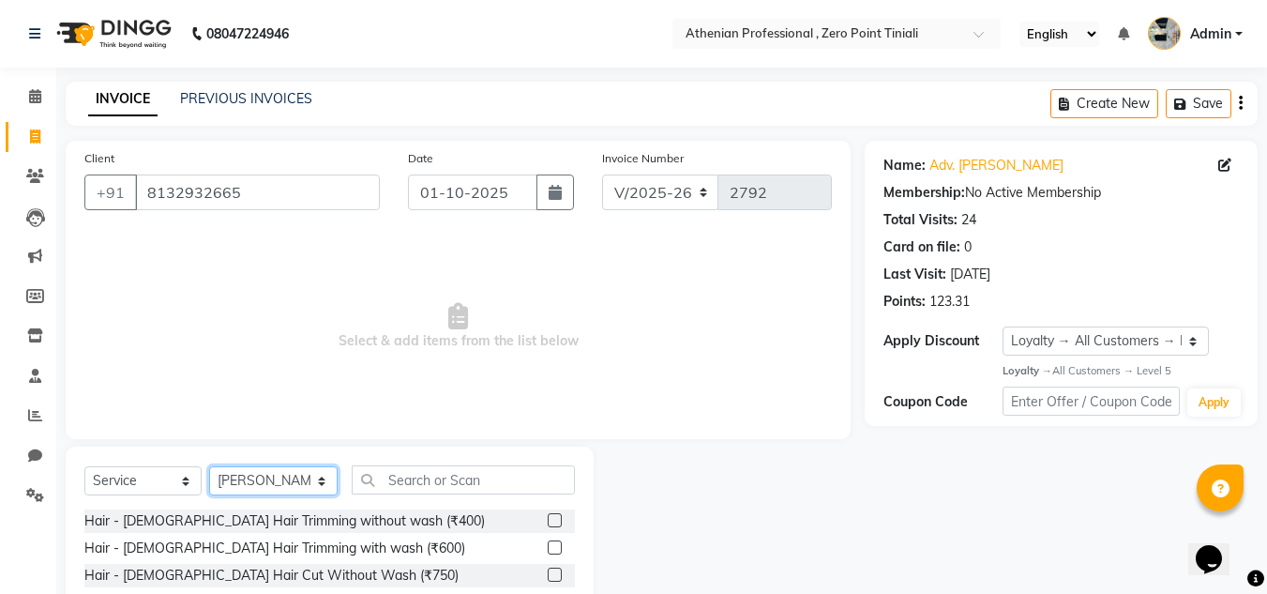
scroll to position [157, 0]
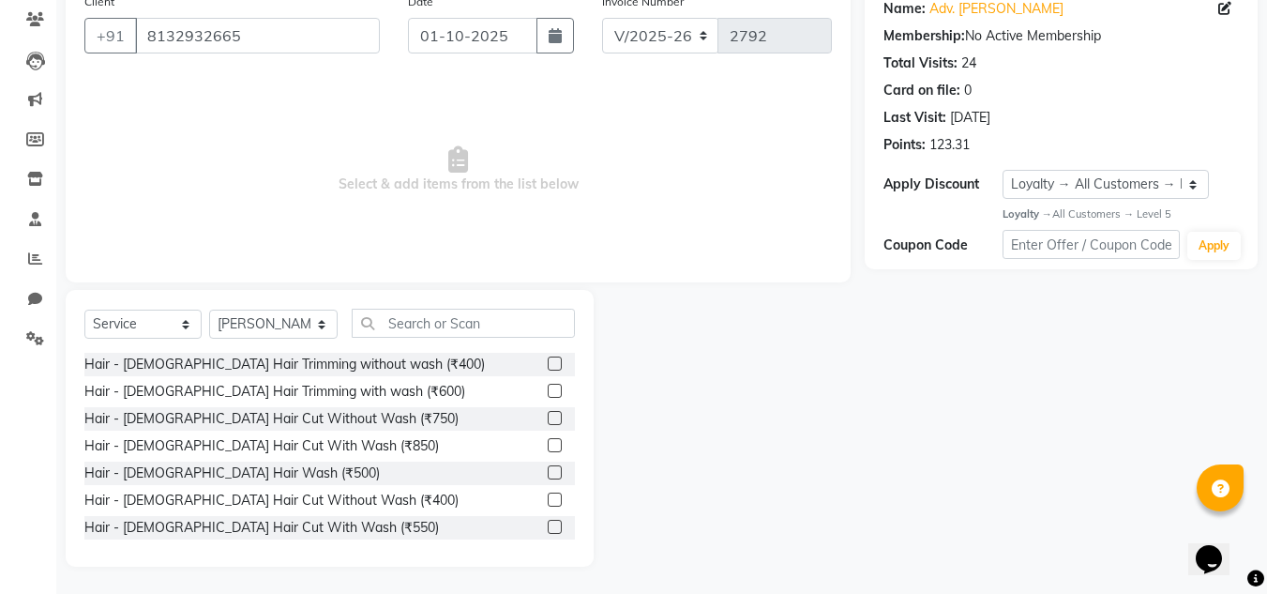
click at [548, 500] on label at bounding box center [555, 499] width 14 height 14
click at [548, 500] on input "checkbox" at bounding box center [554, 500] width 12 height 12
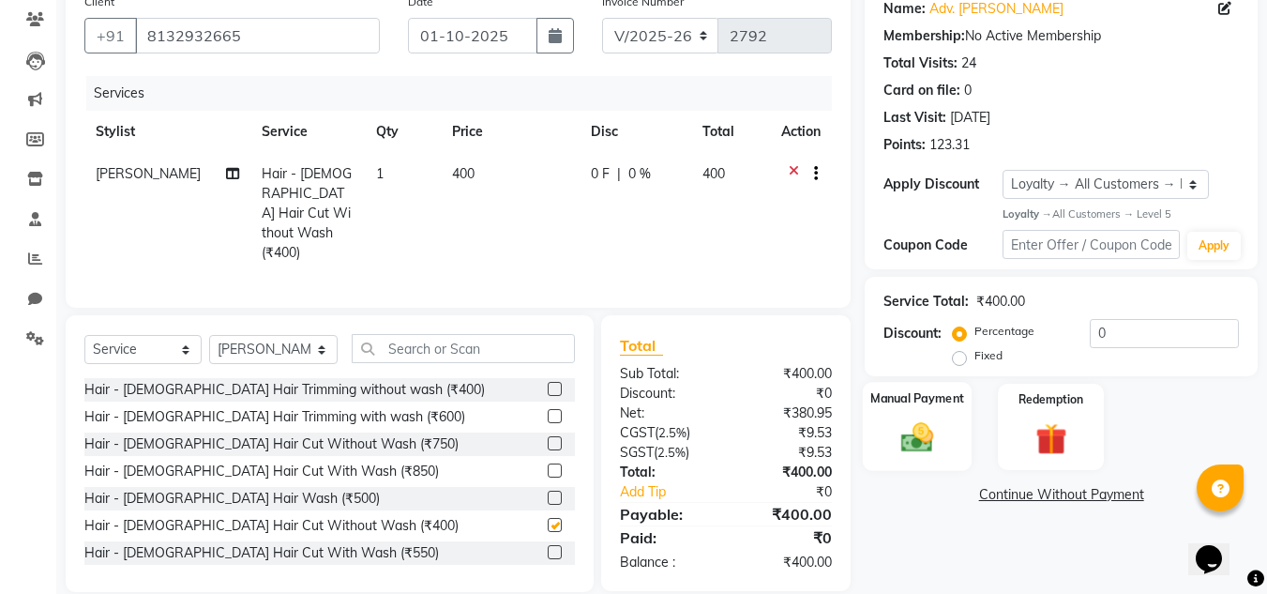
checkbox input "false"
click at [955, 420] on div "Manual Payment" at bounding box center [918, 426] width 110 height 89
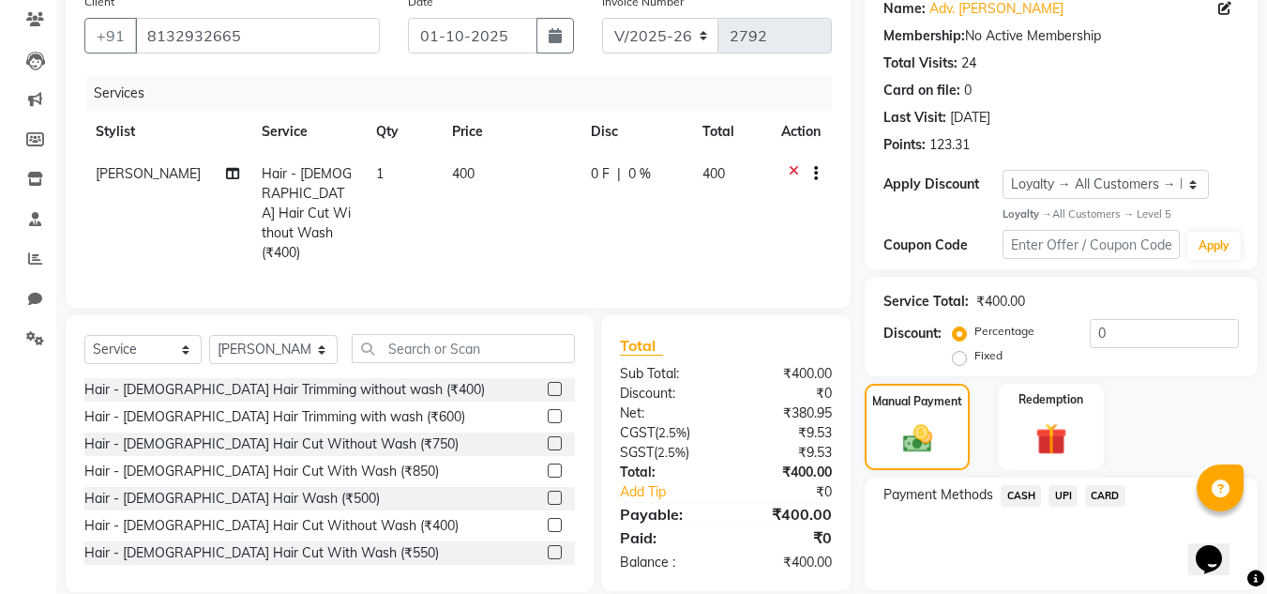
click at [1065, 496] on span "UPI" at bounding box center [1063, 496] width 29 height 22
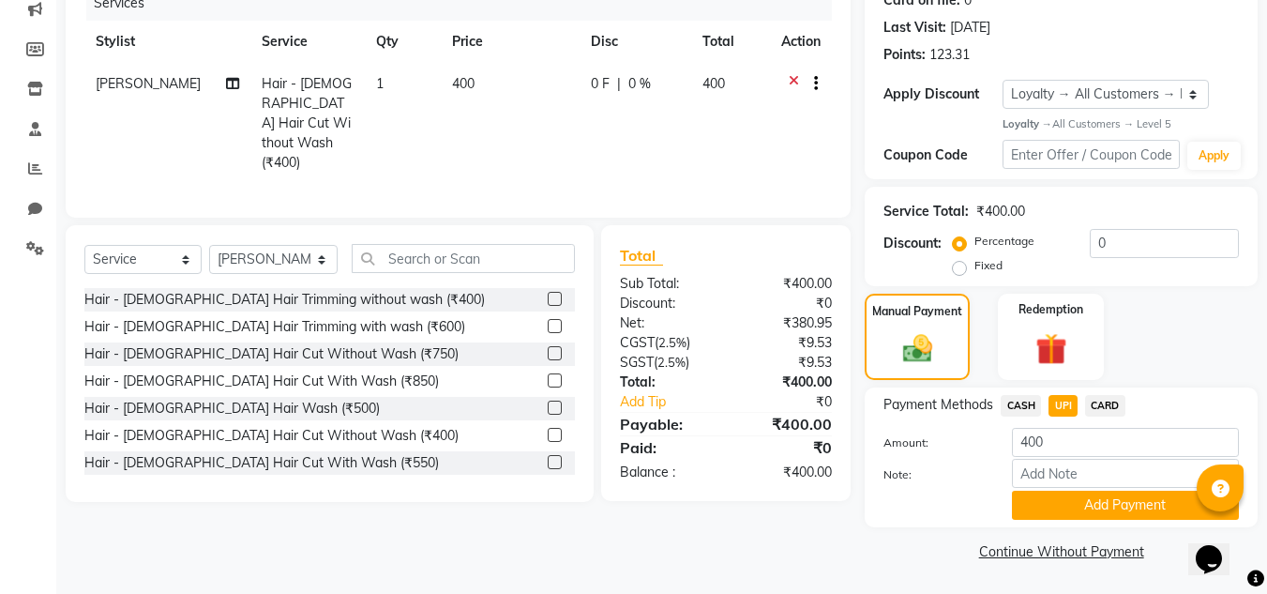
click at [1065, 496] on button "Add Payment" at bounding box center [1125, 505] width 227 height 29
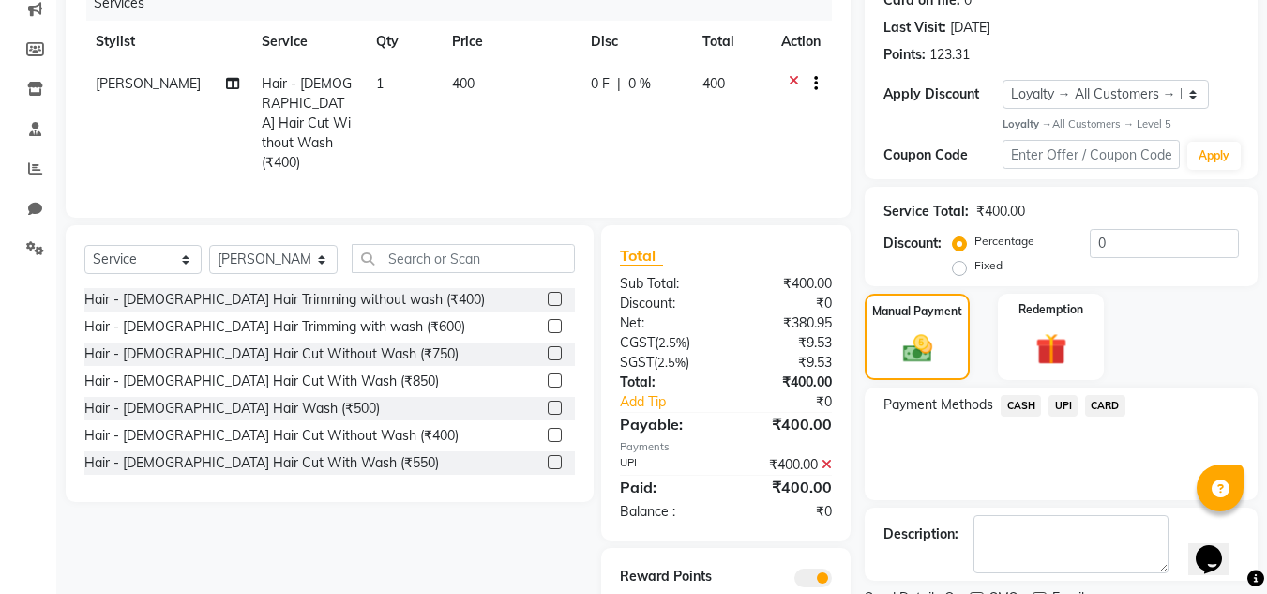
scroll to position [326, 0]
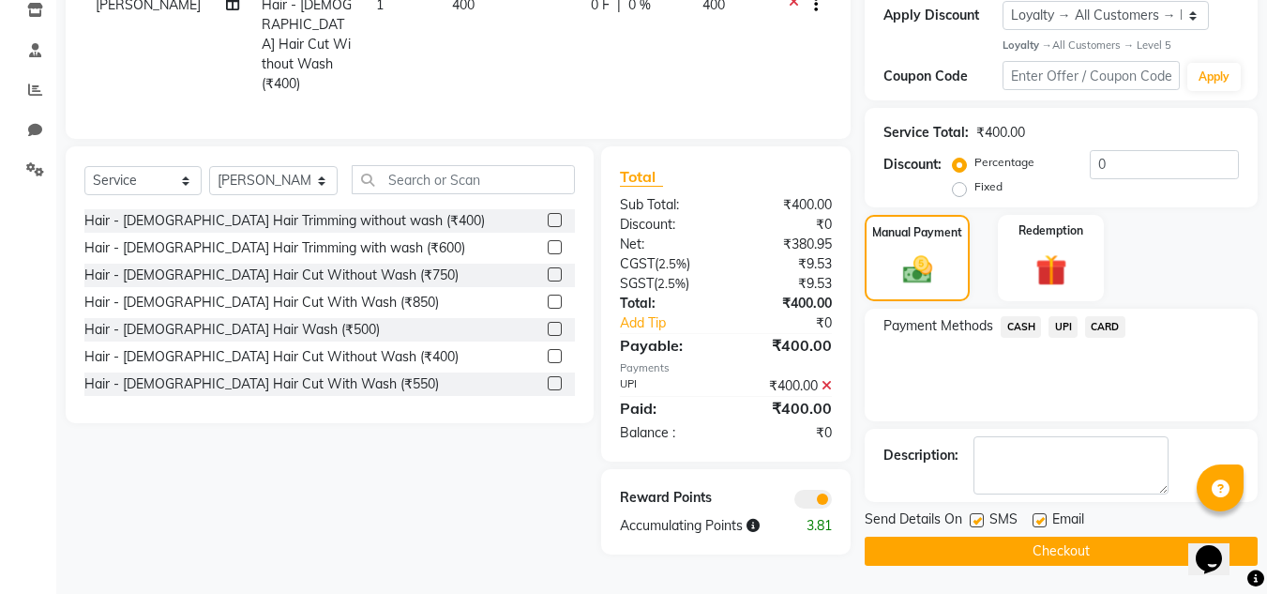
click at [1040, 538] on button "Checkout" at bounding box center [1061, 551] width 393 height 29
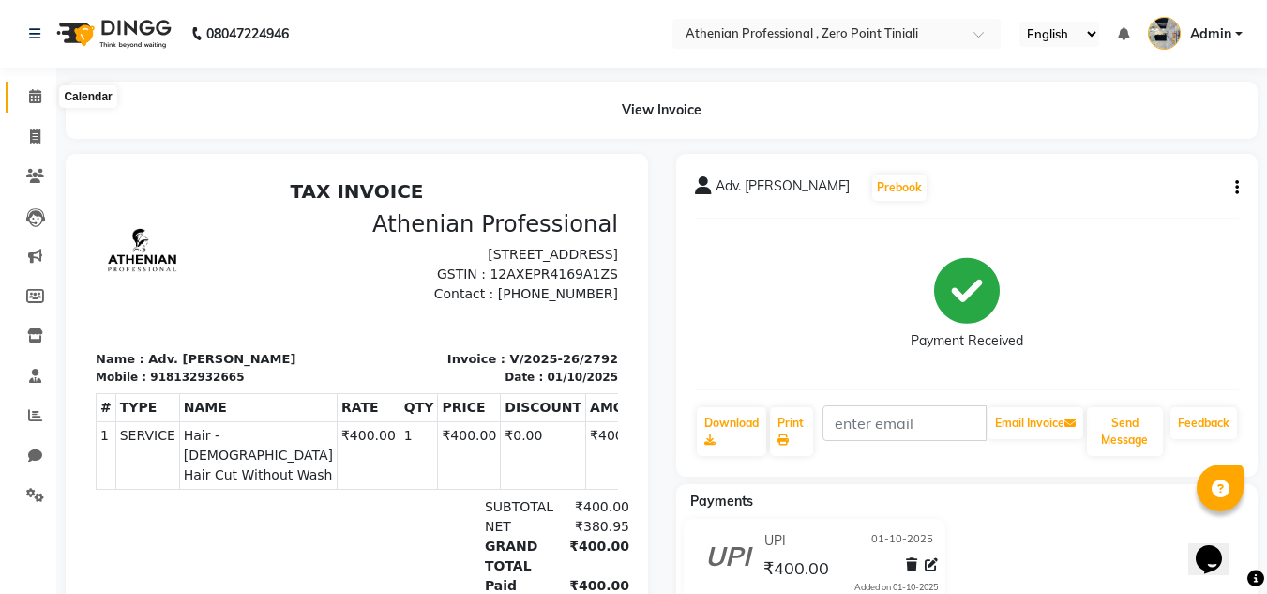
click at [25, 103] on span at bounding box center [35, 97] width 33 height 22
